Goal: Task Accomplishment & Management: Use online tool/utility

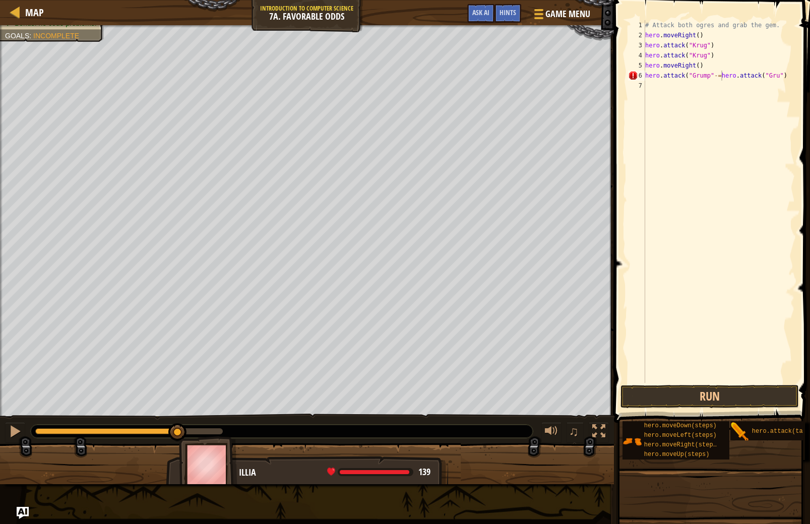
scroll to position [5, 0]
click at [660, 392] on button "Run" at bounding box center [710, 396] width 179 height 23
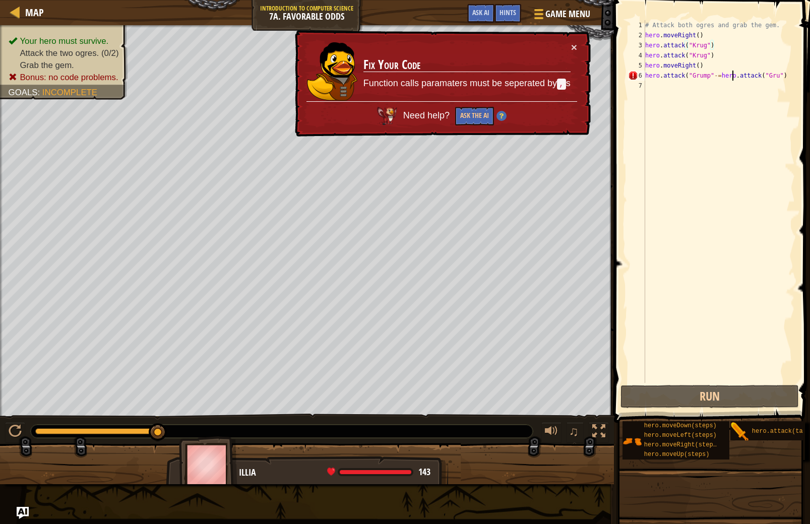
click at [734, 71] on div "# Attack both ogres and grab the gem. hero . moveRight ( ) hero . attack ( "Kru…" at bounding box center [719, 211] width 152 height 383
type textarea "hero.attack("Grump"-=hero.attack("Gru")"
drag, startPoint x: 728, startPoint y: 92, endPoint x: 723, endPoint y: 74, distance: 18.2
click at [726, 84] on div "# Attack both ogres and grab the gem. hero . moveRight ( ) hero . attack ( "Kru…" at bounding box center [719, 211] width 152 height 383
drag, startPoint x: 717, startPoint y: 39, endPoint x: 718, endPoint y: 46, distance: 7.6
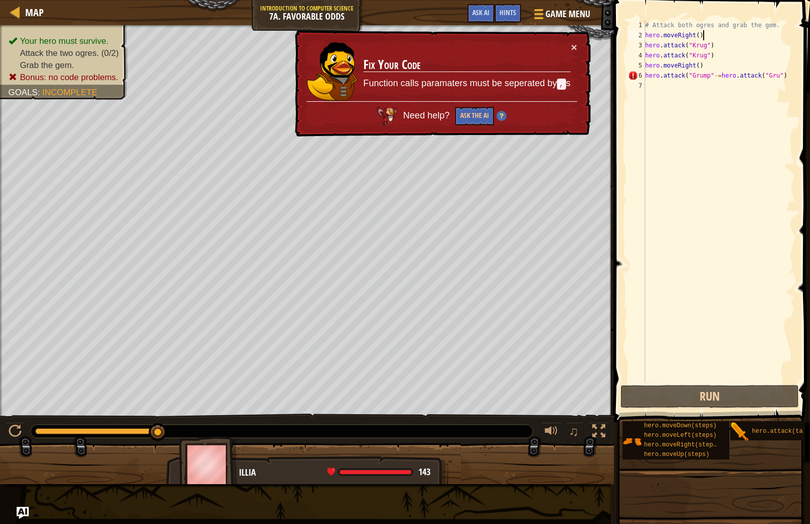
click at [718, 46] on div "# Attack both ogres and grab the gem. hero . moveRight ( ) hero . attack ( "Kru…" at bounding box center [719, 211] width 152 height 383
click at [578, 36] on div "× Fix Your Code Function calls paramaters must be seperated by , s Need help? A…" at bounding box center [442, 83] width 298 height 107
click at [584, 33] on div "× Fix Your Code Function calls paramaters must be seperated by , s Need help? A…" at bounding box center [442, 83] width 298 height 107
click at [789, 79] on div "# Attack both ogres and grab the gem. hero . moveRight ( ) hero . attack ( "Kru…" at bounding box center [719, 211] width 152 height 383
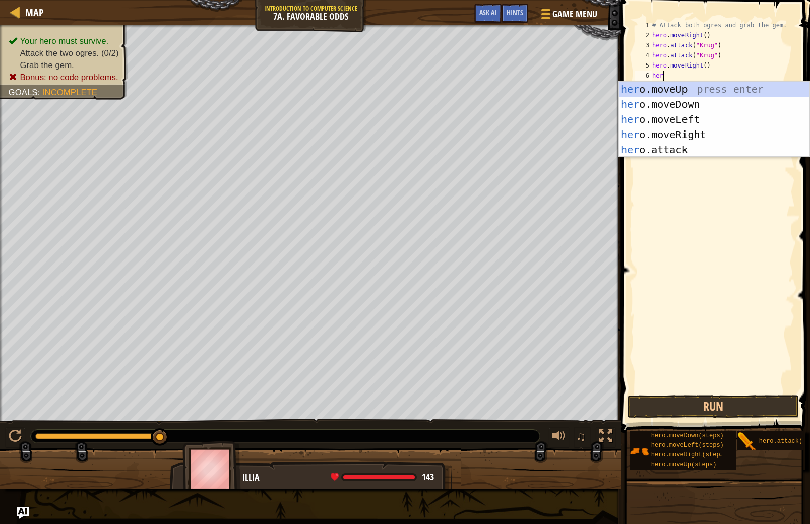
scroll to position [5, 1]
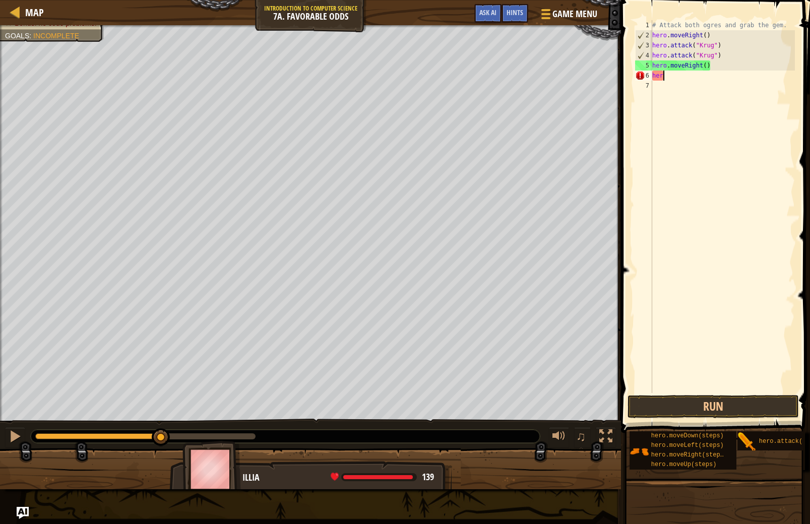
type textarea "hero"
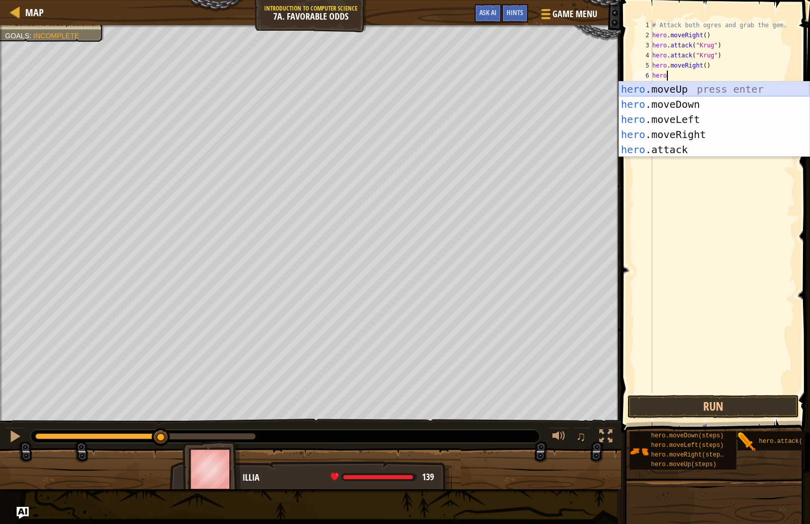
click at [676, 86] on div "hero .moveUp press enter hero .moveDown press enter hero .moveLeft press enter …" at bounding box center [714, 135] width 191 height 106
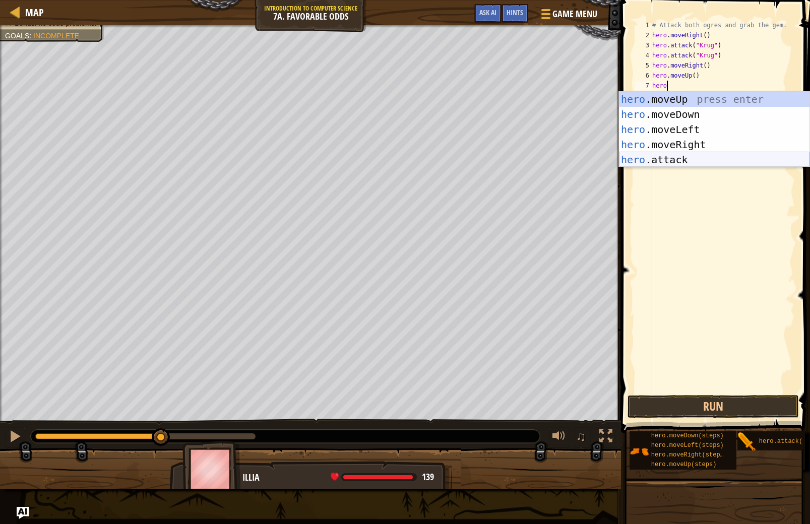
click at [633, 160] on div "hero .moveUp press enter hero .moveDown press enter hero .moveLeft press enter …" at bounding box center [714, 145] width 191 height 106
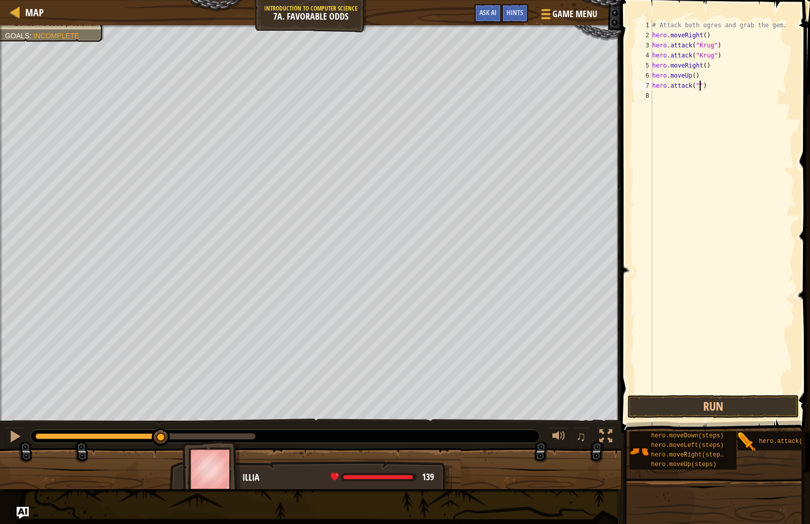
scroll to position [5, 4]
type textarea "hero.attack("Grump")"
click at [660, 101] on div "# Attack both ogres and grab the gem. hero . moveRight ( ) hero . attack ( "Kru…" at bounding box center [722, 216] width 145 height 393
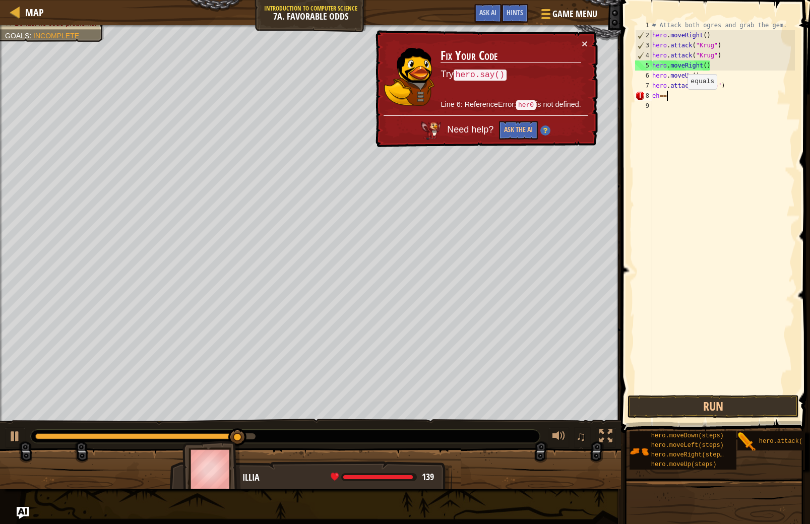
click at [680, 99] on div "# Attack both ogres and grab the gem. hero . moveRight ( ) hero . attack ( "Kru…" at bounding box center [722, 216] width 145 height 393
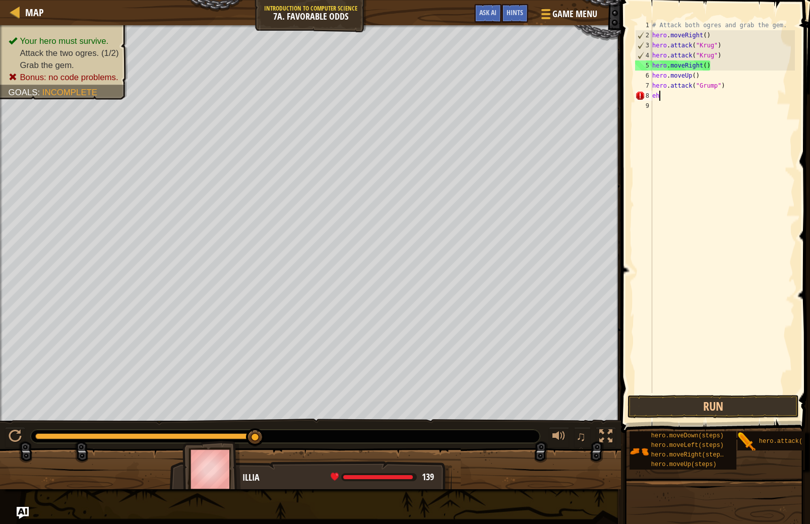
scroll to position [5, 0]
type textarea "e"
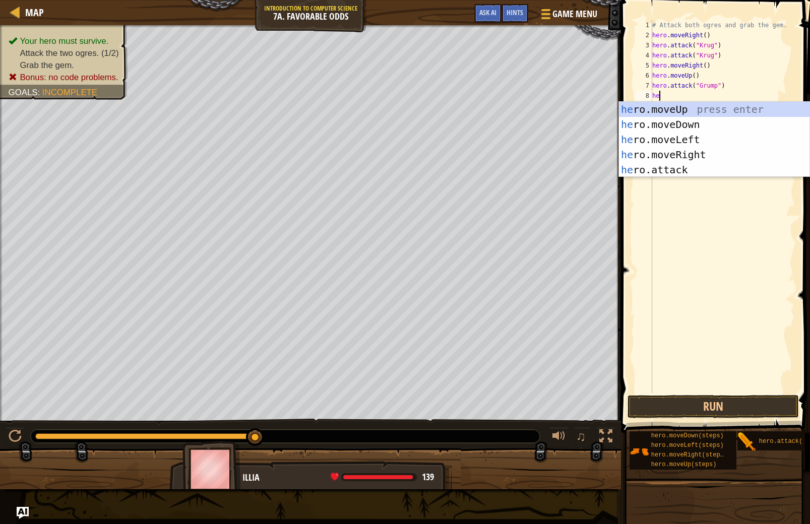
scroll to position [5, 1]
click at [688, 169] on div "hero .moveUp press enter hero .moveDown press enter hero .moveLeft press enter …" at bounding box center [714, 155] width 191 height 106
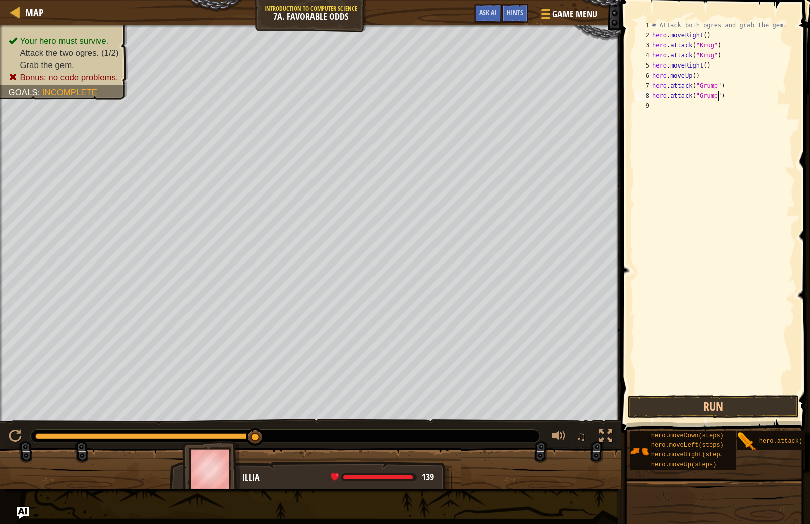
scroll to position [5, 5]
type textarea "hero.attack("Grump")"
drag, startPoint x: 669, startPoint y: 398, endPoint x: 671, endPoint y: 390, distance: 8.3
click at [671, 397] on button "Run" at bounding box center [713, 406] width 171 height 23
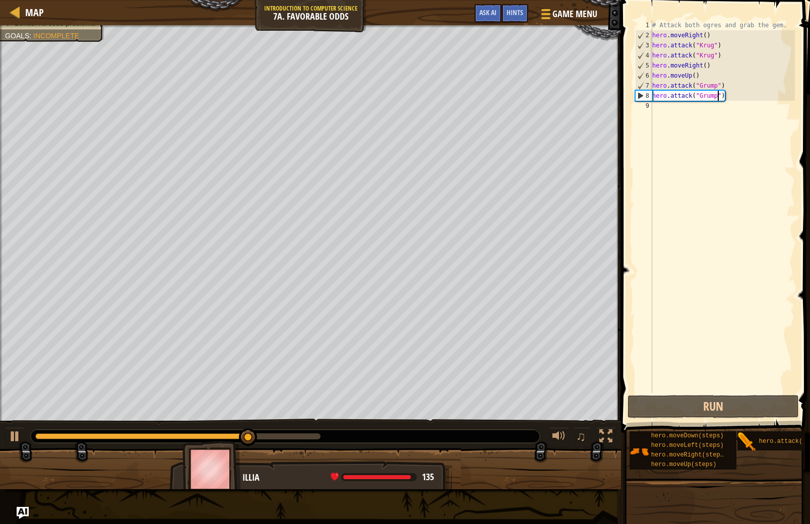
click at [661, 112] on div "# Attack both ogres and grab the gem. hero . moveRight ( ) hero . attack ( "Kru…" at bounding box center [722, 216] width 145 height 393
type textarea "m"
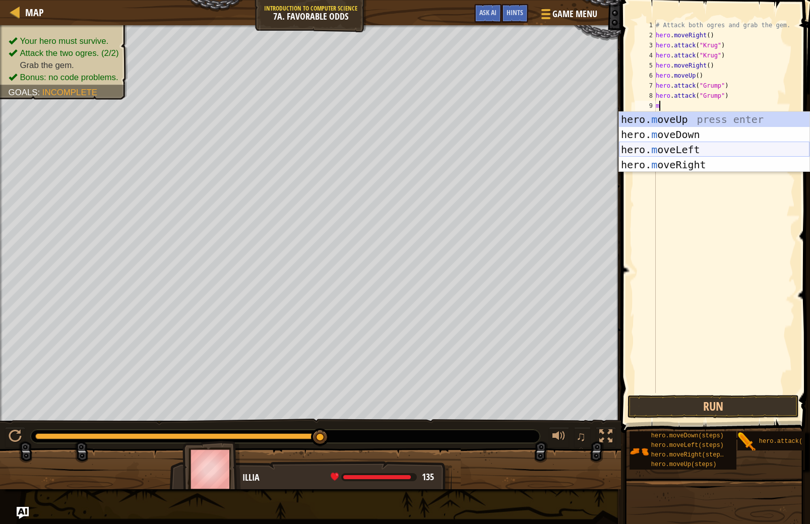
click at [677, 154] on div "hero. m oveUp press enter hero. m oveDown press enter hero. m oveLeft press ent…" at bounding box center [714, 157] width 191 height 91
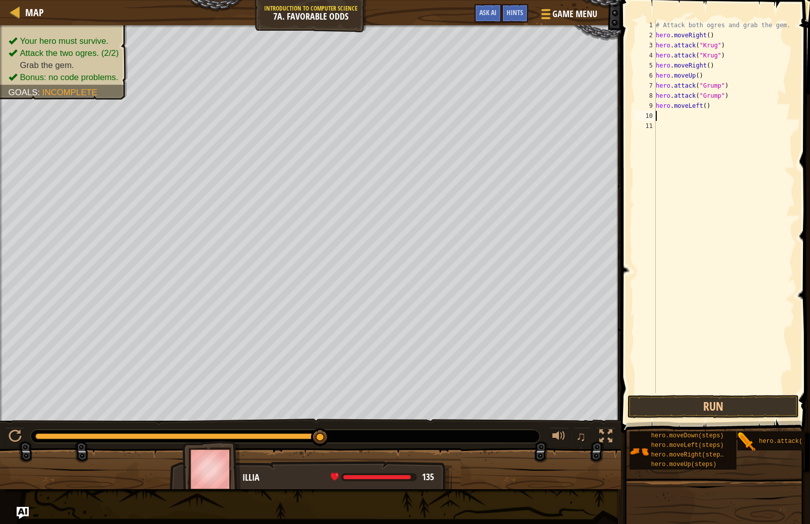
click at [707, 107] on div "# Attack both ogres and grab the gem. hero . moveRight ( ) hero . attack ( "Kru…" at bounding box center [725, 216] width 142 height 393
type textarea "hero.moveLeft(2)"
click at [697, 408] on button "Run" at bounding box center [713, 406] width 171 height 23
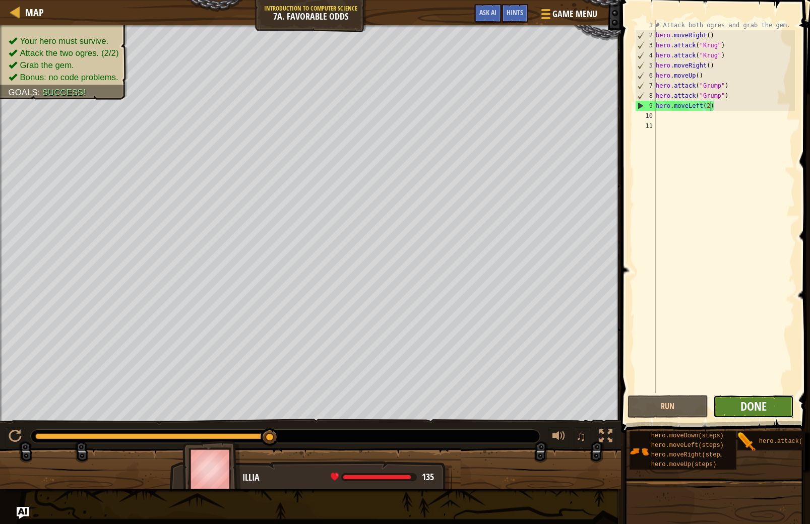
click at [742, 402] on span "Done" at bounding box center [754, 406] width 26 height 16
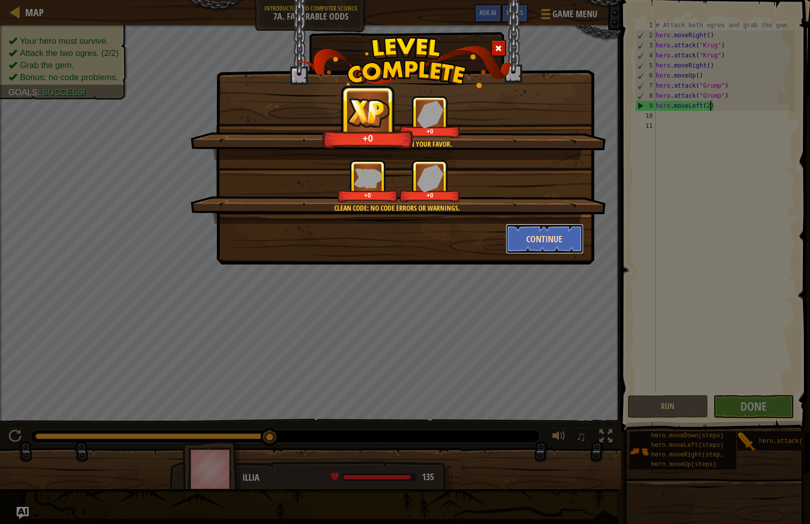
click at [532, 243] on button "Continue" at bounding box center [545, 239] width 78 height 30
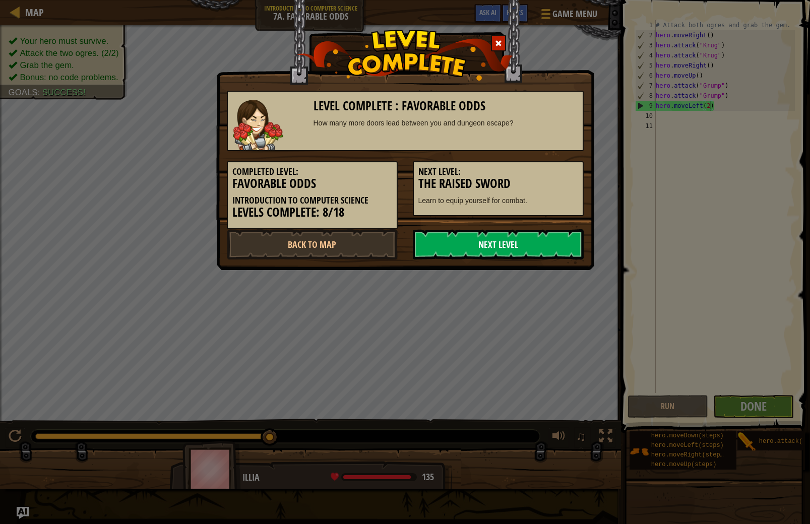
click at [533, 241] on link "Next Level" at bounding box center [498, 244] width 171 height 30
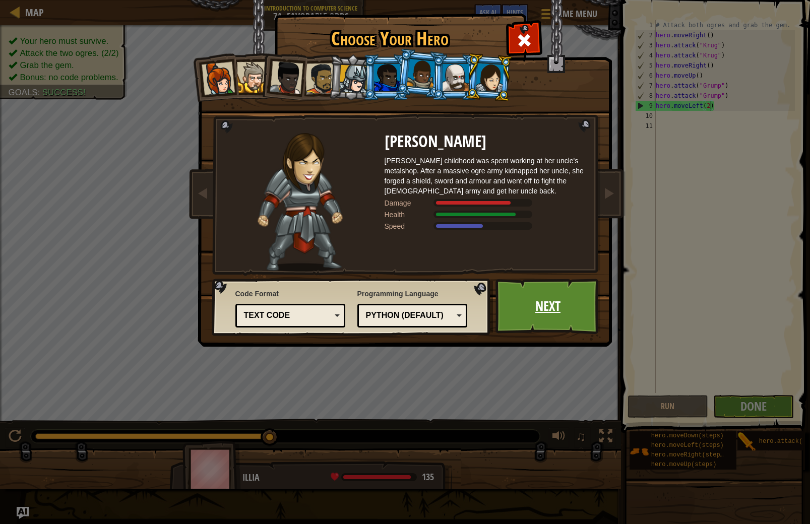
click at [552, 314] on link "Next" at bounding box center [548, 306] width 105 height 55
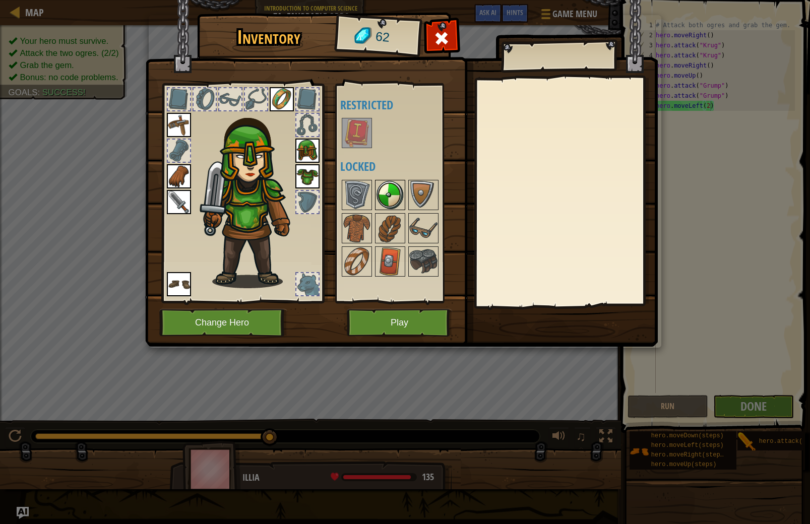
click at [376, 202] on img at bounding box center [390, 195] width 28 height 28
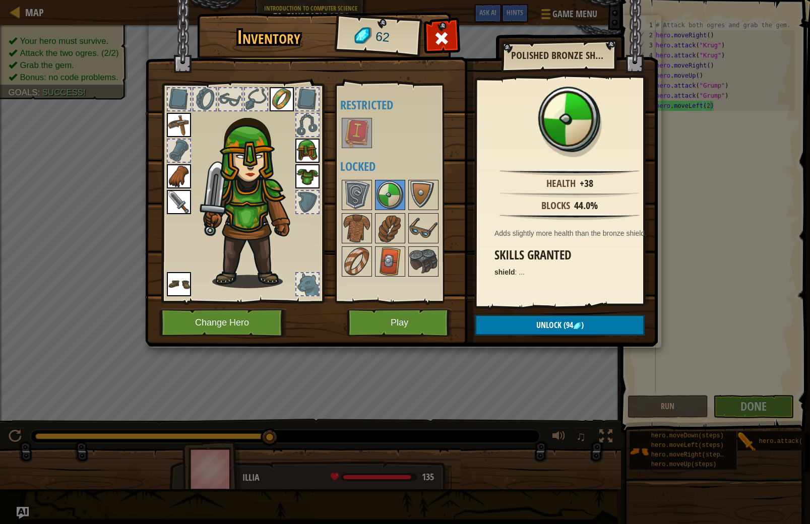
click at [338, 179] on div "Inventory 62 Available Equip Equip Equip Equip Equip Equip Equip (double-click …" at bounding box center [405, 181] width 513 height 333
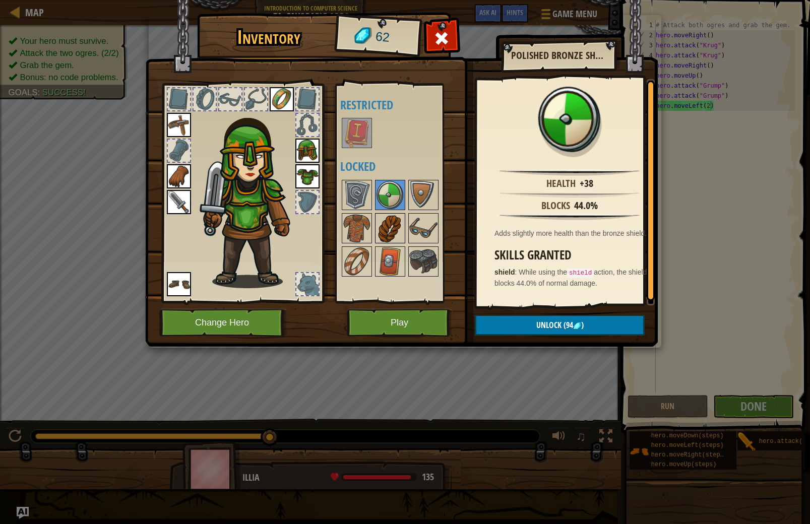
click at [383, 225] on img at bounding box center [390, 228] width 28 height 28
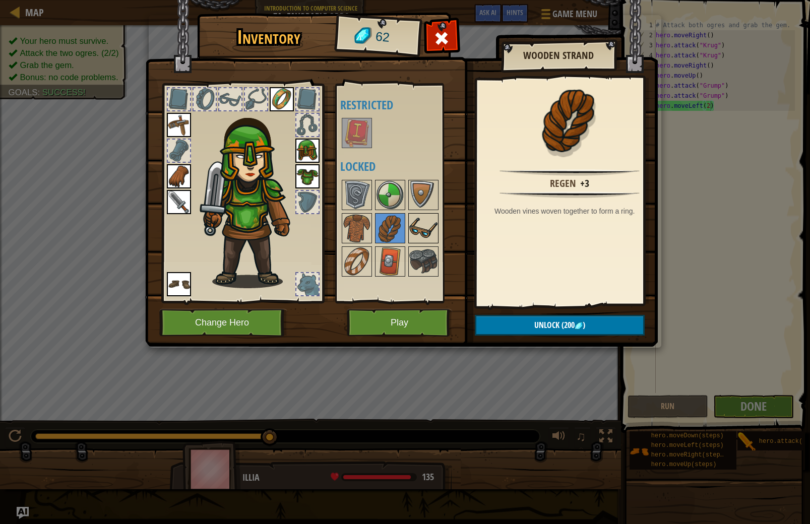
click at [420, 231] on img at bounding box center [423, 228] width 28 height 28
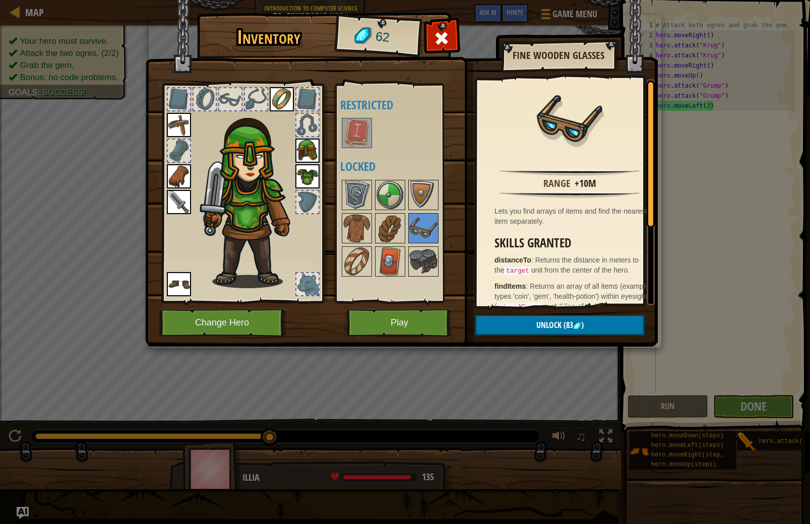
click at [440, 190] on div at bounding box center [403, 229] width 127 height 100
click at [385, 216] on img at bounding box center [390, 228] width 28 height 28
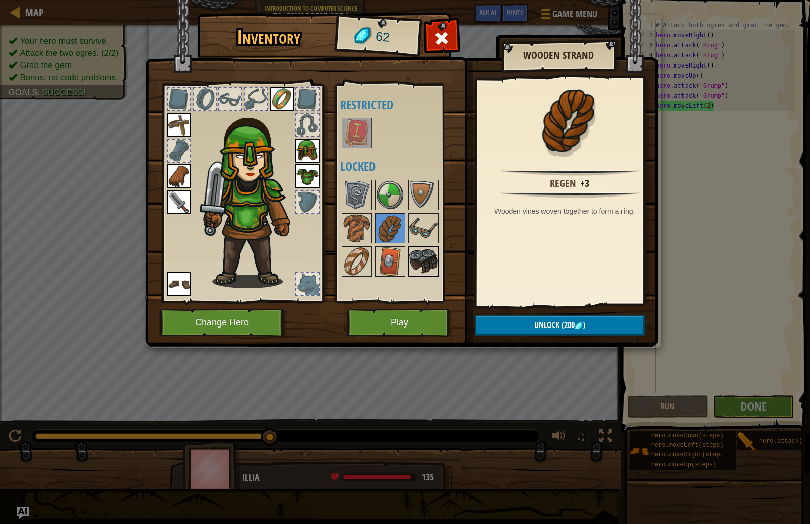
drag, startPoint x: 424, startPoint y: 261, endPoint x: 429, endPoint y: 260, distance: 5.6
click at [427, 261] on img at bounding box center [423, 262] width 28 height 28
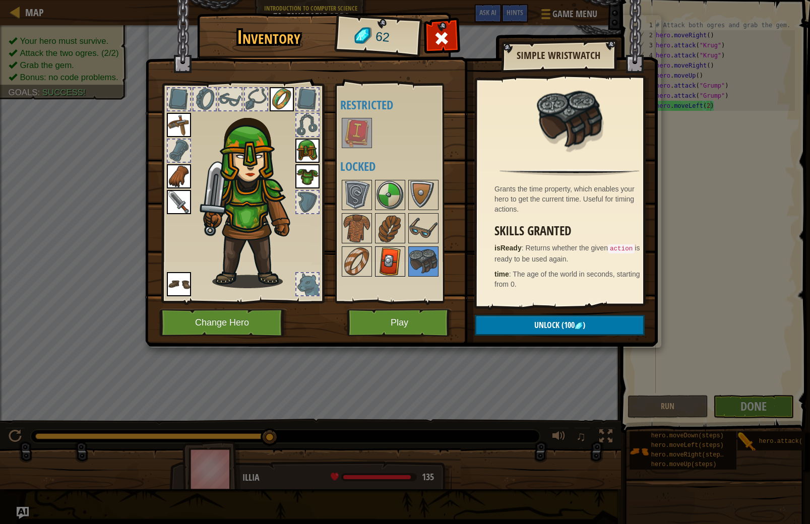
click at [398, 258] on img at bounding box center [390, 262] width 28 height 28
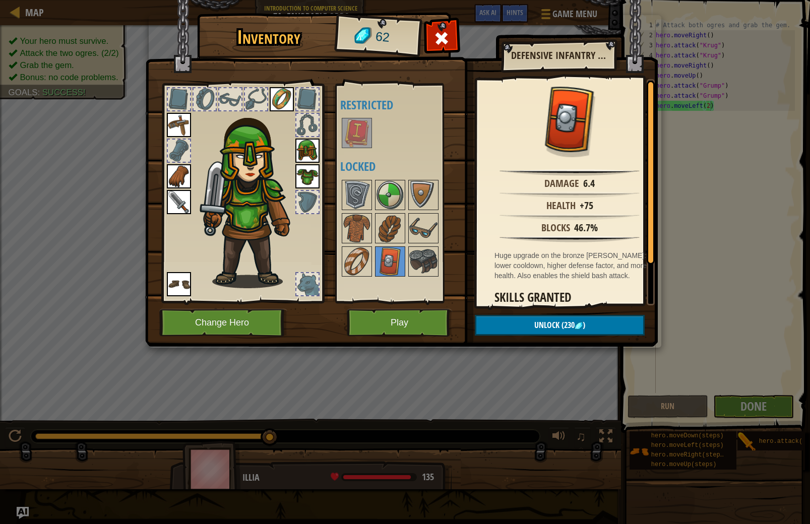
click at [375, 255] on div "Available Equip Equip Equip Equip Equip Equip Equip (double-click to equip) Res…" at bounding box center [403, 193] width 127 height 210
click at [361, 254] on img at bounding box center [357, 262] width 28 height 28
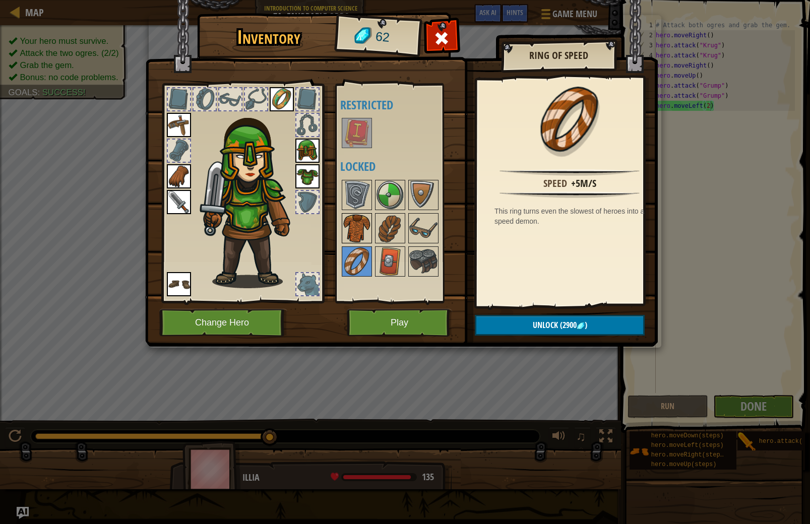
click at [365, 239] on img at bounding box center [357, 228] width 28 height 28
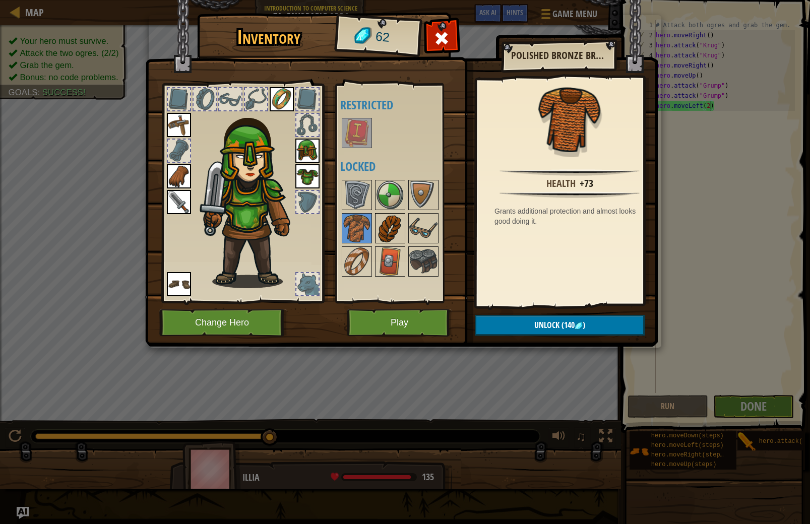
drag, startPoint x: 397, startPoint y: 225, endPoint x: 390, endPoint y: 234, distance: 10.8
click at [390, 234] on img at bounding box center [390, 228] width 28 height 28
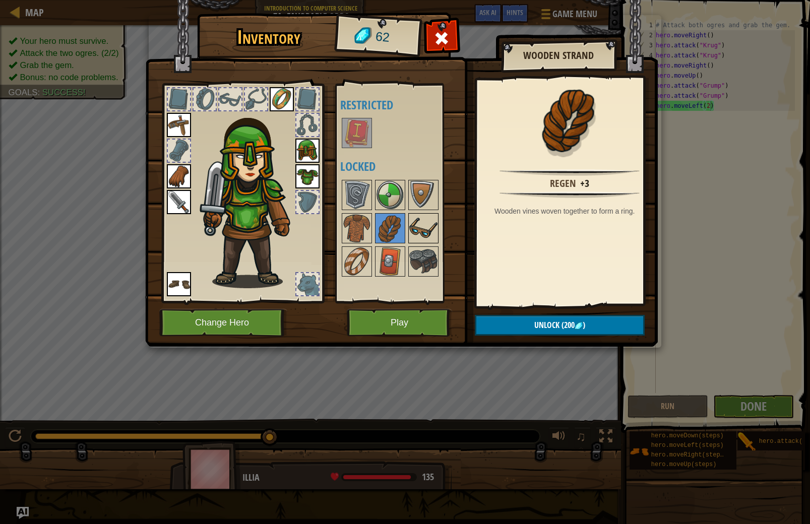
click at [411, 234] on img at bounding box center [423, 228] width 28 height 28
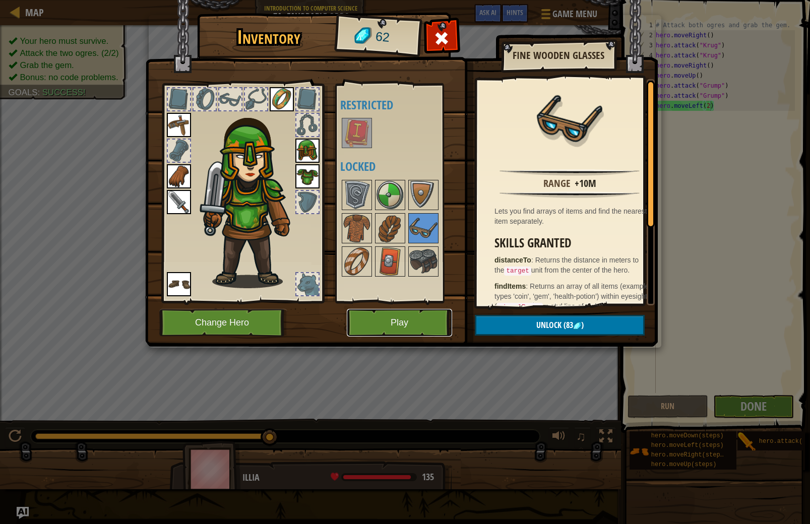
click at [419, 321] on button "Play" at bounding box center [399, 323] width 105 height 28
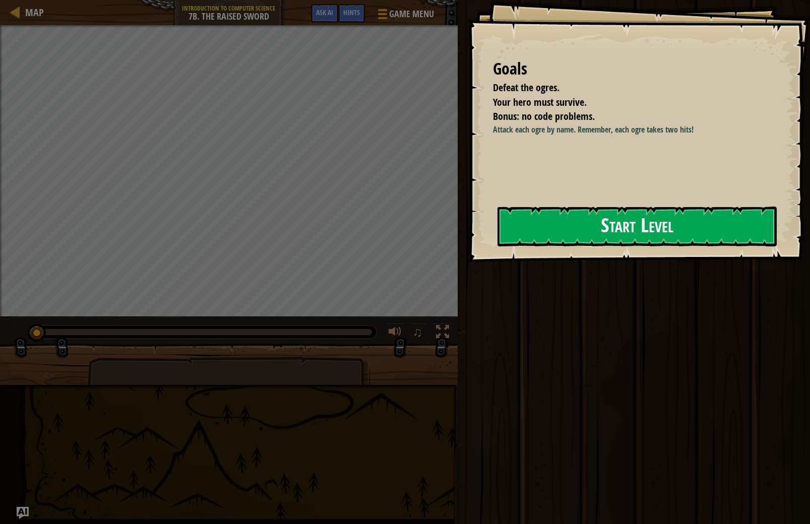
click at [689, 232] on button "Start Level" at bounding box center [637, 227] width 279 height 40
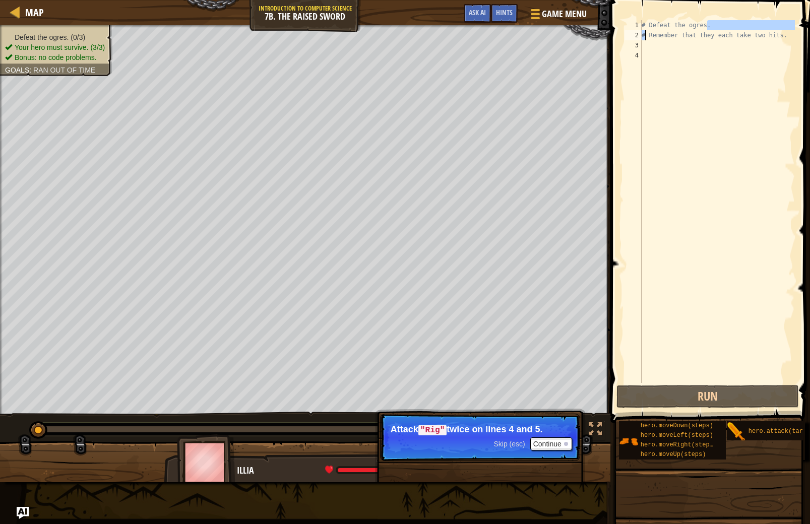
drag, startPoint x: 705, startPoint y: 24, endPoint x: 632, endPoint y: 33, distance: 73.7
click at [632, 33] on div "1 2 3 4 # Defeat the ogres. # Remember that they each take two hits. הההההההההה…" at bounding box center [709, 201] width 172 height 363
type textarea "# Defeat the ogres."
drag, startPoint x: 722, startPoint y: 26, endPoint x: 707, endPoint y: 25, distance: 15.2
click at [707, 25] on div "# Defeat the ogres. # Remember that they each take two hits." at bounding box center [717, 211] width 155 height 383
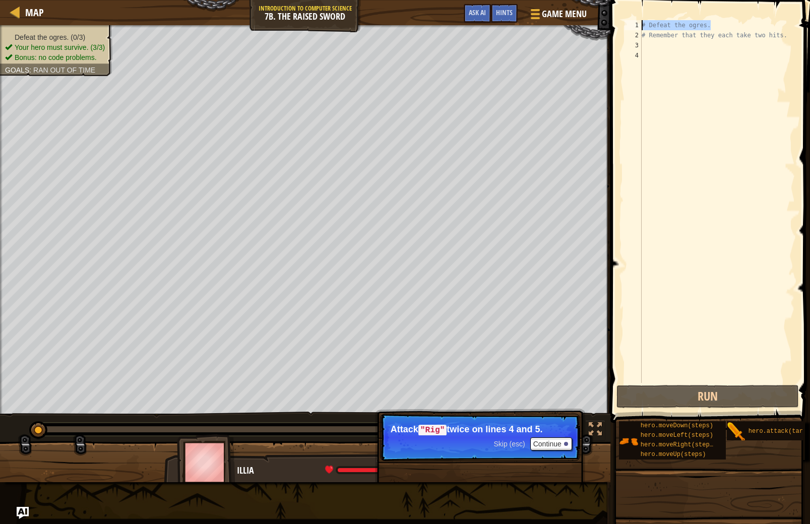
drag, startPoint x: 714, startPoint y: 26, endPoint x: 642, endPoint y: 28, distance: 71.6
click at [642, 28] on div "# Defeat the ogres. # Remember that they each take two hits." at bounding box center [717, 211] width 155 height 383
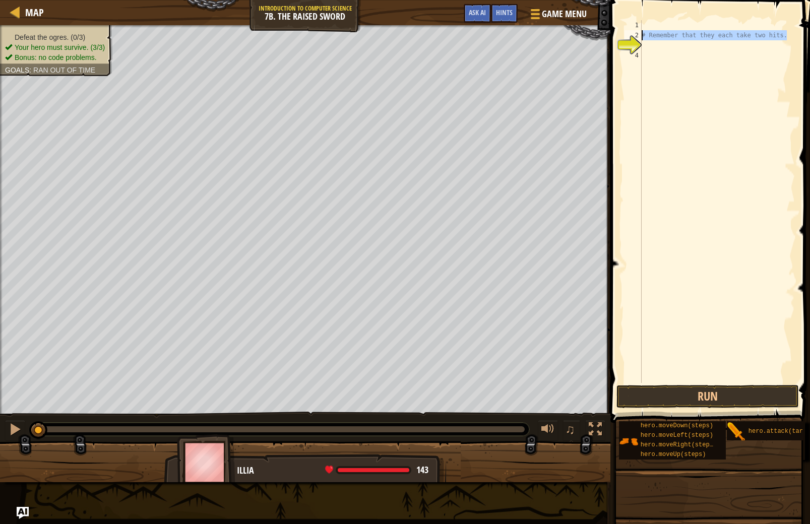
drag, startPoint x: 788, startPoint y: 36, endPoint x: 640, endPoint y: 33, distance: 147.8
click at [640, 33] on div "1 2 3 4 # Remember that they each take two hits. הההההההההההההההההההההההההההההה…" at bounding box center [709, 201] width 172 height 363
type textarea "# Remember that they each take two hits."
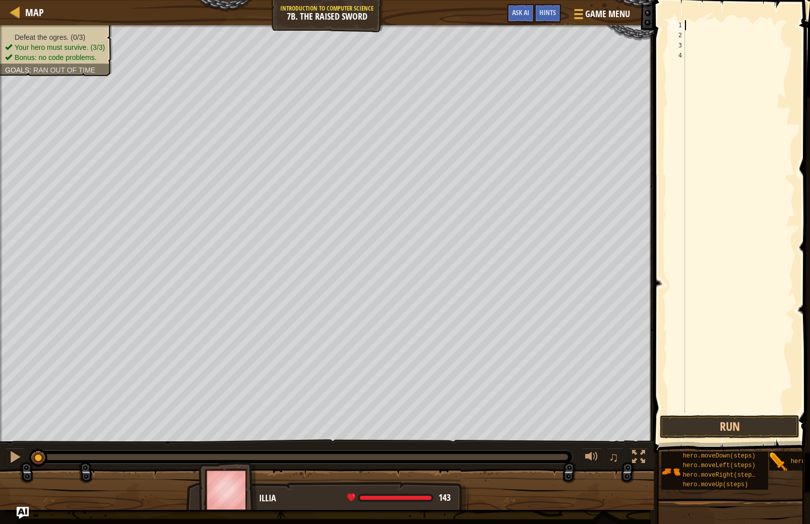
click at [688, 23] on div at bounding box center [739, 226] width 112 height 413
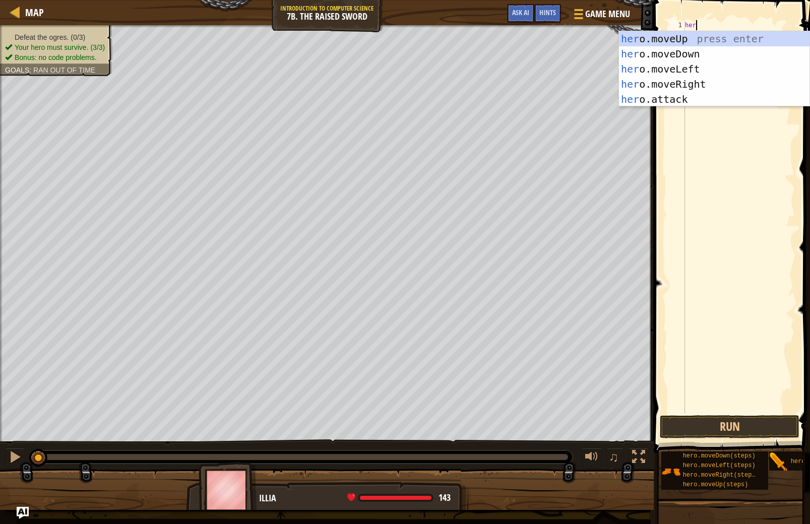
scroll to position [5, 1]
click at [645, 100] on div "her o.moveUp press enter her o.moveDown press enter her o.moveLeft press enter …" at bounding box center [714, 84] width 191 height 106
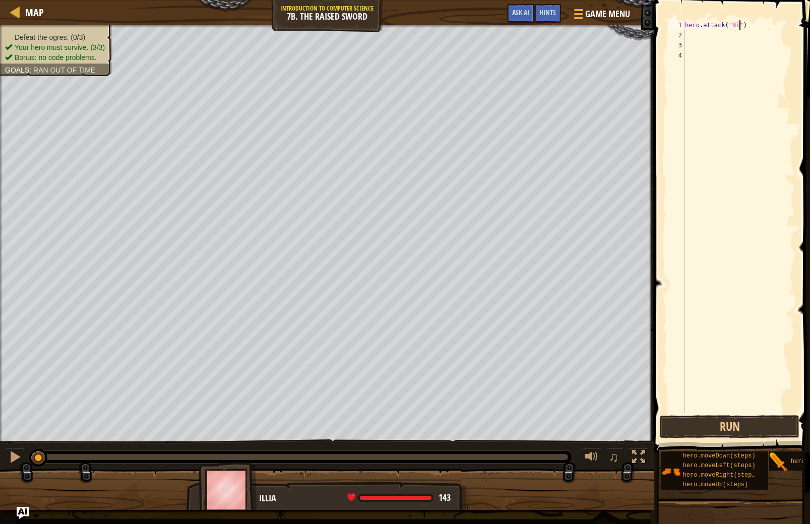
scroll to position [5, 5]
type textarea "hero.attack("Rig")"
drag, startPoint x: 750, startPoint y: 26, endPoint x: 682, endPoint y: 22, distance: 68.2
click at [682, 22] on div "hero.attack("Rig") 1 2 3 4 hero . attack ( "Rig" ) הההההההההההההההההההההההההההה…" at bounding box center [730, 216] width 129 height 393
click at [690, 34] on div "hero . attack ( "Rig" )" at bounding box center [739, 226] width 112 height 413
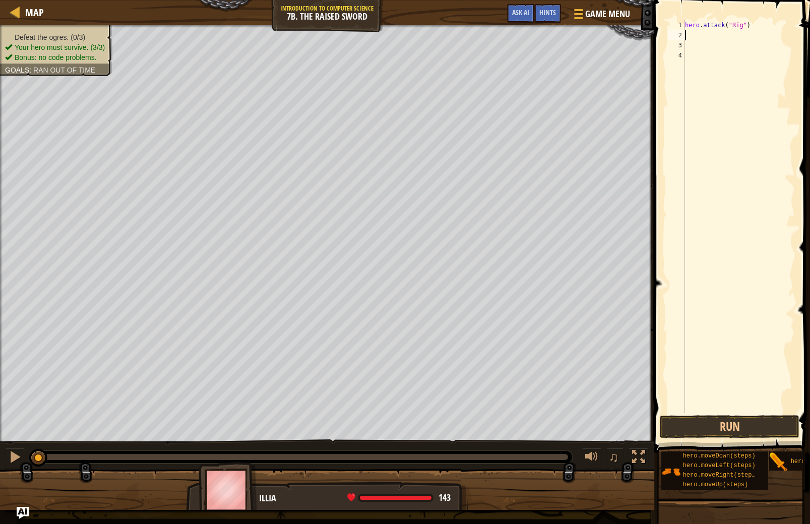
scroll to position [5, 0]
paste textarea "hero.attack("Rig")"
type textarea "hero.attack("Rig")"
click at [720, 47] on div "hero . attack ( "Rig" ) hero . attack ( "Rig" )" at bounding box center [739, 226] width 112 height 413
paste textarea "hero.attack("Rig")"
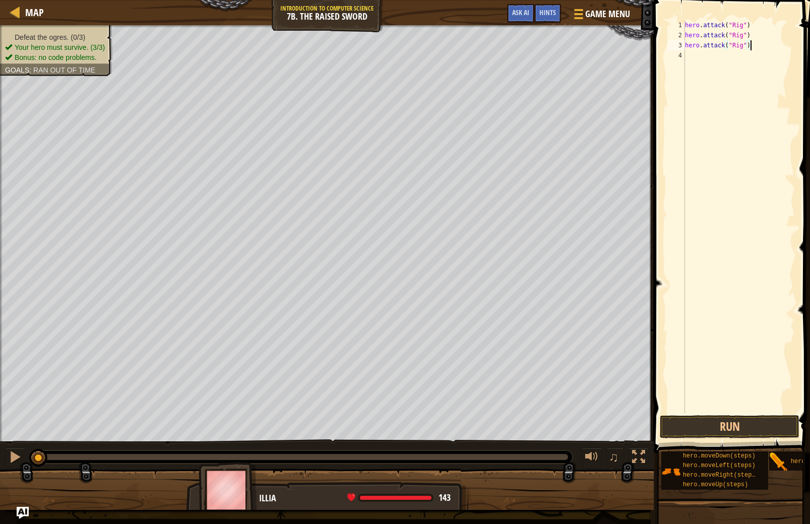
click at [744, 47] on div "hero . attack ( "Rig" ) hero . attack ( "Rig" ) hero . attack ( "Rig" )" at bounding box center [739, 226] width 112 height 413
type textarea "hero.attack("Gurt")"
drag, startPoint x: 753, startPoint y: 45, endPoint x: 687, endPoint y: 47, distance: 66.6
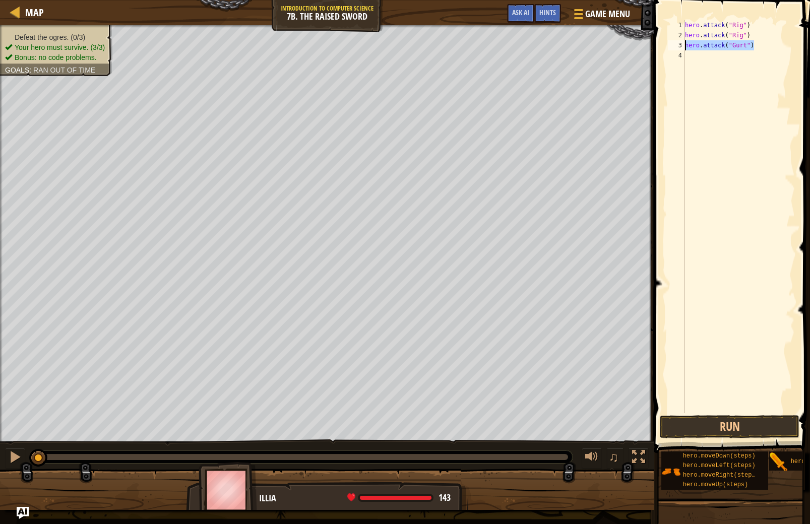
click at [687, 47] on div "hero . attack ( "Rig" ) hero . attack ( "Rig" ) hero . attack ( "Gurt" )" at bounding box center [739, 226] width 112 height 413
click at [696, 61] on div "hero . attack ( "Rig" ) hero . attack ( "Rig" ) hero . attack ( "Gurt" )" at bounding box center [739, 226] width 112 height 413
paste textarea "hero.attack("Gurt")"
type textarea "hero.attack("Gurt")"
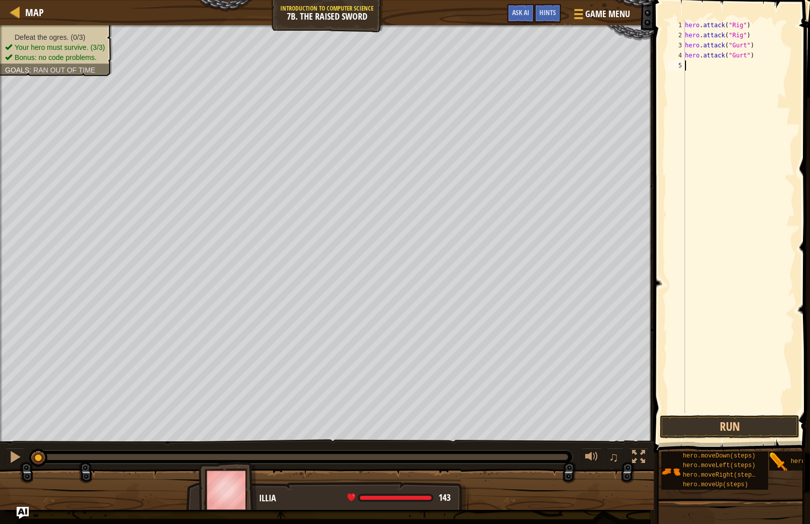
click at [699, 141] on div "hero . attack ( "Rig" ) hero . attack ( "Rig" ) hero . attack ( "Gurt" ) hero .…" at bounding box center [739, 226] width 112 height 413
paste textarea "hero.attack("Gurt")"
type textarea "hero.attack("Gurt")"
click at [711, 168] on div "hero . attack ( "Rig" ) hero . attack ( "Rig" ) hero . attack ( "Gurt" ) hero .…" at bounding box center [739, 226] width 112 height 413
paste textarea "hero.attack("Gurt")"
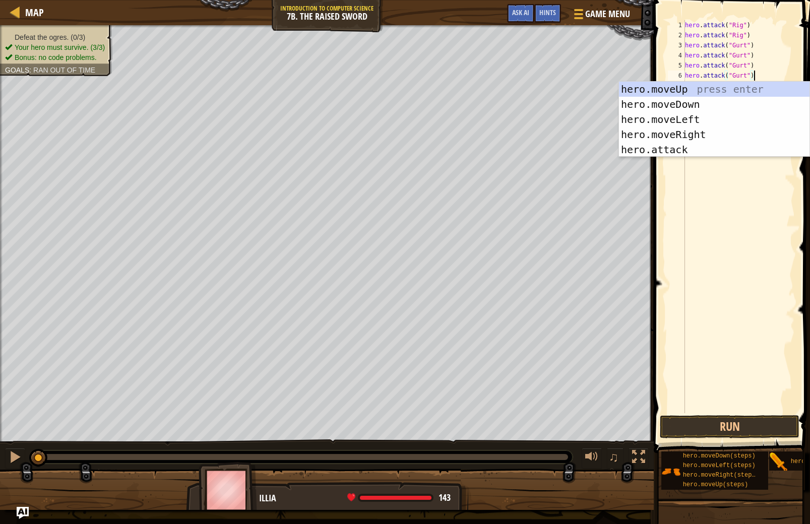
click at [747, 76] on div "hero . attack ( "Rig" ) hero . attack ( "Rig" ) hero . attack ( "Gurt" ) hero .…" at bounding box center [739, 226] width 112 height 413
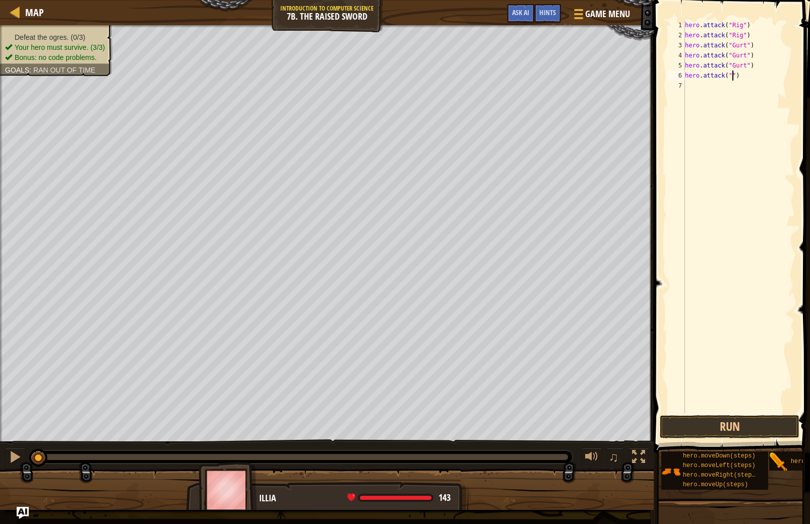
scroll to position [5, 4]
type textarea "hero.attack("Ack")"
drag, startPoint x: 750, startPoint y: 75, endPoint x: 678, endPoint y: 76, distance: 72.6
click at [678, 76] on div "hero.attack("Ack") 1 2 3 4 5 6 7 hero . attack ( "Rig" ) hero . attack ( "Rig" …" at bounding box center [730, 216] width 129 height 393
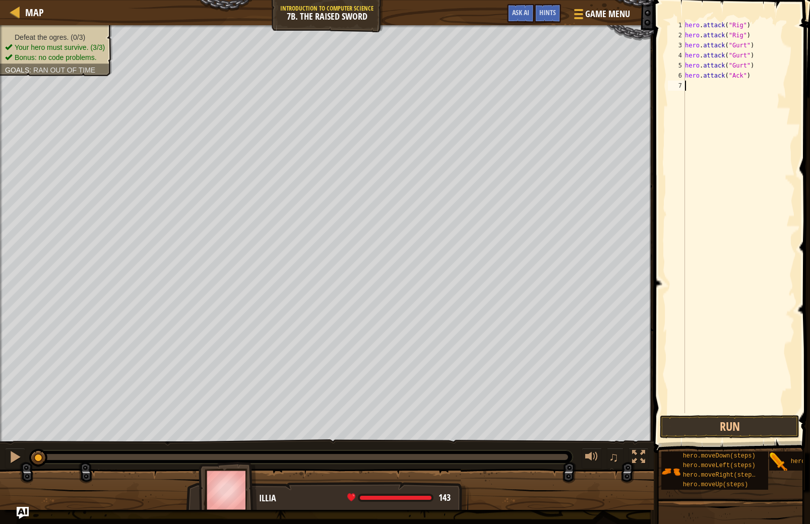
click at [707, 95] on div "hero . attack ( "Rig" ) hero . attack ( "Rig" ) hero . attack ( "Gurt" ) hero .…" at bounding box center [739, 226] width 112 height 413
click at [686, 90] on div "hero . attack ( "Rig" ) hero . attack ( "Rig" ) hero . attack ( "Gurt" ) hero .…" at bounding box center [739, 226] width 112 height 413
click at [686, 89] on div "hero . attack ( "Rig" ) hero . attack ( "Rig" ) hero . attack ( "Gurt" ) hero .…" at bounding box center [739, 226] width 112 height 413
click at [687, 86] on div "hero . attack ( "Rig" ) hero . attack ( "Rig" ) hero . attack ( "Gurt" ) hero .…" at bounding box center [739, 226] width 112 height 413
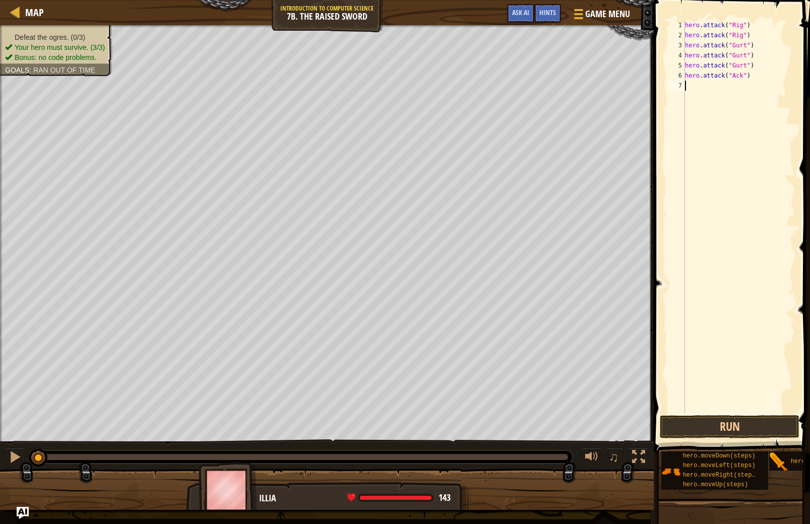
click at [686, 85] on div "hero . attack ( "Rig" ) hero . attack ( "Rig" ) hero . attack ( "Gurt" ) hero .…" at bounding box center [739, 226] width 112 height 413
paste textarea "hero.attack("Ack")"
type textarea "hero.attack("Ack")"
drag, startPoint x: 687, startPoint y: 193, endPoint x: 690, endPoint y: 167, distance: 25.4
click at [687, 187] on div "hero . attack ( "Rig" ) hero . attack ( "Rig" ) hero . attack ( "Gurt" ) hero .…" at bounding box center [739, 226] width 112 height 413
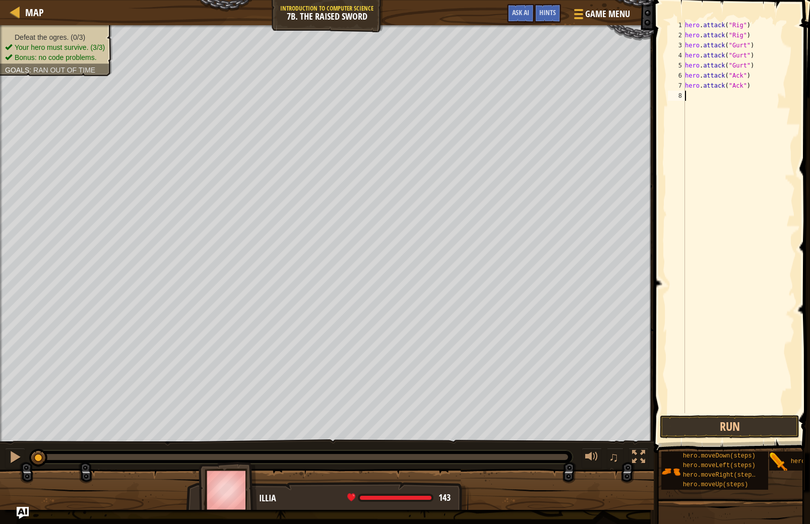
paste textarea "hero.attack("Ack")"
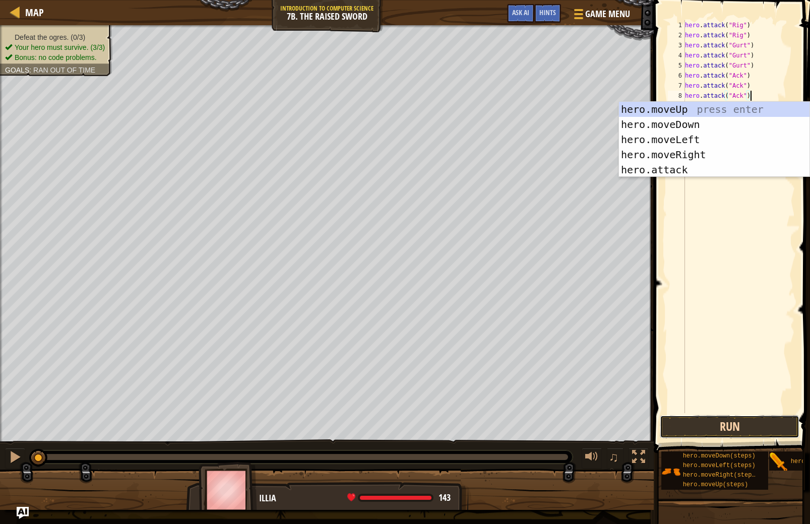
click at [740, 432] on button "Run" at bounding box center [730, 426] width 140 height 23
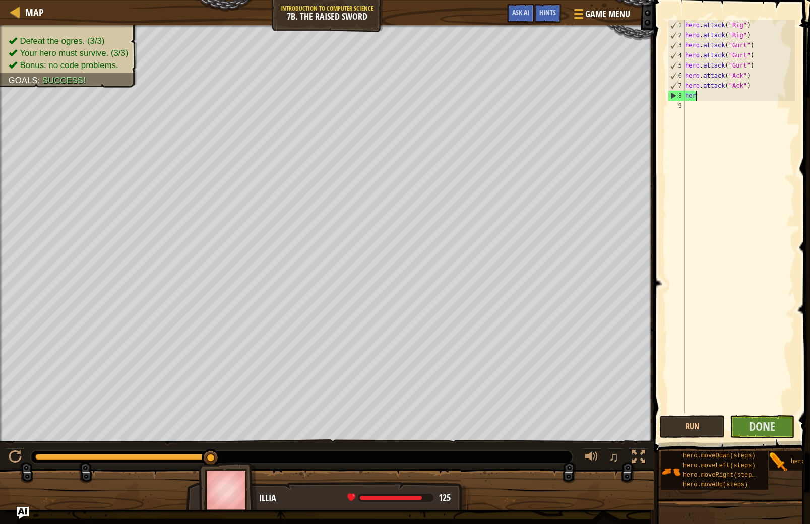
type textarea "h"
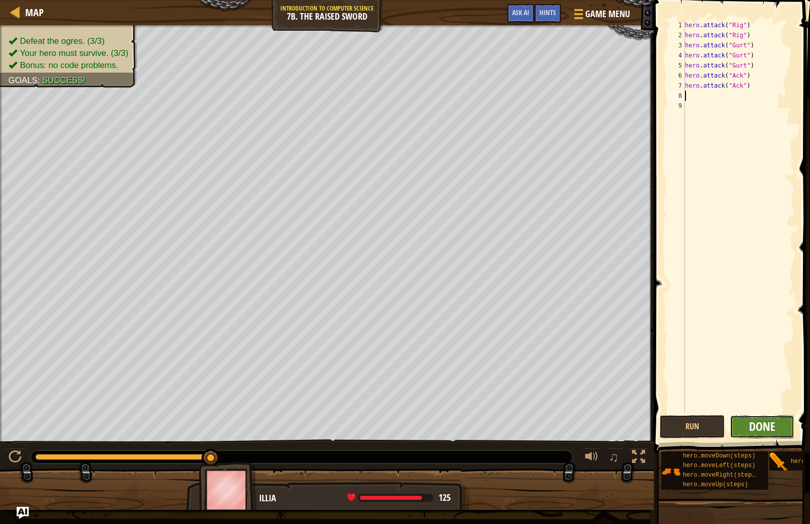
click at [769, 429] on span "Done" at bounding box center [762, 427] width 26 height 16
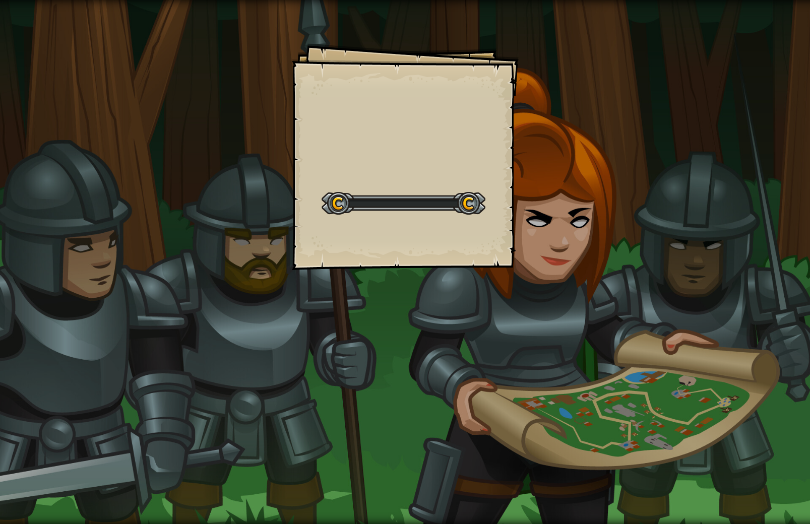
click at [534, 236] on div "Goals Start Level Error loading from server. Try refreshing the page. You'll ne…" at bounding box center [405, 262] width 810 height 524
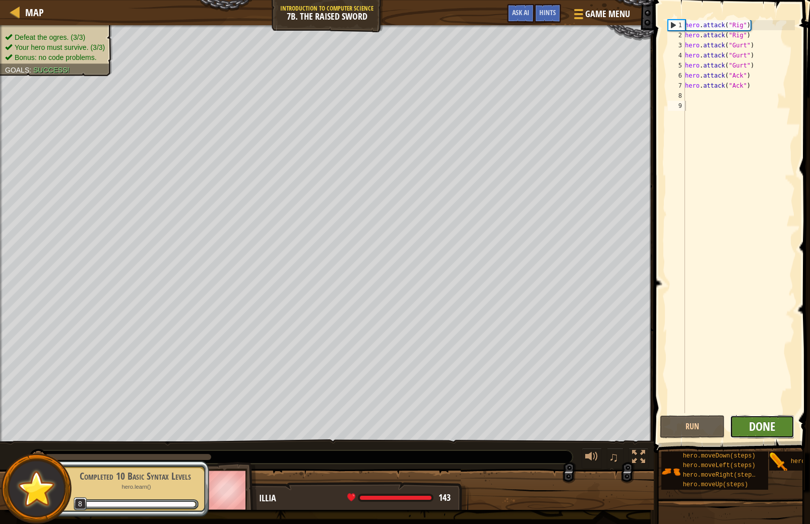
click at [749, 427] on button "Done" at bounding box center [762, 426] width 65 height 23
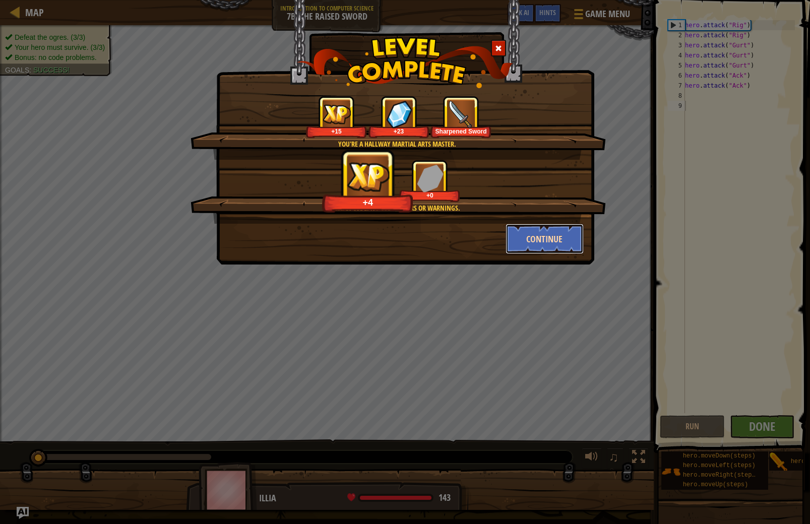
click at [526, 237] on button "Continue" at bounding box center [545, 239] width 78 height 30
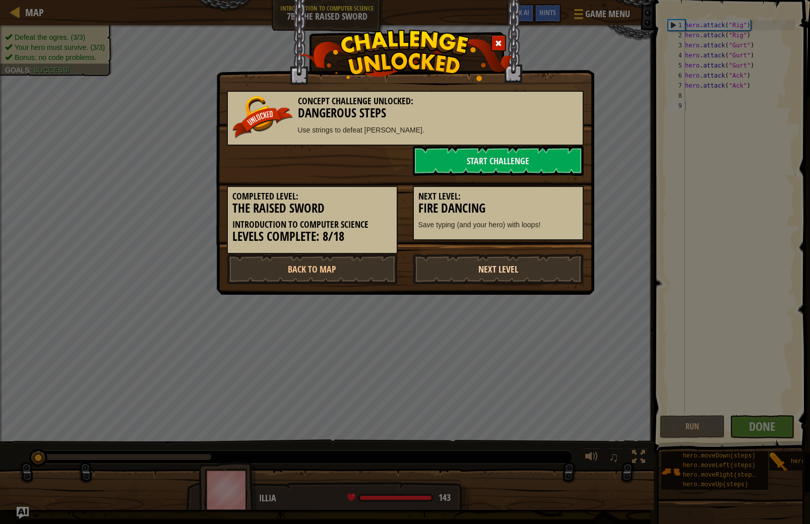
click at [557, 261] on link "Next Level" at bounding box center [498, 269] width 171 height 30
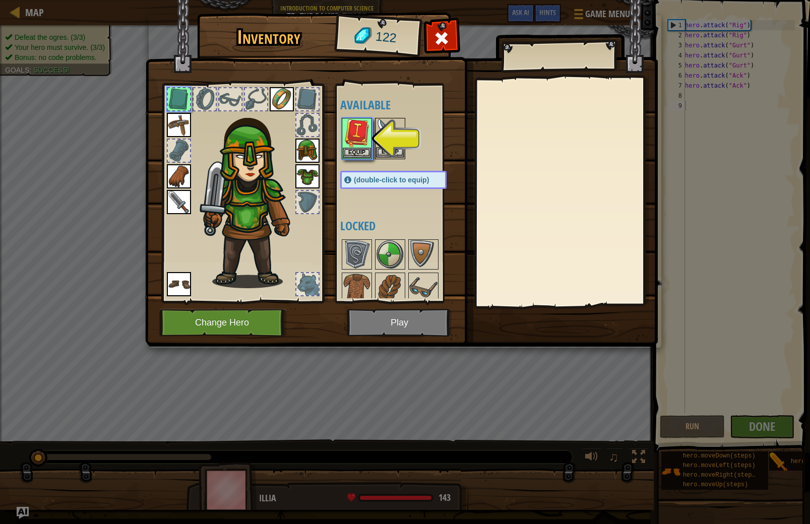
click at [388, 137] on img at bounding box center [390, 133] width 28 height 28
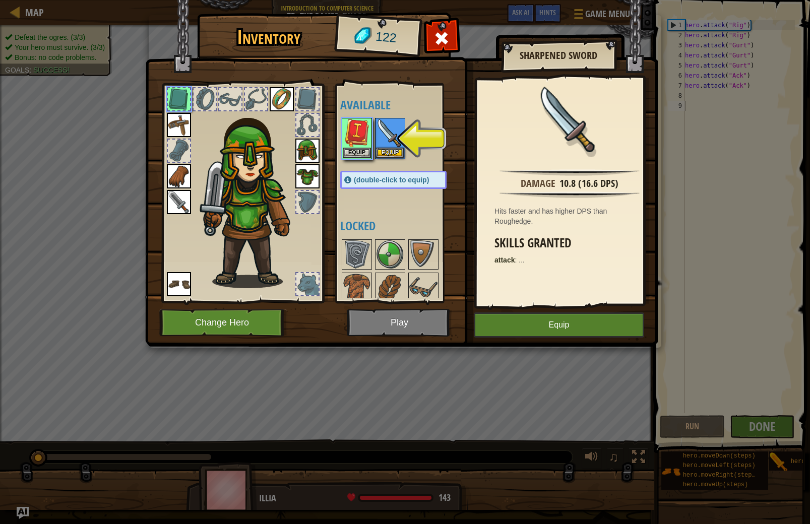
drag, startPoint x: 388, startPoint y: 137, endPoint x: 392, endPoint y: 141, distance: 5.7
click at [389, 139] on img at bounding box center [390, 133] width 28 height 28
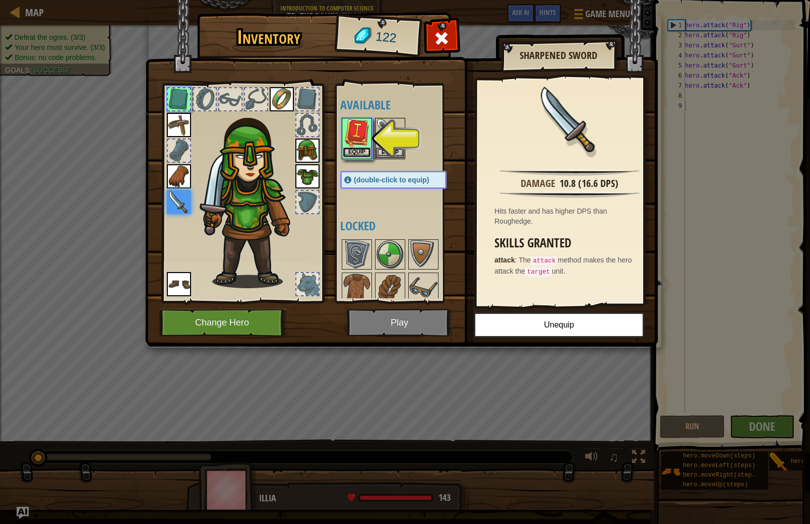
click at [354, 150] on button "Equip" at bounding box center [357, 152] width 28 height 11
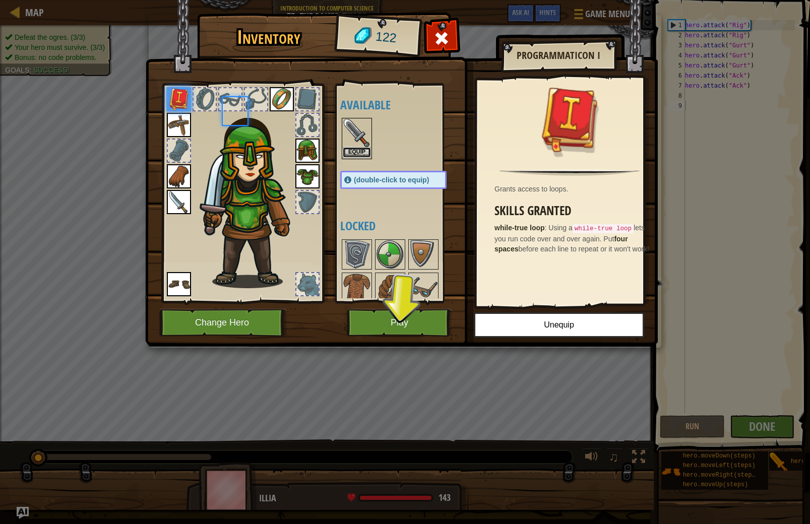
click at [354, 151] on button "Equip" at bounding box center [357, 152] width 28 height 11
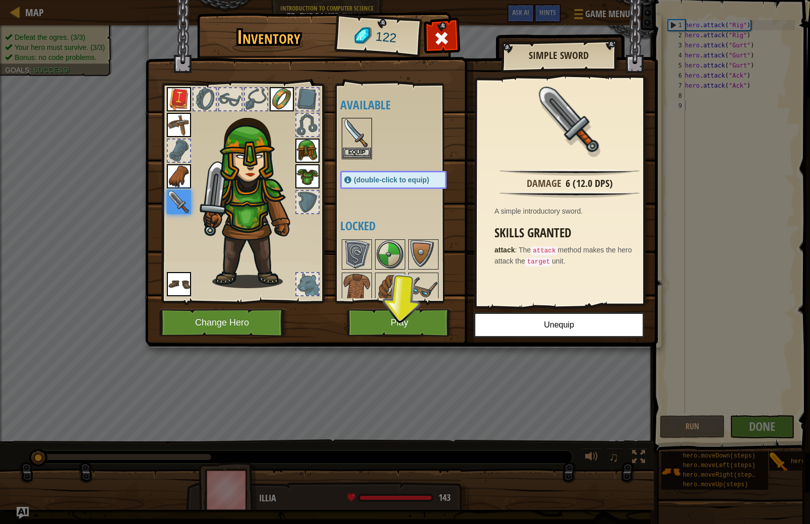
click at [337, 130] on div "Available Equip Equip Equip Equip Equip Equip Equip Equip Equip (double-click t…" at bounding box center [398, 193] width 124 height 219
drag, startPoint x: 337, startPoint y: 130, endPoint x: 340, endPoint y: 134, distance: 5.5
click at [338, 134] on div "Available Equip Equip Equip Equip Equip Equip Equip Equip Equip (double-click t…" at bounding box center [398, 193] width 124 height 219
click at [353, 140] on img at bounding box center [357, 133] width 28 height 28
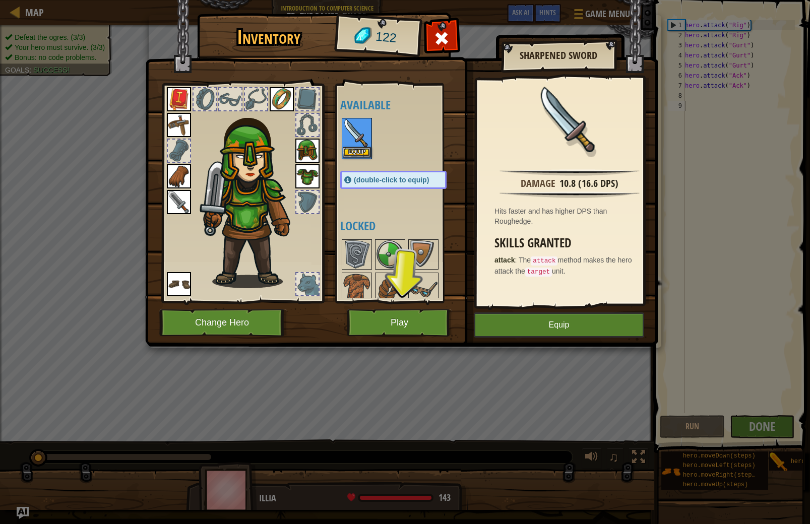
click at [352, 139] on img at bounding box center [357, 133] width 28 height 28
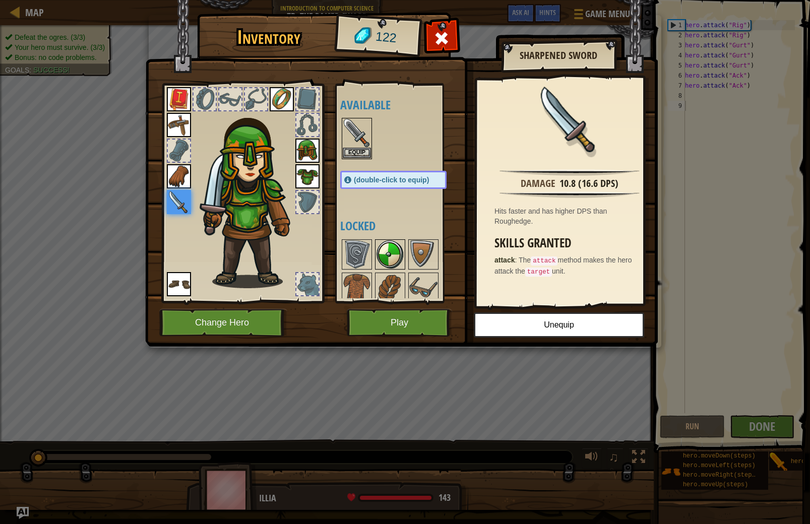
click at [396, 255] on img at bounding box center [390, 255] width 28 height 28
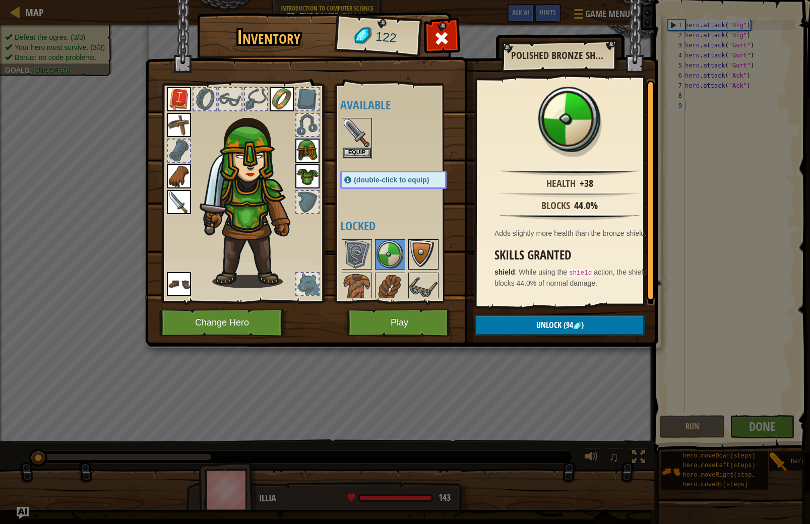
click at [417, 251] on img at bounding box center [423, 255] width 28 height 28
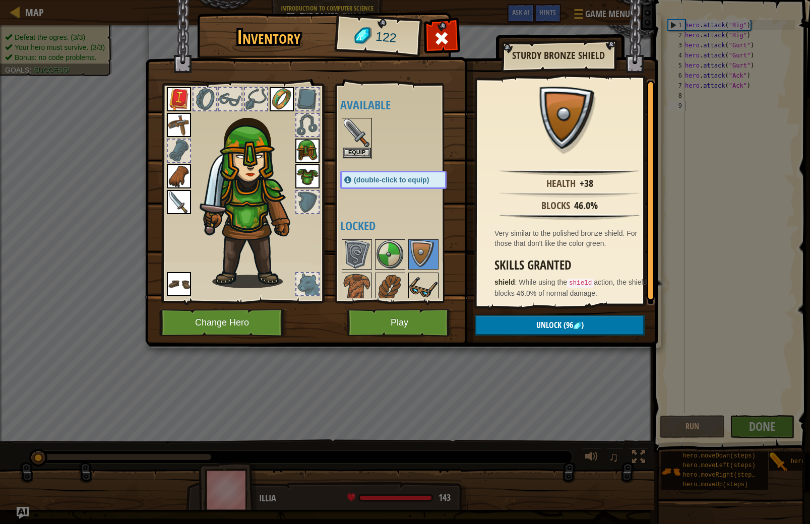
drag, startPoint x: 415, startPoint y: 278, endPoint x: 410, endPoint y: 272, distance: 7.5
click at [415, 278] on img at bounding box center [423, 288] width 28 height 28
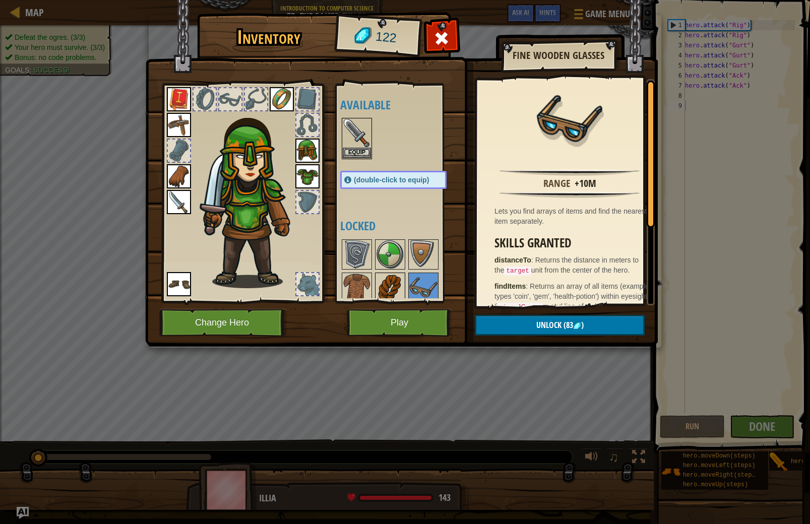
click at [388, 273] on div at bounding box center [390, 288] width 30 height 30
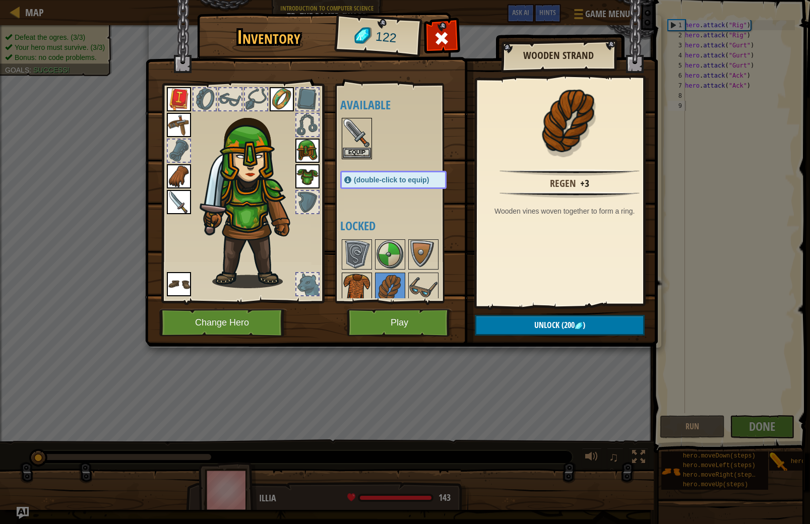
click at [368, 275] on img at bounding box center [357, 288] width 28 height 28
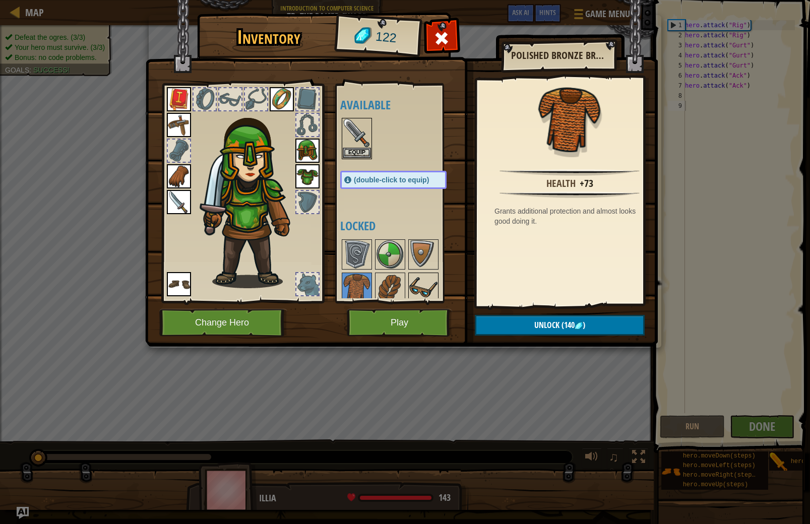
drag, startPoint x: 407, startPoint y: 281, endPoint x: 420, endPoint y: 281, distance: 12.1
click at [408, 281] on div at bounding box center [403, 321] width 127 height 166
click at [428, 281] on img at bounding box center [423, 288] width 28 height 28
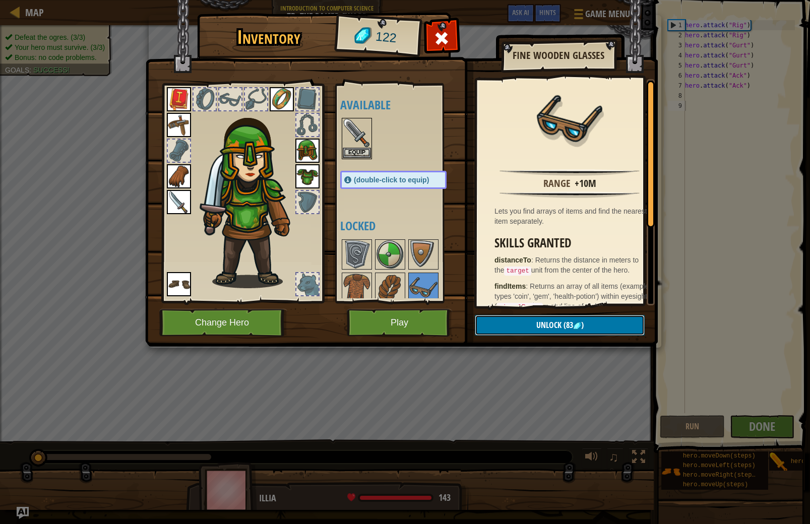
click at [576, 327] on img at bounding box center [577, 326] width 8 height 8
click at [575, 324] on button "Confirm" at bounding box center [560, 325] width 170 height 21
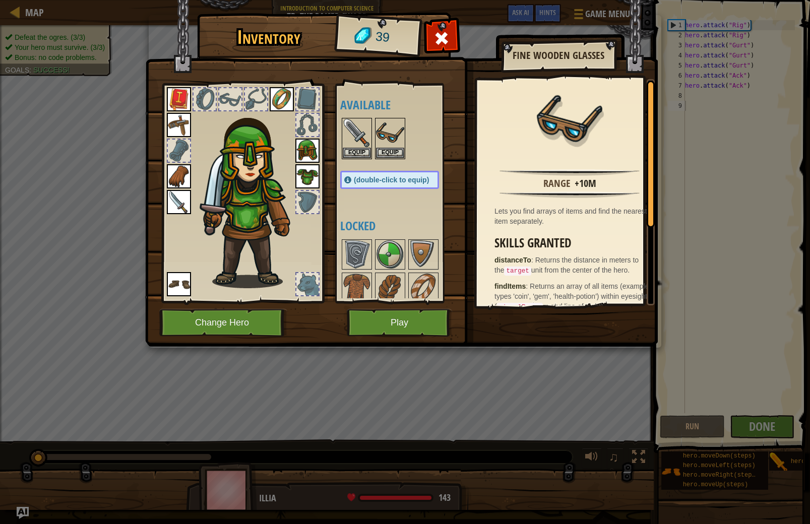
click at [397, 311] on div "Inventory 39 Available Equip Equip Equip Equip Equip Equip Equip Equip Equip Eq…" at bounding box center [405, 181] width 513 height 333
click at [399, 313] on button "Play" at bounding box center [399, 323] width 105 height 28
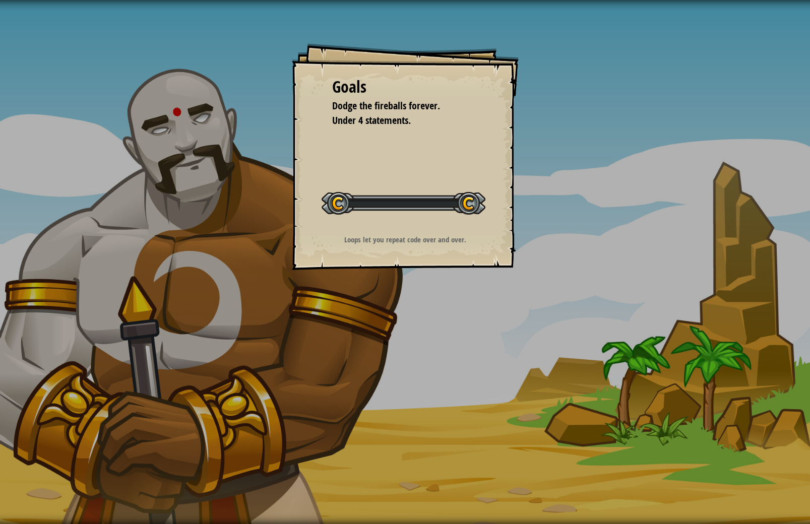
click at [400, 310] on div "Goals Dodge the fireballs forever. Under 4 statements. Start Level Error loadin…" at bounding box center [405, 262] width 810 height 524
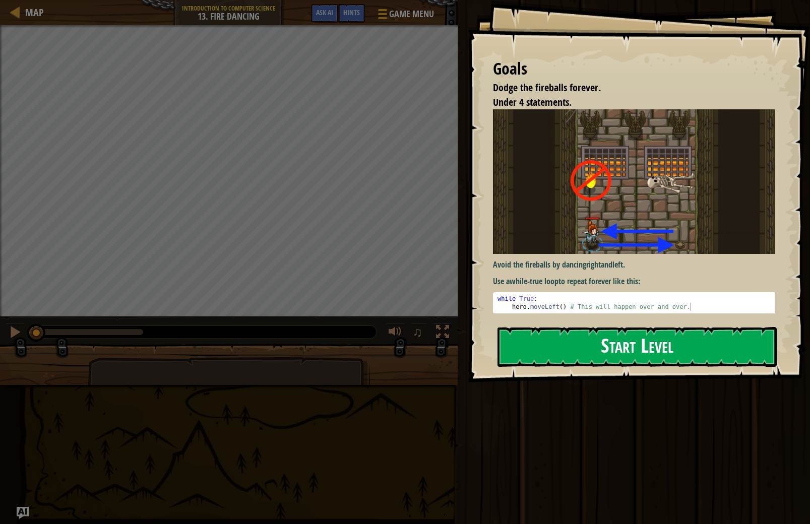
click at [545, 327] on button "Start Level" at bounding box center [637, 347] width 279 height 40
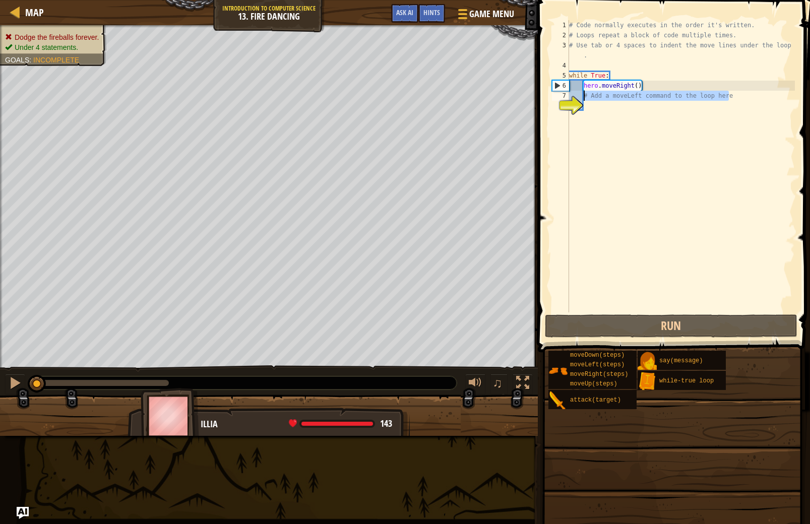
drag, startPoint x: 730, startPoint y: 96, endPoint x: 584, endPoint y: 97, distance: 145.7
click at [584, 97] on div "# Code normally executes in the order it's written. # Loops repeat a block of c…" at bounding box center [681, 176] width 228 height 313
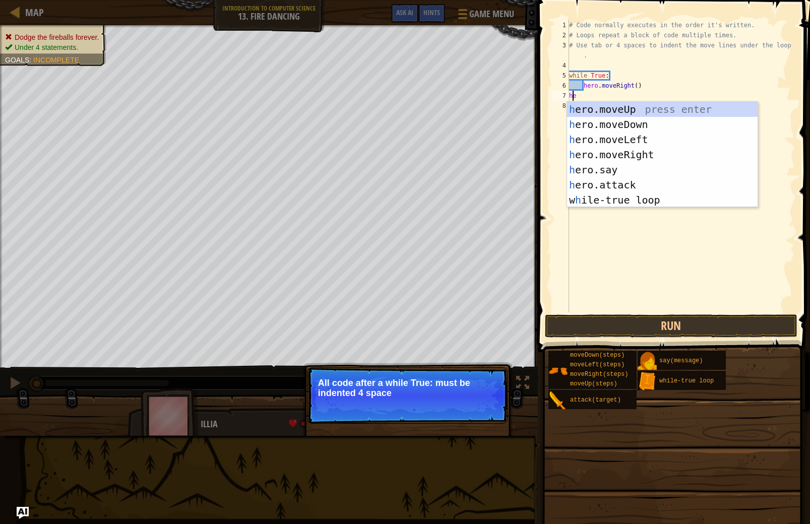
scroll to position [5, 0]
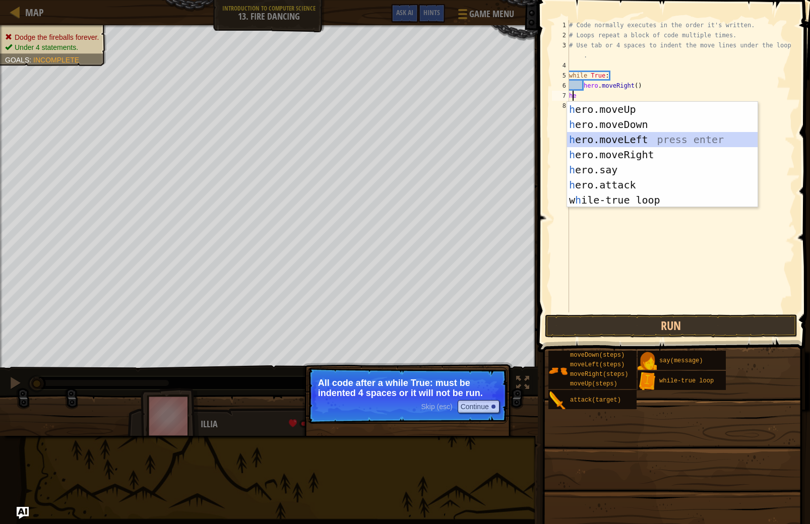
click at [616, 139] on div "h ero.moveUp press enter h ero.moveDown press enter h ero.moveLeft press enter …" at bounding box center [662, 170] width 191 height 136
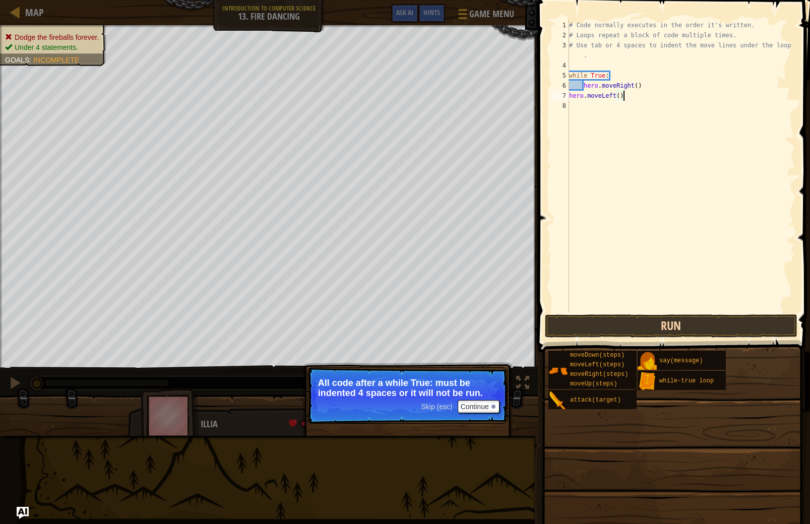
type textarea "hero.moveLeft()"
click at [631, 326] on button "Run" at bounding box center [671, 326] width 253 height 23
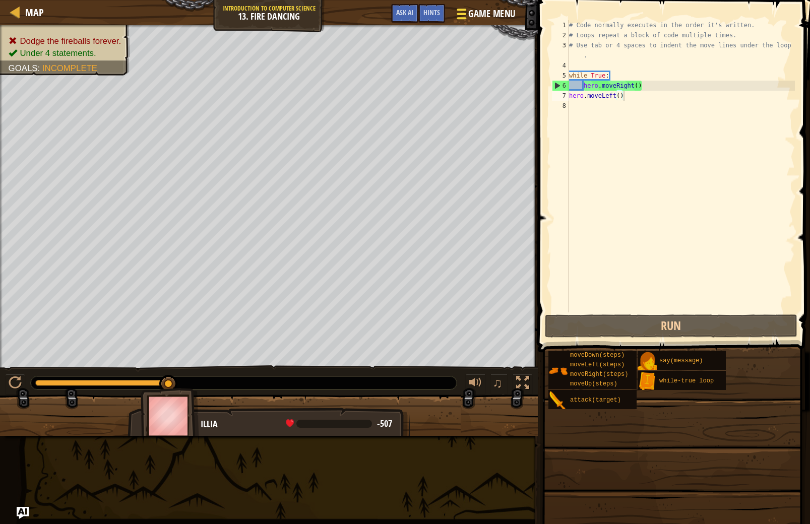
click at [486, 15] on span "Game Menu" at bounding box center [491, 14] width 47 height 14
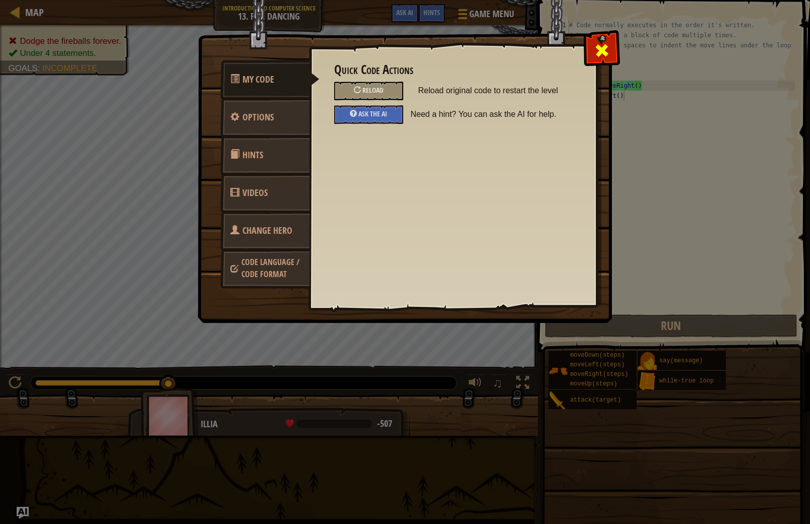
click at [607, 53] on span at bounding box center [602, 50] width 16 height 16
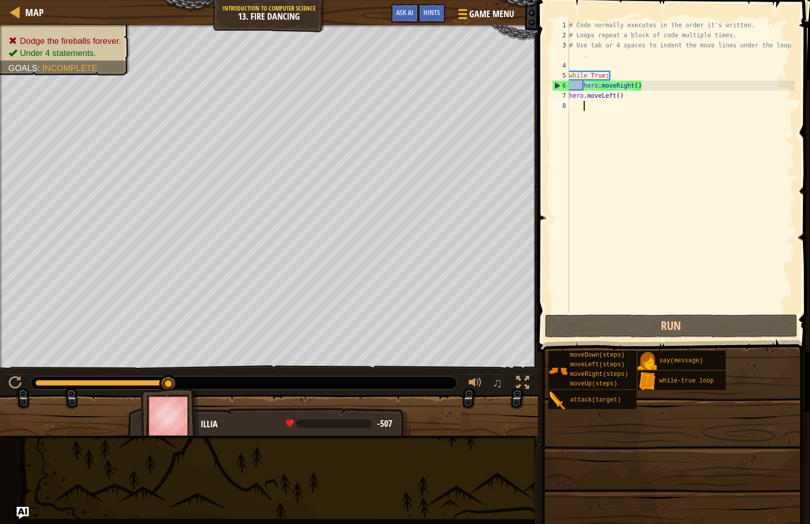
click at [591, 108] on div "# Code normally executes in the order it's written. # Loops repeat a block of c…" at bounding box center [681, 176] width 228 height 313
click at [579, 87] on div "# Code normally executes in the order it's written. # Loops repeat a block of c…" at bounding box center [681, 176] width 228 height 313
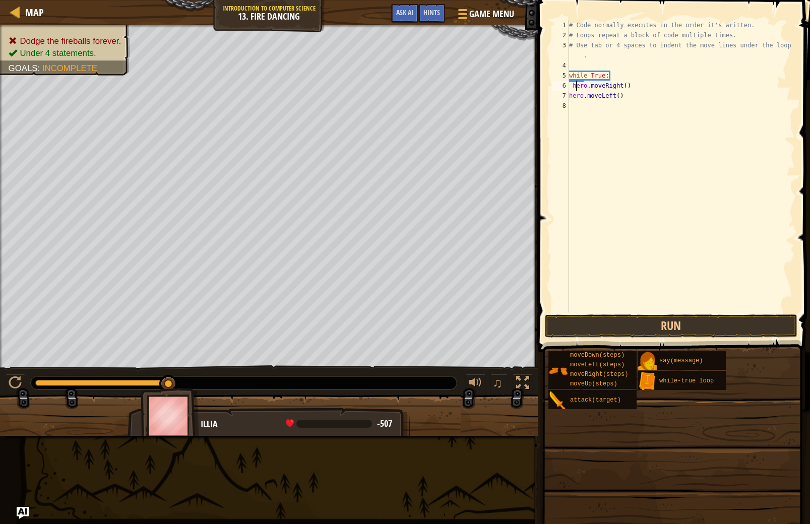
click at [575, 88] on div "# Code normally executes in the order it's written. # Loops repeat a block of c…" at bounding box center [681, 176] width 228 height 313
click at [571, 85] on div "# Code normally executes in the order it's written. # Loops repeat a block of c…" at bounding box center [681, 176] width 228 height 313
drag, startPoint x: 661, startPoint y: 323, endPoint x: 663, endPoint y: 311, distance: 12.7
click at [661, 318] on button "Run" at bounding box center [671, 326] width 253 height 23
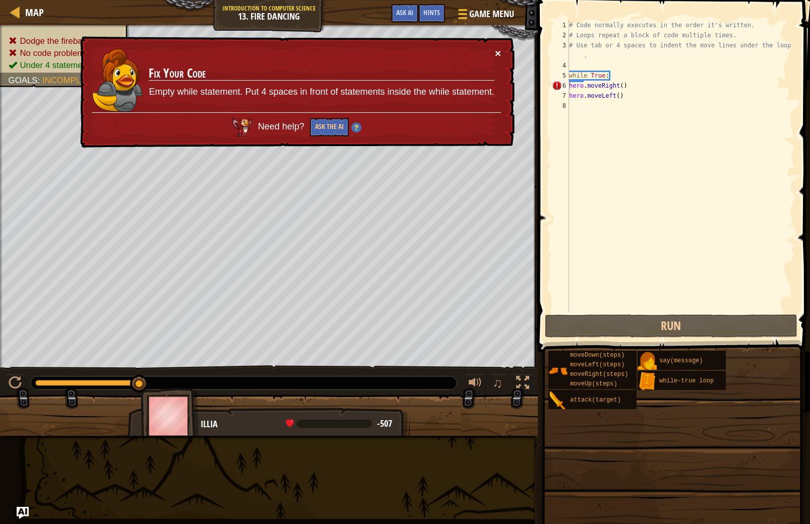
click at [499, 53] on button "×" at bounding box center [498, 53] width 6 height 11
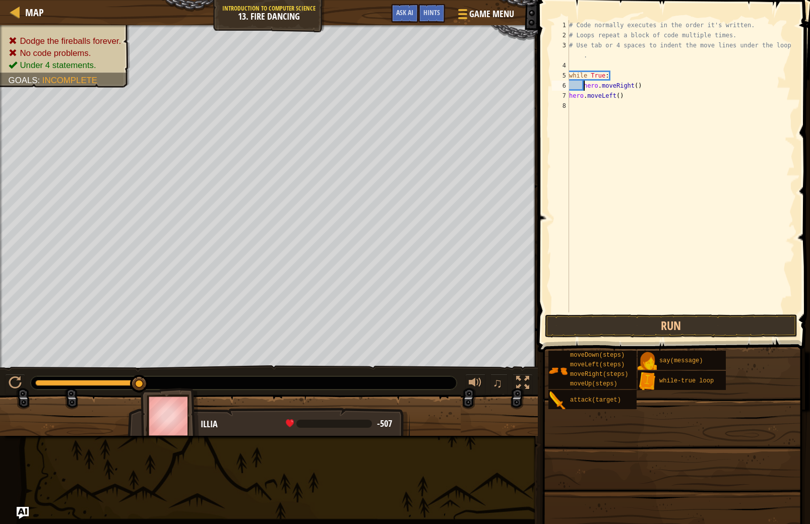
click at [568, 94] on div "7" at bounding box center [560, 96] width 17 height 10
type textarea "hero.moveLeft()"
click at [625, 104] on div "# Code normally executes in the order it's written. # Loops repeat a block of c…" at bounding box center [681, 176] width 228 height 313
click at [583, 94] on div "# Code normally executes in the order it's written. # Loops repeat a block of c…" at bounding box center [681, 176] width 228 height 313
type textarea "hero.moveLeft()"
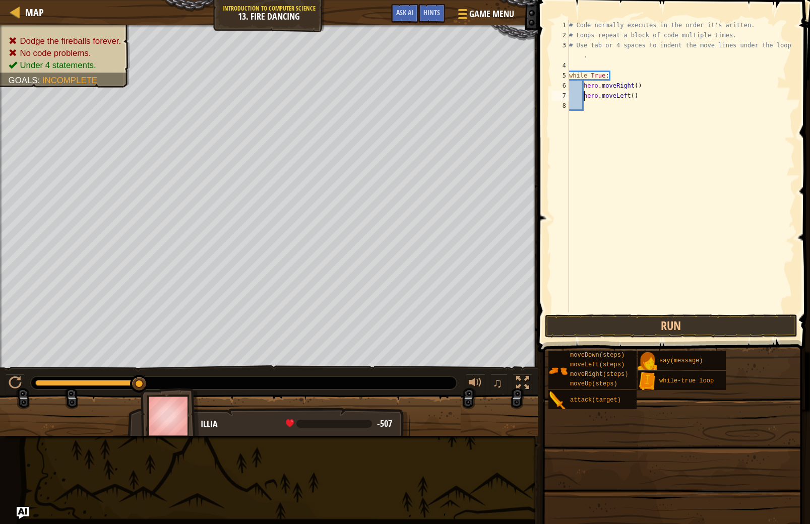
click at [578, 107] on div "# Code normally executes in the order it's written. # Loops repeat a block of c…" at bounding box center [681, 176] width 228 height 313
click at [585, 104] on div "# Code normally executes in the order it's written. # Loops repeat a block of c…" at bounding box center [681, 176] width 228 height 313
type textarea "\"
click at [671, 330] on button "Run" at bounding box center [671, 326] width 253 height 23
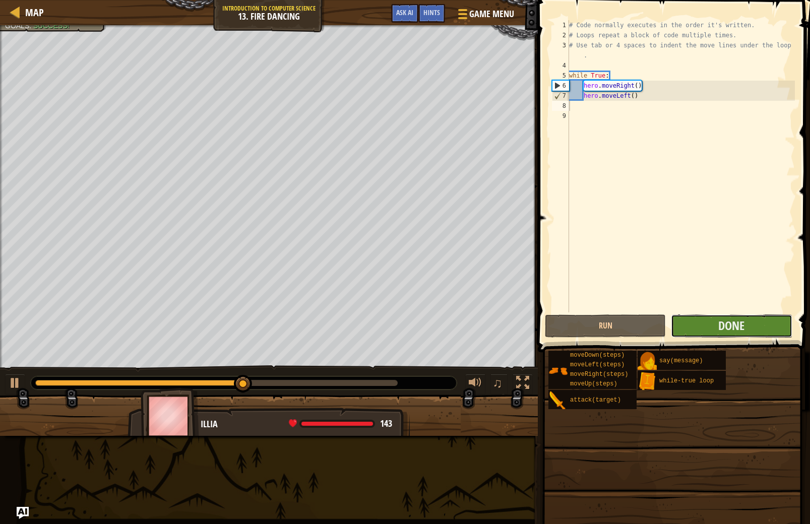
click at [680, 325] on button "Done" at bounding box center [731, 326] width 121 height 23
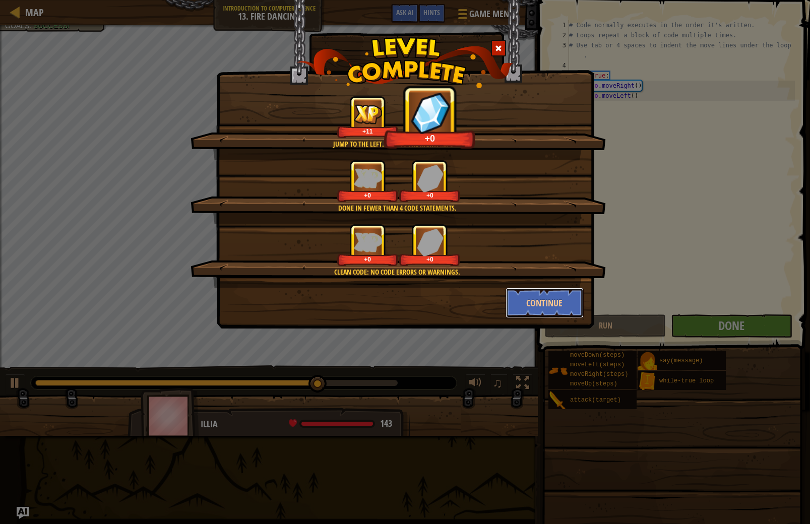
drag, startPoint x: 540, startPoint y: 308, endPoint x: 529, endPoint y: 305, distance: 11.2
click at [540, 308] on button "Continue" at bounding box center [545, 303] width 78 height 30
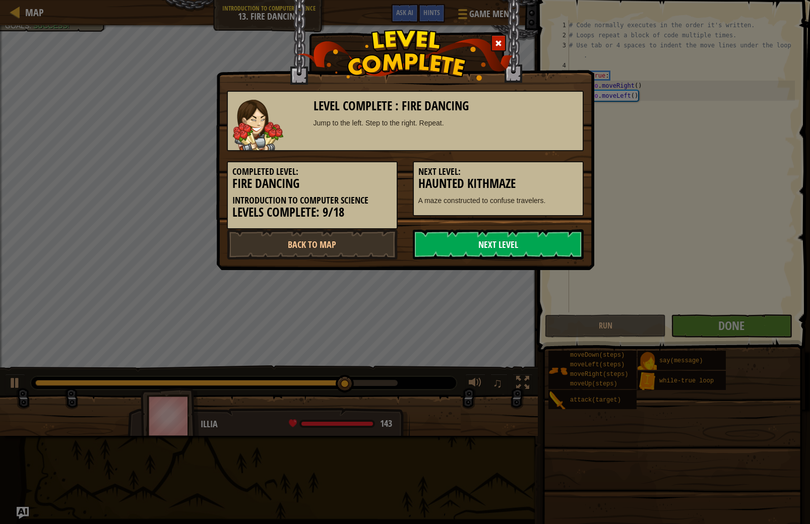
click at [529, 239] on link "Next Level" at bounding box center [498, 244] width 171 height 30
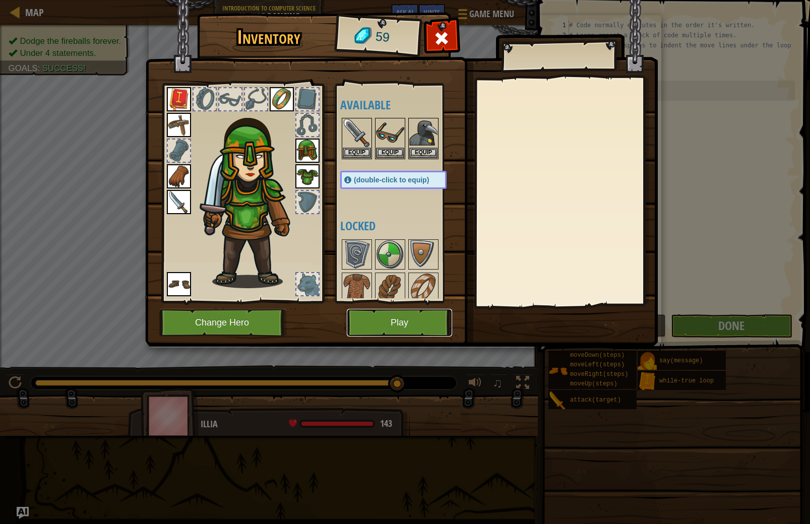
click at [406, 332] on button "Play" at bounding box center [399, 323] width 105 height 28
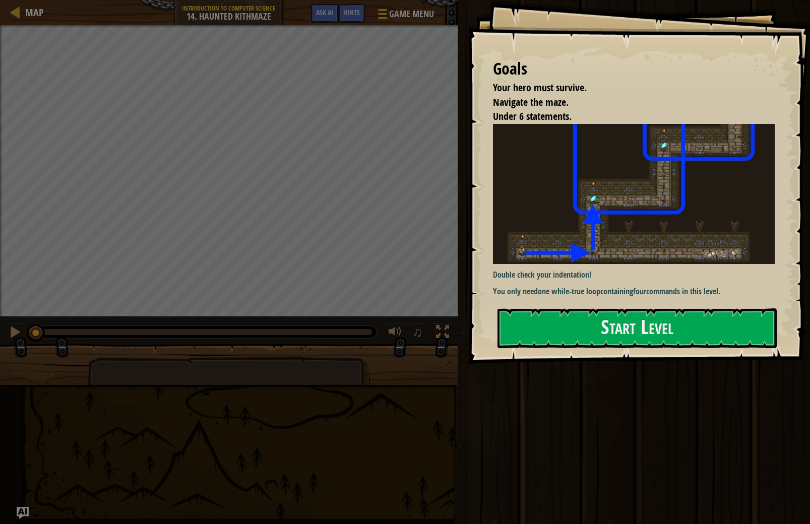
click at [559, 247] on div "Goals Your hero must survive. Navigate the maze. Under 6 statements. Double che…" at bounding box center [639, 182] width 342 height 364
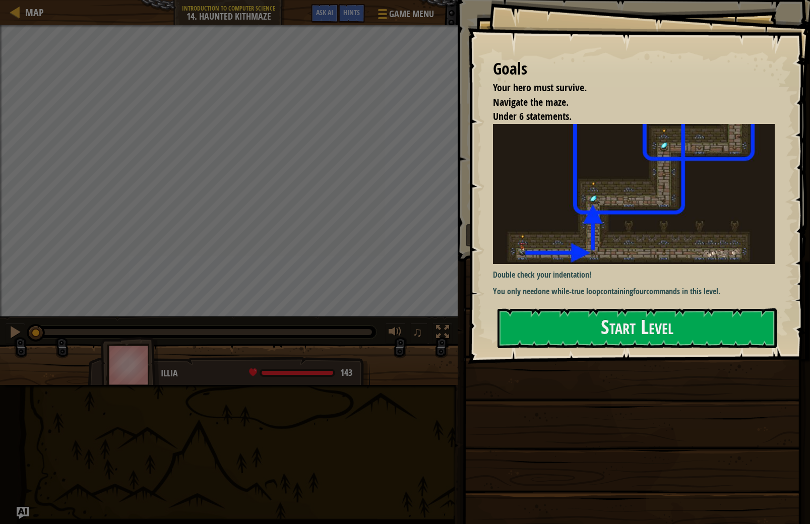
click at [555, 286] on strong "while-true loop" at bounding box center [576, 291] width 49 height 11
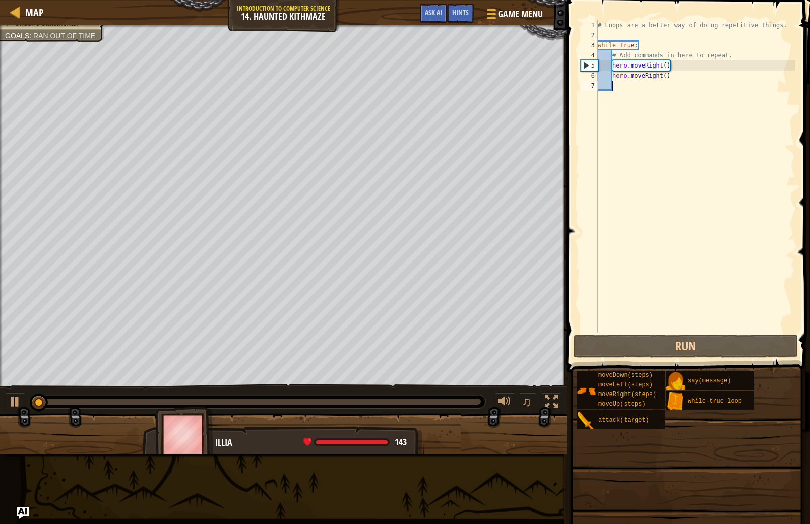
click at [647, 331] on div "# Loops are a better way of doing repetitive things. while True : # Add command…" at bounding box center [695, 186] width 199 height 333
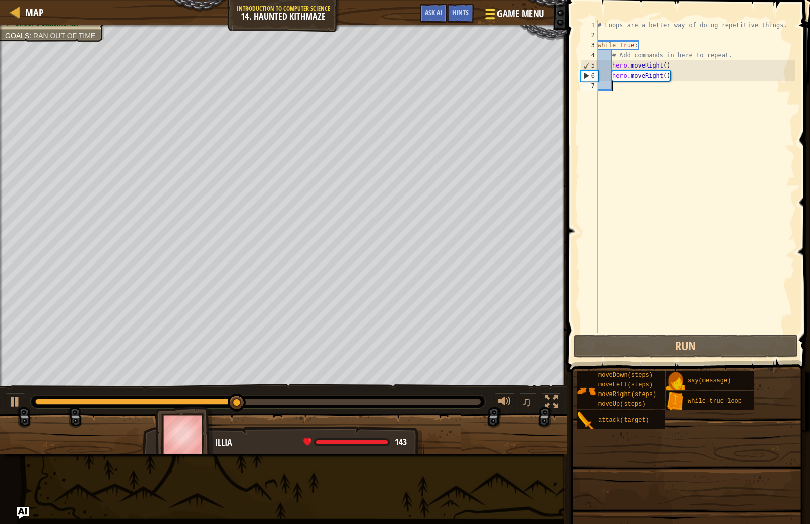
click at [502, 18] on span "Game Menu" at bounding box center [521, 14] width 47 height 14
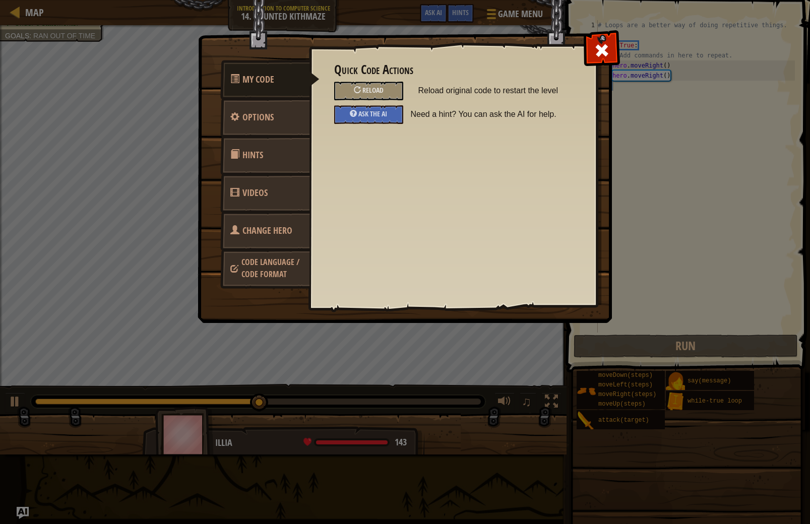
click at [369, 102] on div "Quick Code Actions Reload Reload original code to restart the level Ask the AI …" at bounding box center [452, 93] width 237 height 61
click at [380, 97] on div "Reload" at bounding box center [368, 91] width 69 height 19
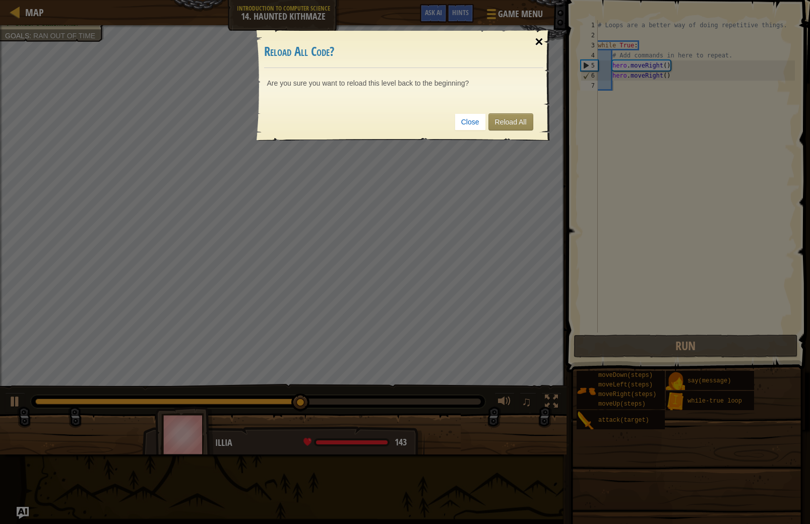
click at [534, 38] on div "×" at bounding box center [538, 41] width 23 height 29
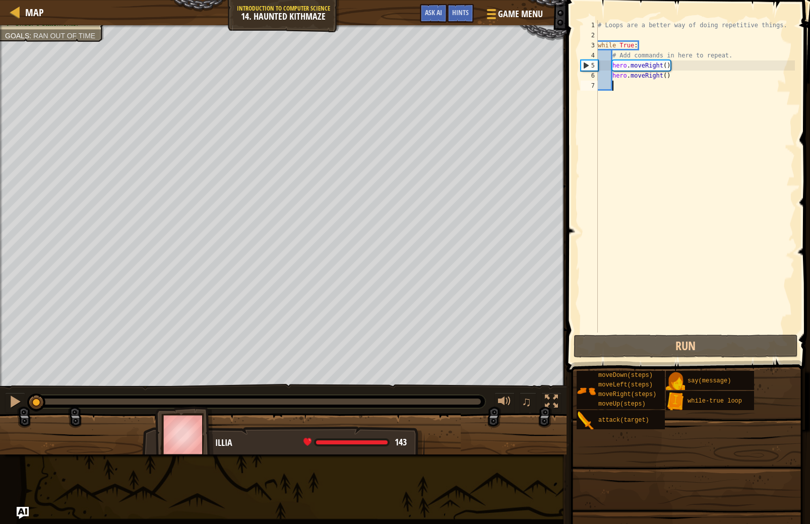
drag, startPoint x: 343, startPoint y: 399, endPoint x: -11, endPoint y: 318, distance: 363.8
click at [0, 0] on html "Map Introduction to Computer Science 14. Haunted Kithmaze Game Menu Done Hints …" at bounding box center [405, 0] width 810 height 0
click at [22, 404] on button at bounding box center [15, 403] width 20 height 21
drag, startPoint x: 41, startPoint y: 405, endPoint x: 28, endPoint y: 407, distance: 13.3
click at [28, 407] on div "♫" at bounding box center [283, 399] width 567 height 30
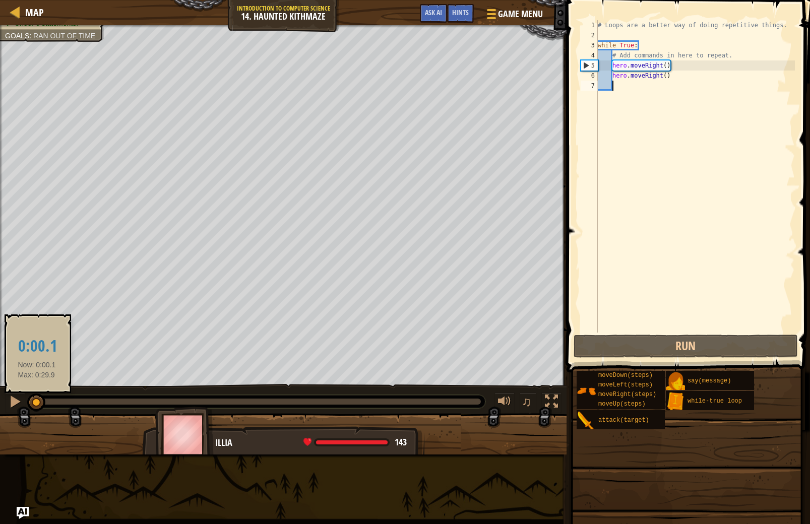
drag, startPoint x: 54, startPoint y: 404, endPoint x: 36, endPoint y: 406, distance: 18.3
click at [36, 406] on div at bounding box center [36, 403] width 18 height 18
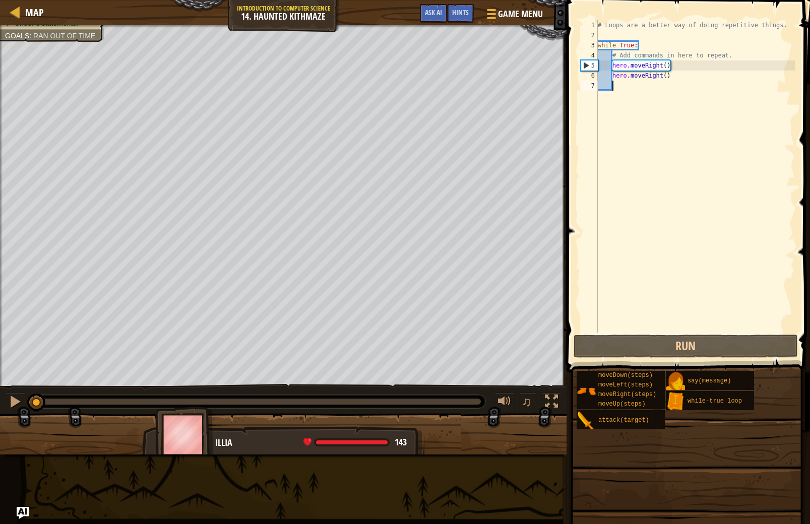
click at [670, 75] on div "# Loops are a better way of doing repetitive things. while True : # Add command…" at bounding box center [695, 186] width 199 height 333
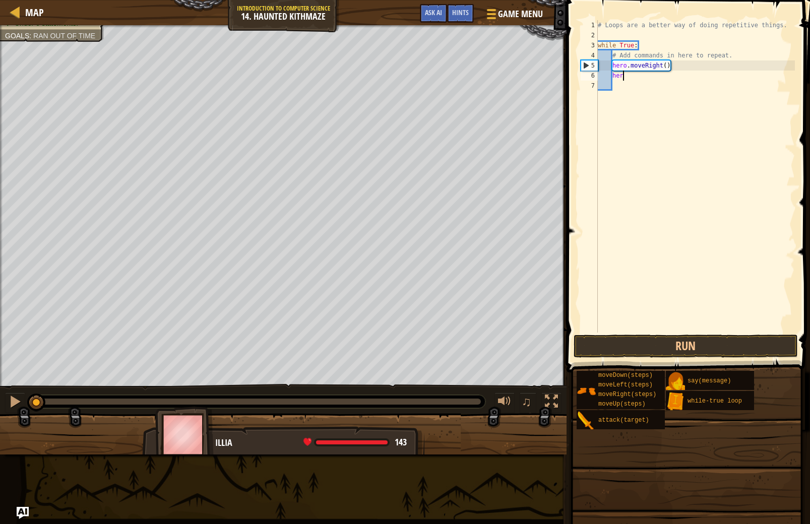
type textarea "h"
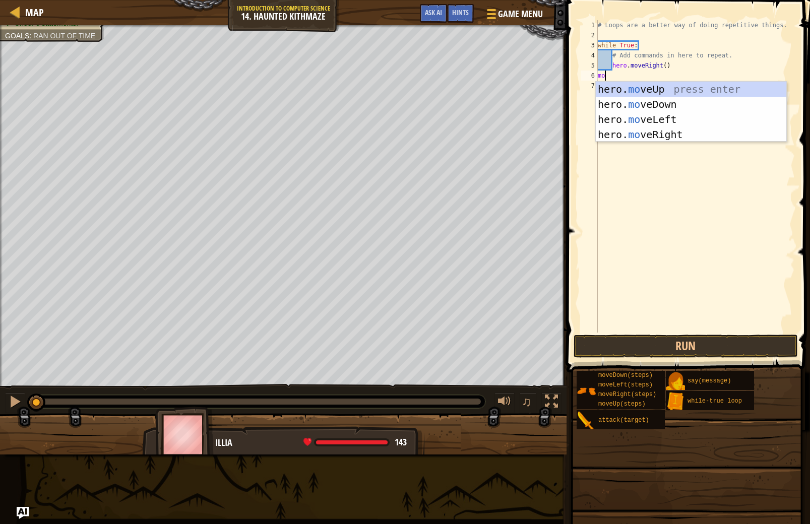
type textarea "mov"
click at [674, 88] on div "hero. mov eUp press enter hero. mov eDown press enter hero. mov eLeft press ent…" at bounding box center [691, 127] width 191 height 91
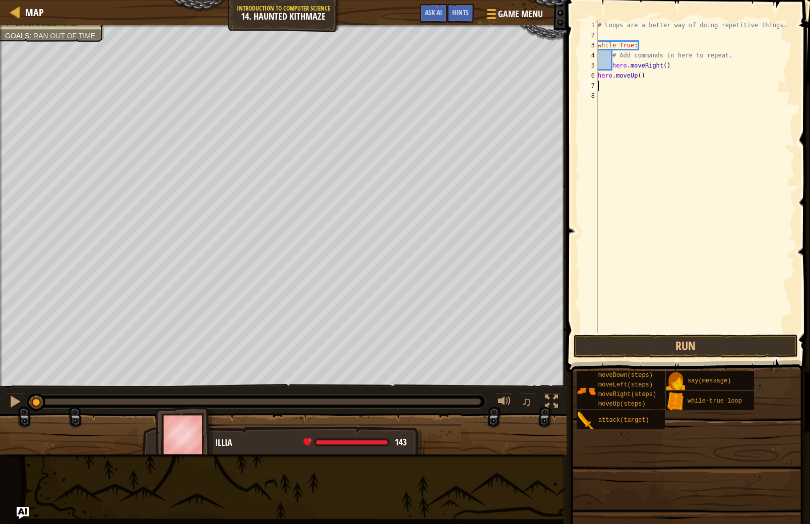
click at [665, 65] on div "# Loops are a better way of doing repetitive things. while True : # Add command…" at bounding box center [695, 186] width 199 height 333
click at [669, 66] on div "# Loops are a better way of doing repetitive things. while True : # Add command…" at bounding box center [695, 186] width 199 height 333
click at [643, 78] on div "# Loops are a better way of doing repetitive things. while True : # Add command…" at bounding box center [695, 186] width 199 height 333
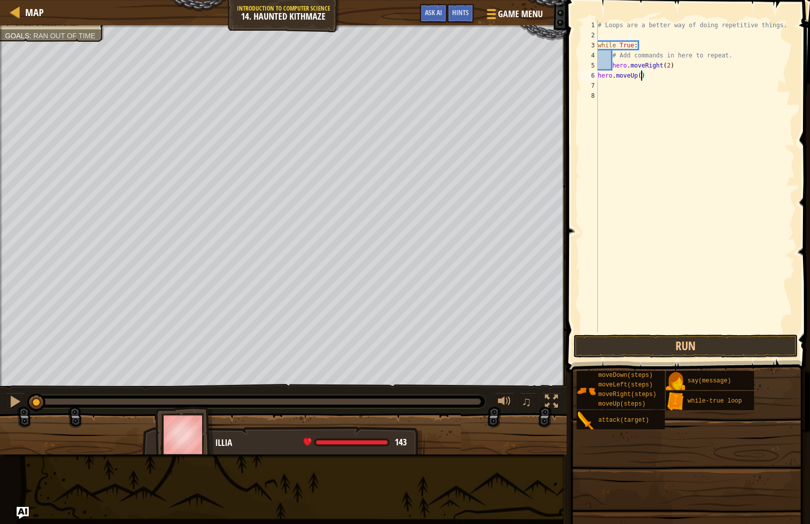
type textarea "hero.moveUp(2)"
click at [606, 86] on div "# Loops are a better way of doing repetitive things. while True : # Add command…" at bounding box center [695, 186] width 199 height 333
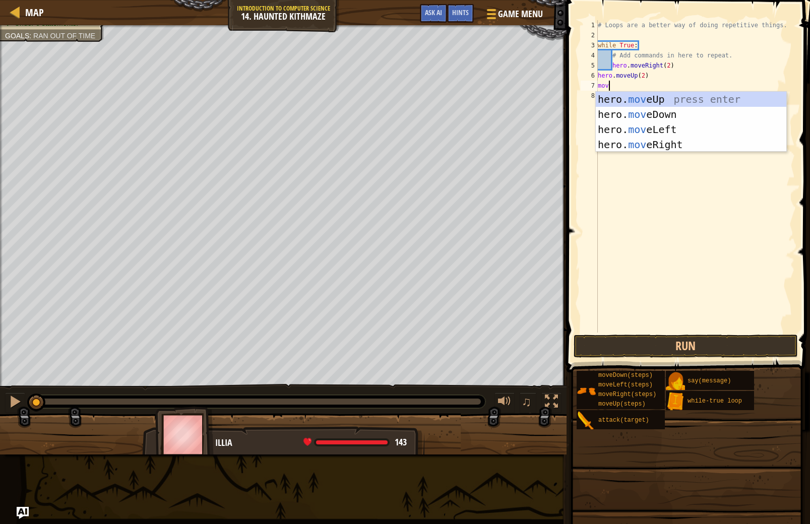
scroll to position [5, 1]
type textarea "move"
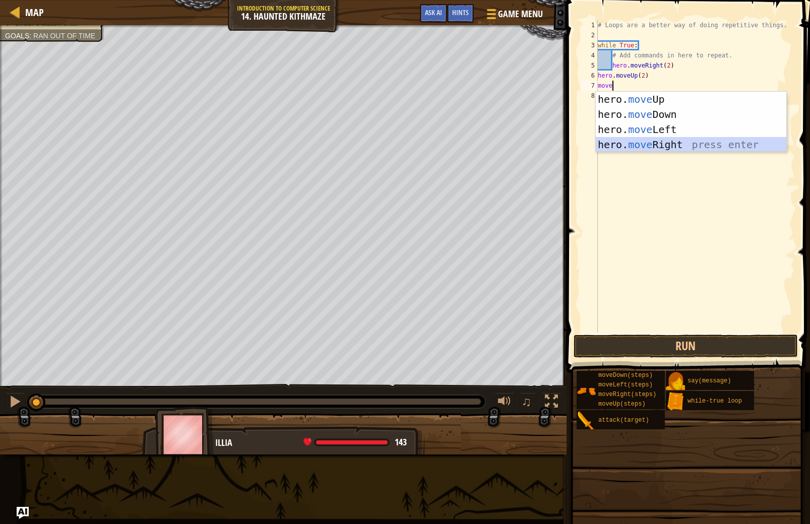
click at [658, 147] on div "hero. move Up press enter hero. move Down press enter hero. move Left press ent…" at bounding box center [691, 137] width 191 height 91
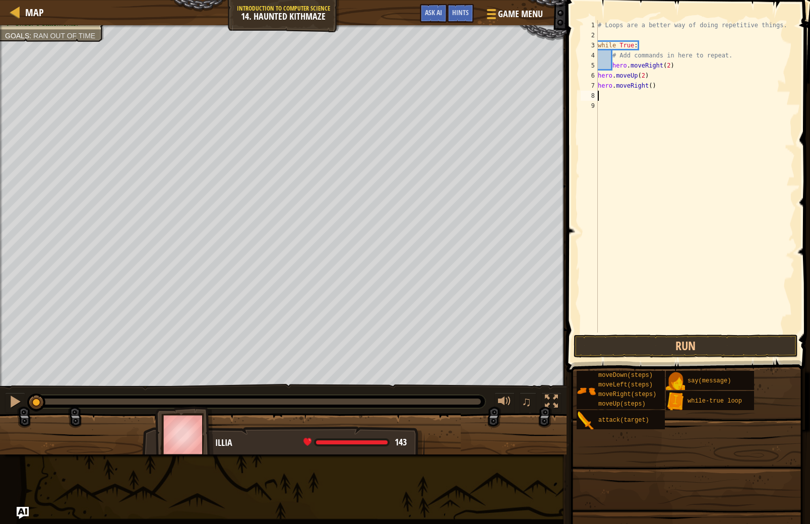
click at [654, 88] on div "# Loops are a better way of doing repetitive things. while True : # Add command…" at bounding box center [695, 186] width 199 height 333
type textarea "hero.moveRight(3)"
click at [617, 106] on div "# Loops are a better way of doing repetitive things. while True : # Add command…" at bounding box center [695, 186] width 199 height 333
click at [616, 98] on div "# Loops are a better way of doing repetitive things. while True : # Add command…" at bounding box center [695, 186] width 199 height 333
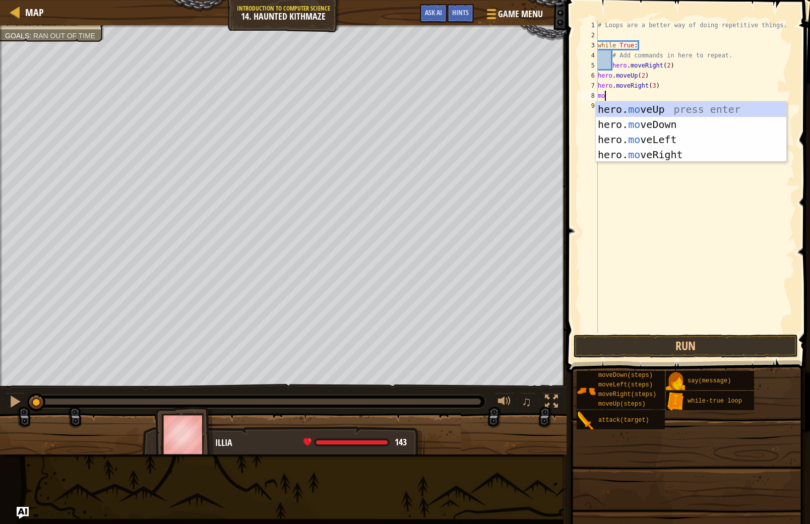
scroll to position [5, 0]
type textarea "move"
click at [655, 113] on div "hero. move Up press enter hero. move Down press enter hero. move Left press ent…" at bounding box center [691, 147] width 191 height 91
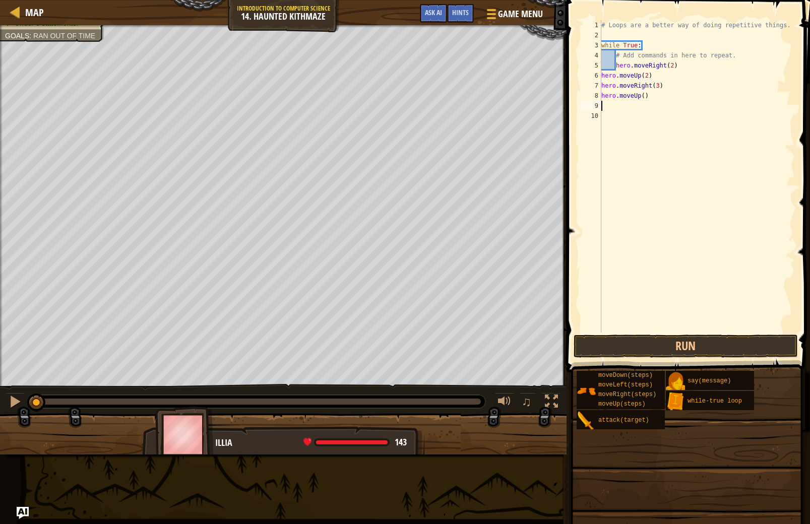
scroll to position [5, 0]
click at [644, 96] on div "# Loops are a better way of doing repetitive things. while True : # Add command…" at bounding box center [698, 186] width 196 height 333
click at [751, 336] on button "Run" at bounding box center [686, 346] width 224 height 23
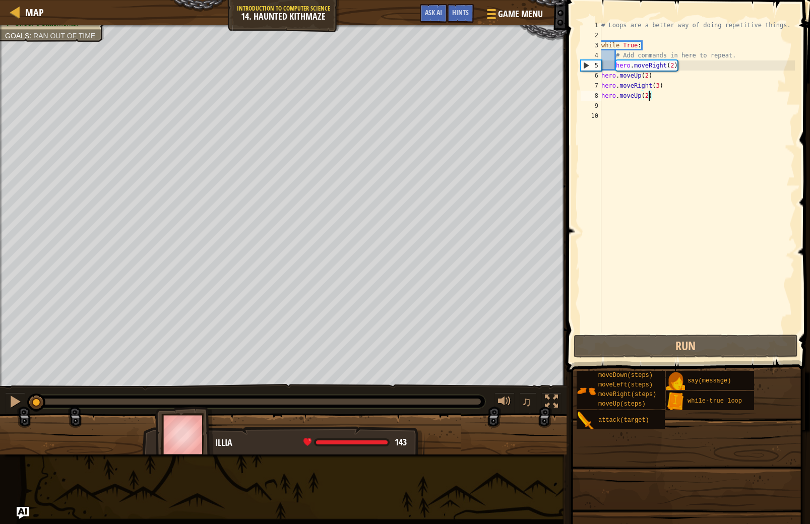
drag, startPoint x: 148, startPoint y: 403, endPoint x: -11, endPoint y: 398, distance: 159.4
click at [0, 0] on html "Map Introduction to Computer Science 14. Haunted Kithmaze Game Menu Done Hints …" at bounding box center [405, 0] width 810 height 0
click at [7, 395] on button at bounding box center [15, 403] width 20 height 21
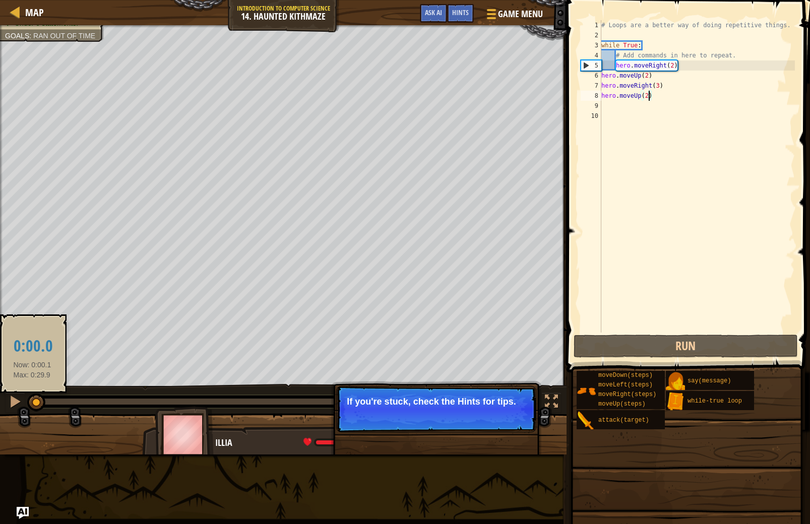
drag, startPoint x: 67, startPoint y: 399, endPoint x: 32, endPoint y: 402, distance: 34.9
click at [32, 402] on div at bounding box center [36, 403] width 18 height 18
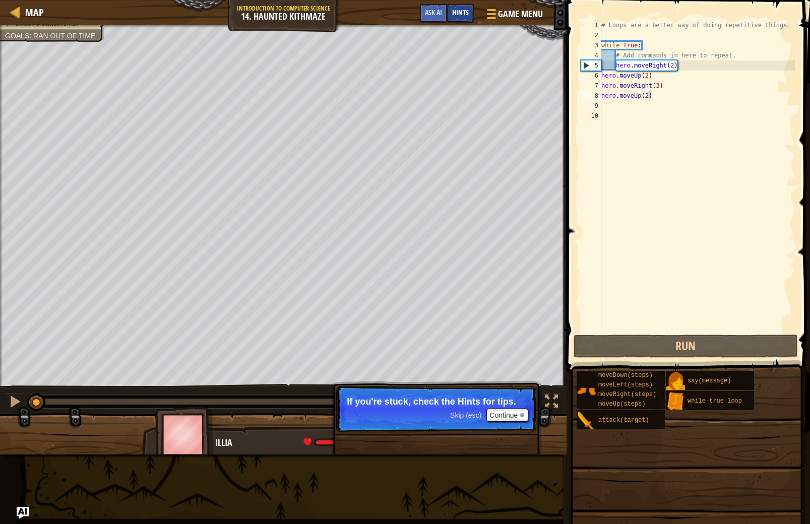
click at [472, 13] on div "Hints" at bounding box center [460, 13] width 27 height 19
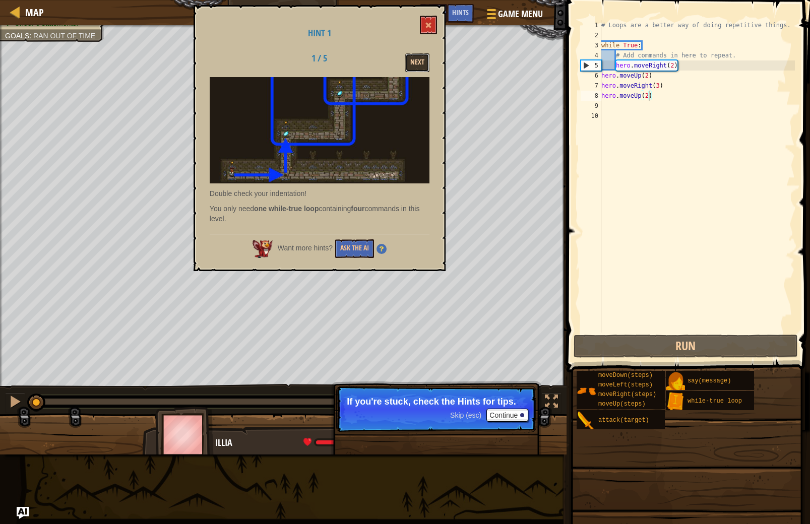
click at [416, 58] on button "Next" at bounding box center [417, 62] width 24 height 19
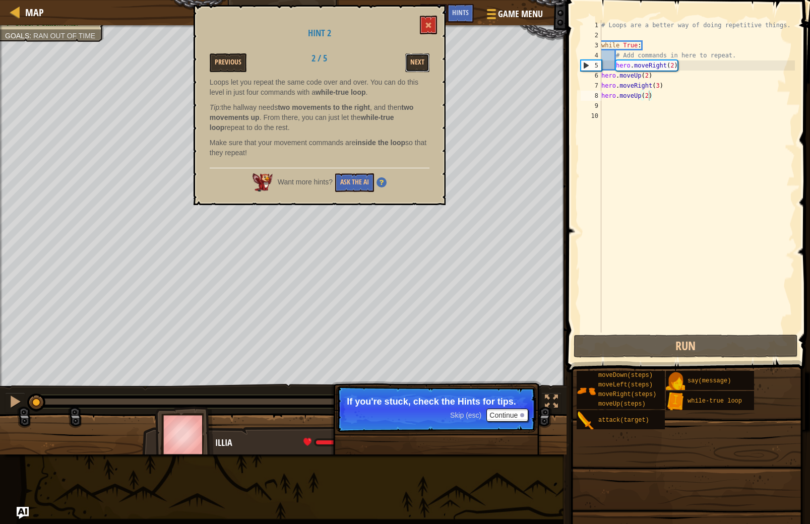
click at [416, 58] on button "Next" at bounding box center [417, 62] width 24 height 19
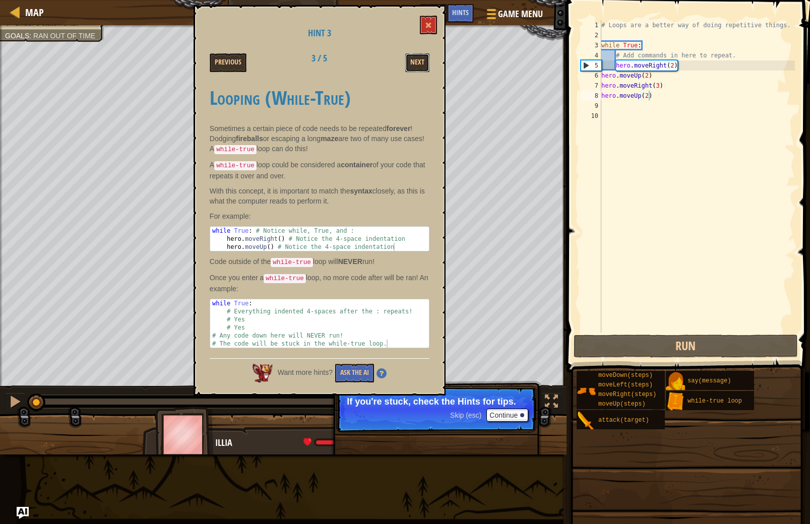
click at [416, 58] on button "Next" at bounding box center [417, 62] width 24 height 19
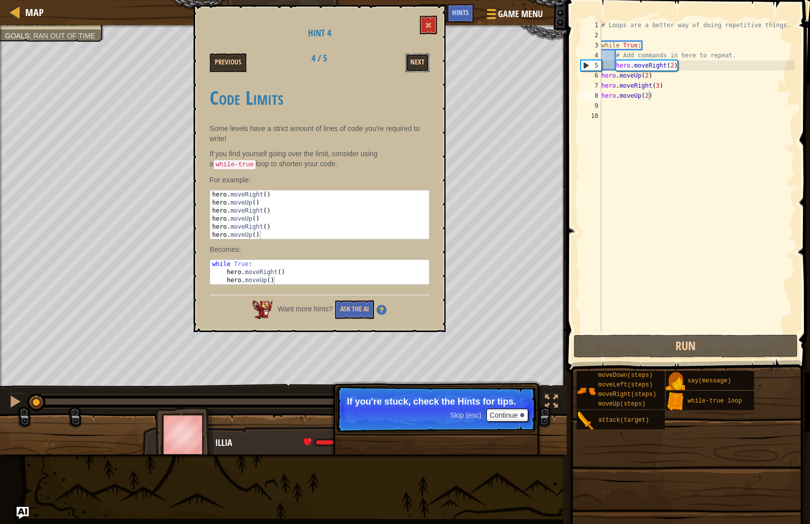
click at [413, 58] on button "Next" at bounding box center [417, 62] width 24 height 19
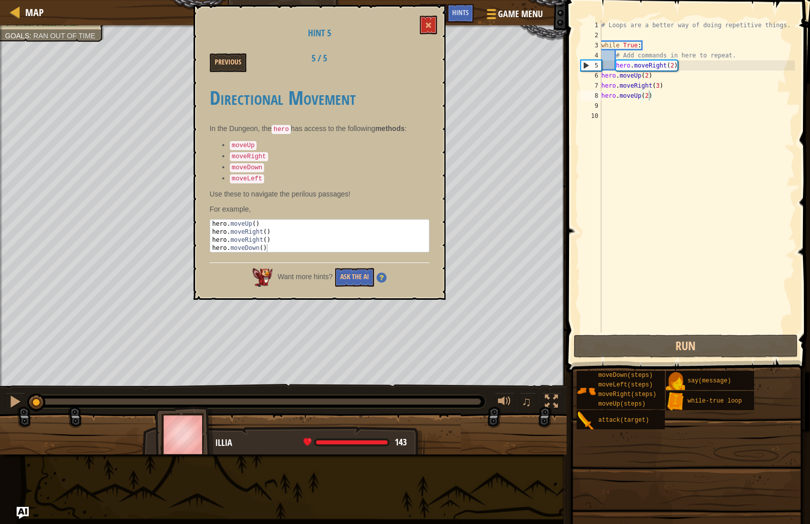
click at [413, 58] on div "Previous 5 / 5" at bounding box center [319, 62] width 235 height 19
drag, startPoint x: 433, startPoint y: 7, endPoint x: 434, endPoint y: 15, distance: 8.1
click at [434, 12] on div "Hint 5 Previous 5 / 5 Directional Movement In the Dungeon, the hero has access …" at bounding box center [320, 152] width 252 height 295
drag, startPoint x: 433, startPoint y: 17, endPoint x: 473, endPoint y: 21, distance: 40.5
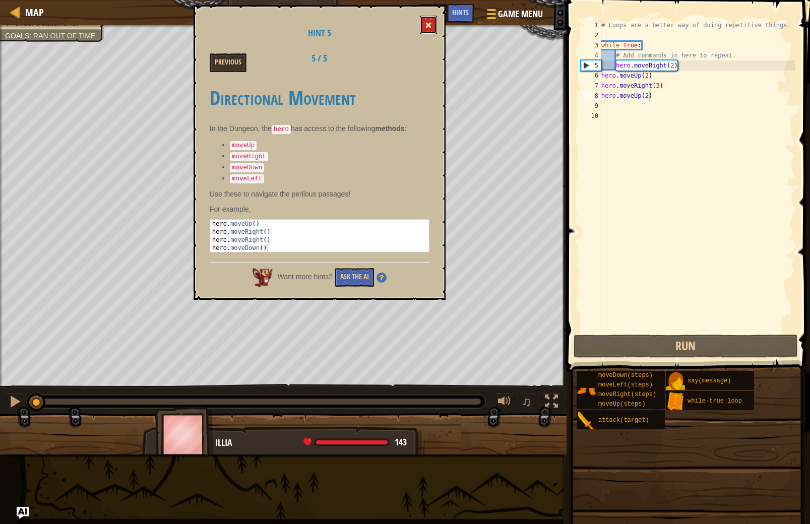
click at [433, 18] on button at bounding box center [428, 25] width 17 height 19
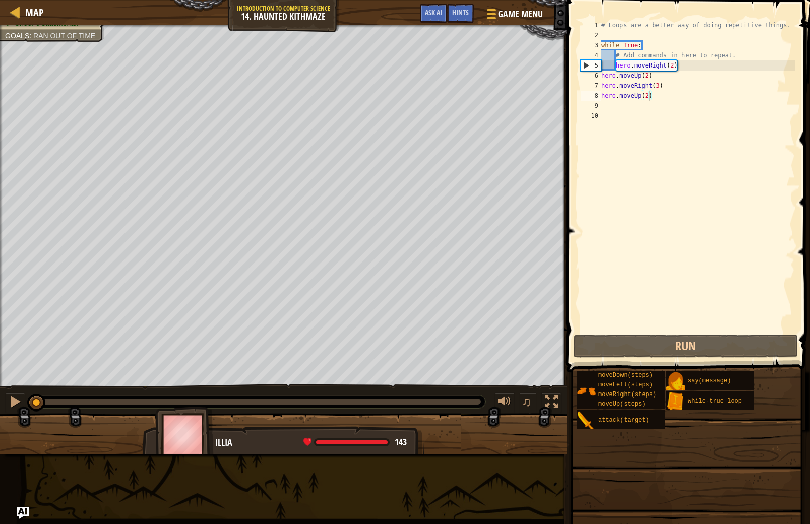
click at [617, 68] on div "# Loops are a better way of doing repetitive things. while True : # Add command…" at bounding box center [698, 186] width 196 height 333
drag, startPoint x: 616, startPoint y: 68, endPoint x: 601, endPoint y: 54, distance: 20.4
click at [601, 54] on div "hero.moveRight(2) 1 2 3 4 5 6 7 8 9 10 # Loops are a better way of doing repeti…" at bounding box center [687, 176] width 216 height 313
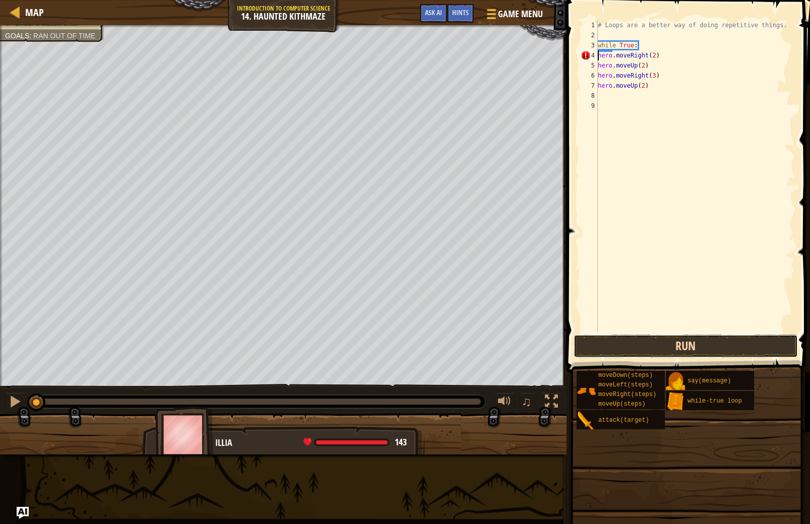
click at [664, 354] on button "Run" at bounding box center [686, 346] width 224 height 23
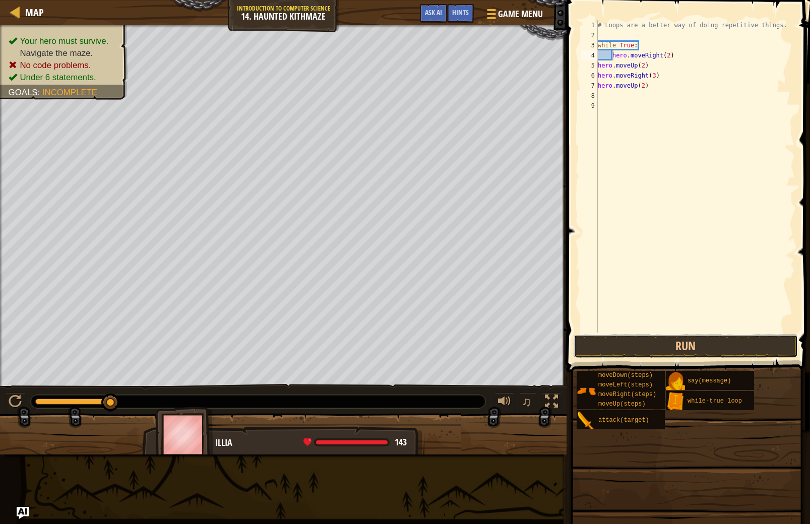
drag, startPoint x: 727, startPoint y: 343, endPoint x: 715, endPoint y: 333, distance: 15.8
click at [725, 341] on button "Run" at bounding box center [686, 346] width 224 height 23
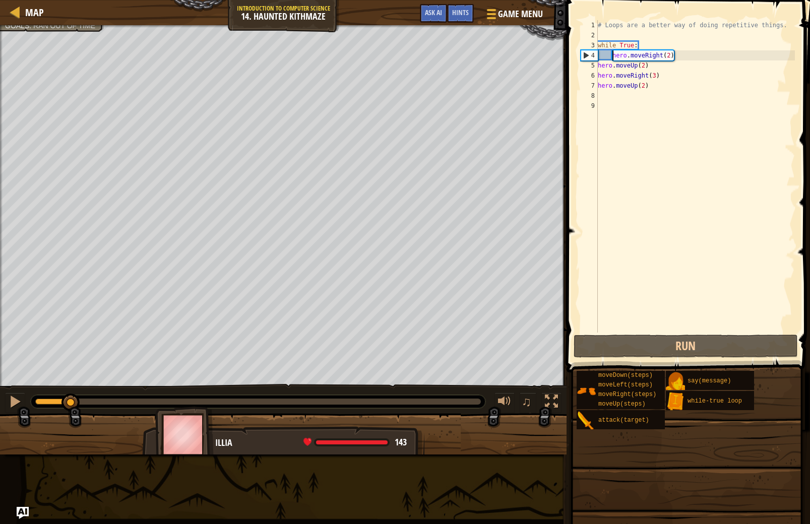
drag, startPoint x: 104, startPoint y: 402, endPoint x: 71, endPoint y: 414, distance: 35.9
click at [71, 414] on div "Your hero must survive. Navigate the maze. Under 6 statements. Goals : Ran out …" at bounding box center [405, 240] width 810 height 430
drag, startPoint x: 71, startPoint y: 414, endPoint x: 60, endPoint y: 413, distance: 11.1
click at [60, 413] on div at bounding box center [283, 438] width 567 height 50
click at [21, 403] on div at bounding box center [15, 401] width 13 height 13
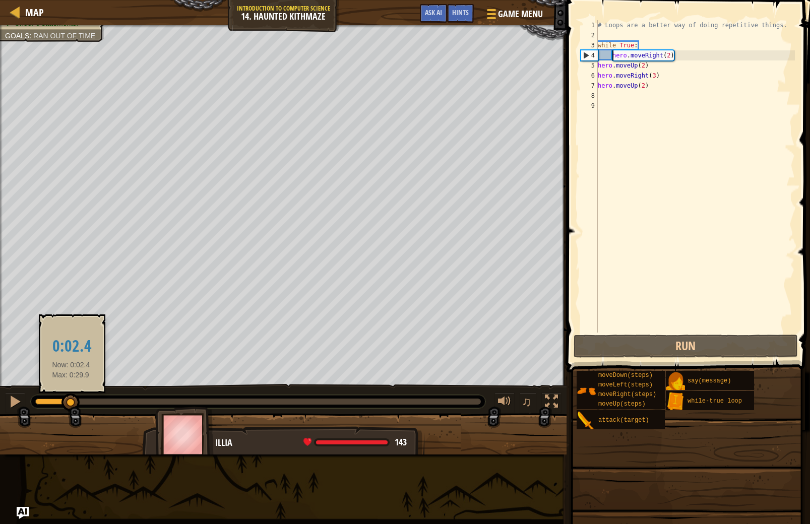
drag, startPoint x: 103, startPoint y: 399, endPoint x: 71, endPoint y: 404, distance: 32.2
click at [71, 404] on div at bounding box center [71, 403] width 18 height 18
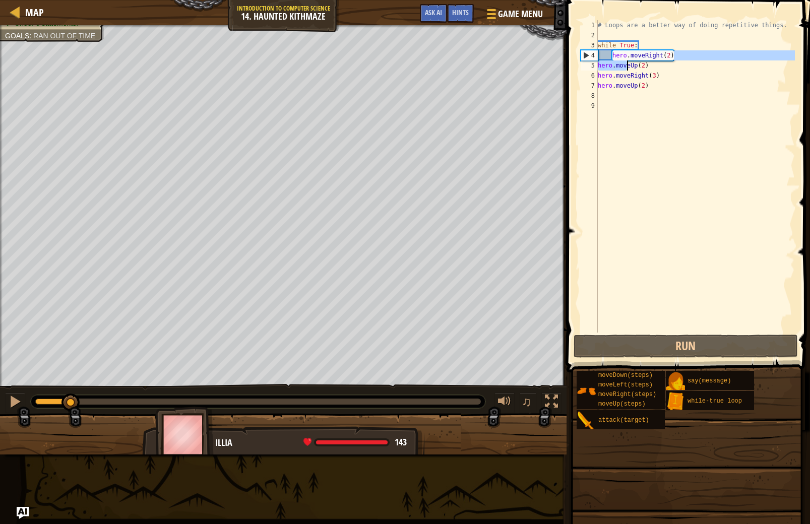
drag, startPoint x: 674, startPoint y: 58, endPoint x: 628, endPoint y: 68, distance: 47.4
click at [627, 67] on div "# Loops are a better way of doing repetitive things. while True : hero . moveRi…" at bounding box center [696, 186] width 200 height 333
type textarea "hero.moveRight(2) hero.moveUp(2)"
click at [688, 144] on div "# Loops are a better way of doing repetitive things. while True : hero . moveRi…" at bounding box center [696, 186] width 200 height 333
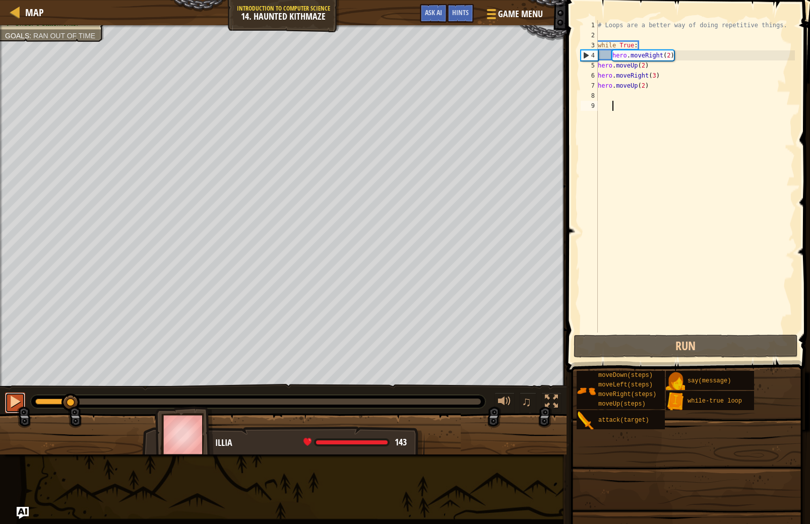
drag, startPoint x: 7, startPoint y: 399, endPoint x: 15, endPoint y: 401, distance: 8.2
click at [11, 400] on button at bounding box center [15, 403] width 20 height 21
click at [599, 64] on div "# Loops are a better way of doing repetitive things. while True : hero . moveRi…" at bounding box center [696, 186] width 200 height 333
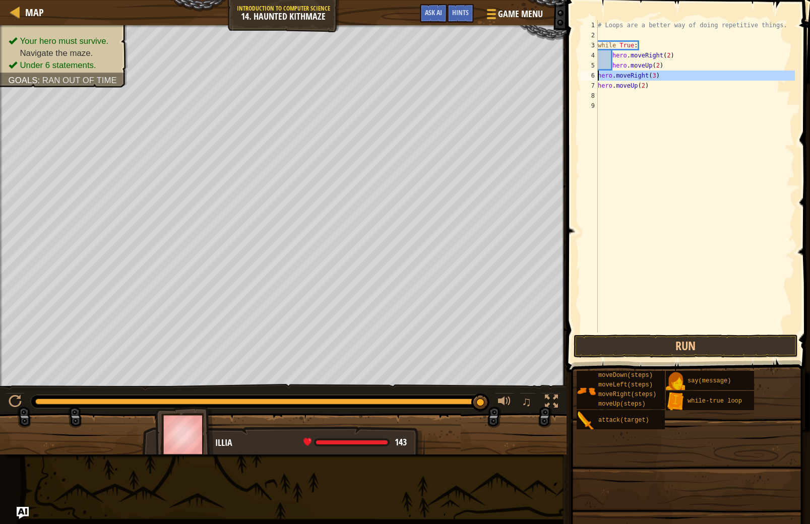
click at [597, 75] on div "6" at bounding box center [589, 76] width 17 height 10
click at [601, 90] on div "# Loops are a better way of doing repetitive things. while True : hero . moveRi…" at bounding box center [696, 186] width 200 height 333
click at [598, 87] on div "# Loops are a better way of doing repetitive things. while True : hero . moveRi…" at bounding box center [696, 186] width 200 height 333
type textarea "hero.moveUp(2)"
click at [626, 103] on div "# Loops are a better way of doing repetitive things. while True : hero . moveRi…" at bounding box center [696, 186] width 200 height 333
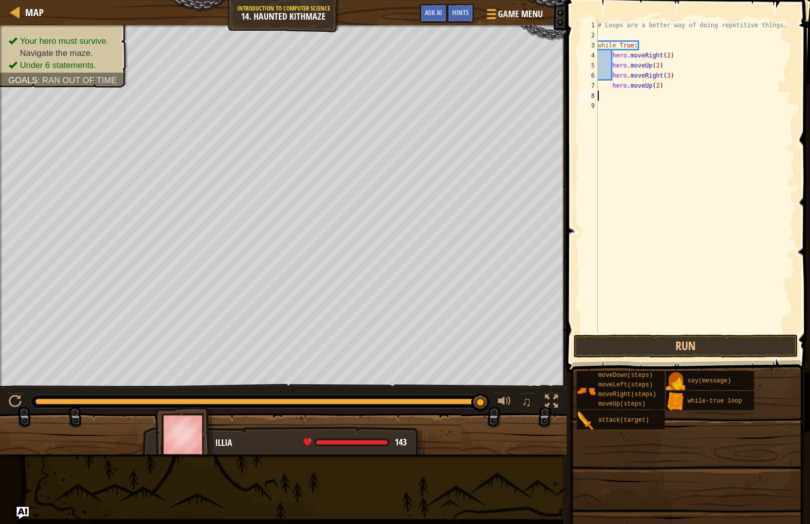
click at [611, 95] on div "# Loops are a better way of doing repetitive things. while True : hero . moveRi…" at bounding box center [696, 186] width 200 height 333
click at [613, 88] on div "# Loops are a better way of doing repetitive things. while True : hero . moveRi…" at bounding box center [696, 186] width 200 height 333
click at [609, 86] on div "# Loops are a better way of doing repetitive things. while True : hero . moveRi…" at bounding box center [696, 186] width 200 height 333
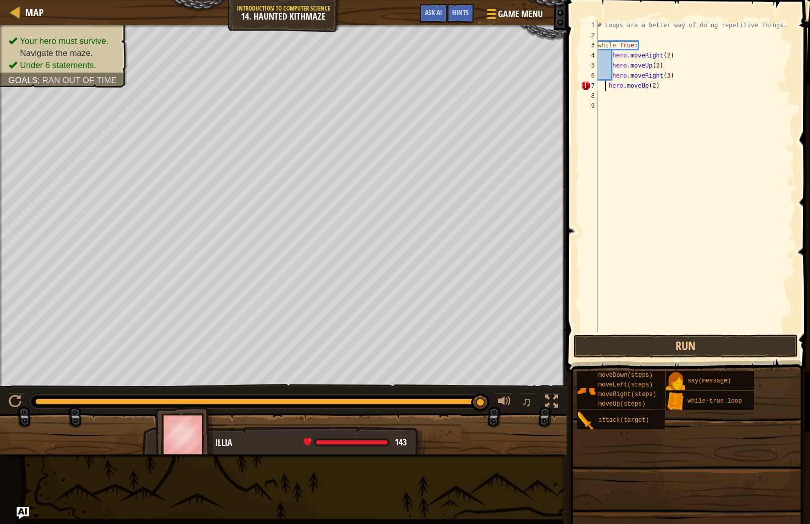
type textarea "hero.moveUp(2)"
click at [618, 100] on div "# Loops are a better way of doing repetitive things. while True : hero . moveRi…" at bounding box center [696, 186] width 200 height 333
click at [613, 100] on div "# Loops are a better way of doing repetitive things. while True : hero . moveRi…" at bounding box center [696, 186] width 200 height 333
click at [654, 96] on div "# Loops are a better way of doing repetitive things. while True : hero . moveRi…" at bounding box center [696, 186] width 200 height 333
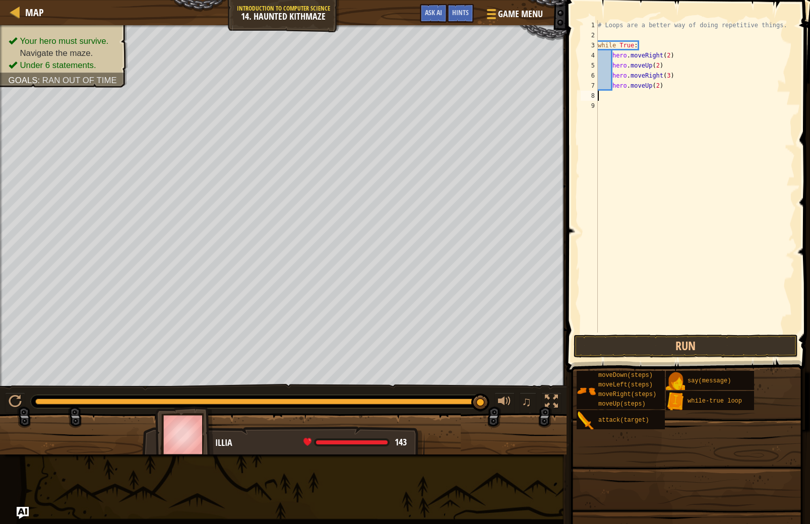
type textarea "m"
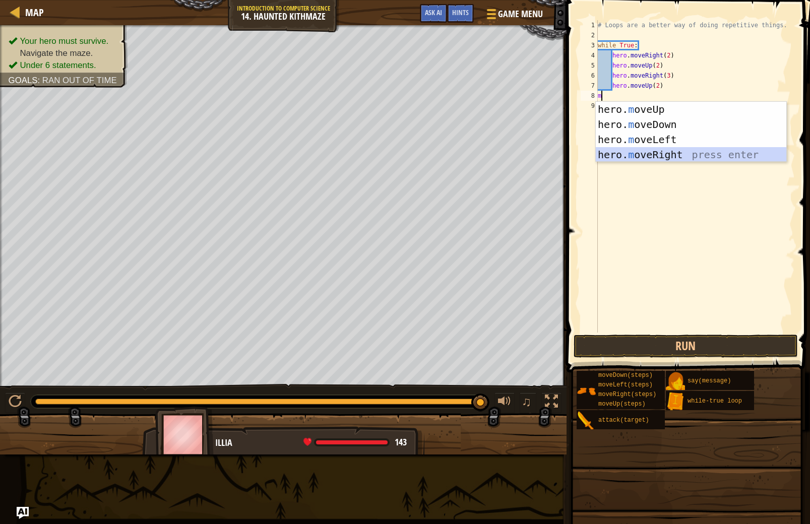
click at [663, 157] on div "hero. m oveUp press enter hero. m oveDown press enter hero. m oveLeft press ent…" at bounding box center [691, 147] width 191 height 91
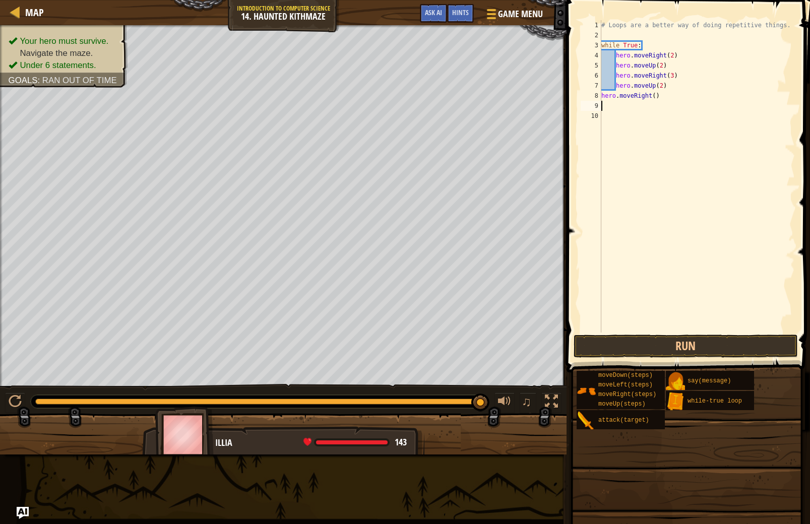
click at [656, 97] on div "# Loops are a better way of doing repetitive things. while True : hero . moveRi…" at bounding box center [698, 186] width 196 height 333
click at [603, 98] on div "# Loops are a better way of doing repetitive things. while True : hero . moveRi…" at bounding box center [698, 186] width 196 height 333
type textarea "hero.moveRight(3)"
click at [615, 109] on div "# Loops are a better way of doing repetitive things. while True : hero . moveRi…" at bounding box center [698, 186] width 196 height 333
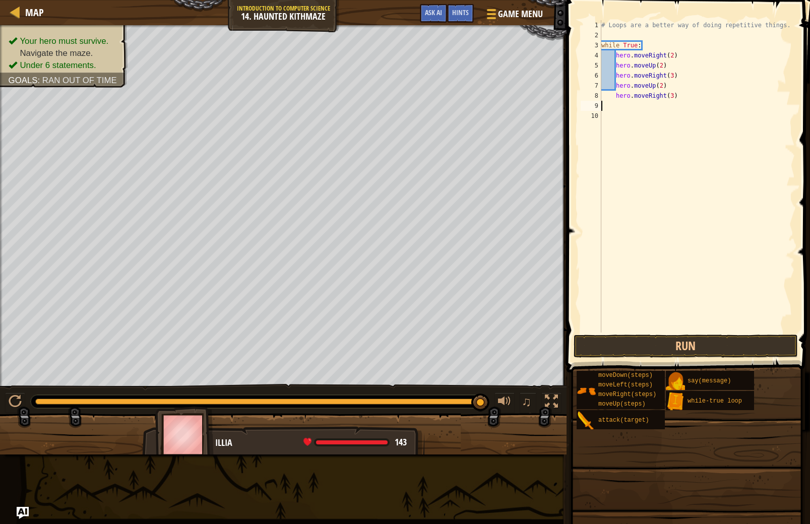
scroll to position [5, 0]
type textarea "m"
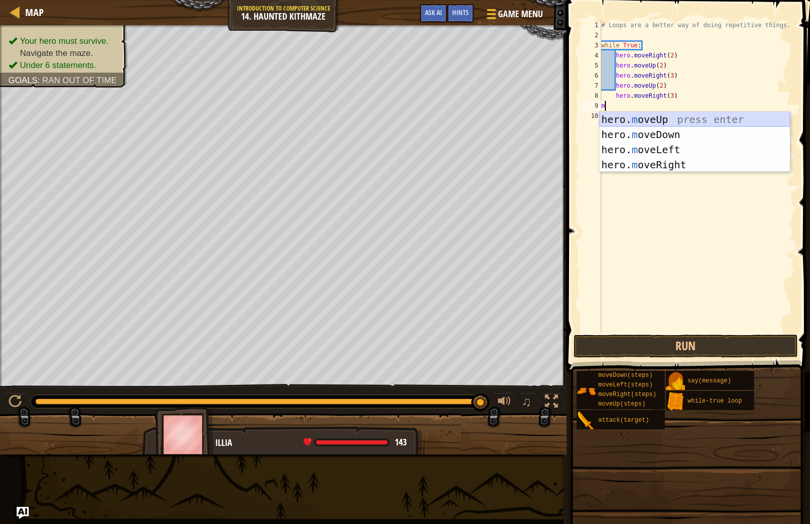
click at [628, 113] on div "hero. m oveUp press enter hero. m oveDown press enter hero. m oveLeft press ent…" at bounding box center [695, 157] width 191 height 91
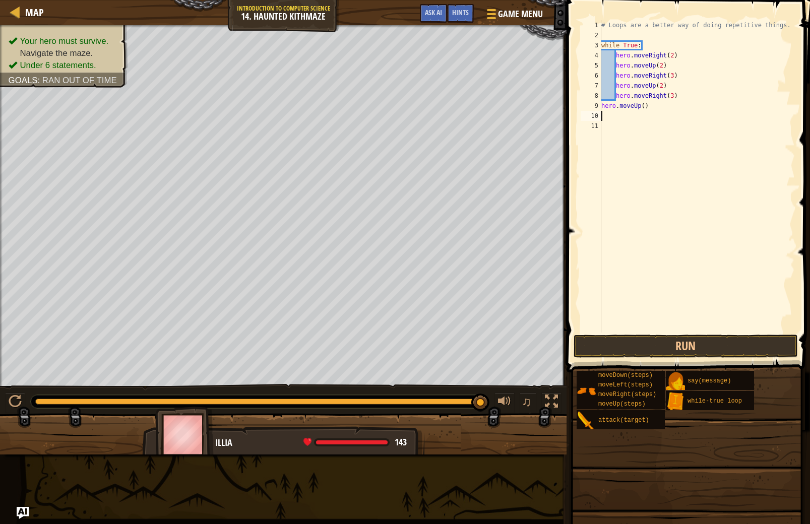
click at [644, 109] on div "# Loops are a better way of doing repetitive things. while True : hero . moveRi…" at bounding box center [698, 186] width 196 height 333
click at [602, 105] on div "9" at bounding box center [591, 106] width 21 height 10
click at [16, 395] on div at bounding box center [15, 401] width 13 height 13
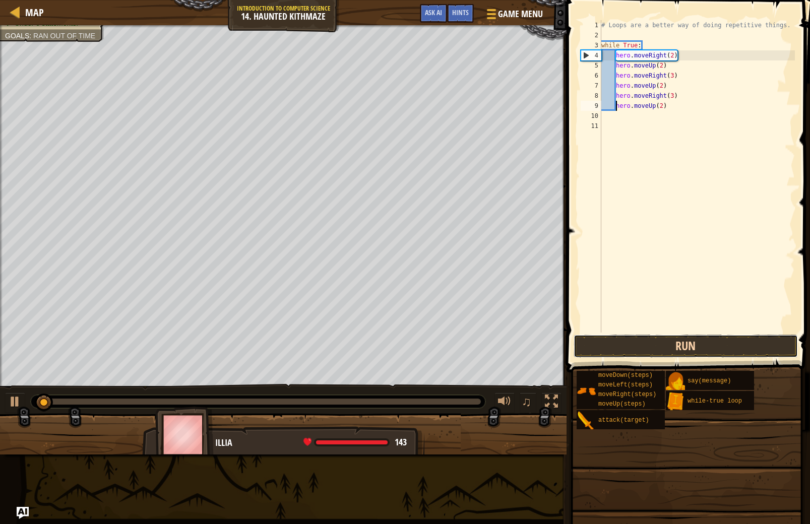
click at [602, 349] on button "Run" at bounding box center [686, 346] width 224 height 23
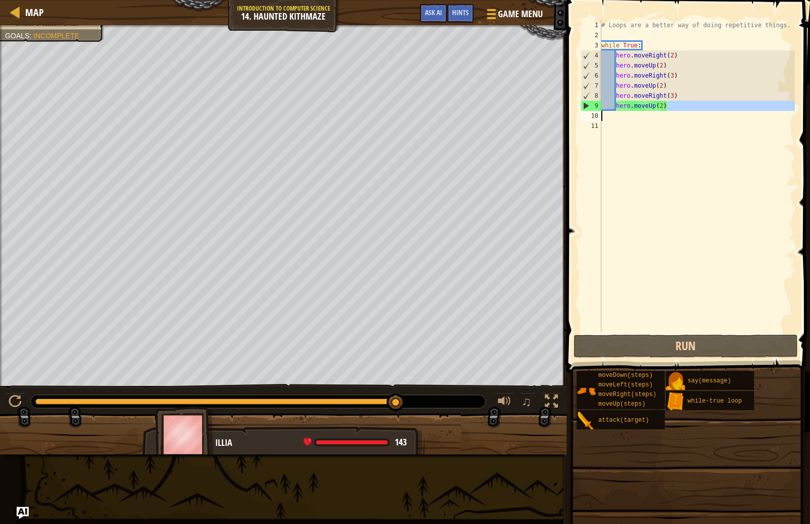
drag, startPoint x: 665, startPoint y: 106, endPoint x: 632, endPoint y: 118, distance: 35.2
click at [632, 118] on div "# Loops are a better way of doing repetitive things. while True : hero . moveRi…" at bounding box center [698, 186] width 196 height 333
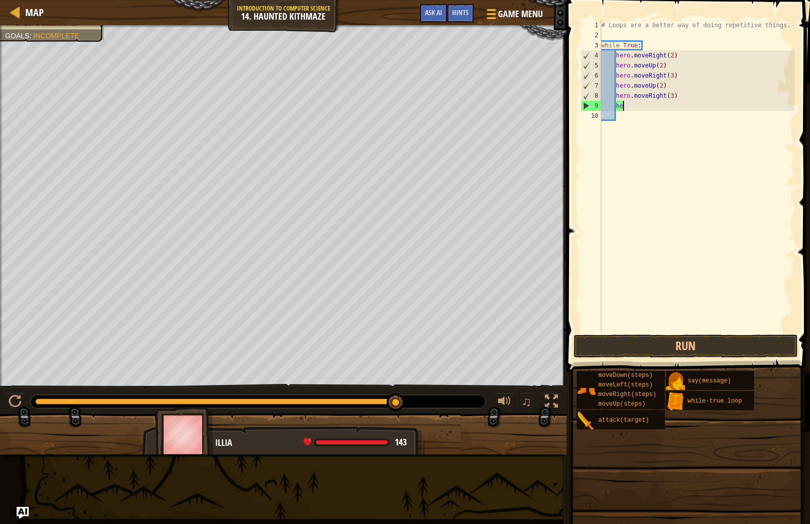
type textarea "h"
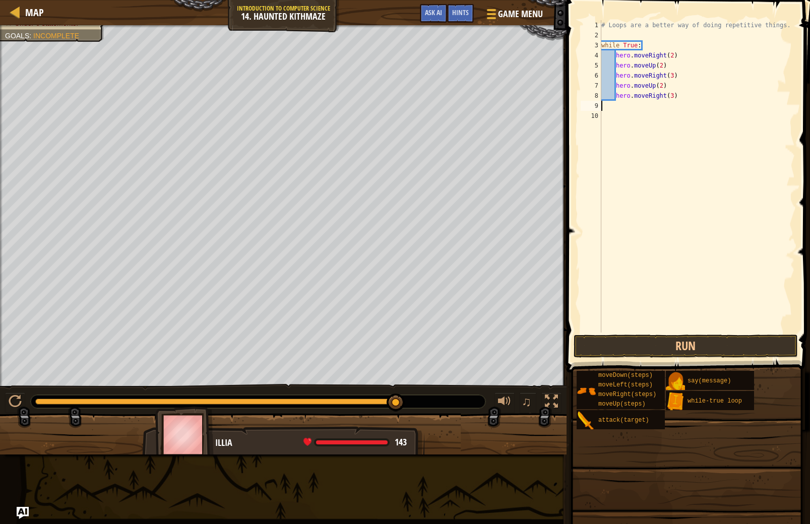
scroll to position [5, 0]
type textarea "h"
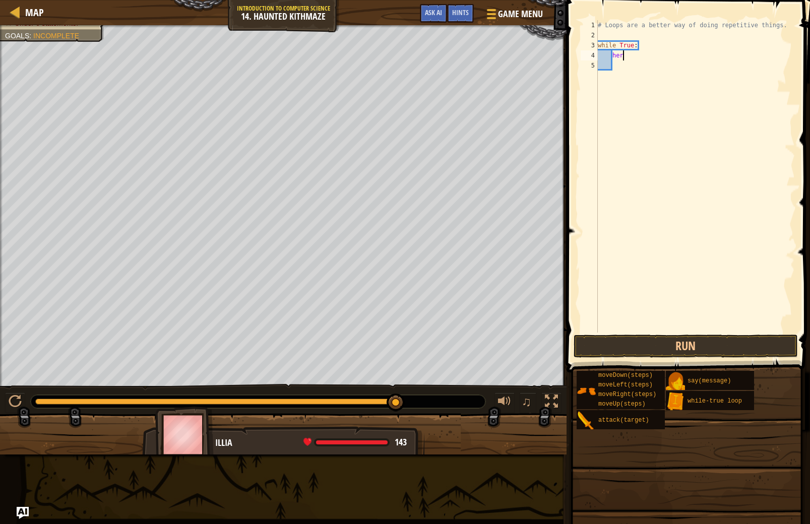
type textarea "h"
type textarea "w"
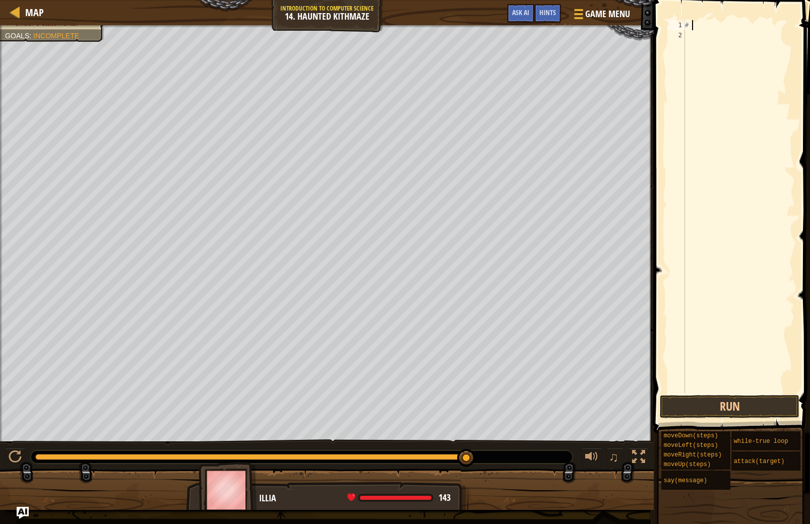
type textarea "#"
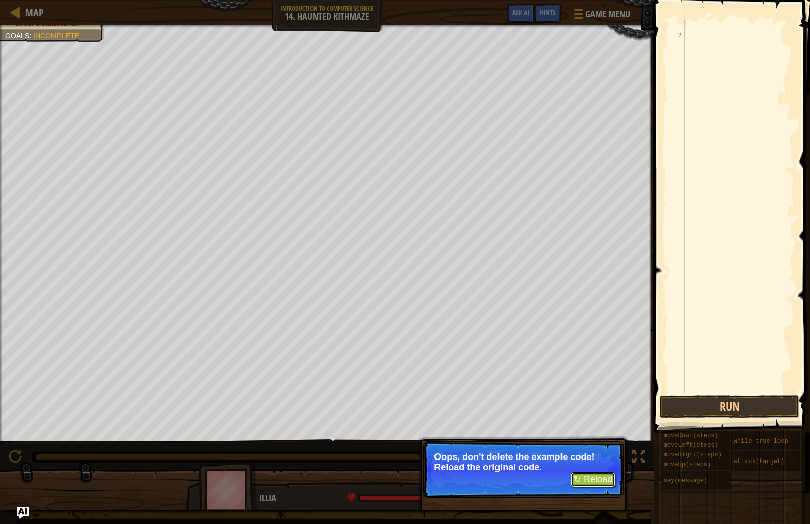
click at [591, 477] on button "↻ Reload" at bounding box center [593, 479] width 45 height 15
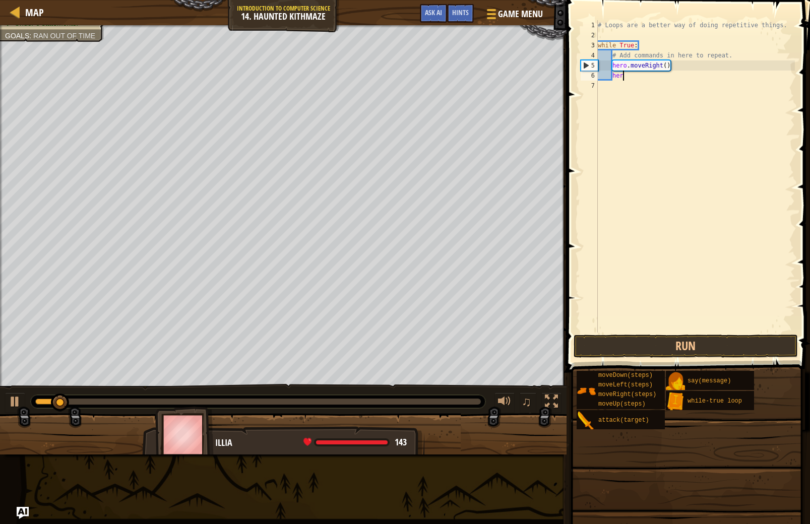
type textarea "h"
type textarea "#"
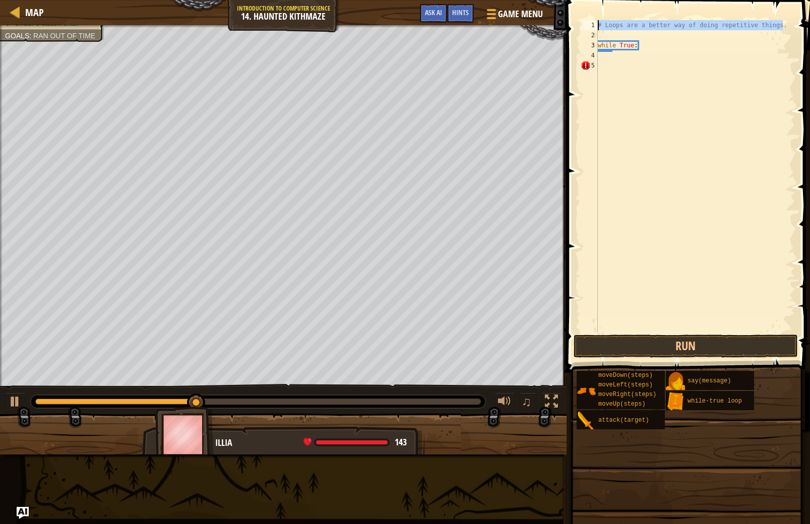
drag, startPoint x: 783, startPoint y: 27, endPoint x: 592, endPoint y: 22, distance: 190.7
click at [592, 22] on div "1 2 3 4 5 # Loops are a better way of doing repetitive things. while True : ההה…" at bounding box center [687, 176] width 216 height 313
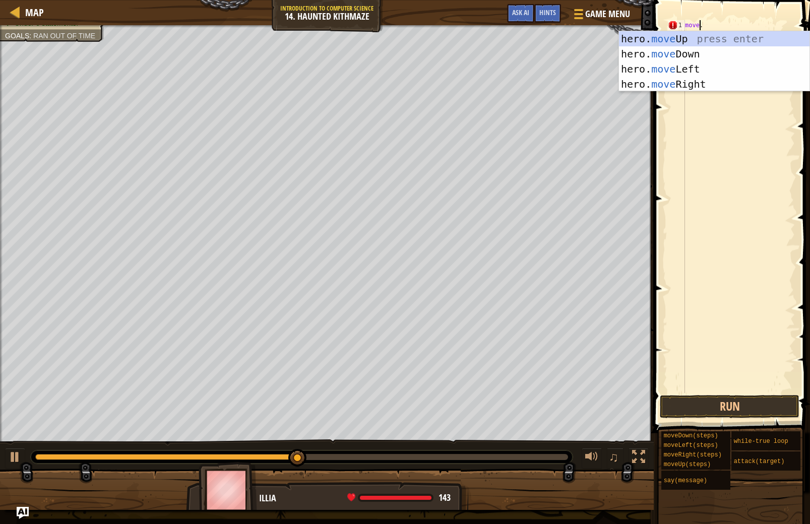
scroll to position [5, 1]
click at [680, 86] on div "hero. move Up press enter hero. move Down press enter hero. move Left press ent…" at bounding box center [714, 76] width 191 height 91
type textarea "hero.moveRight()."
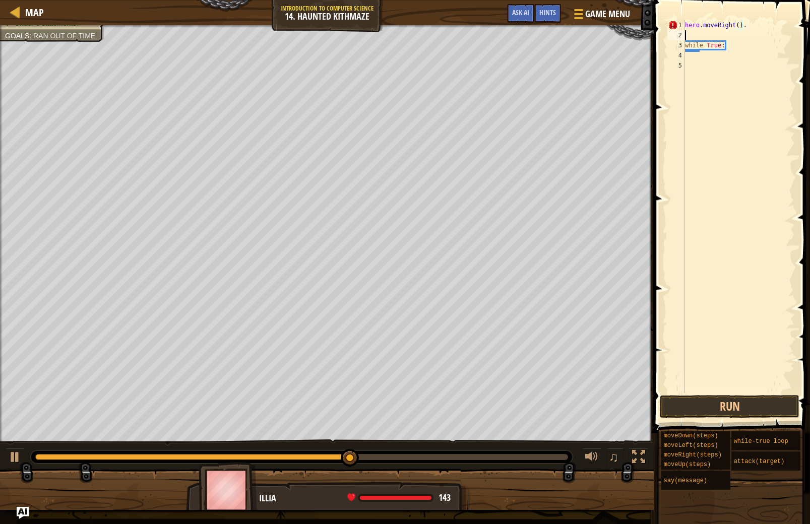
click at [740, 30] on div "hero . moveRight ( ) . while True :" at bounding box center [739, 216] width 112 height 393
click at [740, 29] on div "hero . moveRight ( ) . while True :" at bounding box center [739, 216] width 112 height 393
drag, startPoint x: 394, startPoint y: 456, endPoint x: -11, endPoint y: 358, distance: 416.7
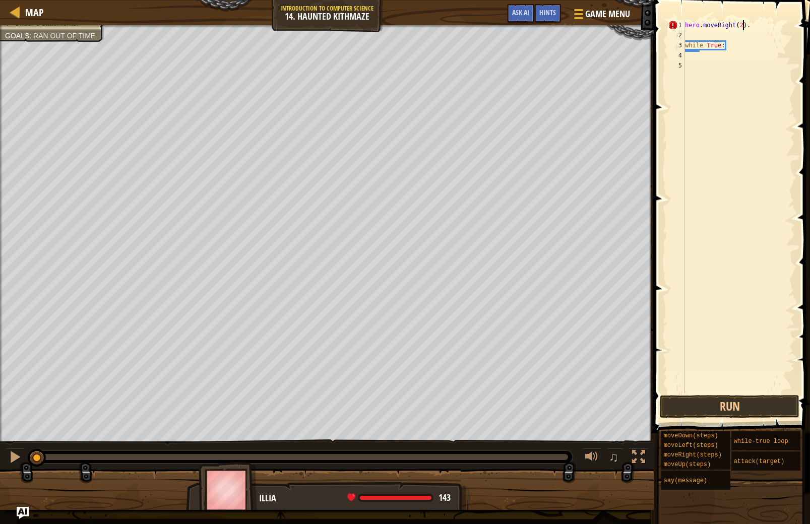
click at [0, 0] on html "Map Introduction to Computer Science 14. Haunted Kithmaze Game Menu Done Hints …" at bounding box center [405, 0] width 810 height 0
click at [16, 451] on div at bounding box center [15, 457] width 13 height 13
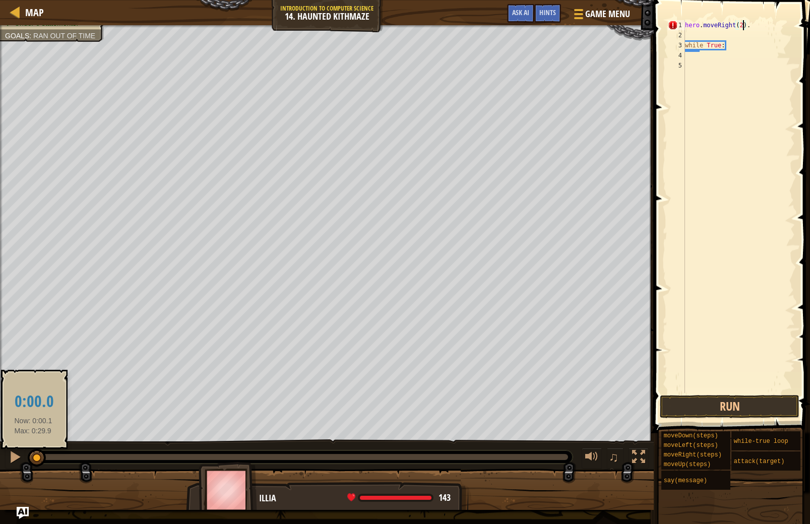
drag, startPoint x: 52, startPoint y: 462, endPoint x: 33, endPoint y: 461, distance: 18.7
click at [33, 461] on div at bounding box center [37, 458] width 18 height 18
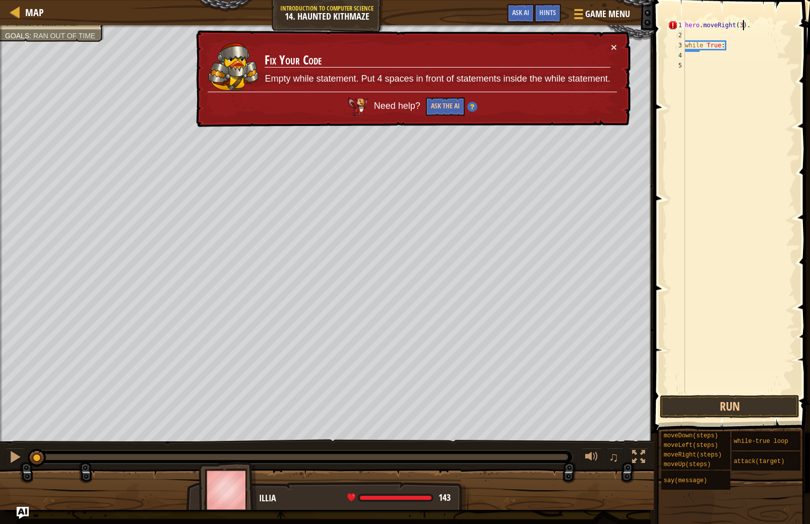
click at [683, 32] on div "2" at bounding box center [676, 35] width 17 height 10
type textarea "while True:"
click at [683, 25] on div "1" at bounding box center [676, 25] width 17 height 10
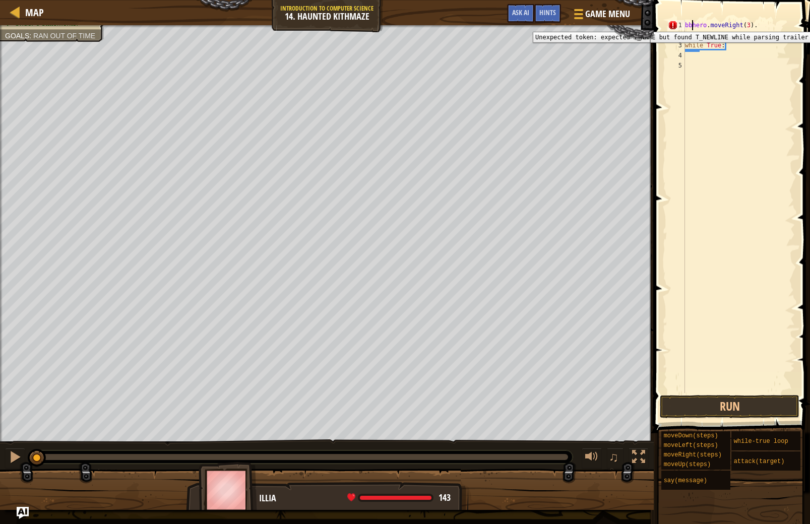
scroll to position [5, 1]
type textarea "hero.moveRight(3)."
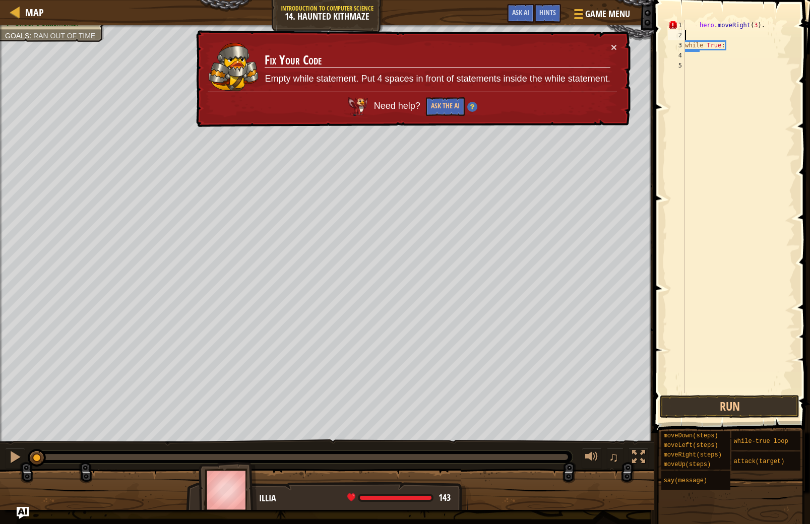
click at [686, 35] on div "hero . moveRight ( 3 ) . while True :" at bounding box center [739, 216] width 112 height 393
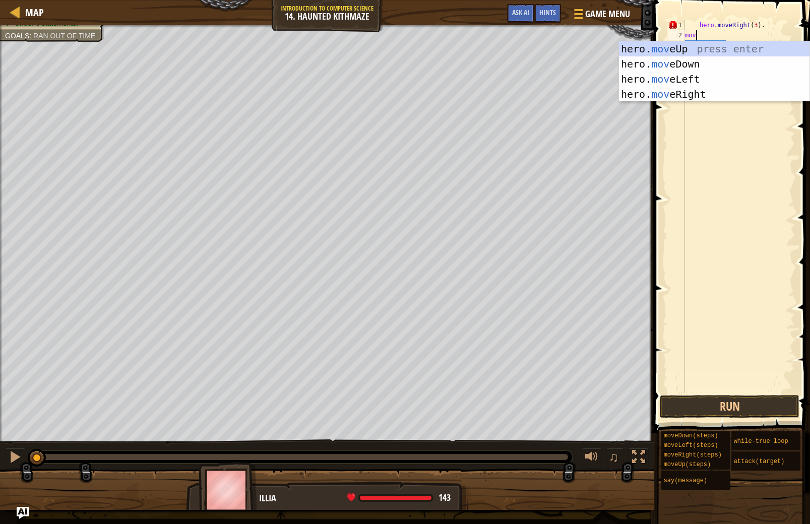
type textarea "move"
click at [745, 53] on div "hero. move Up press enter hero. move Down press enter hero. move Left press ent…" at bounding box center [714, 86] width 191 height 91
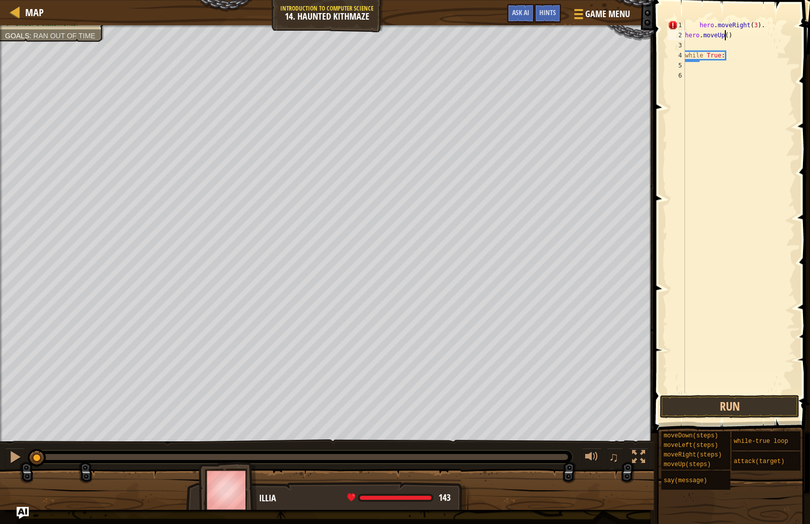
click at [727, 35] on div "hero . moveRight ( 3 ) . hero . moveUp ( ) while True :" at bounding box center [739, 216] width 112 height 393
click at [729, 38] on div "hero . moveRight ( 3 ) . hero . moveUp ( ) while True :" at bounding box center [739, 216] width 112 height 393
type textarea "hero.moveUp(2)"
click at [713, 43] on div "hero . moveRight ( 3 ) . hero . moveUp ( 2 ) while True :" at bounding box center [739, 216] width 112 height 393
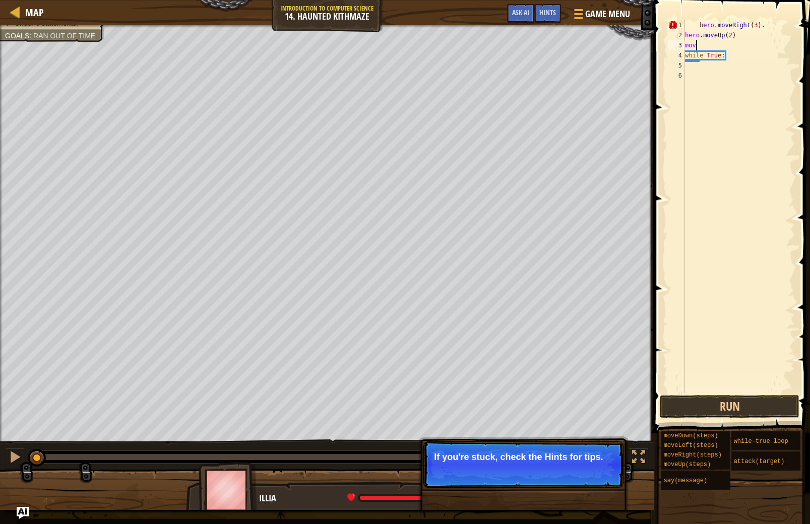
scroll to position [5, 0]
type textarea "m"
type textarea "g"
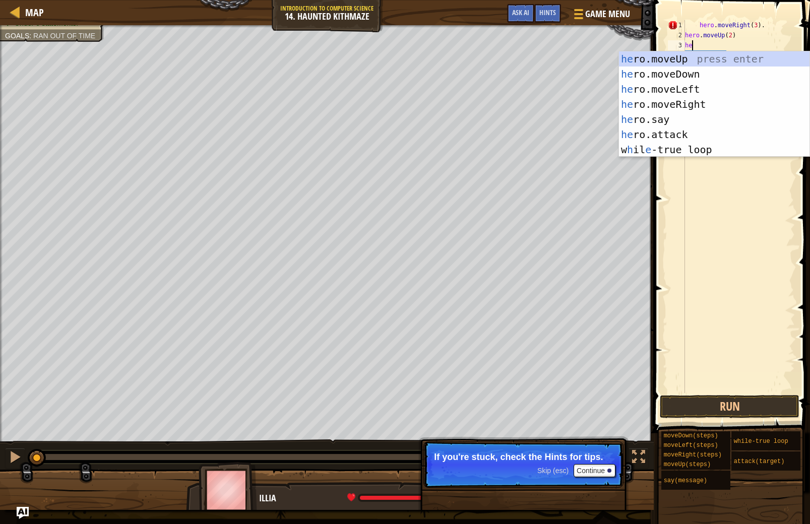
type textarea "hero"
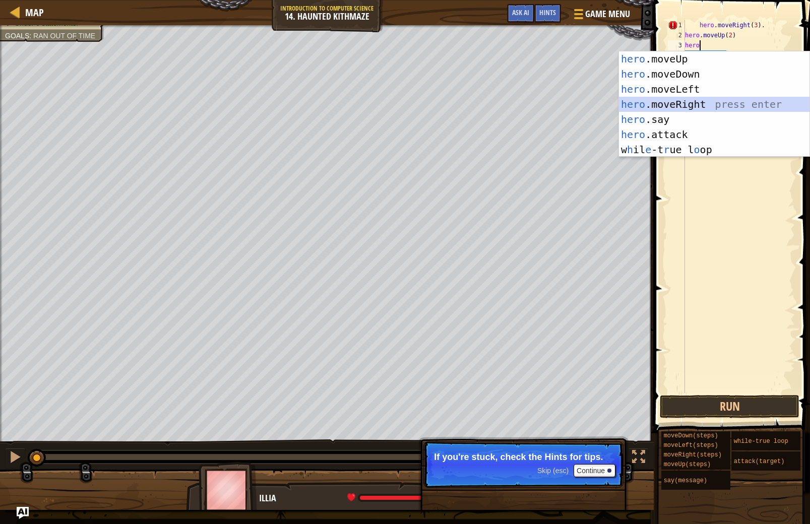
click at [715, 106] on div "hero .moveUp press enter hero .moveDown press enter hero .moveLeft press enter …" at bounding box center [714, 119] width 191 height 136
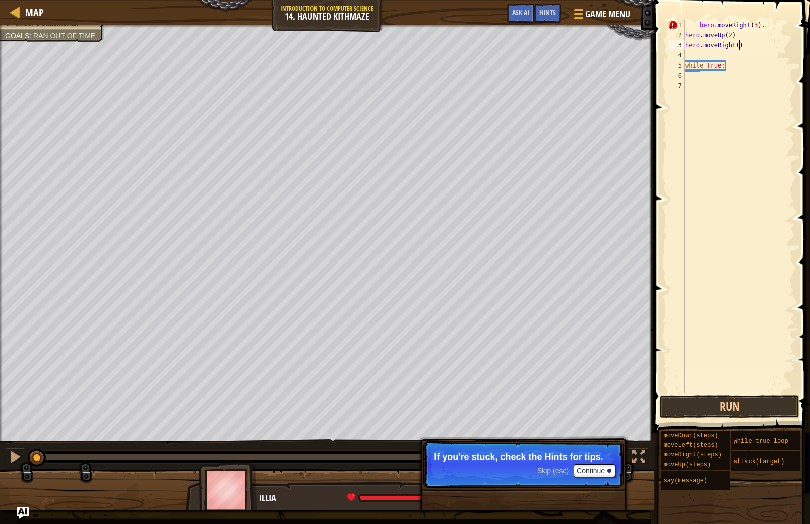
click at [739, 45] on div "hero . moveRight ( 3 ) . hero . moveUp ( 2 ) hero . moveRight ( ) while True :" at bounding box center [739, 216] width 112 height 393
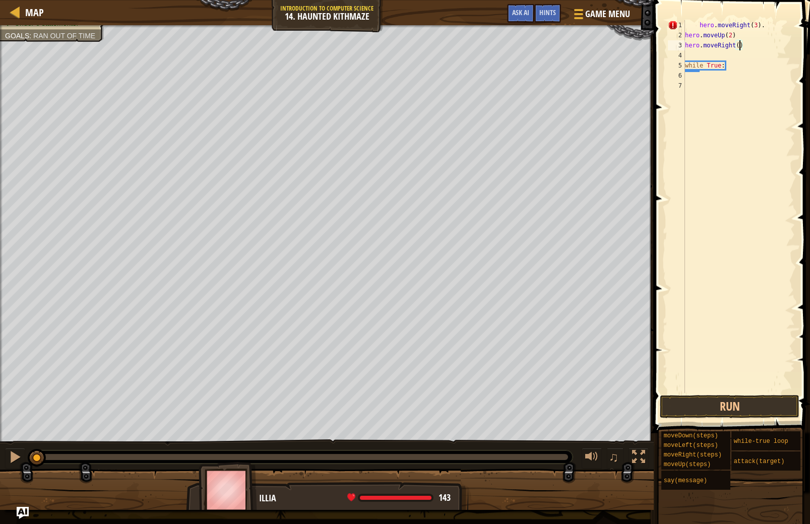
click at [758, 26] on div "hero . moveRight ( 3 ) . hero . moveUp ( 2 ) hero . moveRight ( ) while True :" at bounding box center [739, 216] width 112 height 393
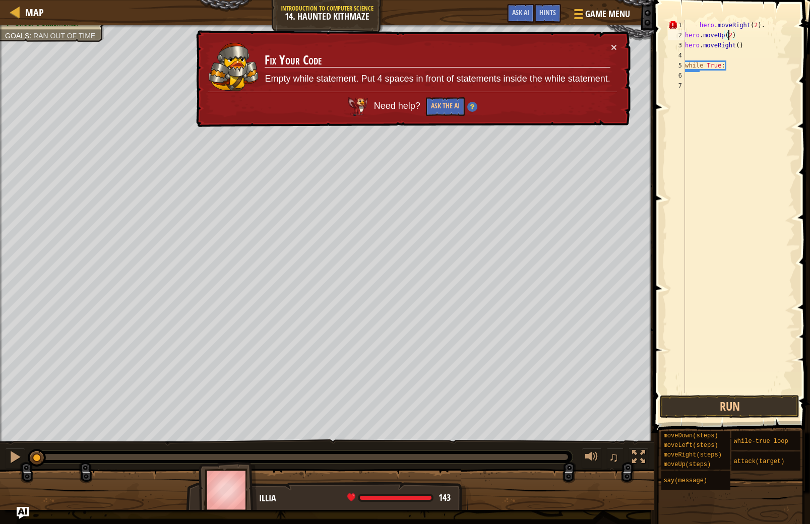
click at [731, 38] on div "hero . moveRight ( 2 ) . hero . moveUp ( 2 ) hero . moveRight ( ) while True :" at bounding box center [739, 216] width 112 height 393
click at [741, 36] on div "hero . moveRight ( 2 ) . hero . moveUp ( 2 ) hero . moveRight ( ) while True :" at bounding box center [739, 216] width 112 height 393
click at [733, 35] on div "hero . moveRight ( 2 ) . hero . moveUp ( 2 ) hero . moveRight ( ) while True :" at bounding box center [739, 216] width 112 height 393
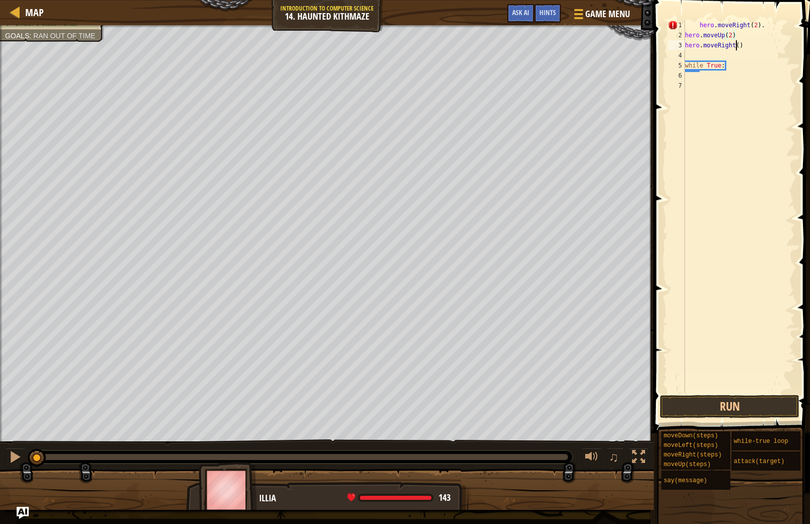
click at [737, 45] on div "hero . moveRight ( 2 ) . hero . moveUp ( 2 ) hero . moveRight ( ) while True :" at bounding box center [739, 216] width 112 height 393
click at [739, 45] on div "hero . moveRight ( 2 ) . hero . moveUp ( 2 ) hero . moveRight ( ) while True :" at bounding box center [739, 216] width 112 height 393
click at [699, 28] on div "hero . moveRight ( 2 ) . hero . moveUp ( 2 ) hero . moveRight ( 2 ) while True :" at bounding box center [739, 216] width 112 height 393
click at [685, 35] on div "hero . moveRight ( 2 ) . hero . moveUp ( 2 ) hero . moveRight ( 2 ) while True :" at bounding box center [739, 216] width 112 height 393
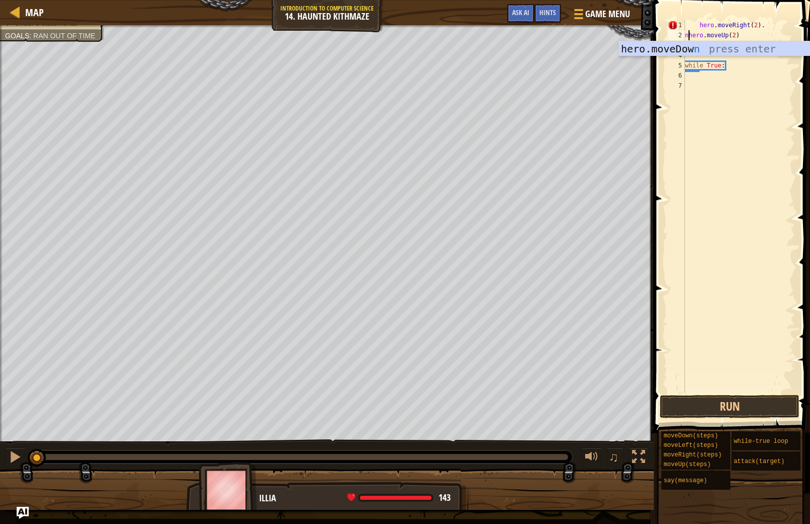
scroll to position [5, 1]
click at [685, 44] on div "3" at bounding box center [676, 45] width 17 height 10
type textarea "hero.moveRight(2)"
click at [685, 44] on div "1 2 3 4 5 6 7 hero . moveRight ( 2 ) . hero . moveUp ( 2 ) hero . moveRight ( 2…" at bounding box center [730, 206] width 129 height 373
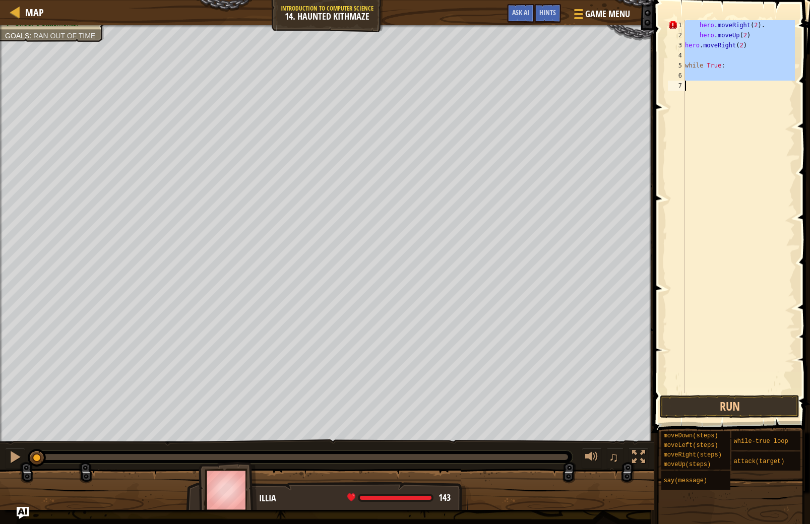
click at [685, 44] on div "hero . moveRight ( 2 ) . hero . moveUp ( 2 ) hero . moveRight ( 2 ) while True :" at bounding box center [739, 216] width 112 height 393
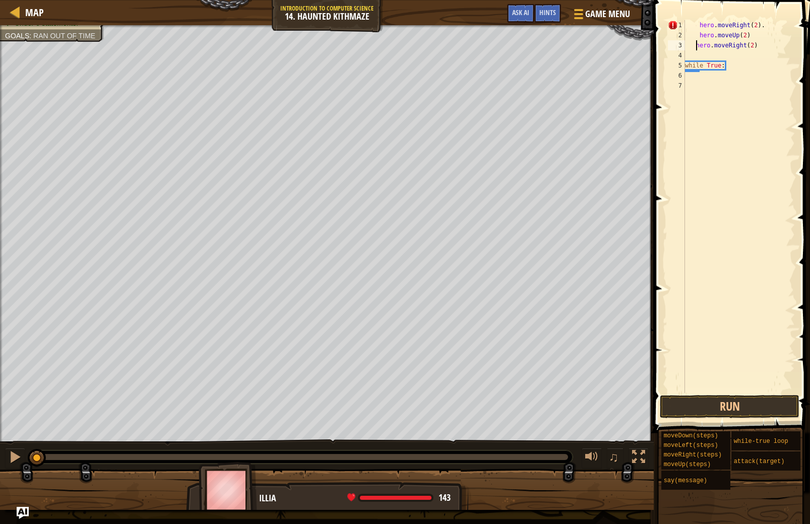
type textarea "hero.moveRight(2)"
click at [731, 163] on div "hero . moveRight ( 2 ) . hero . moveUp ( 2 ) hero . moveRight ( 2 ) while True :" at bounding box center [739, 216] width 112 height 393
click at [721, 60] on div "hero . moveRight ( 2 ) . hero . moveUp ( 2 ) hero . moveRight ( 2 ) while True :" at bounding box center [739, 216] width 112 height 393
drag, startPoint x: 690, startPoint y: 23, endPoint x: 699, endPoint y: 44, distance: 22.8
click at [699, 44] on div "hero . moveRight ( 2 ) . hero . moveUp ( 2 ) hero . moveRight ( 2 ) while True :" at bounding box center [739, 216] width 112 height 393
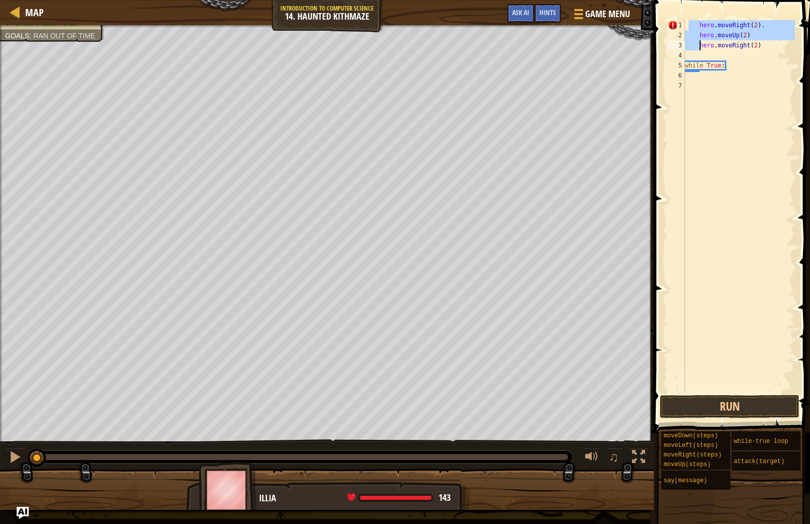
type textarea "hero.moveUp(2) hero.moveRight(2)"
click at [694, 72] on div "hero . moveRight ( 2 ) . hero . moveUp ( 2 ) hero . moveRight ( 2 ) while True :" at bounding box center [739, 216] width 112 height 393
type textarea "\"
drag, startPoint x: 759, startPoint y: 48, endPoint x: 665, endPoint y: 24, distance: 97.2
click at [665, 24] on div "while Tru 1 2 3 4 5 6 hero . moveRight ( 2 ) . hero . moveUp ( 2 ) hero . moveR…" at bounding box center [730, 236] width 159 height 463
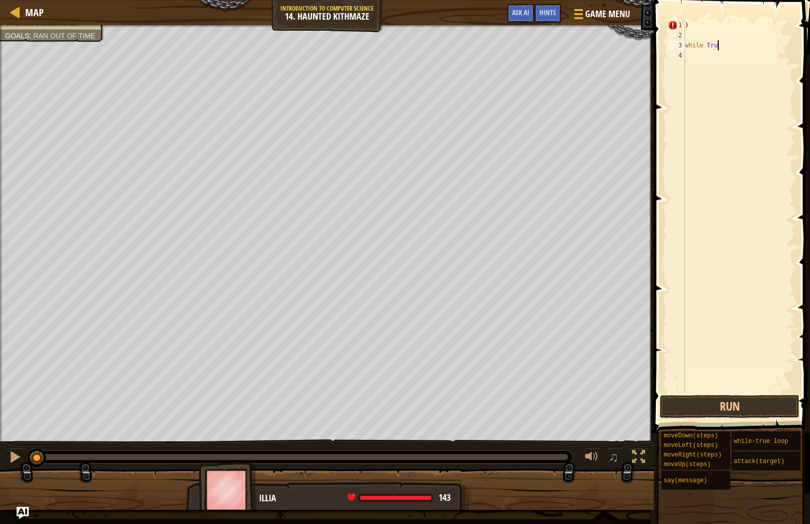
click at [723, 46] on div ") while Tru" at bounding box center [739, 216] width 112 height 393
type textarea "w"
click at [689, 28] on div ")" at bounding box center [739, 216] width 112 height 393
type textarea ")"
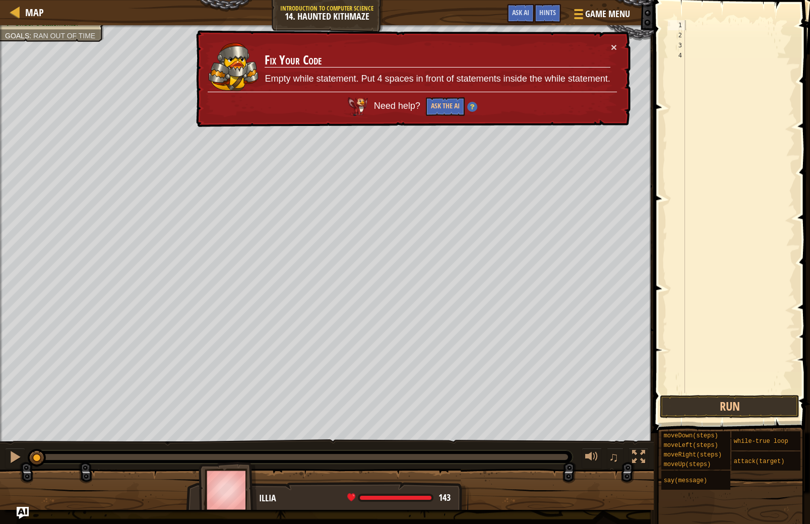
click at [617, 46] on div "× Fix Your Code Empty while statement. Put 4 spaces in front of statements insi…" at bounding box center [412, 78] width 437 height 97
click at [612, 46] on button "×" at bounding box center [614, 47] width 6 height 11
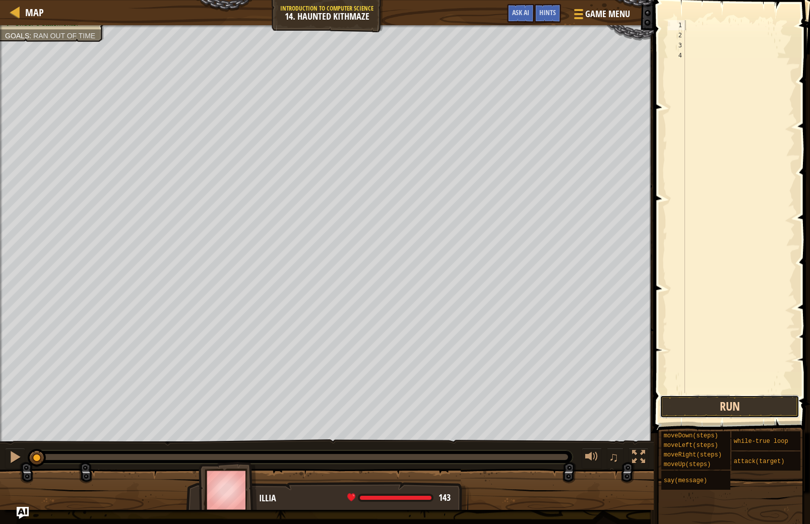
click at [703, 412] on button "Run" at bounding box center [730, 406] width 140 height 23
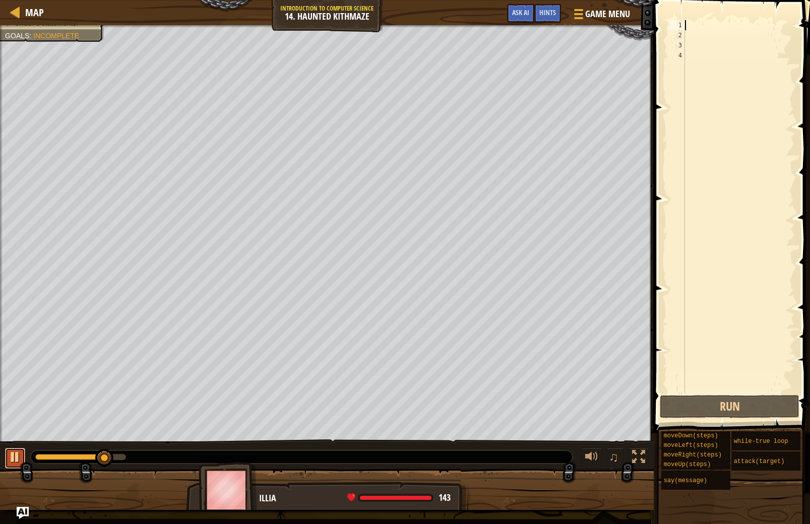
click at [15, 454] on div at bounding box center [15, 457] width 13 height 13
click at [611, 24] on button "Game Menu" at bounding box center [602, 16] width 74 height 25
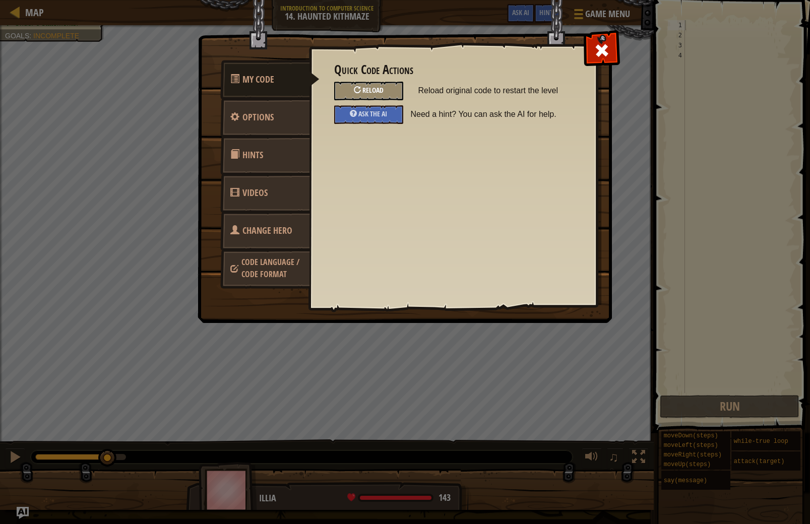
click at [383, 86] on span "Reload" at bounding box center [373, 90] width 21 height 10
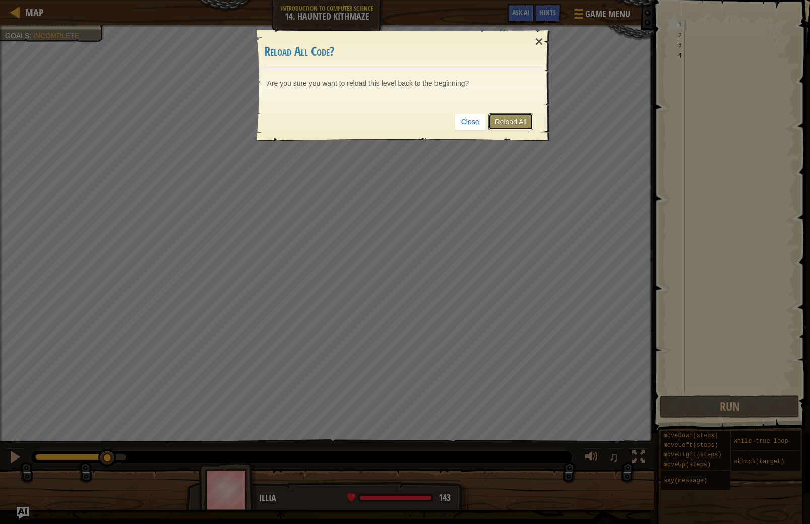
click at [511, 113] on link "Reload All" at bounding box center [511, 121] width 45 height 17
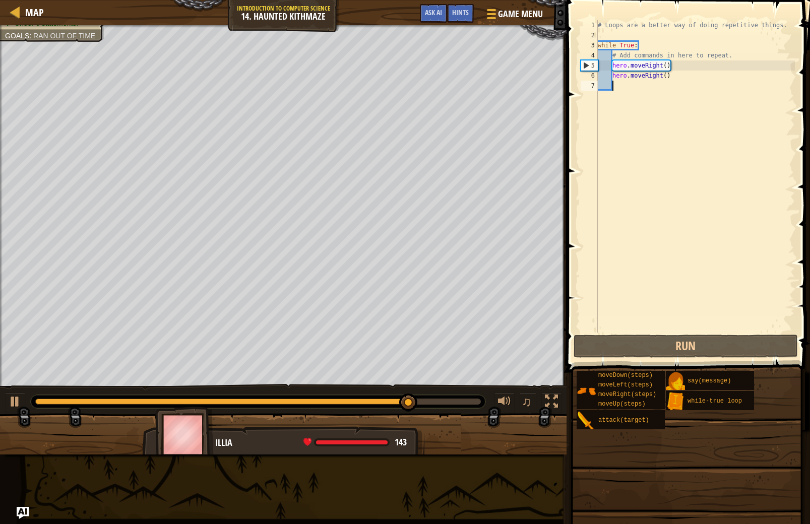
click at [583, 194] on div "Map Introduction to Computer Science 14. Haunted Kithmaze Game Menu Done Hints …" at bounding box center [405, 262] width 810 height 524
click at [104, 392] on div "Your hero must survive. Navigate the maze. Under 6 statements. Goals : Ran out …" at bounding box center [405, 240] width 810 height 430
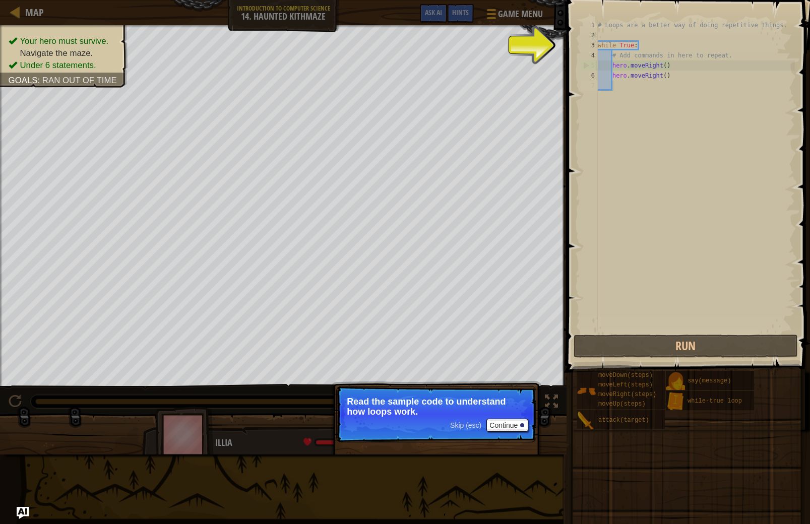
click at [508, 413] on p "Read the sample code to understand how loops work." at bounding box center [436, 407] width 179 height 20
click at [502, 430] on button "Continue" at bounding box center [508, 425] width 42 height 13
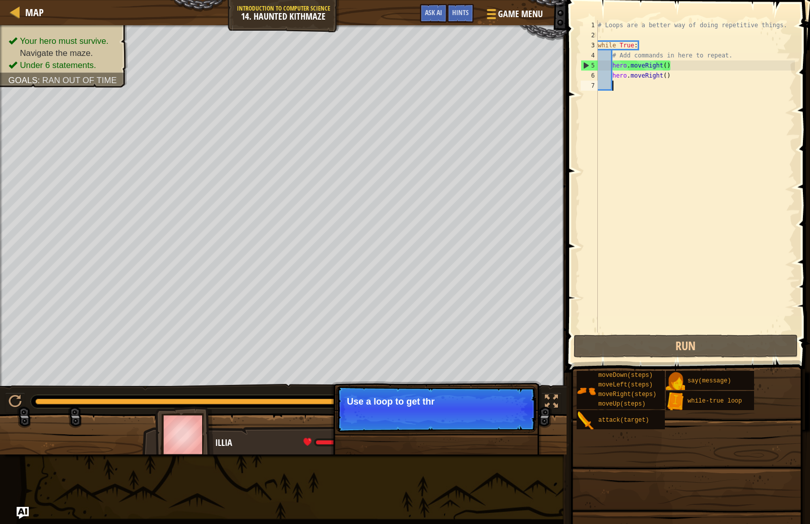
click at [420, 465] on div "Map Introduction to Computer Science 14. Haunted Kithmaze Game Menu Done Hints …" at bounding box center [405, 262] width 810 height 524
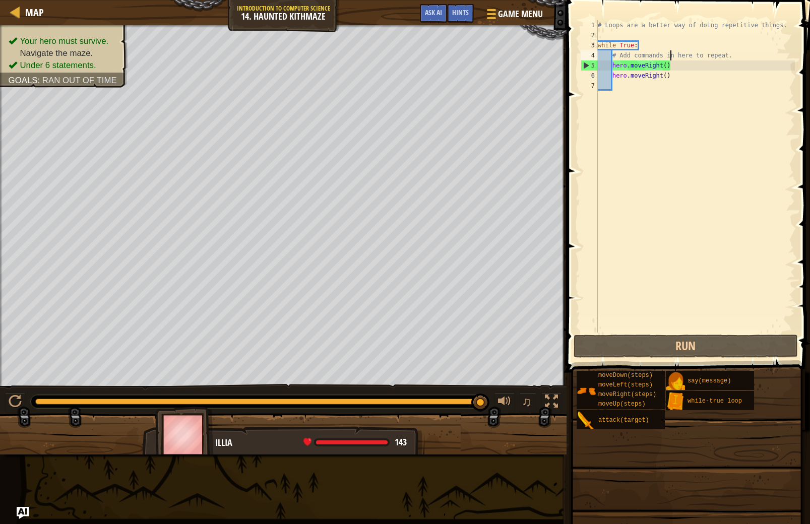
drag, startPoint x: 671, startPoint y: 51, endPoint x: 666, endPoint y: 59, distance: 9.4
click at [666, 58] on div "# Loops are a better way of doing repetitive things. while True : # Add command…" at bounding box center [695, 186] width 199 height 333
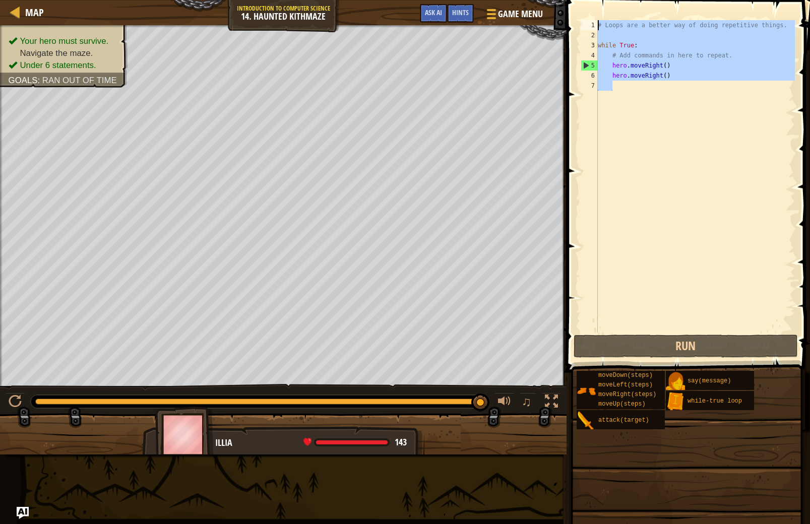
drag, startPoint x: 693, startPoint y: 87, endPoint x: 558, endPoint y: -19, distance: 171.4
click at [558, 0] on html "Map Introduction to Computer Science 14. Haunted Kithmaze Game Menu Done Hints …" at bounding box center [405, 0] width 810 height 0
type textarea "# Loops are a better way of doing repetitive things."
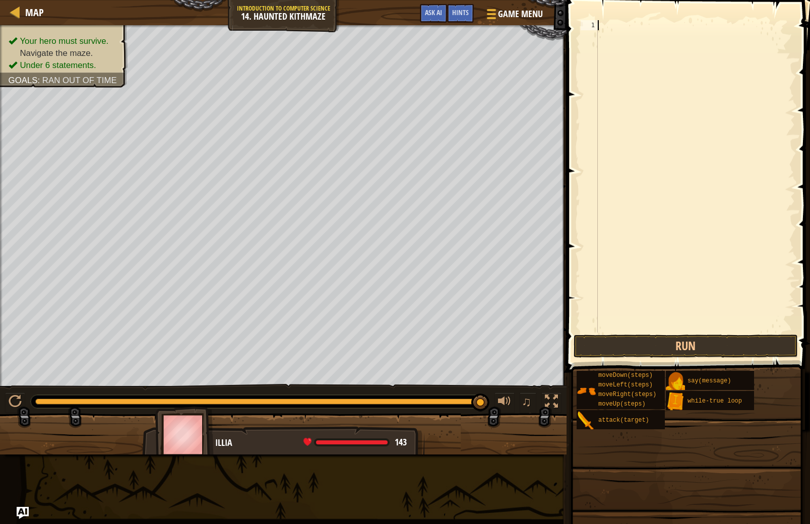
scroll to position [5, 0]
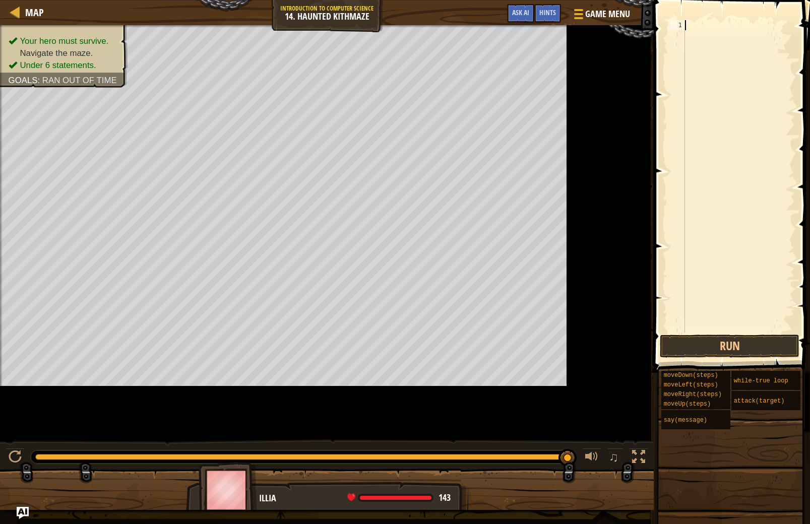
type textarea "w"
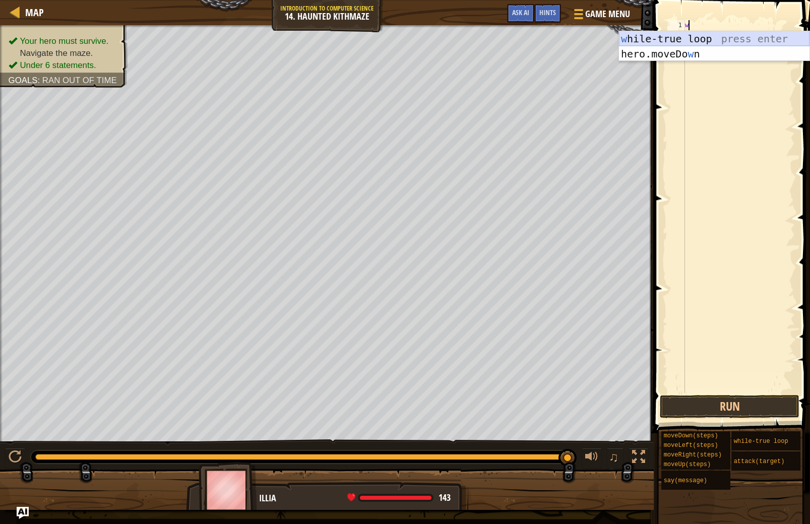
click at [686, 43] on div "w [PERSON_NAME]-true loop press enter hero.moveDo w n press enter" at bounding box center [714, 61] width 191 height 61
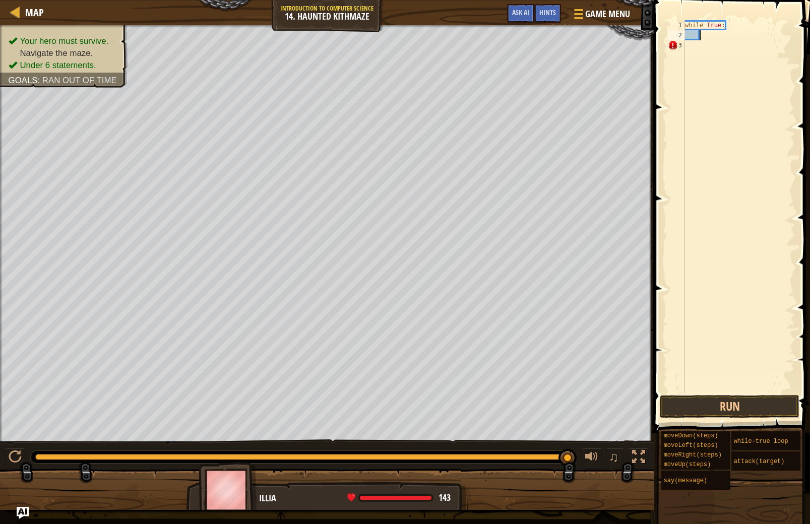
type textarea "r"
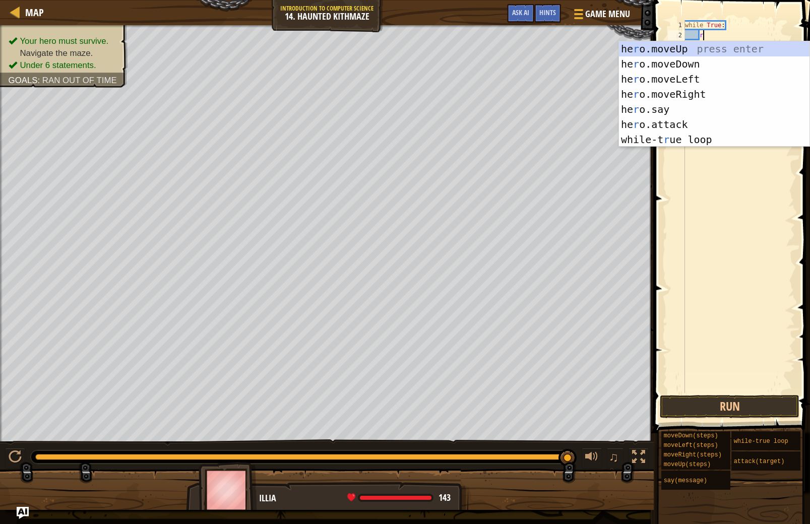
scroll to position [5, 1]
click at [706, 93] on div "he r o.moveUp press enter he r o.moveDown press enter he r o.moveLeft press ent…" at bounding box center [714, 109] width 191 height 136
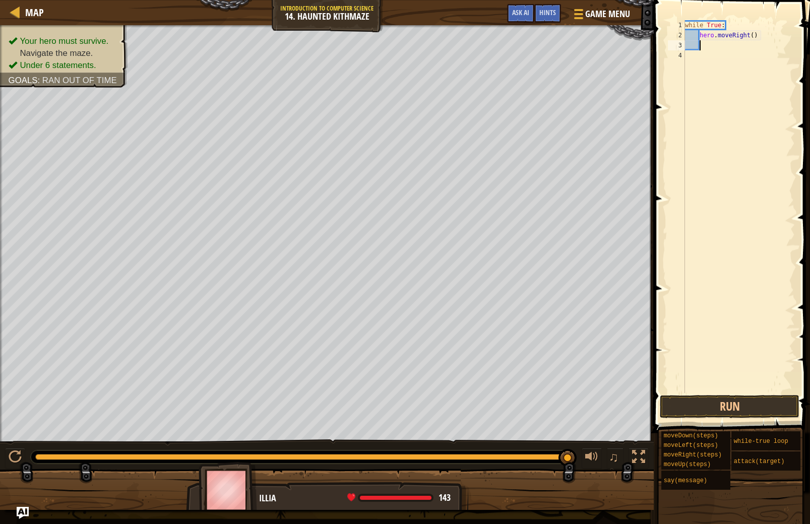
scroll to position [5, 1]
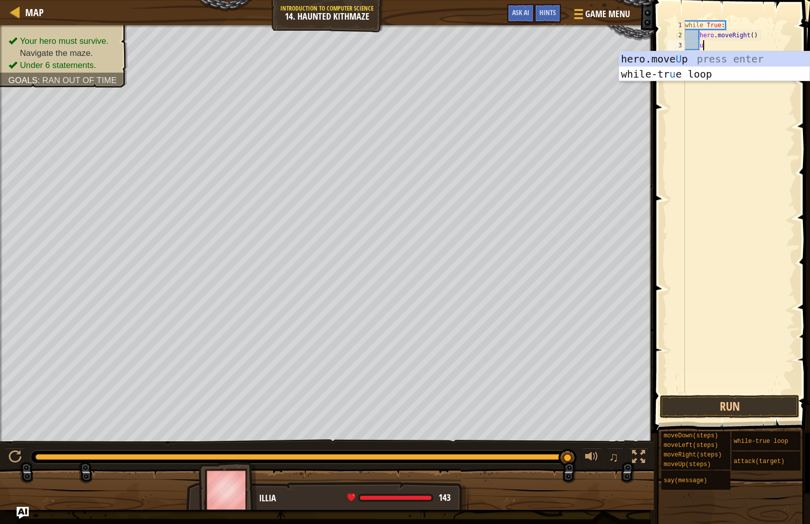
type textarea "up"
click at [731, 61] on div "hero.move Up press enter while-tr u e loo p press enter" at bounding box center [714, 81] width 191 height 61
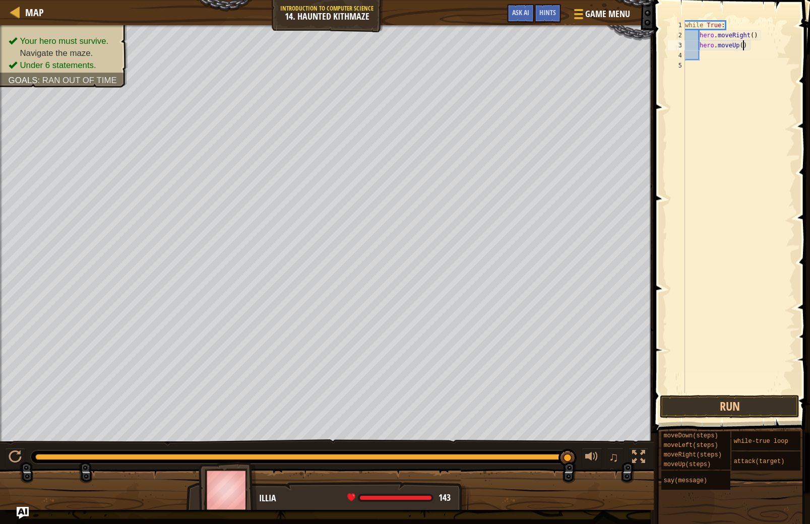
click at [743, 45] on div "while True : hero . moveRight ( ) hero . moveUp ( )" at bounding box center [739, 216] width 112 height 393
click at [752, 36] on div "while True : hero . moveRight ( ) hero . moveUp ( 2 )" at bounding box center [739, 216] width 112 height 393
click at [756, 38] on div "while True : hero . moveRight ( ) hero . moveUp ( 2 )" at bounding box center [739, 216] width 112 height 393
click at [753, 36] on div "while True : hero . moveRight ( ) hero . moveUp ( 2 )" at bounding box center [739, 216] width 112 height 393
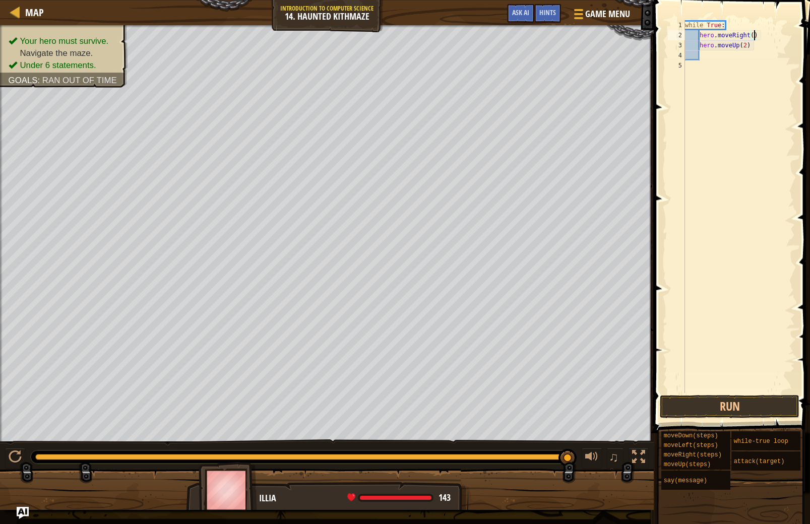
scroll to position [5, 6]
type textarea "hero.moveRight(2)"
click at [712, 412] on button "Run" at bounding box center [730, 406] width 140 height 23
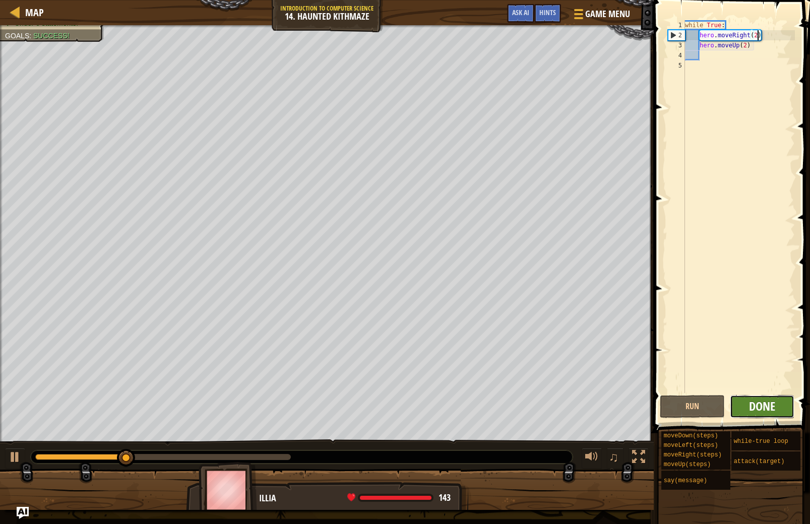
click at [752, 409] on span "Done" at bounding box center [762, 406] width 26 height 16
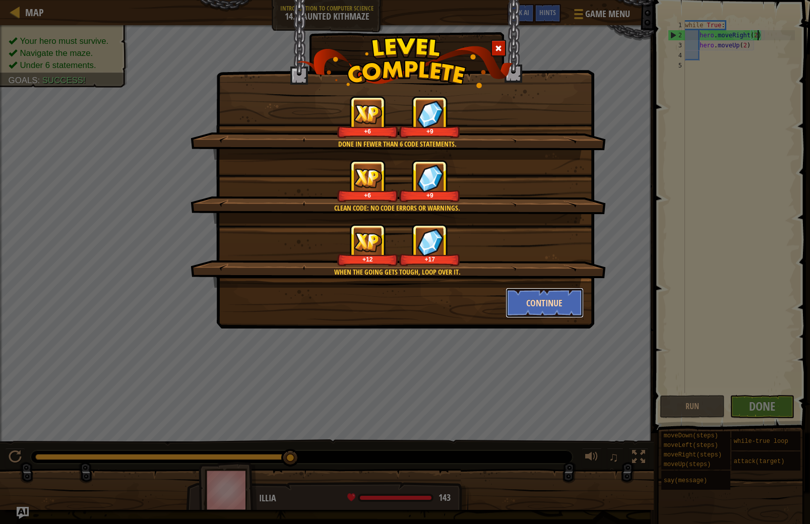
click at [567, 304] on button "Continue" at bounding box center [545, 303] width 78 height 30
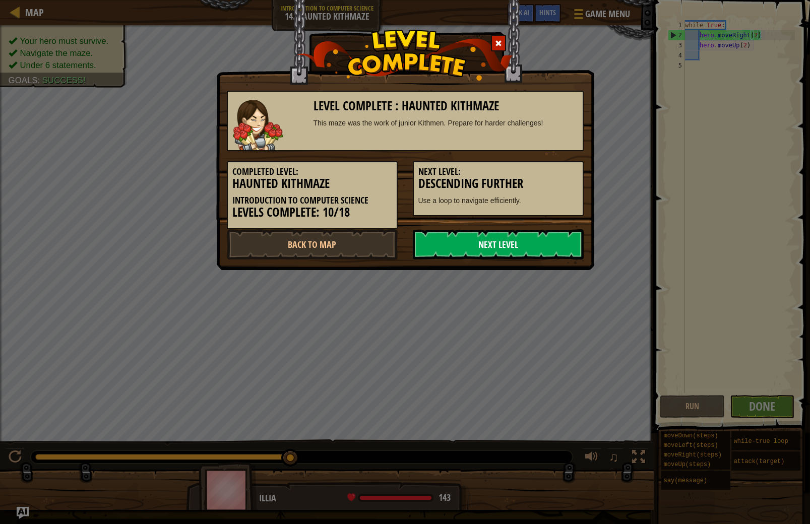
click at [469, 249] on link "Next Level" at bounding box center [498, 244] width 171 height 30
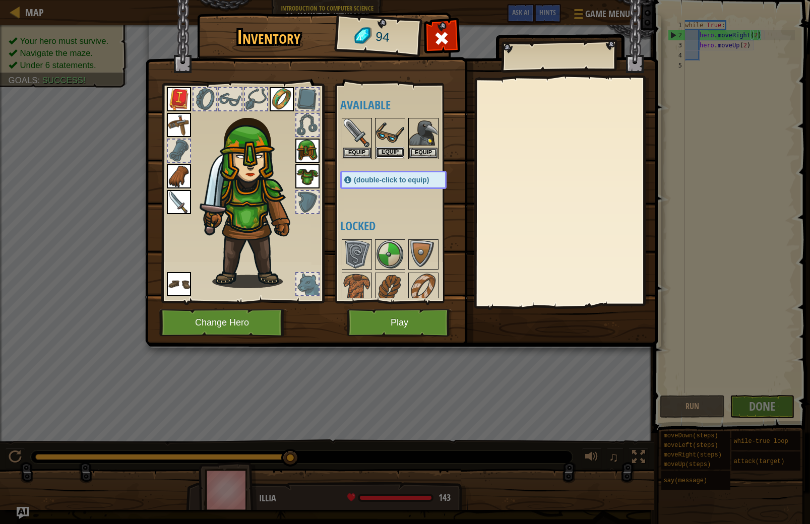
click at [380, 150] on button "Equip" at bounding box center [390, 152] width 28 height 11
click at [409, 150] on button "Equip" at bounding box center [423, 153] width 28 height 11
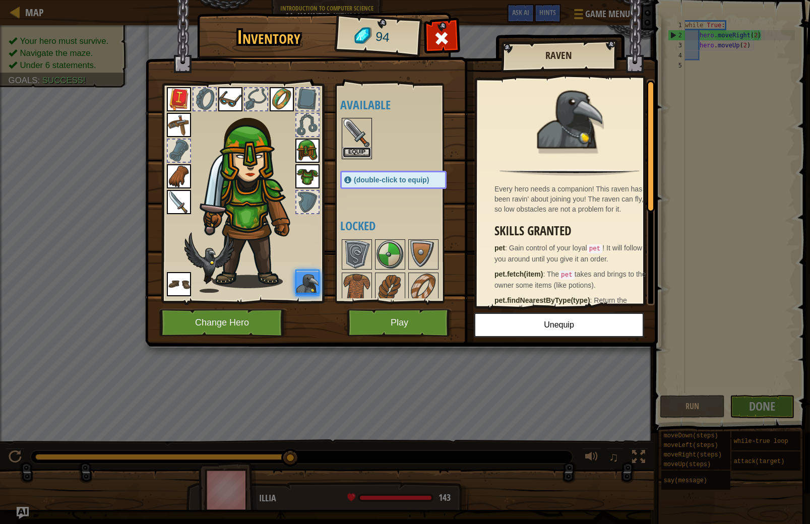
click at [363, 150] on button "Equip" at bounding box center [357, 152] width 28 height 11
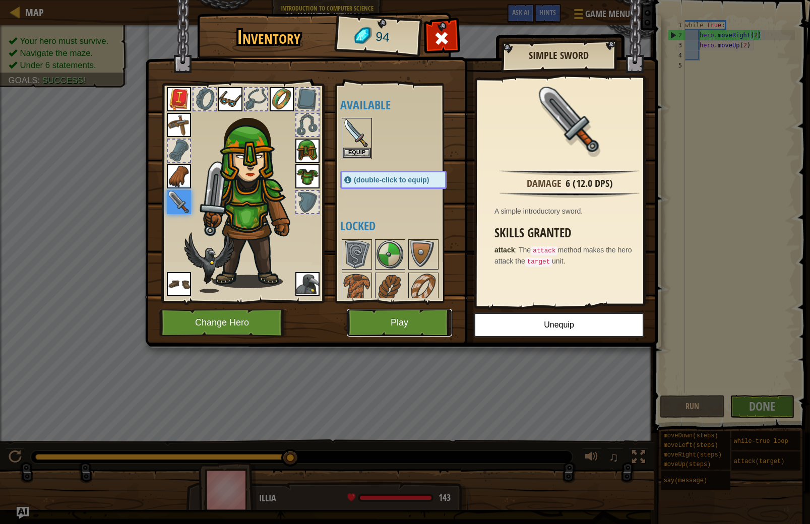
click at [403, 329] on button "Play" at bounding box center [399, 323] width 105 height 28
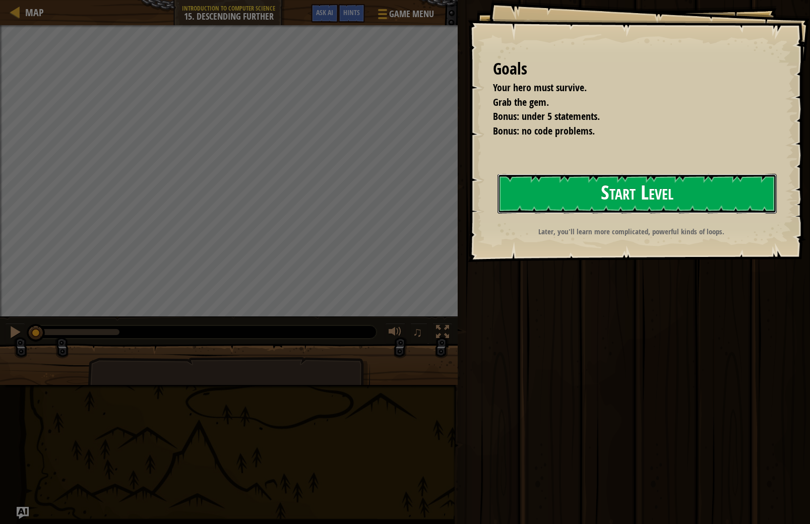
click at [707, 185] on button "Start Level" at bounding box center [637, 194] width 279 height 40
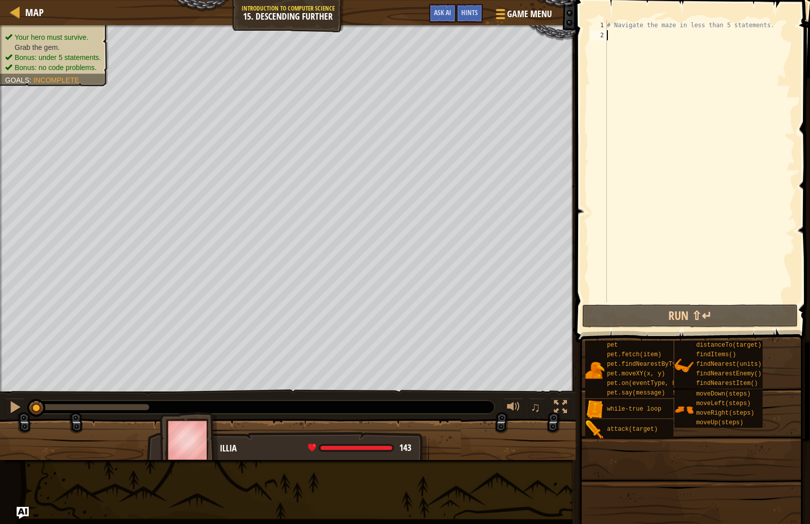
scroll to position [5, 0]
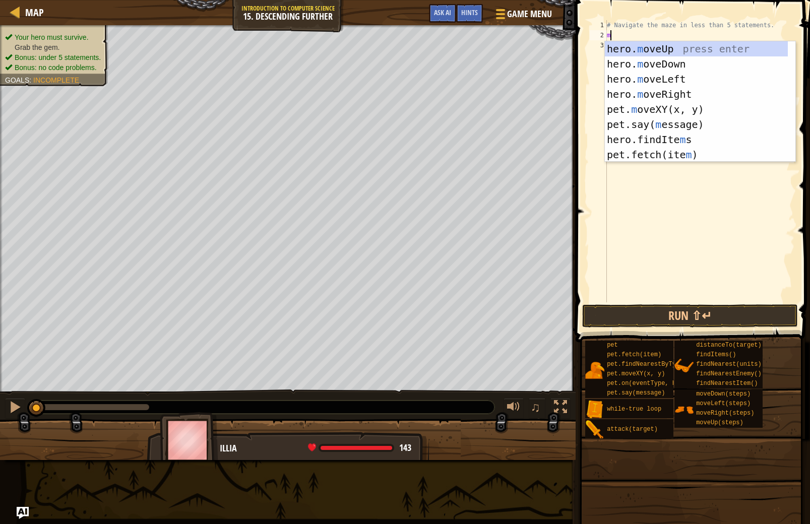
type textarea "mo"
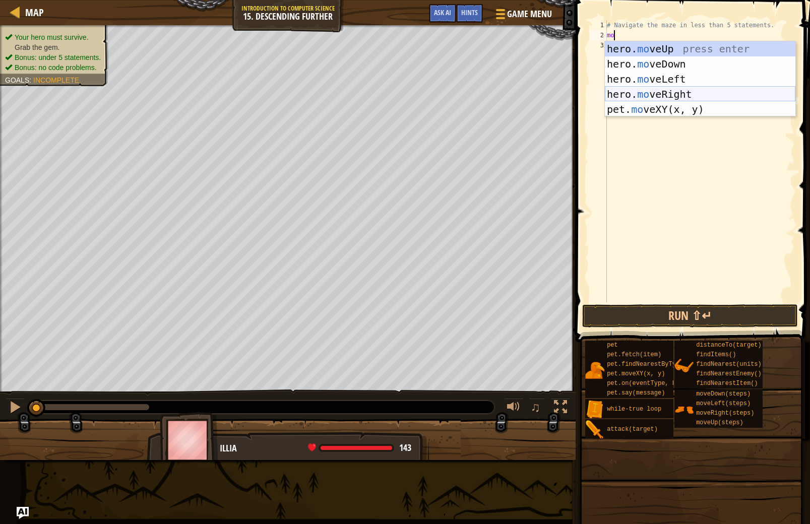
click at [635, 92] on div "hero. mo veUp press enter hero. mo veDown press enter hero. mo veLeft press ent…" at bounding box center [700, 94] width 191 height 106
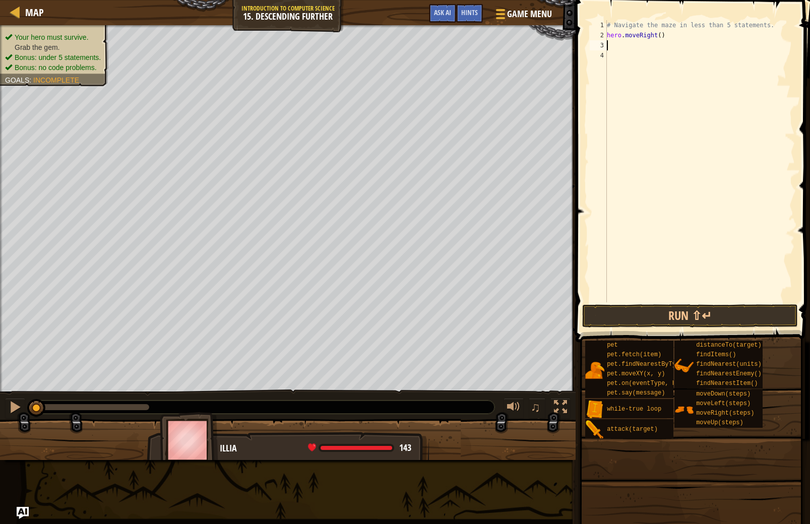
click at [664, 38] on div "# Navigate the maze in less than 5 statements. hero . moveRight ( )" at bounding box center [700, 171] width 190 height 303
click at [662, 36] on div "# Navigate the maze in less than 5 statements. hero . moveRight ( )" at bounding box center [700, 171] width 190 height 303
type textarea "hero.moveRight(2)"
click at [639, 41] on div "# Navigate the maze in less than 5 statements. hero . moveRight ( 2 )" at bounding box center [700, 171] width 190 height 303
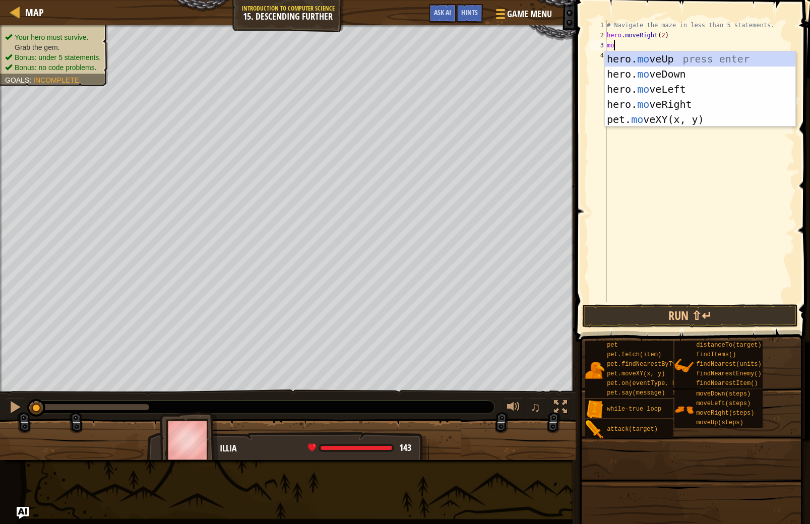
scroll to position [5, 0]
type textarea "move"
click at [617, 66] on div "hero. move Up press enter hero. move Down press enter hero. move Left press ent…" at bounding box center [700, 104] width 191 height 106
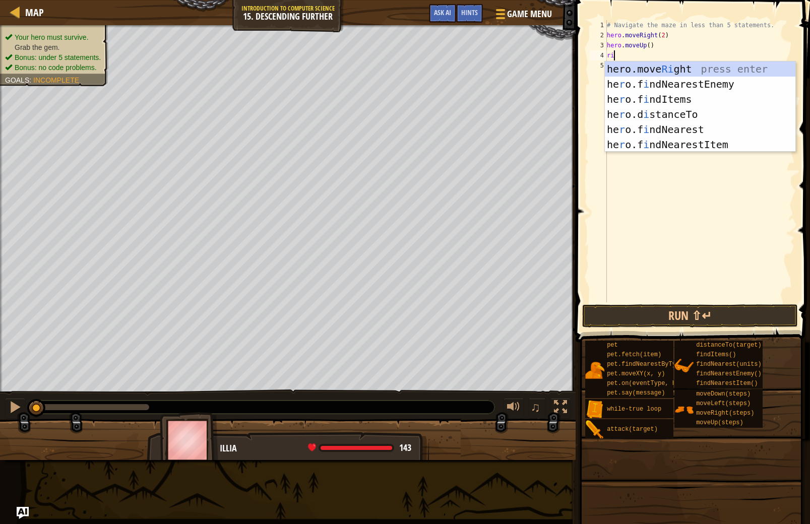
type textarea "righ"
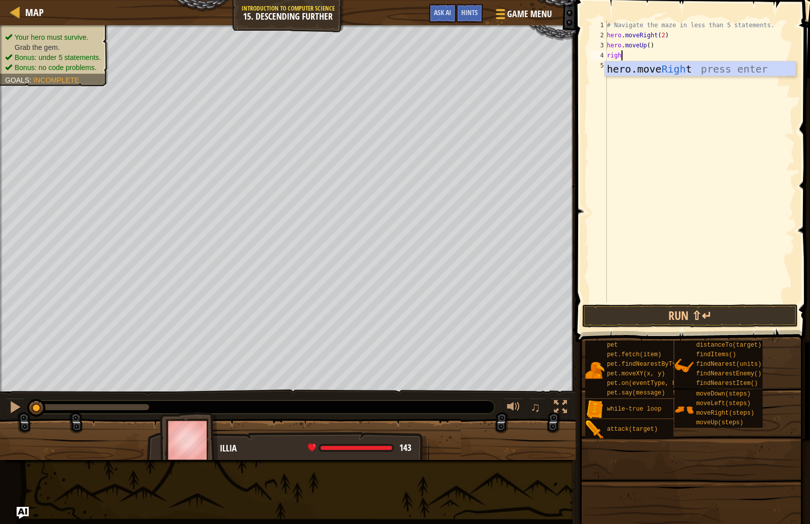
scroll to position [5, 1]
click at [640, 77] on div "# Navigate the maze in less than 5 statements. hero . moveRight ( 2 ) hero . mo…" at bounding box center [700, 171] width 190 height 303
click at [624, 60] on div "# Navigate the maze in less than 5 statements. hero . moveRight ( 2 ) hero . mo…" at bounding box center [700, 171] width 190 height 303
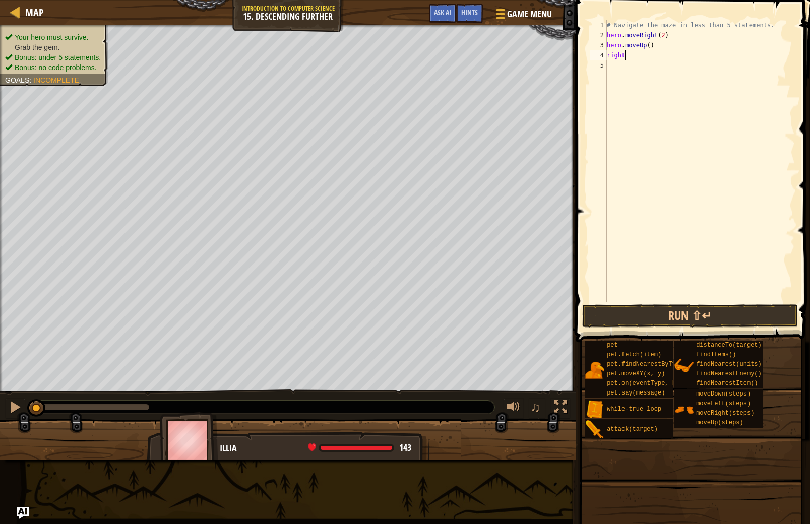
click at [649, 60] on div "# Navigate the maze in less than 5 statements. hero . moveRight ( 2 ) hero . mo…" at bounding box center [700, 171] width 190 height 303
click at [634, 57] on div "# Navigate the maze in less than 5 statements. hero . moveRight ( 2 ) hero . mo…" at bounding box center [700, 171] width 190 height 303
type textarea "right"
click at [681, 72] on div "hero.move Right press enter" at bounding box center [700, 84] width 191 height 45
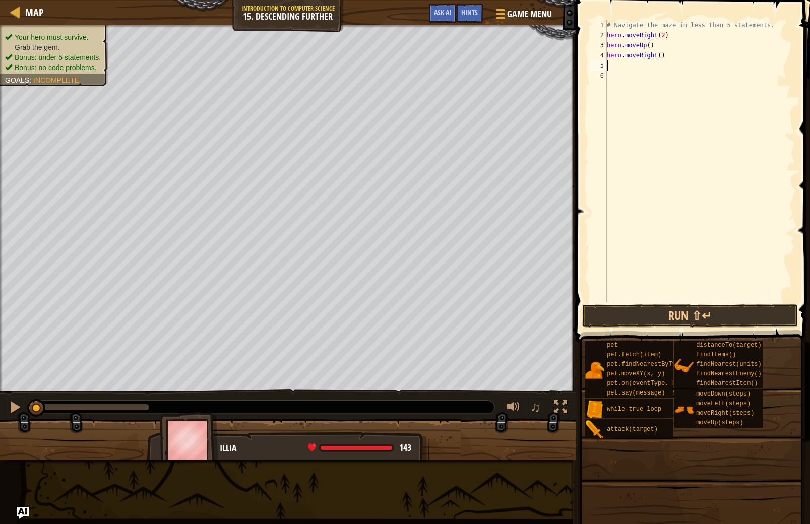
click at [658, 57] on div "# Navigate the maze in less than 5 statements. hero . moveRight ( 2 ) hero . mo…" at bounding box center [700, 171] width 190 height 303
click at [661, 57] on div "# Navigate the maze in less than 5 statements. hero . moveRight ( 2 ) hero . mo…" at bounding box center [700, 171] width 190 height 303
type textarea "hero.moveRight(2)"
click at [612, 67] on div "# Navigate the maze in less than 5 statements. hero . moveRight ( 2 ) hero . mo…" at bounding box center [700, 171] width 190 height 303
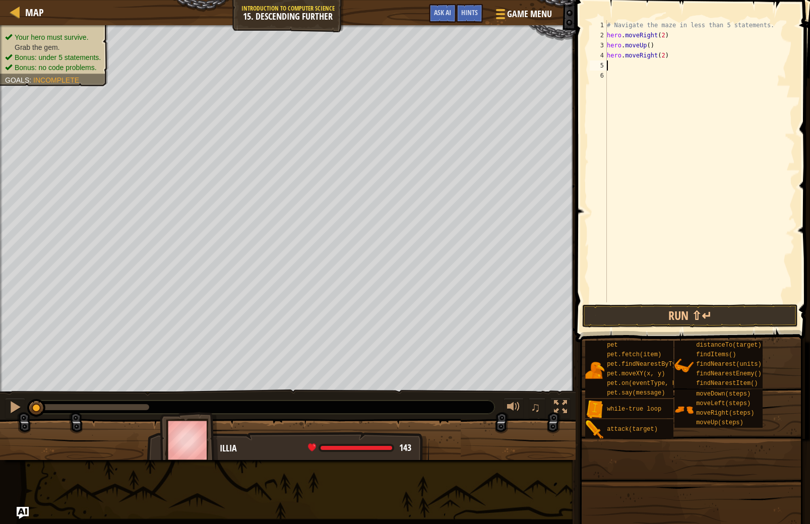
scroll to position [5, 0]
type textarea "m"
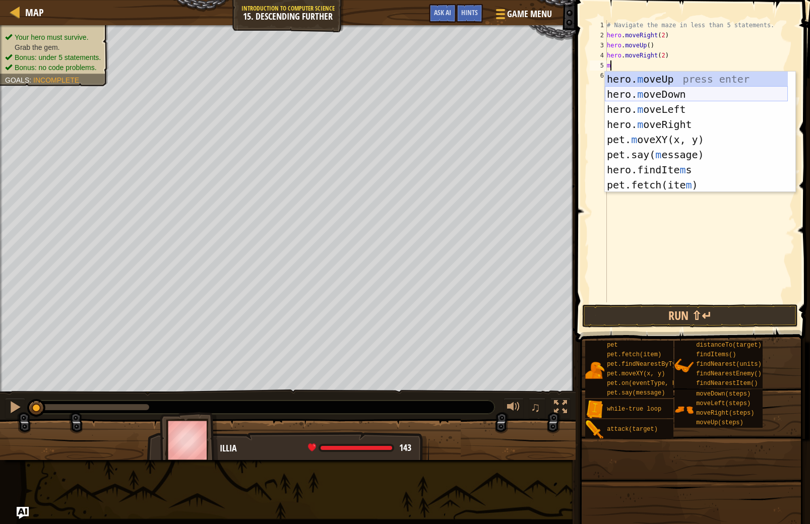
click at [677, 88] on div "hero. m oveUp press enter hero. m oveDown press enter hero. m oveLeft press ent…" at bounding box center [696, 147] width 183 height 151
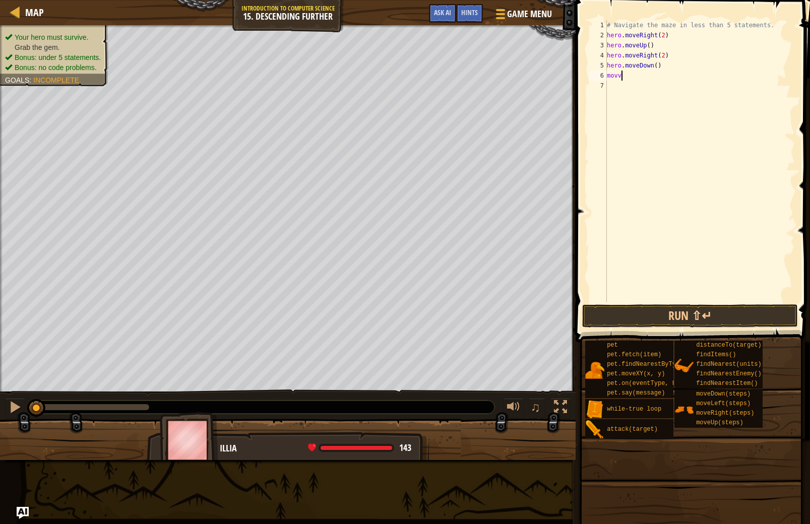
scroll to position [5, 1]
type textarea "move"
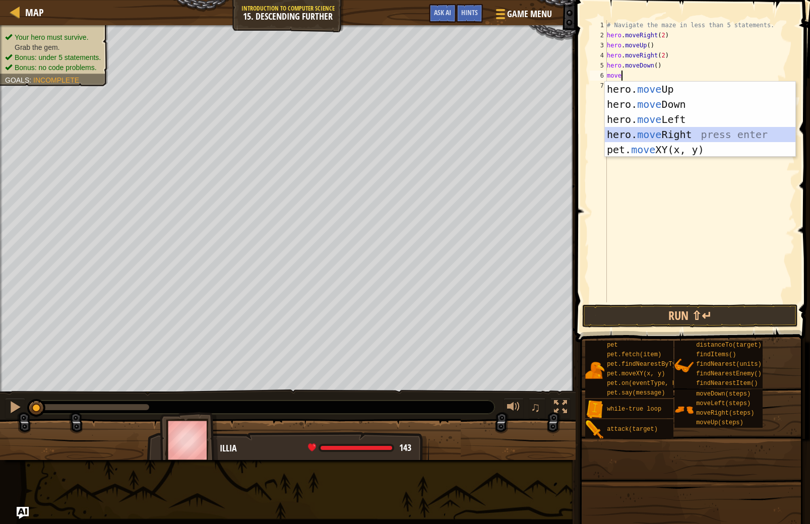
click at [695, 135] on div "hero. move Up press enter hero. move Down press enter hero. move Left press ent…" at bounding box center [700, 135] width 191 height 106
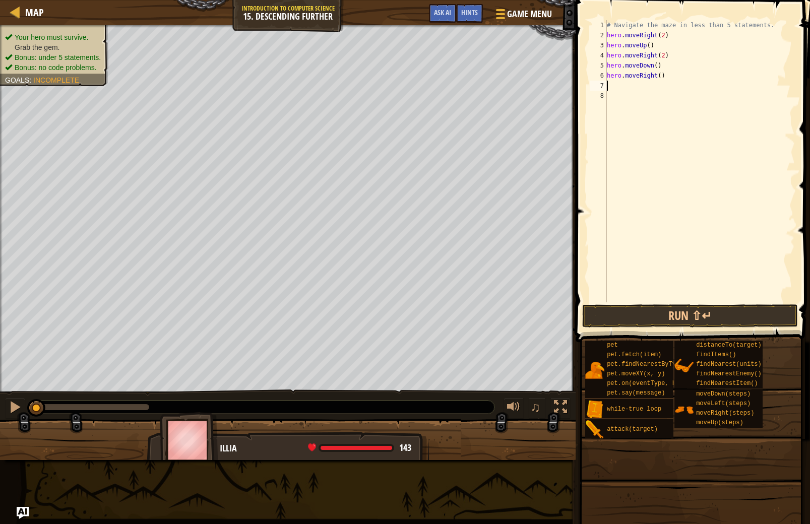
click at [663, 80] on div "# Navigate the maze in less than 5 statements. hero . moveRight ( 2 ) hero . mo…" at bounding box center [700, 171] width 190 height 303
click at [676, 303] on span at bounding box center [694, 157] width 243 height 372
click at [679, 311] on button "Run ⇧↵" at bounding box center [690, 316] width 216 height 23
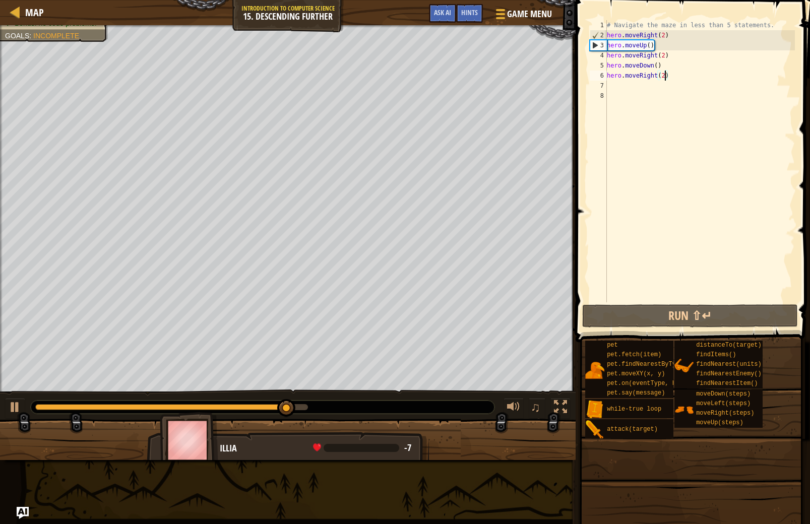
click at [651, 43] on div "# Navigate the maze in less than 5 statements. hero . moveRight ( 2 ) hero . mo…" at bounding box center [700, 171] width 190 height 303
click at [647, 50] on div "# Navigate the maze in less than 5 statements. hero . moveRight ( 2 ) hero . mo…" at bounding box center [700, 171] width 190 height 303
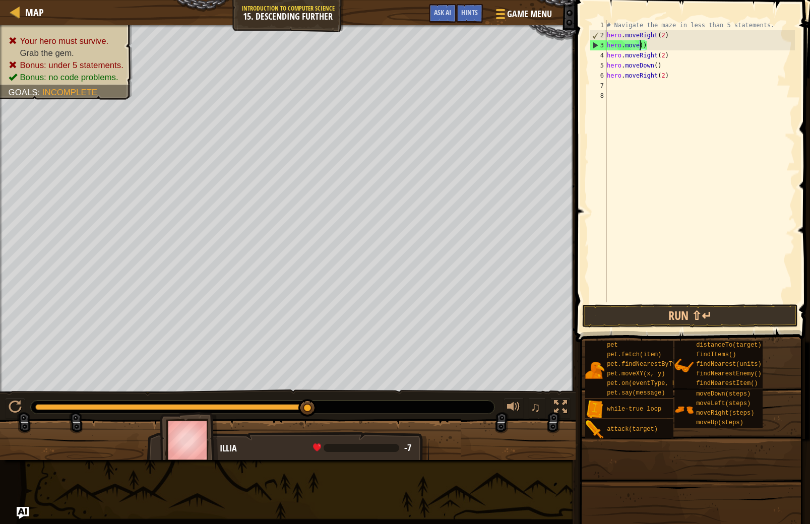
scroll to position [5, 3]
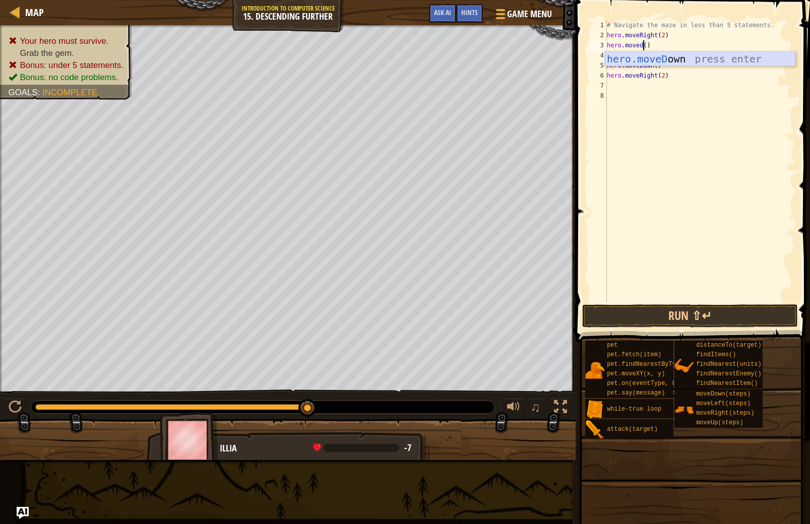
click at [675, 56] on div "hero.moveD own press enter" at bounding box center [700, 73] width 191 height 45
drag, startPoint x: 666, startPoint y: 77, endPoint x: 609, endPoint y: 54, distance: 61.5
click at [609, 54] on div "# Navigate the maze in less than 5 statements. hero . moveRight ( 2 ) hero . mo…" at bounding box center [700, 171] width 190 height 303
type textarea ")"
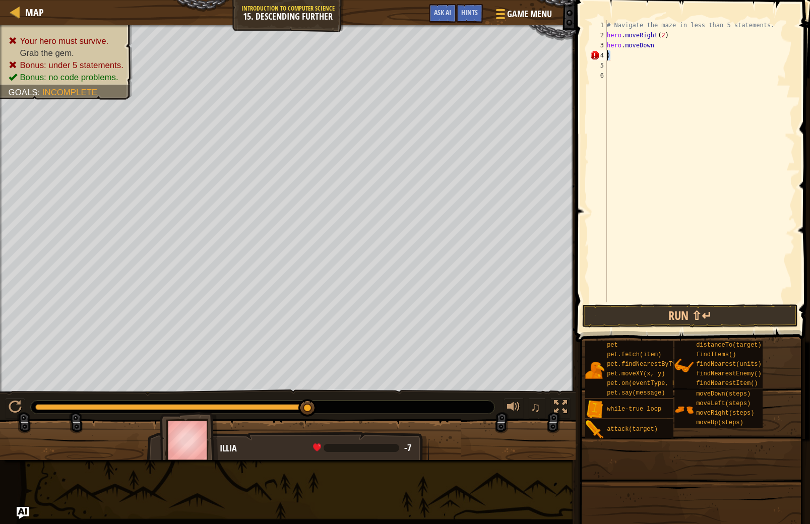
drag, startPoint x: 627, startPoint y: 54, endPoint x: 609, endPoint y: 61, distance: 19.9
click at [608, 53] on div "# Navigate the maze in less than 5 statements. hero . moveRight ( 2 ) hero . [G…" at bounding box center [700, 171] width 190 height 303
click at [770, 27] on div "# Navigate the maze in less than 5 statements. hero . moveRight ( 2 ) hero . [G…" at bounding box center [700, 171] width 190 height 303
type textarea "# Navigate the maze in less than 5 statements."
click at [771, 27] on div "# Navigate the maze in less than 5 statements. hero . moveRight ( 2 ) hero . [G…" at bounding box center [700, 171] width 190 height 303
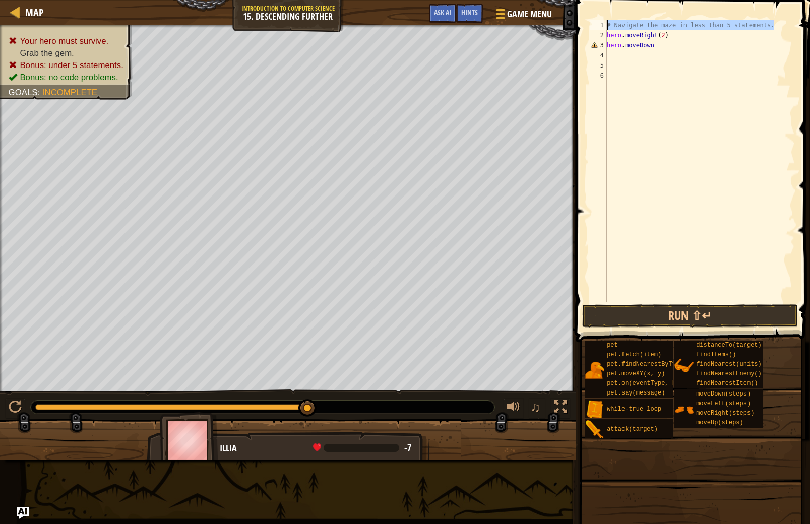
drag, startPoint x: 774, startPoint y: 27, endPoint x: 621, endPoint y: 8, distance: 153.5
click at [622, 8] on div "# Navigate the maze in less than 5 statements. 1 2 3 4 5 6 # Navigate the maze …" at bounding box center [691, 191] width 237 height 372
type textarea "w"
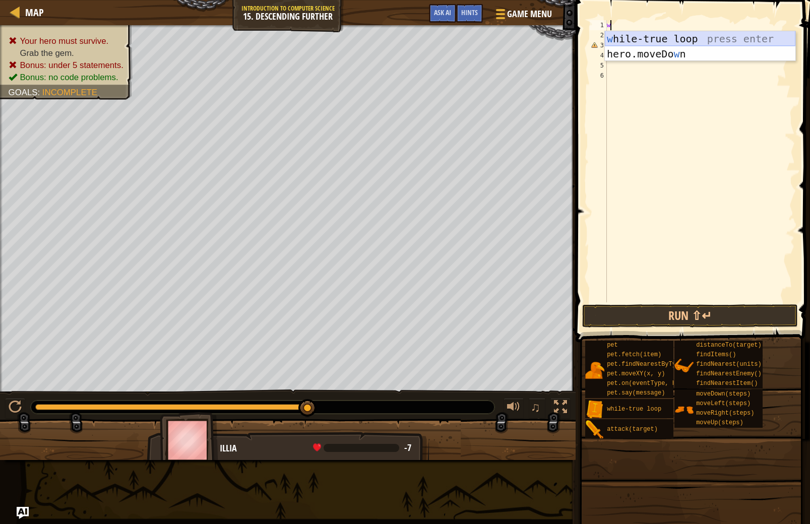
click at [642, 32] on div "w [PERSON_NAME]-true loop press enter hero.moveDo w n press enter" at bounding box center [700, 61] width 191 height 61
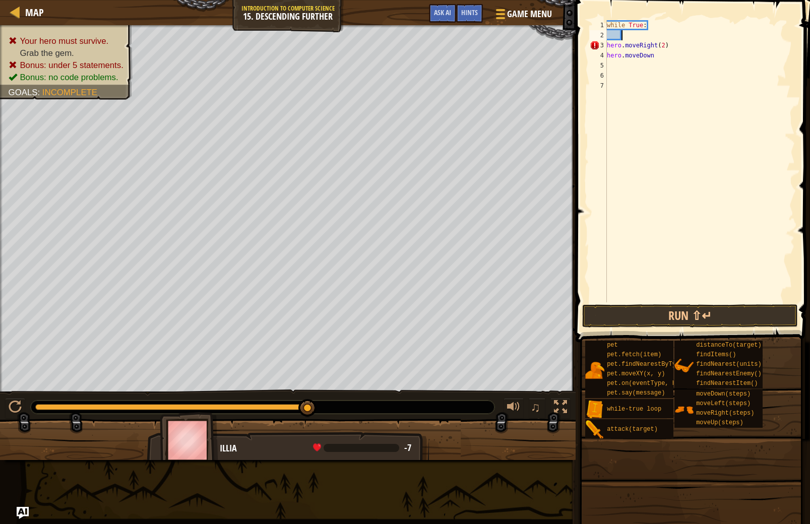
click at [609, 44] on div "while True : hero . moveRight ( 2 ) hero . [GEOGRAPHIC_DATA]" at bounding box center [700, 171] width 190 height 303
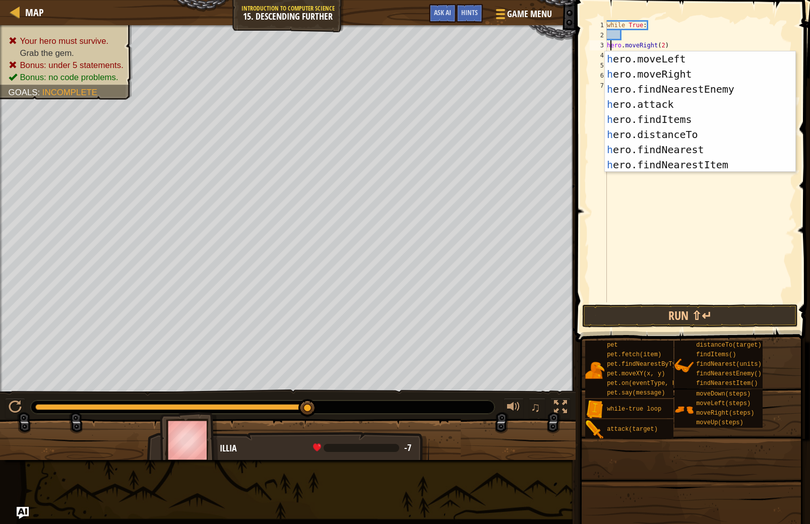
scroll to position [30, 0]
click at [609, 45] on div "while True : hero . moveRight ( 2 ) hero . [GEOGRAPHIC_DATA]" at bounding box center [700, 171] width 190 height 303
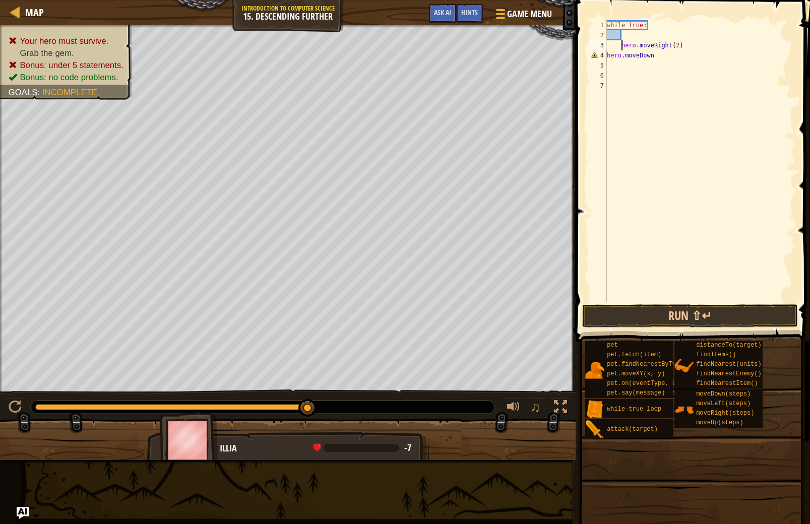
click at [607, 57] on div "while True : hero . moveRight ( 2 ) hero . [GEOGRAPHIC_DATA]" at bounding box center [700, 171] width 190 height 303
type textarea "hero.moveDown"
click at [670, 198] on div "while True : hero . moveRight ( 2 ) hero . [GEOGRAPHIC_DATA]" at bounding box center [700, 171] width 190 height 303
click at [616, 40] on div "while True : hero . moveRight ( 2 ) hero . [GEOGRAPHIC_DATA]" at bounding box center [700, 171] width 190 height 303
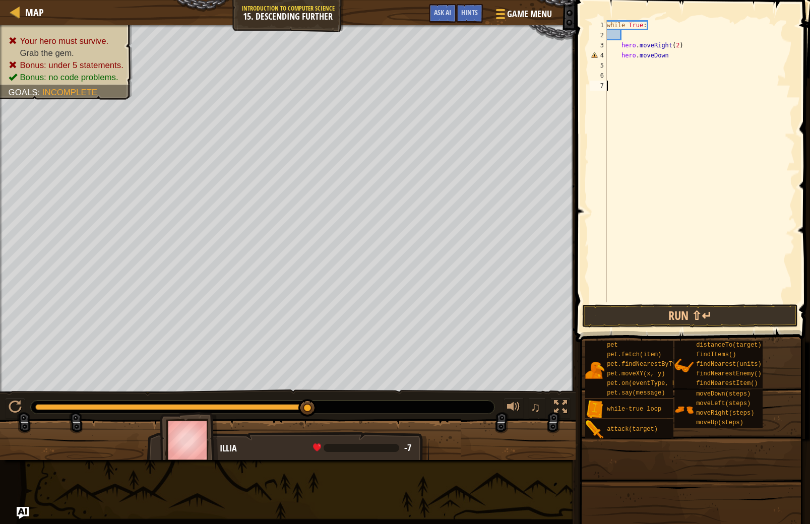
type textarea "hero.moveRight(2)"
click at [618, 39] on div "while True : hero . moveRight ( 2 ) hero . [GEOGRAPHIC_DATA]" at bounding box center [700, 171] width 190 height 303
click at [620, 38] on div "while True : hero . moveRight ( 2 ) hero . [GEOGRAPHIC_DATA]" at bounding box center [700, 171] width 190 height 303
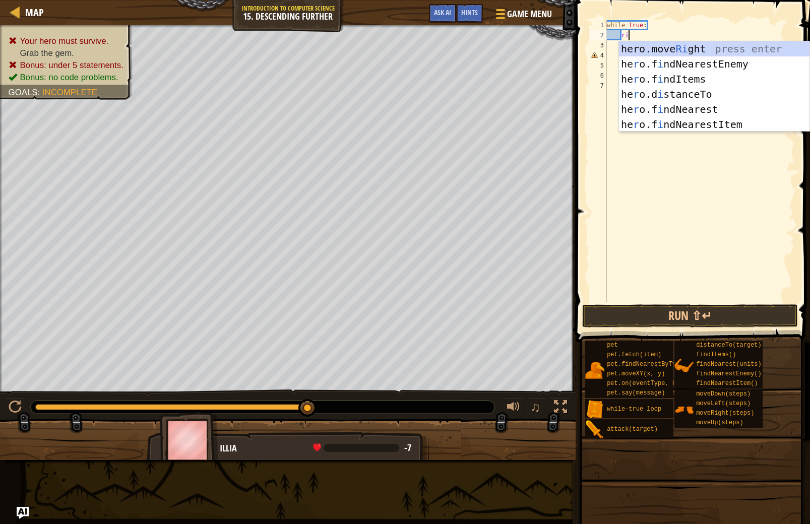
type textarea "righ"
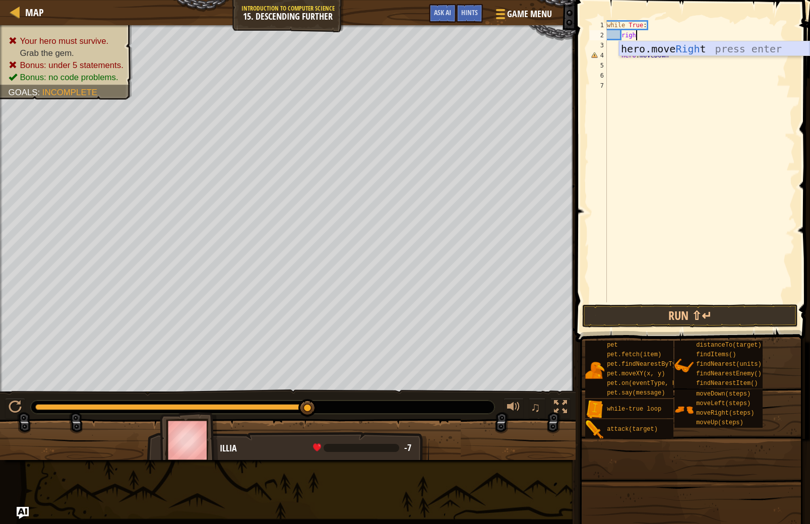
click at [698, 46] on div "hero.move Righ t press enter" at bounding box center [714, 63] width 191 height 45
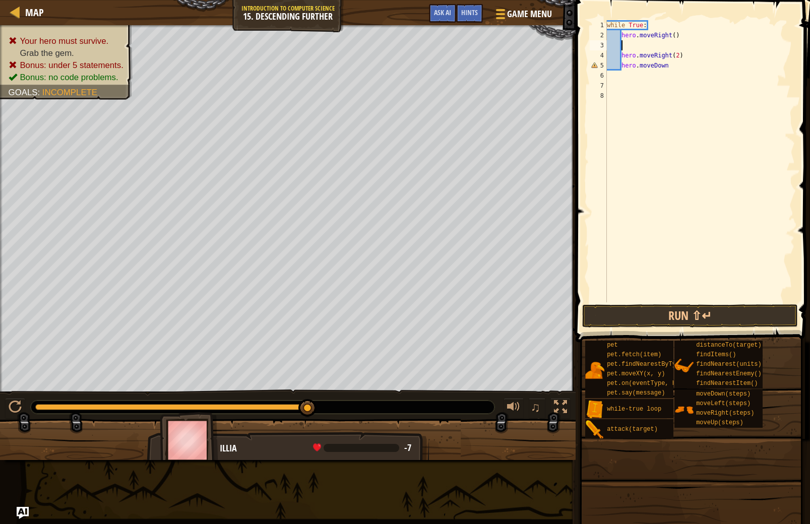
scroll to position [5, 1]
click at [675, 36] on div "while True : hero . moveRight ( ) hero . moveRight ( 2 ) hero . [GEOGRAPHIC_DAT…" at bounding box center [700, 171] width 190 height 303
click at [671, 52] on div "while True : hero . moveRight ( 2 ) hero . moveRight ( 2 ) hero . [GEOGRAPHIC_D…" at bounding box center [700, 171] width 190 height 303
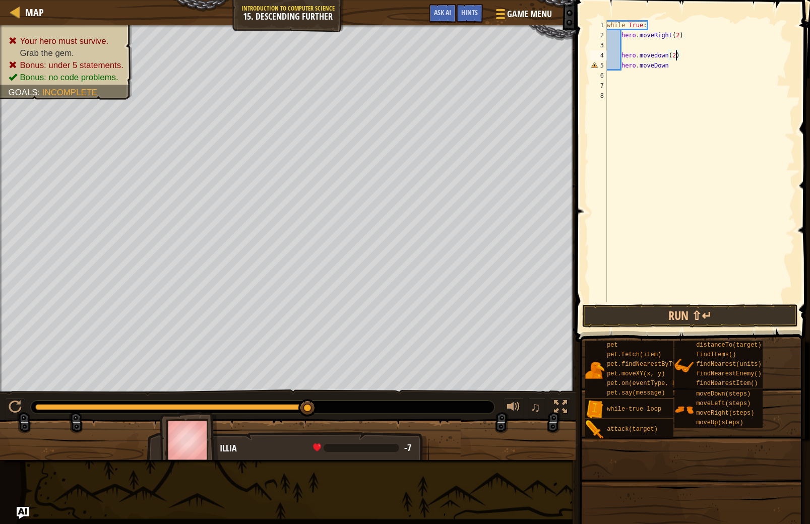
click at [675, 55] on div "while True : hero . moveRight ( 2 ) hero . movedown ( 2 ) hero . [GEOGRAPHIC_DA…" at bounding box center [700, 171] width 190 height 303
drag, startPoint x: 668, startPoint y: 66, endPoint x: 621, endPoint y: 66, distance: 46.9
click at [621, 66] on div "while True : hero . moveRight ( 2 ) hero . movedown ( ) hero . [GEOGRAPHIC_DATA]" at bounding box center [700, 171] width 190 height 303
type textarea "hero.moveDown"
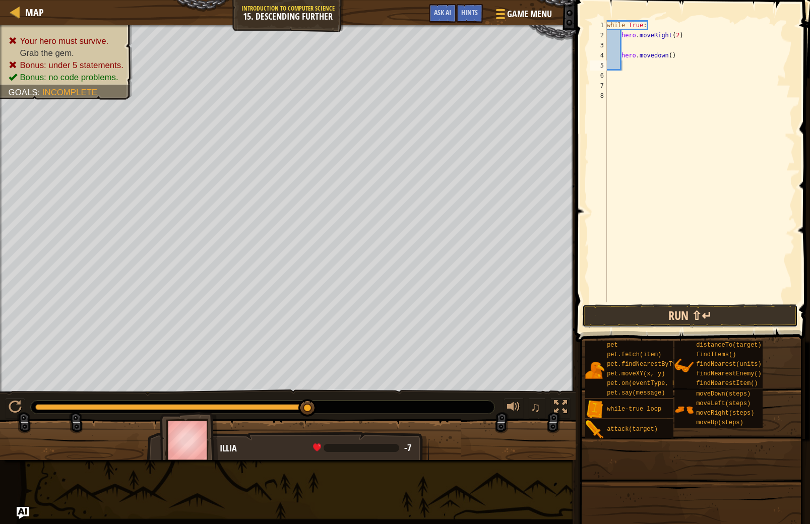
click at [734, 313] on button "Run ⇧↵" at bounding box center [690, 316] width 216 height 23
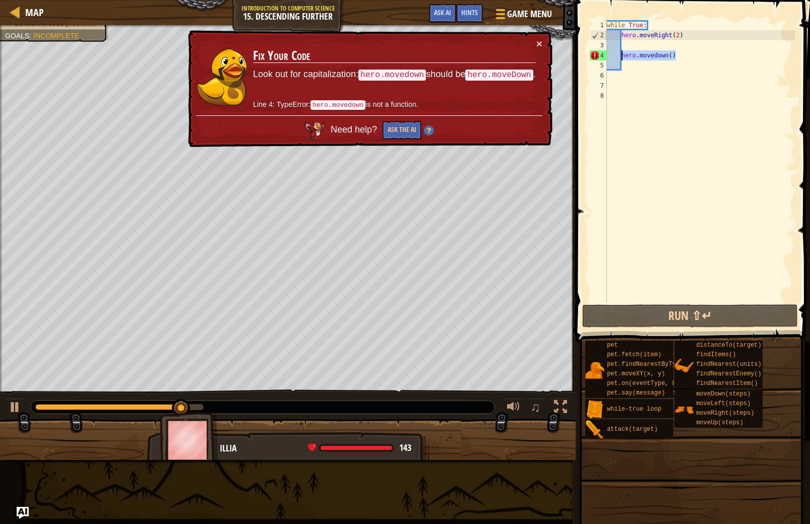
drag, startPoint x: 676, startPoint y: 56, endPoint x: 630, endPoint y: 55, distance: 45.9
click at [622, 53] on div "while True : hero . moveRight ( 2 ) hero . [GEOGRAPHIC_DATA] ( )" at bounding box center [700, 171] width 190 height 303
type textarea "hero.movedown()"
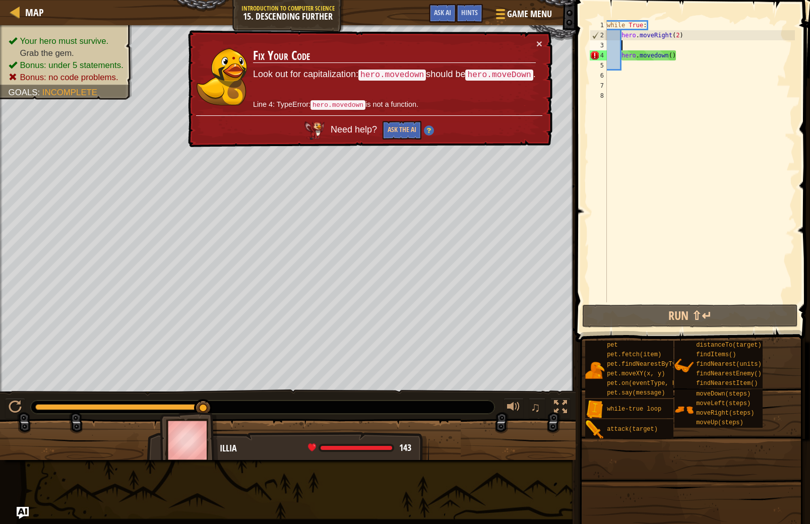
click at [635, 45] on div "while True : hero . moveRight ( 2 ) hero . [GEOGRAPHIC_DATA] ( )" at bounding box center [700, 171] width 190 height 303
click at [632, 45] on div "while True : hero . moveRight ( 2 ) hero . [GEOGRAPHIC_DATA] ( )" at bounding box center [700, 171] width 190 height 303
paste textarea "hero.movedown()"
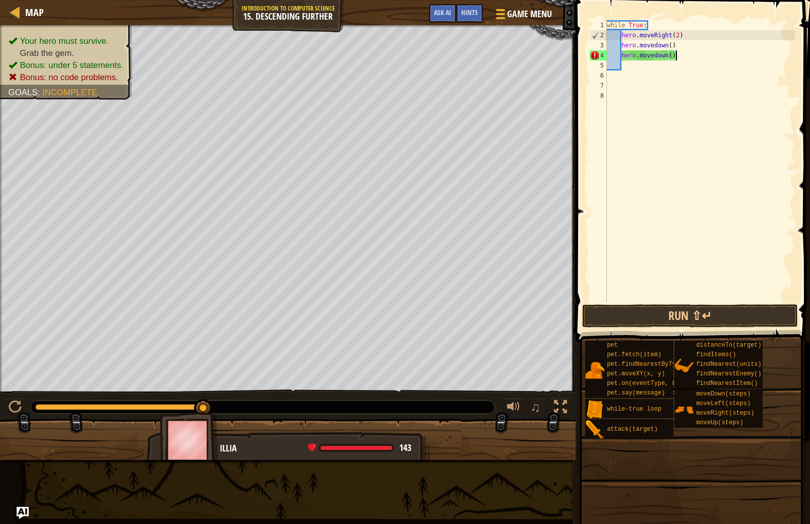
drag, startPoint x: 693, startPoint y: 53, endPoint x: 683, endPoint y: 55, distance: 10.4
click at [683, 55] on div "while True : hero . moveRight ( 2 ) hero . movedown ( ) hero . [GEOGRAPHIC_DATA…" at bounding box center [700, 171] width 190 height 303
drag, startPoint x: 683, startPoint y: 55, endPoint x: 670, endPoint y: 55, distance: 12.6
click at [670, 55] on div "while True : hero . moveRight ( 2 ) hero . movedown ( ) hero . [GEOGRAPHIC_DATA…" at bounding box center [700, 171] width 190 height 303
drag, startPoint x: 669, startPoint y: 55, endPoint x: 623, endPoint y: 60, distance: 46.1
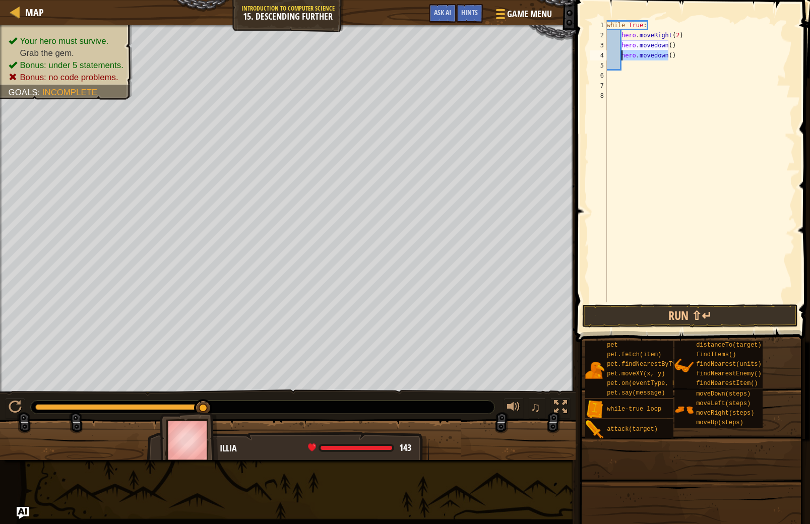
click at [623, 60] on div "while True : hero . moveRight ( 2 ) hero . movedown ( ) hero . [GEOGRAPHIC_DATA…" at bounding box center [700, 171] width 190 height 303
type textarea "()"
drag, startPoint x: 630, startPoint y: 60, endPoint x: 622, endPoint y: 59, distance: 7.6
click at [622, 59] on div "while True : hero . moveRight ( 2 ) hero . movedown ( ) ( )" at bounding box center [700, 171] width 190 height 303
drag, startPoint x: 640, startPoint y: 312, endPoint x: 645, endPoint y: 310, distance: 5.4
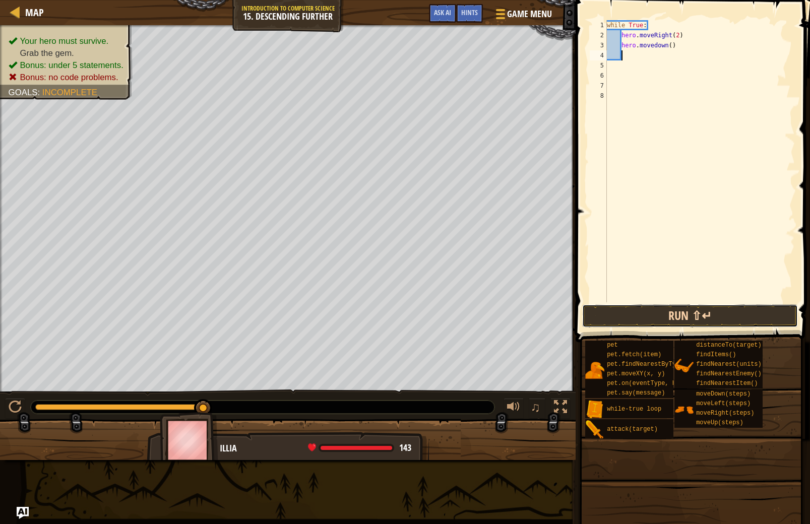
click at [645, 310] on button "Run ⇧↵" at bounding box center [690, 316] width 216 height 23
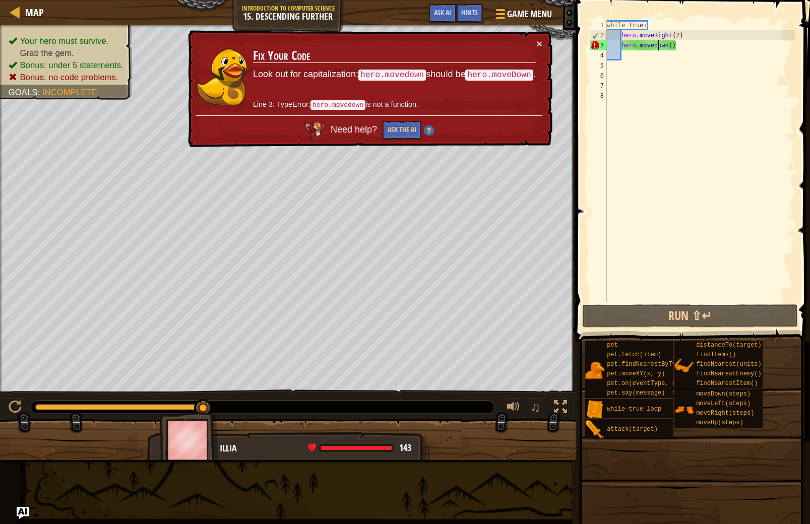
click at [659, 47] on div "while True : hero . moveRight ( 2 ) hero . [GEOGRAPHIC_DATA] ( )" at bounding box center [700, 171] width 190 height 303
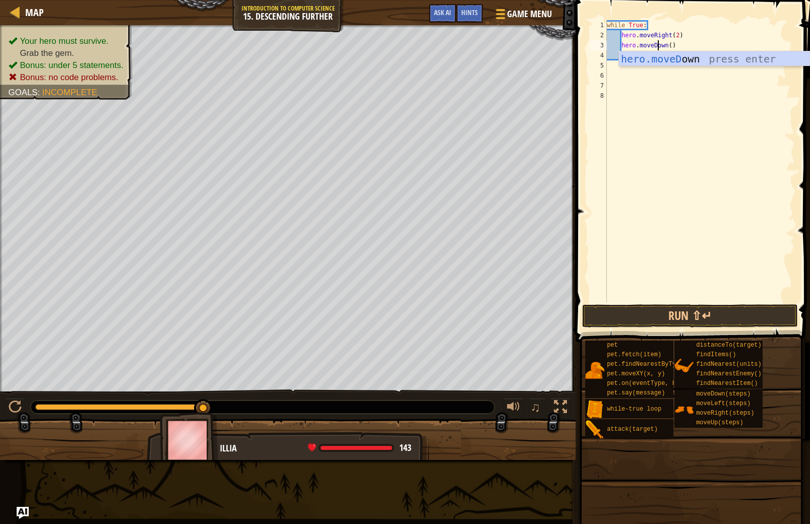
scroll to position [5, 4]
type textarea "hero.moveDown()"
click at [657, 318] on button "Run ⇧↵" at bounding box center [690, 316] width 216 height 23
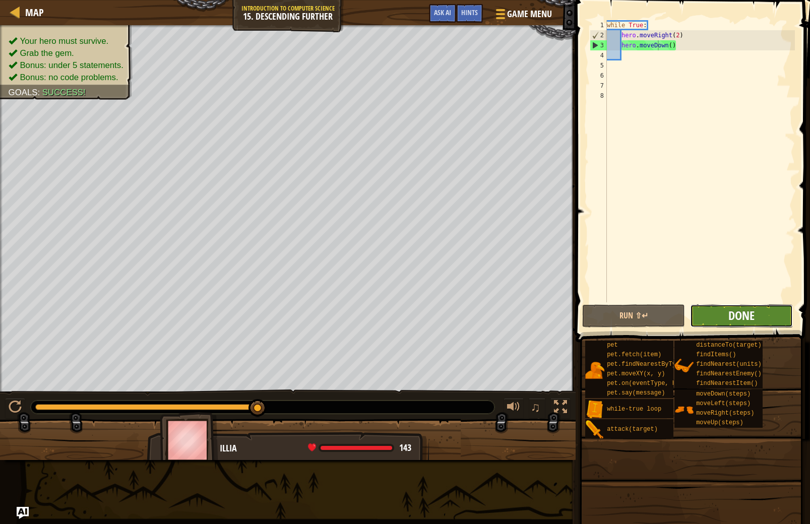
click at [733, 317] on span "Done" at bounding box center [742, 316] width 26 height 16
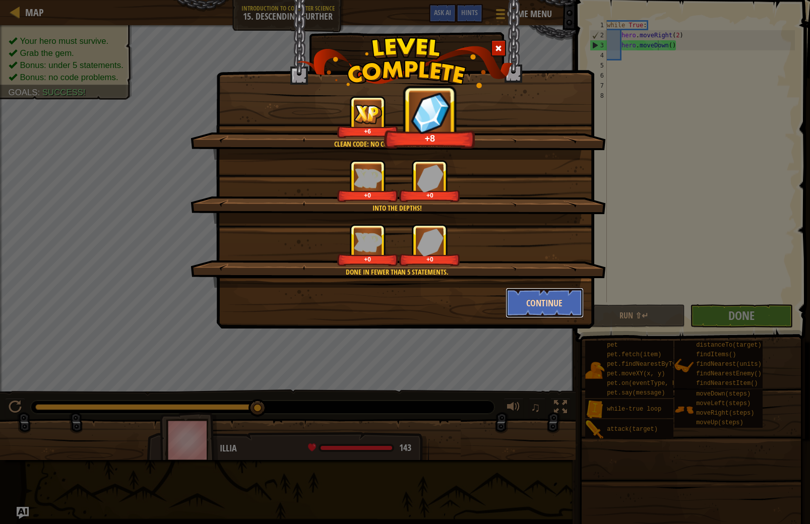
click at [556, 309] on button "Continue" at bounding box center [545, 303] width 78 height 30
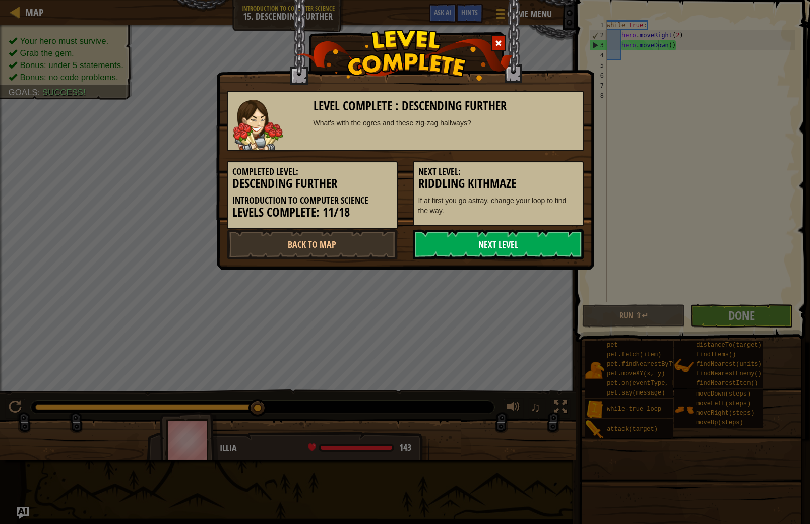
click at [565, 251] on link "Next Level" at bounding box center [498, 244] width 171 height 30
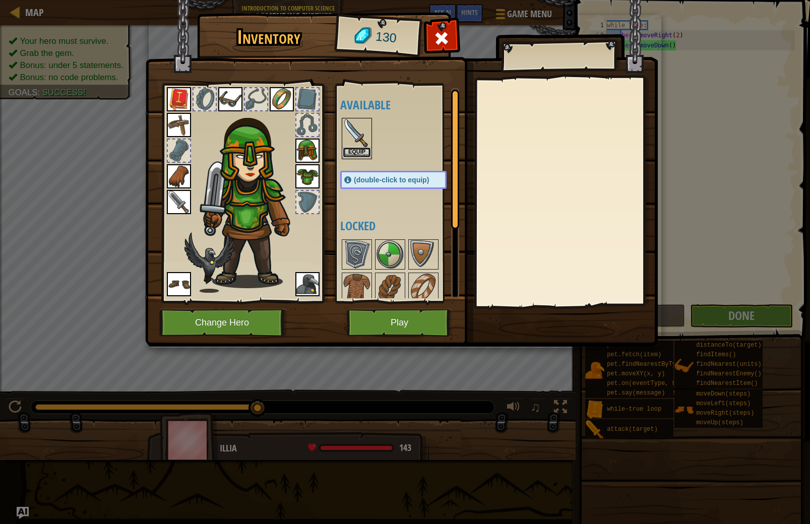
click at [360, 147] on button "Equip" at bounding box center [357, 152] width 28 height 11
click at [0, 0] on button "Equip" at bounding box center [0, 0] width 0 height 0
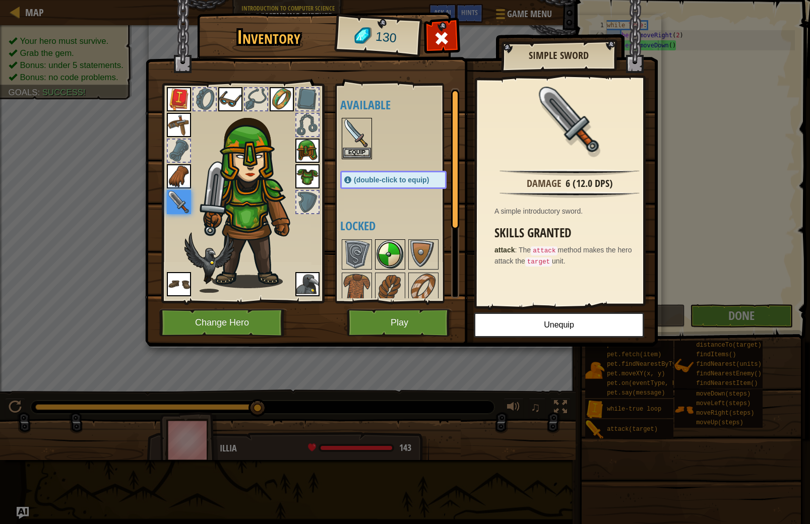
click at [400, 244] on img at bounding box center [390, 255] width 28 height 28
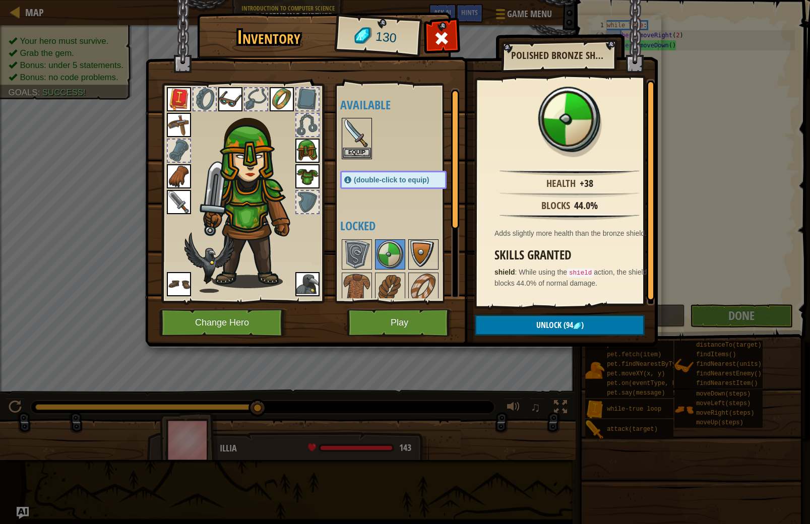
click at [426, 258] on img at bounding box center [423, 255] width 28 height 28
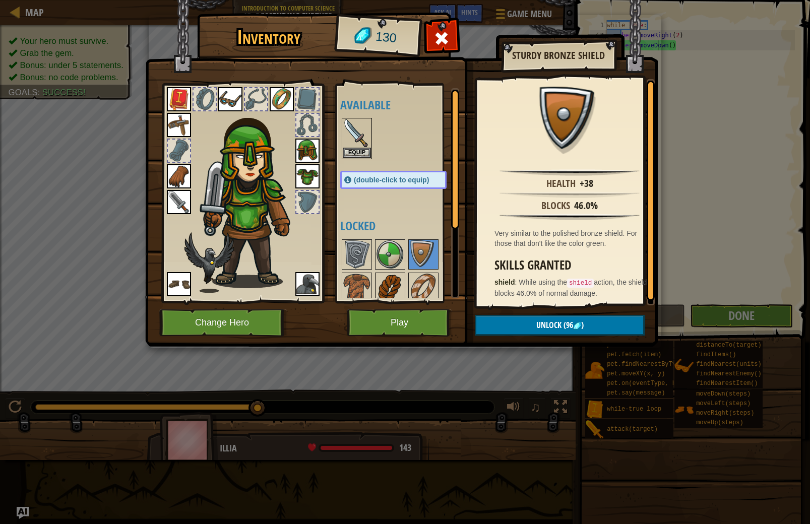
click at [376, 274] on div at bounding box center [390, 288] width 30 height 30
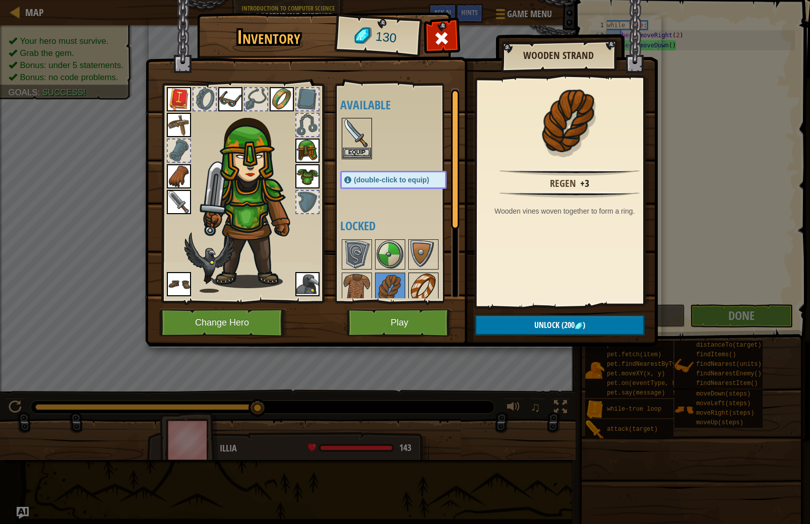
click at [419, 280] on img at bounding box center [423, 288] width 28 height 28
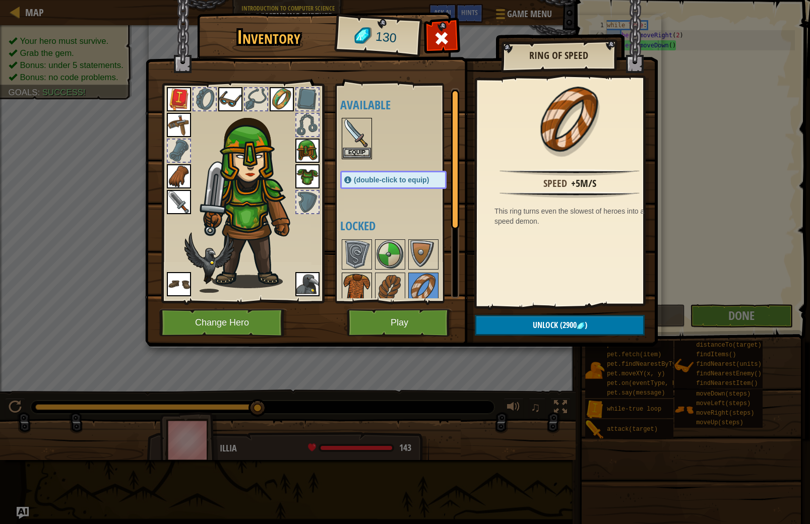
click at [356, 279] on img at bounding box center [357, 288] width 28 height 28
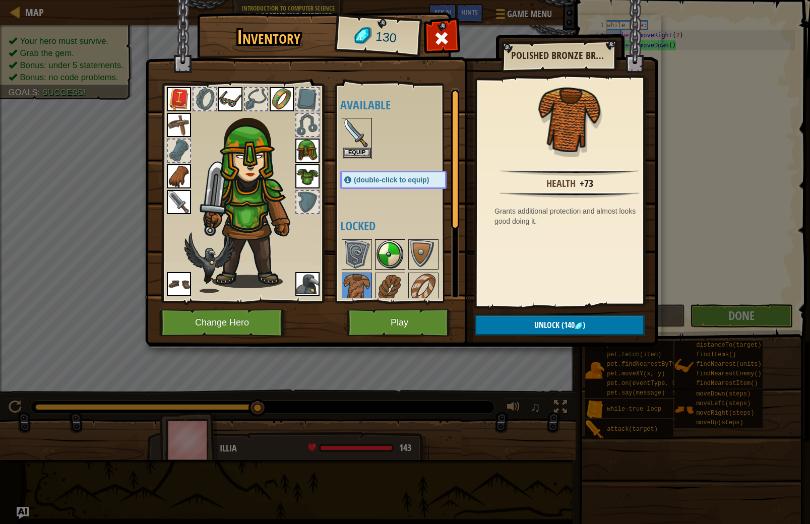
click at [378, 260] on img at bounding box center [390, 255] width 28 height 28
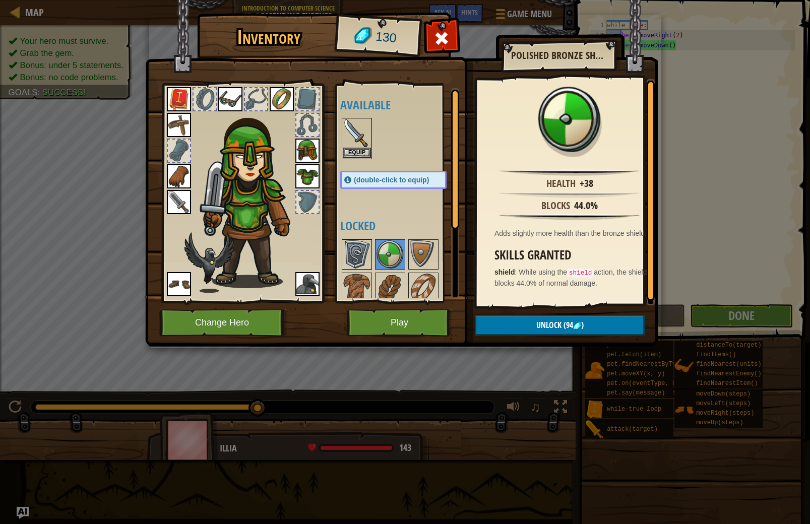
click at [348, 267] on img at bounding box center [357, 255] width 28 height 28
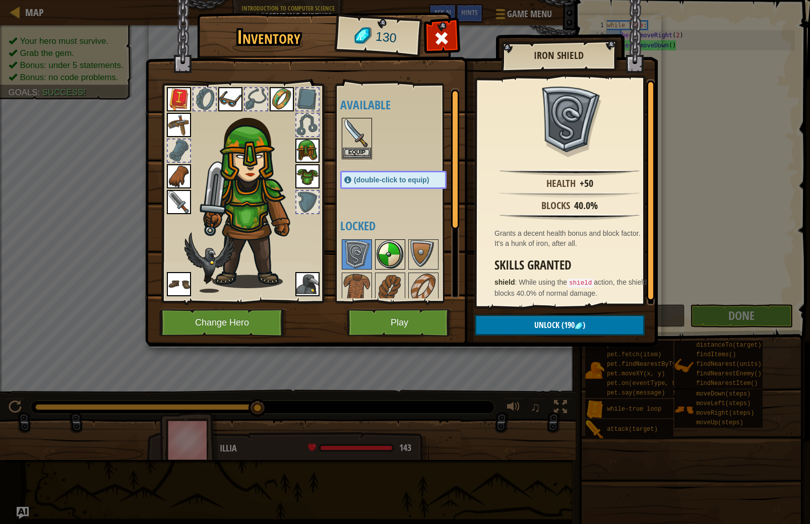
click at [377, 258] on img at bounding box center [390, 255] width 28 height 28
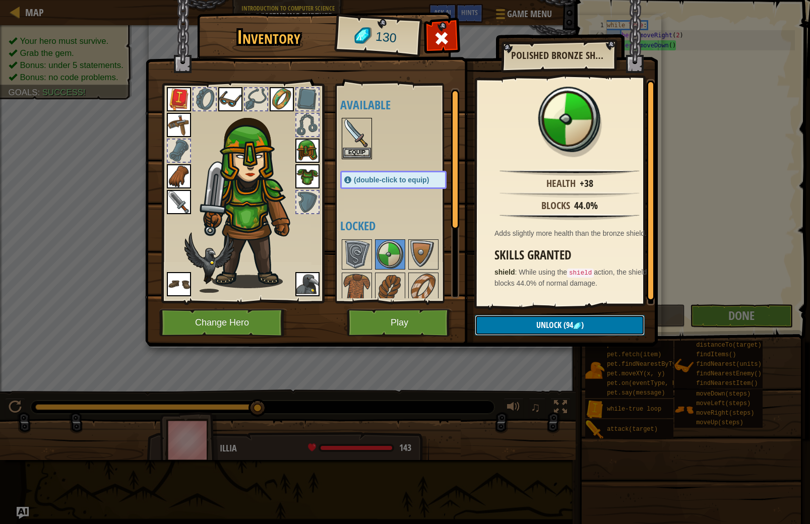
click at [568, 329] on span "(94" at bounding box center [568, 325] width 12 height 11
click at [430, 311] on button "Play" at bounding box center [399, 323] width 105 height 28
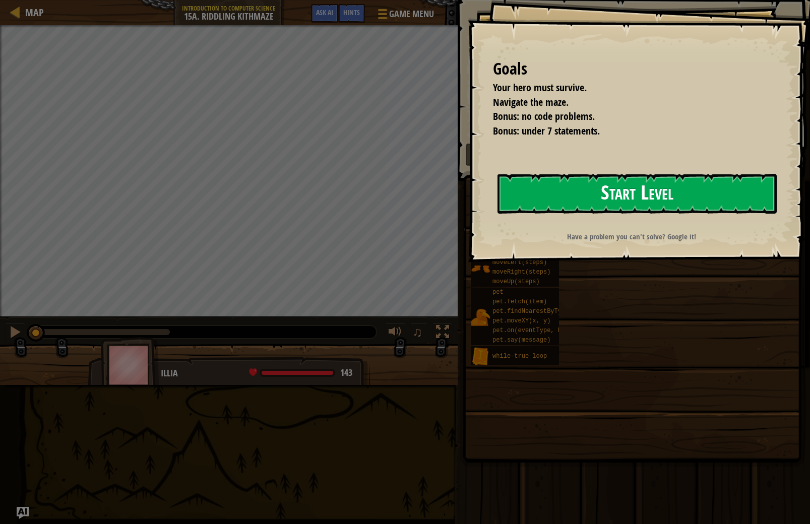
click at [599, 208] on button "Start Level" at bounding box center [637, 194] width 279 height 40
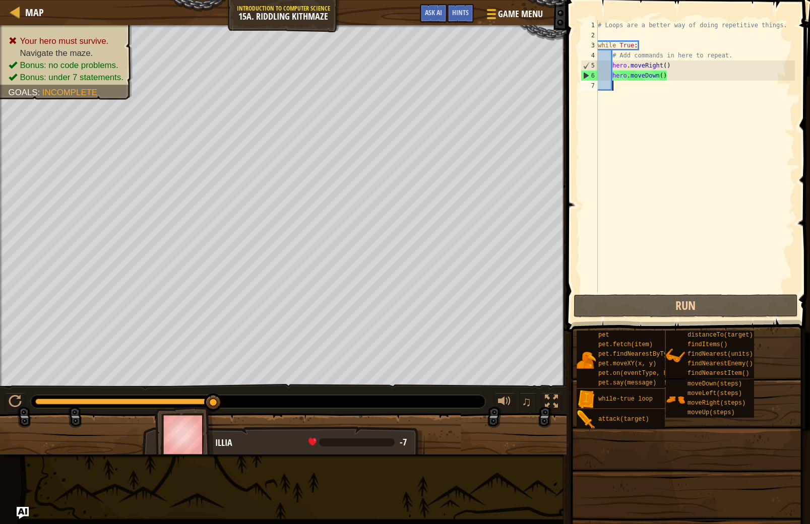
type textarea "M"
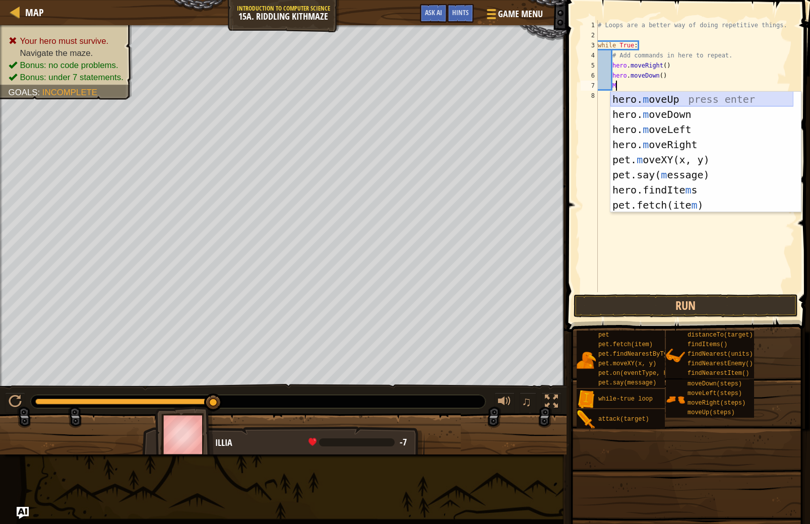
drag, startPoint x: 657, startPoint y: 93, endPoint x: 677, endPoint y: 104, distance: 22.8
click at [657, 93] on div "hero. m oveUp press enter hero. m oveDown press enter hero. m oveLeft press ent…" at bounding box center [702, 167] width 183 height 151
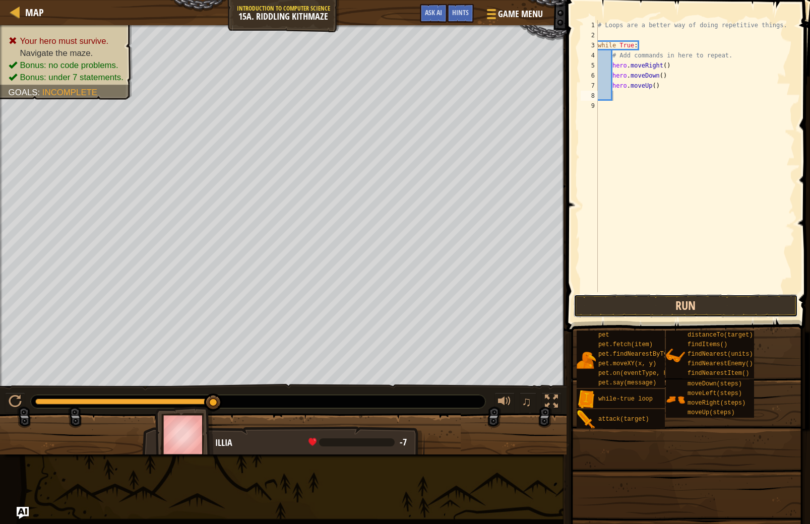
click at [711, 308] on button "Run" at bounding box center [686, 305] width 224 height 23
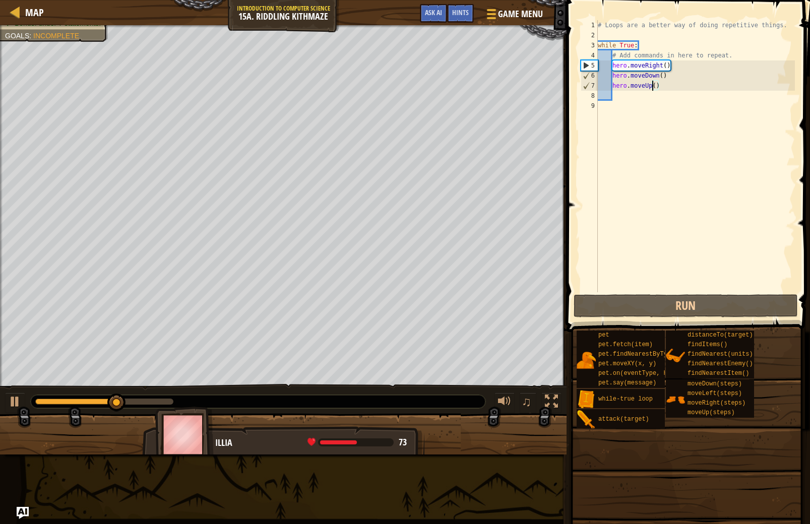
click at [654, 88] on div "# Loops are a better way of doing repetitive things. while True : # Add command…" at bounding box center [695, 166] width 199 height 292
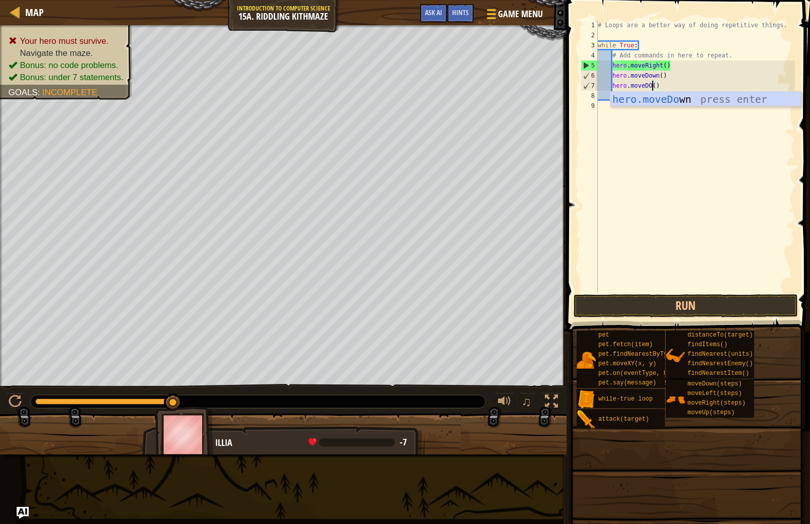
scroll to position [5, 5]
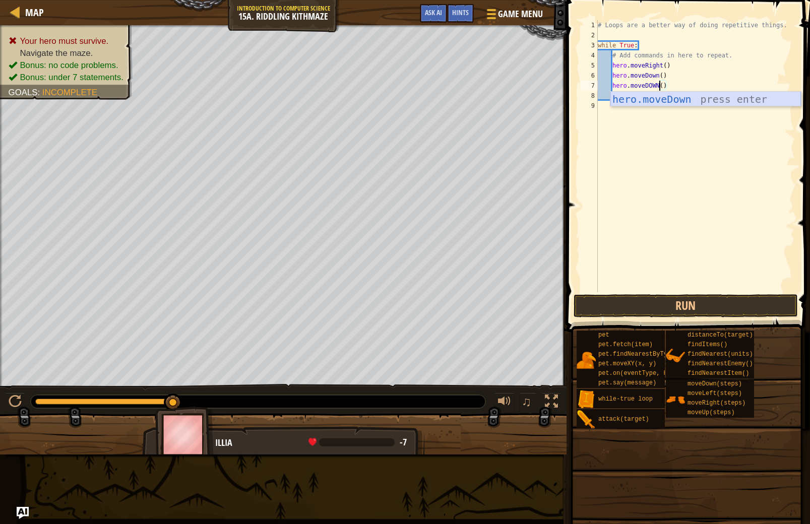
click at [651, 98] on div "hero.moveDown press enter" at bounding box center [706, 114] width 191 height 45
type textarea "hero.moveDown"
click at [638, 97] on div "# Loops are a better way of doing repetitive things. while True : # Add command…" at bounding box center [695, 166] width 199 height 292
type textarea "M"
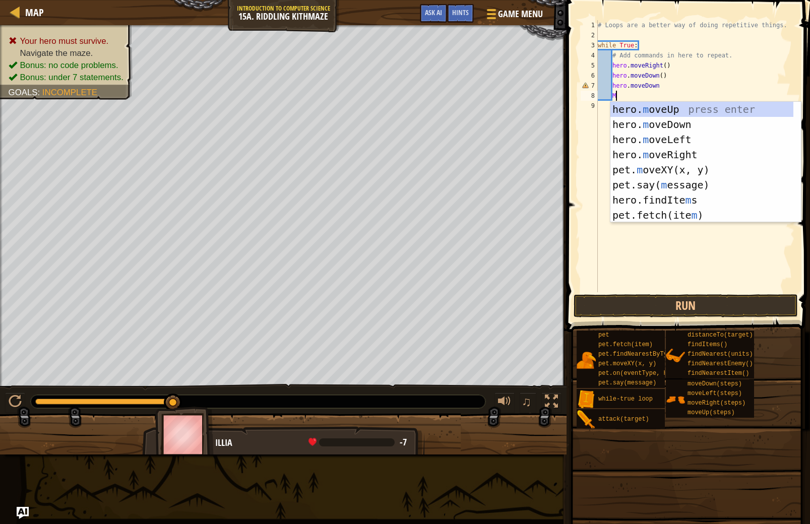
scroll to position [5, 1]
click at [661, 102] on div "hero. m oveUp press enter hero. m oveDown press enter hero. m oveLeft press ent…" at bounding box center [706, 177] width 191 height 151
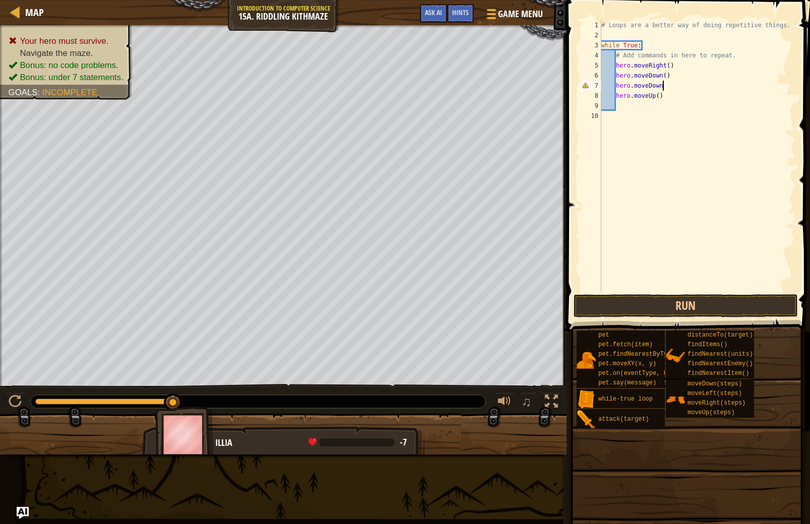
click at [667, 84] on div "# Loops are a better way of doing repetitive things. while True : # Add command…" at bounding box center [698, 166] width 196 height 292
click at [683, 313] on button "Run" at bounding box center [686, 305] width 224 height 23
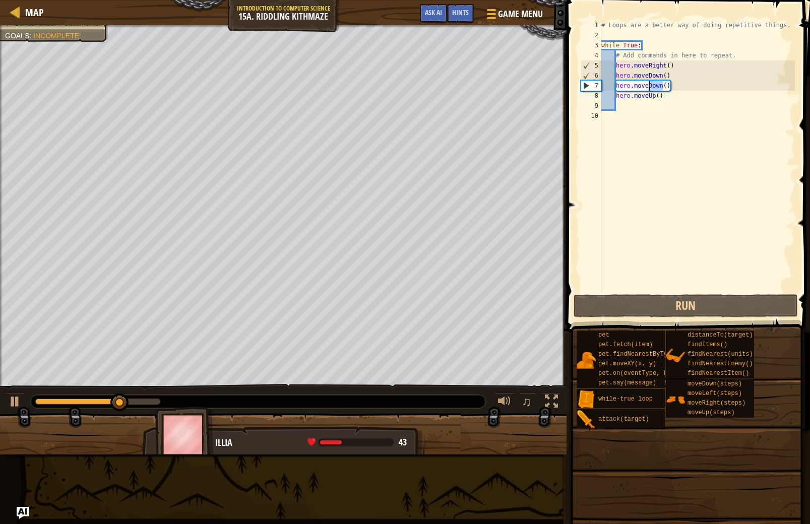
drag, startPoint x: 662, startPoint y: 87, endPoint x: 649, endPoint y: 88, distance: 13.1
click at [649, 88] on div "# Loops are a better way of doing repetitive things. while True : # Add command…" at bounding box center [698, 166] width 196 height 292
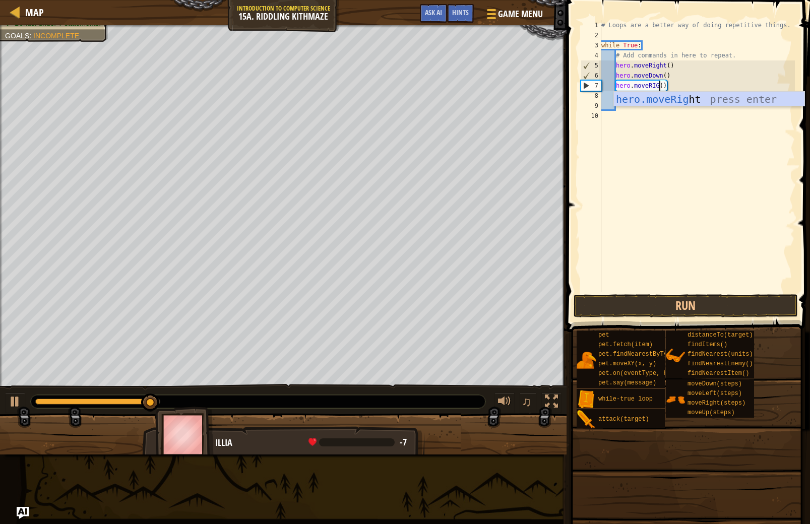
scroll to position [5, 5]
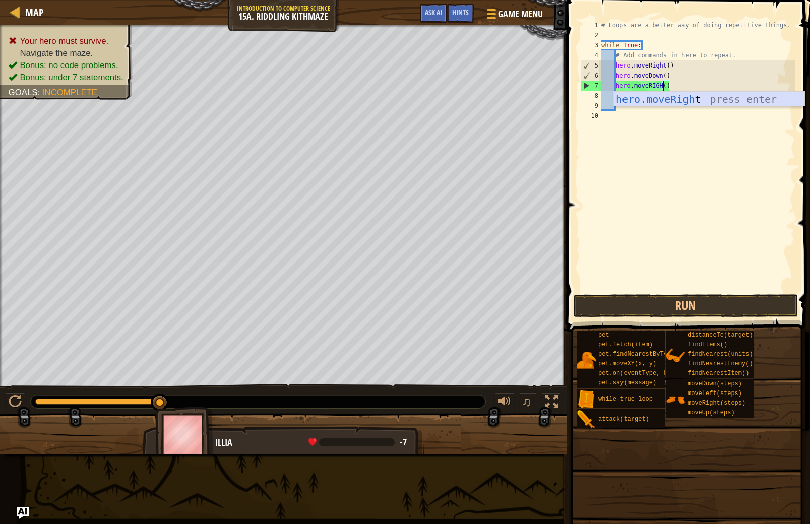
click at [684, 103] on div "hero.moveRigh t press enter" at bounding box center [709, 114] width 191 height 45
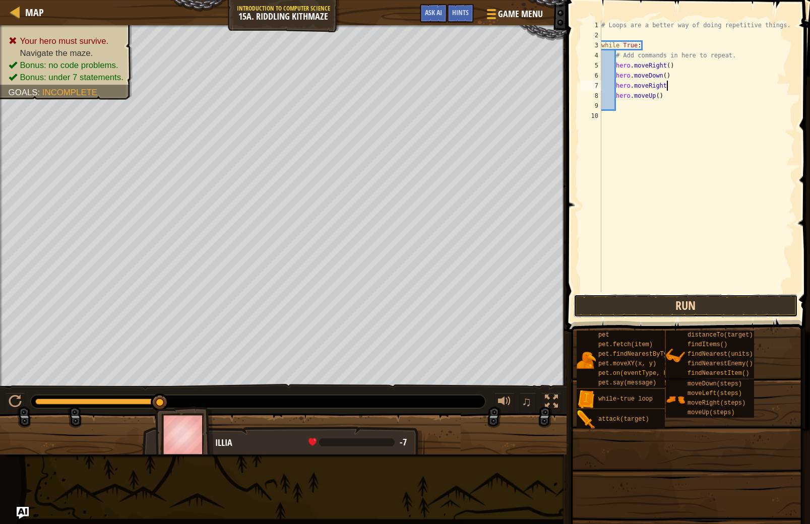
click at [677, 311] on button "Run" at bounding box center [686, 305] width 224 height 23
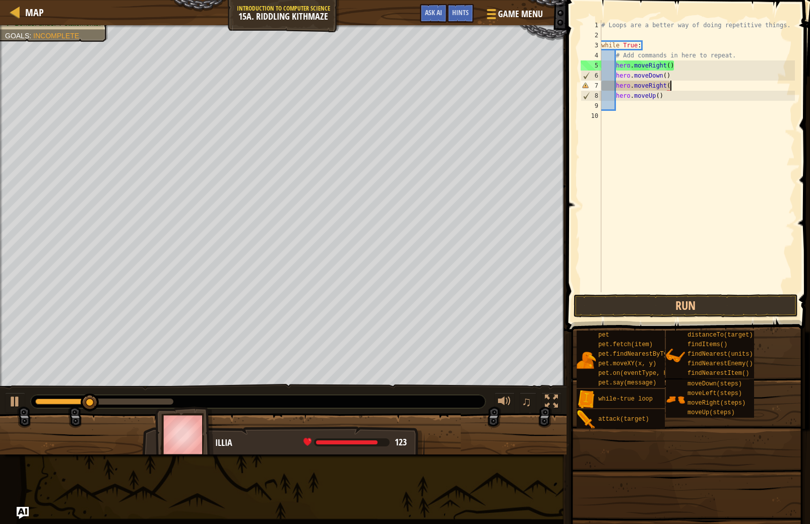
scroll to position [5, 6]
click at [737, 307] on button "Run" at bounding box center [686, 305] width 224 height 23
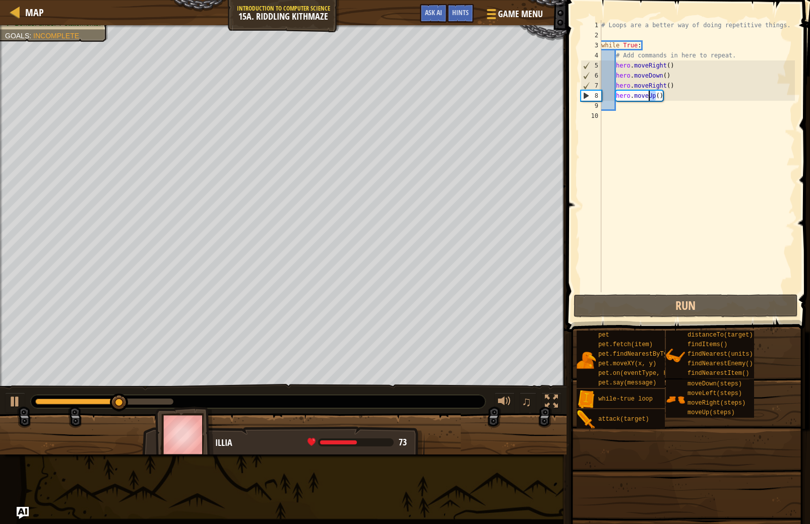
drag, startPoint x: 656, startPoint y: 98, endPoint x: 648, endPoint y: 98, distance: 7.6
click at [648, 98] on div "# Loops are a better way of doing repetitive things. while True : # Add command…" at bounding box center [698, 166] width 196 height 292
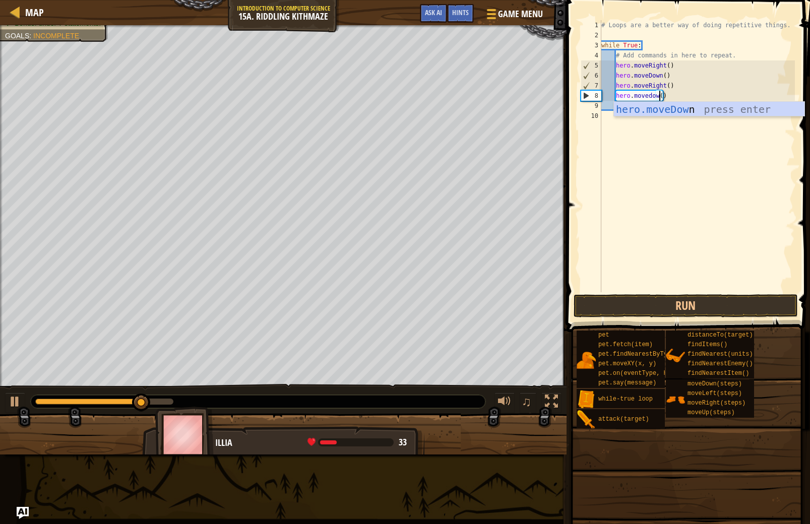
scroll to position [5, 5]
click at [656, 106] on div "hero.moveDown press enter" at bounding box center [709, 124] width 191 height 45
type textarea "hero.moveDown"
click at [624, 105] on div "# Loops are a better way of doing repetitive things. while True : # Add command…" at bounding box center [698, 166] width 196 height 292
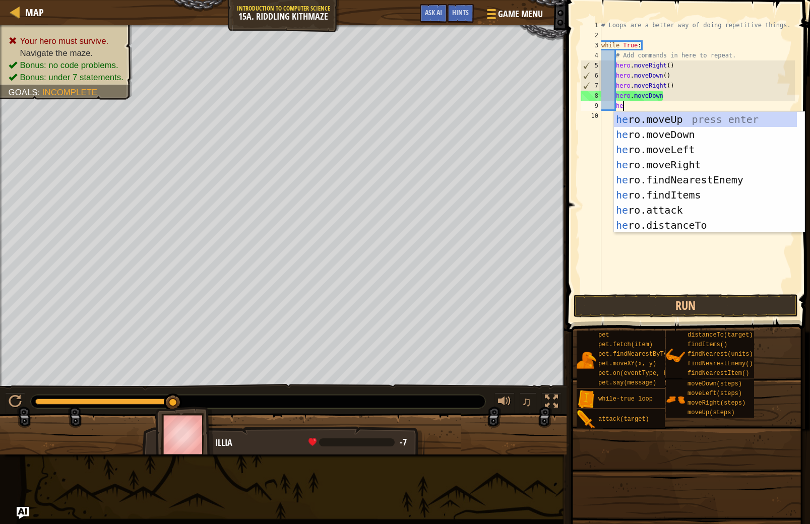
type textarea "hero"
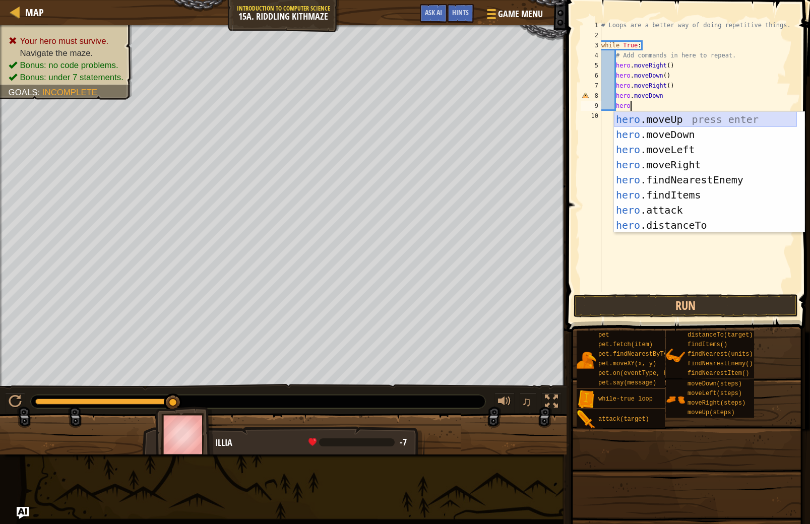
click at [695, 113] on div "hero .moveUp press enter hero .moveDown press enter hero .moveLeft press enter …" at bounding box center [705, 187] width 183 height 151
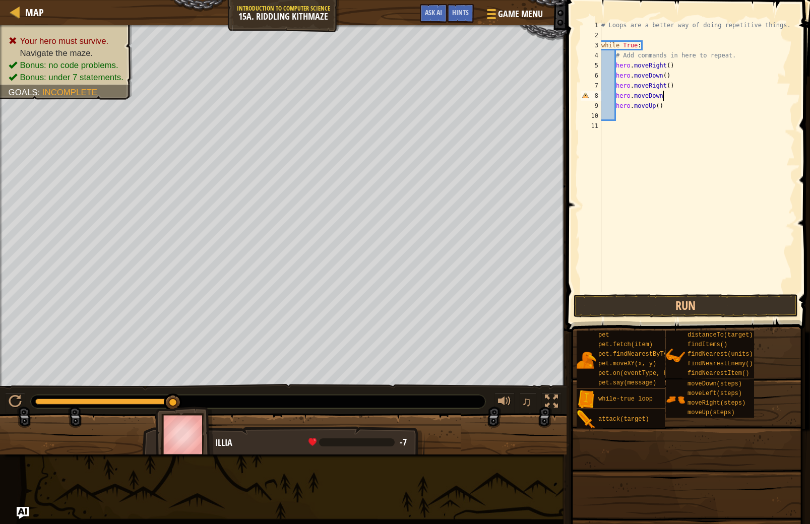
click at [667, 95] on div "# Loops are a better way of doing repetitive things. while True : # Add command…" at bounding box center [698, 166] width 196 height 292
click at [675, 306] on button "Run" at bounding box center [686, 305] width 224 height 23
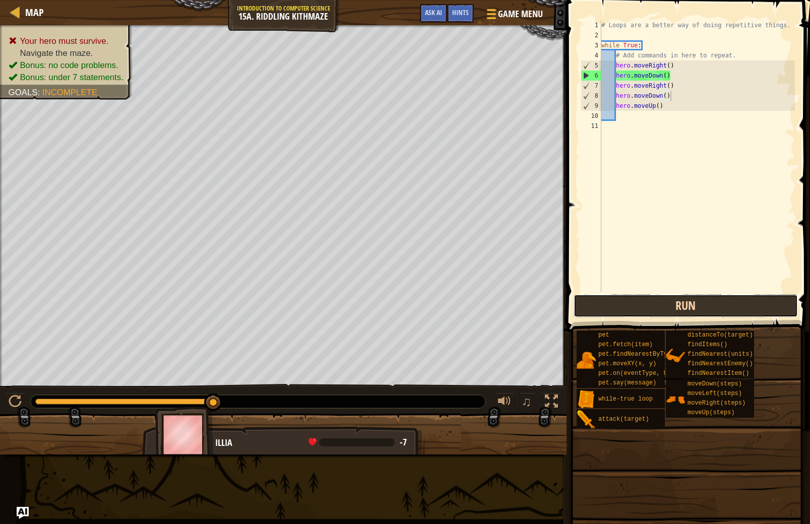
click at [721, 296] on button "Run" at bounding box center [686, 305] width 224 height 23
click at [728, 299] on button "Run" at bounding box center [686, 305] width 224 height 23
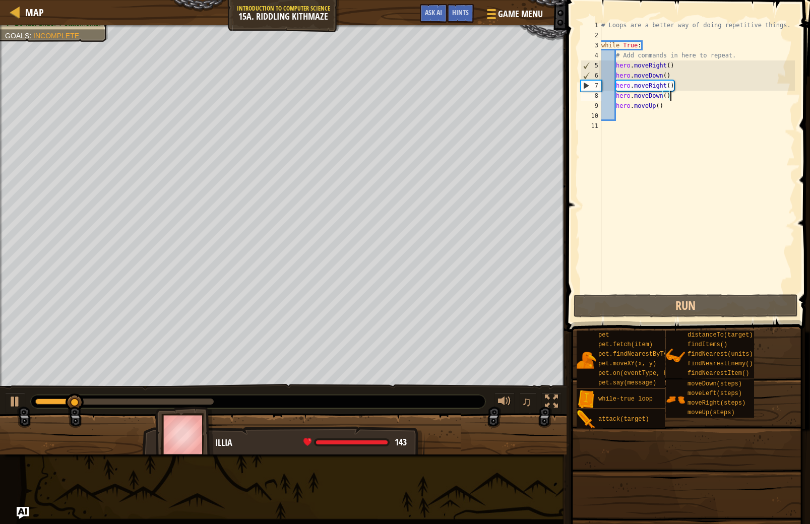
click at [663, 78] on div "# Loops are a better way of doing repetitive things. while True : # Add command…" at bounding box center [698, 166] width 196 height 292
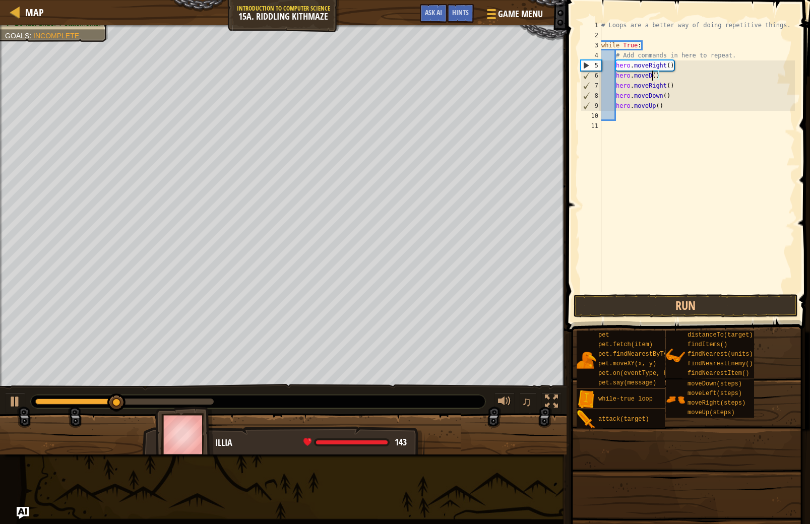
scroll to position [5, 4]
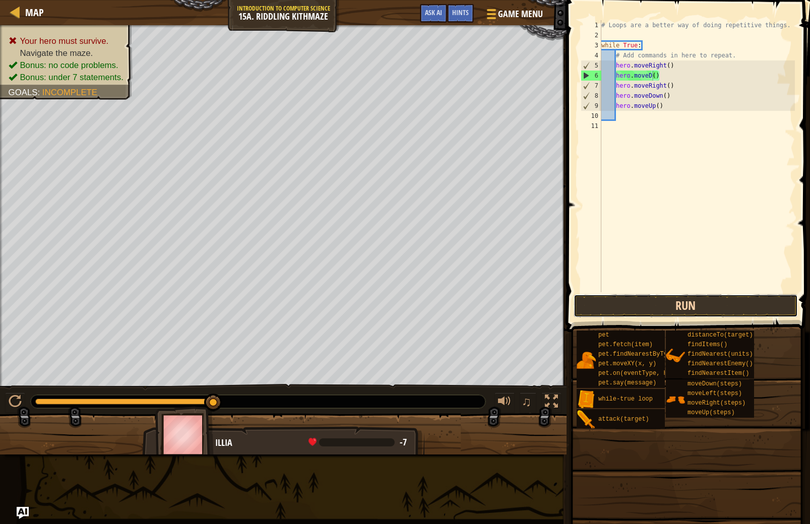
click at [678, 305] on button "Run" at bounding box center [686, 305] width 224 height 23
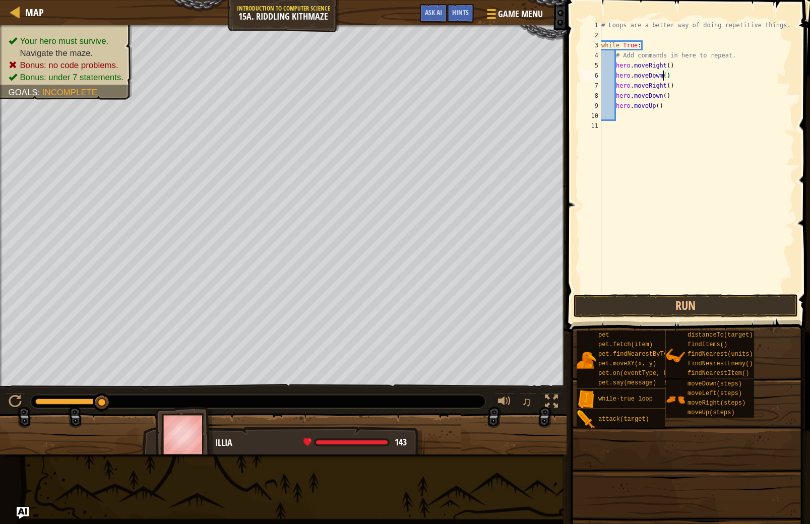
scroll to position [5, 5]
click at [684, 95] on div "hero.moveDown press enter" at bounding box center [709, 104] width 191 height 45
click at [662, 78] on div "# Loops are a better way of doing repetitive things. while True : # Add command…" at bounding box center [698, 166] width 196 height 292
click at [696, 89] on div "hero.moveLef t press enter" at bounding box center [709, 104] width 191 height 45
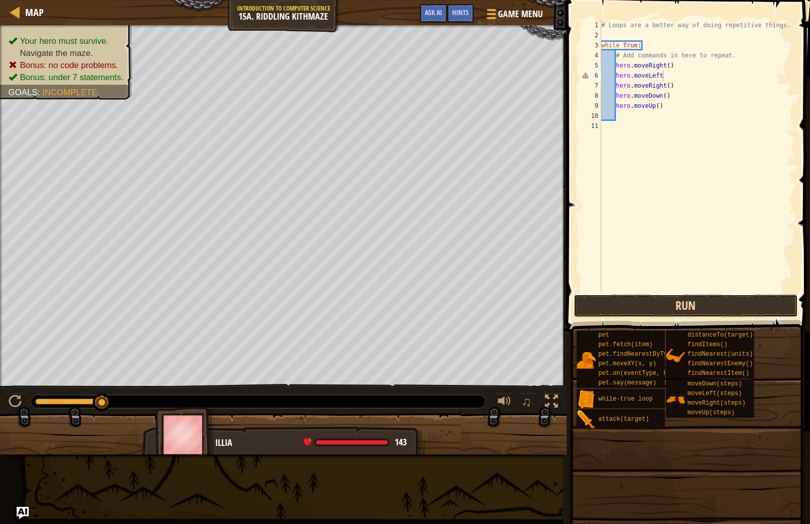
click at [739, 305] on button "Run" at bounding box center [686, 305] width 224 height 23
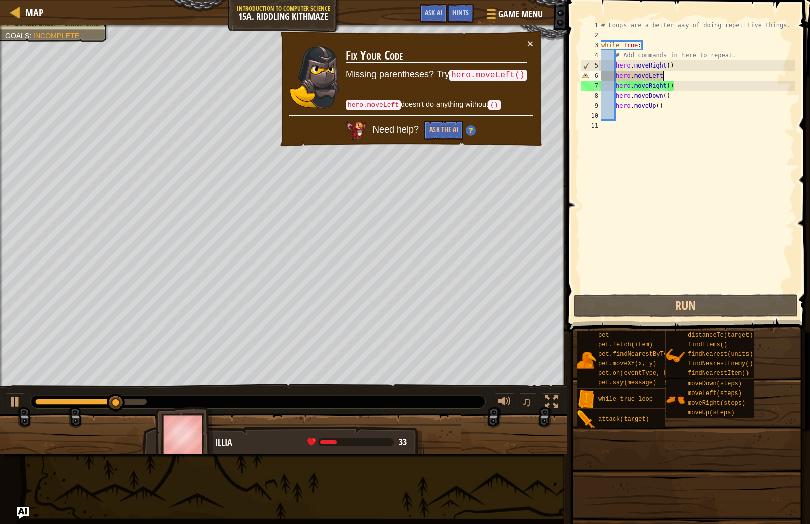
click at [665, 88] on div "# Loops are a better way of doing repetitive things. while True : # Add command…" at bounding box center [698, 166] width 196 height 292
click at [665, 76] on div "# Loops are a better way of doing repetitive things. while True : # Add command…" at bounding box center [698, 166] width 196 height 292
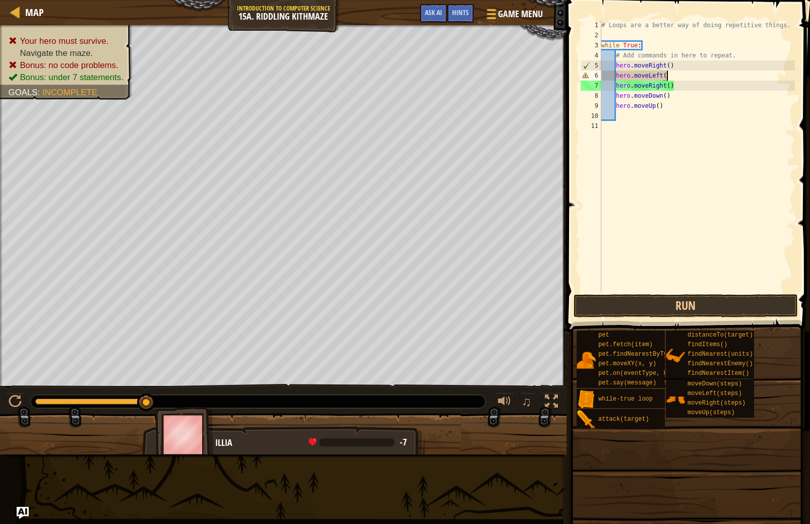
scroll to position [5, 5]
type textarea "hero.moveLeft()"
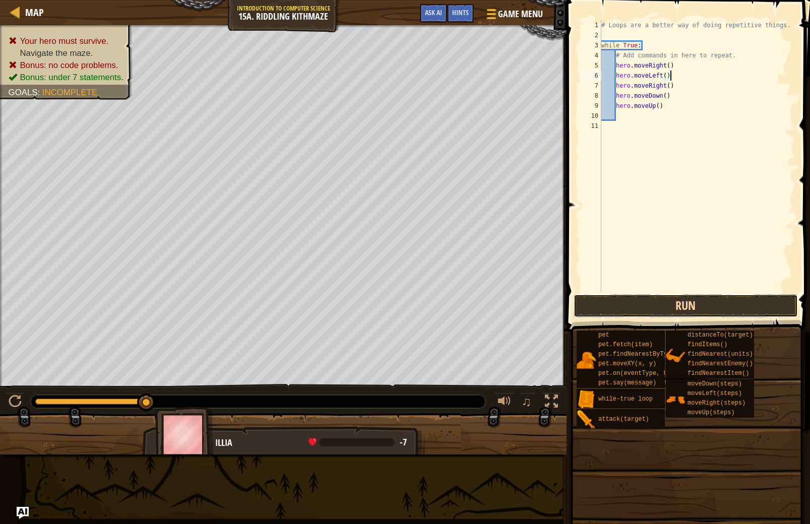
click at [735, 308] on button "Run" at bounding box center [686, 305] width 224 height 23
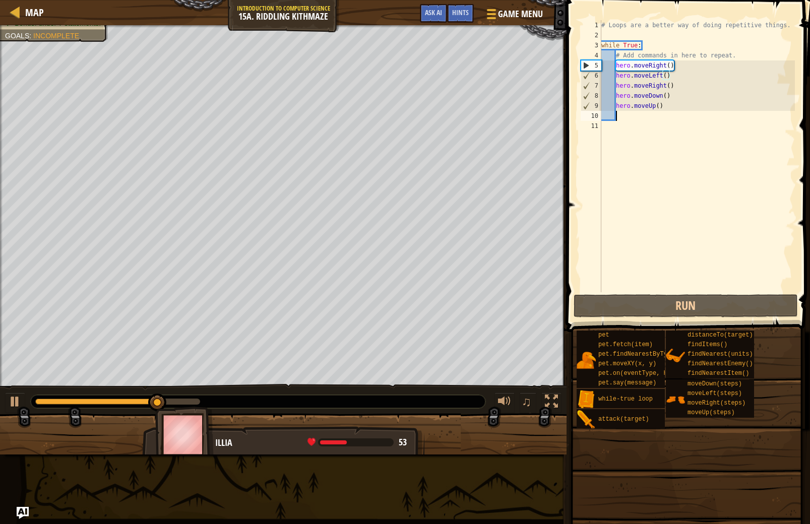
click at [654, 112] on div "# Loops are a better way of doing repetitive things. while True : # Add command…" at bounding box center [698, 166] width 196 height 292
type textarea "m"
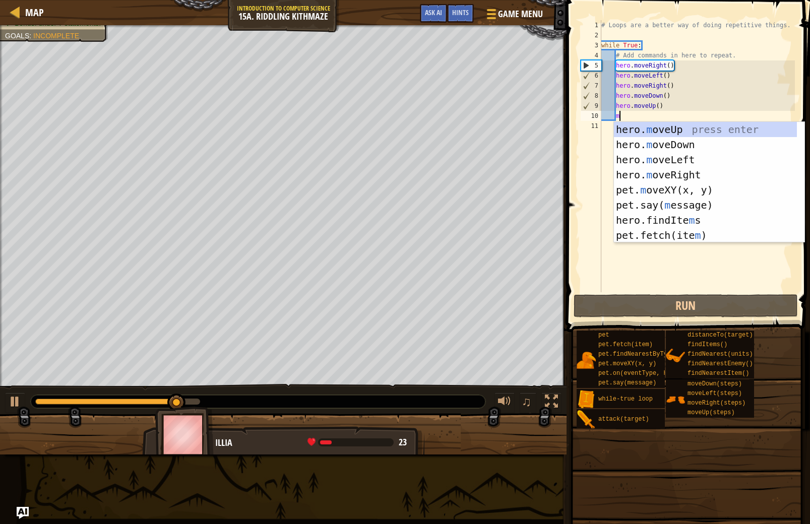
scroll to position [5, 1]
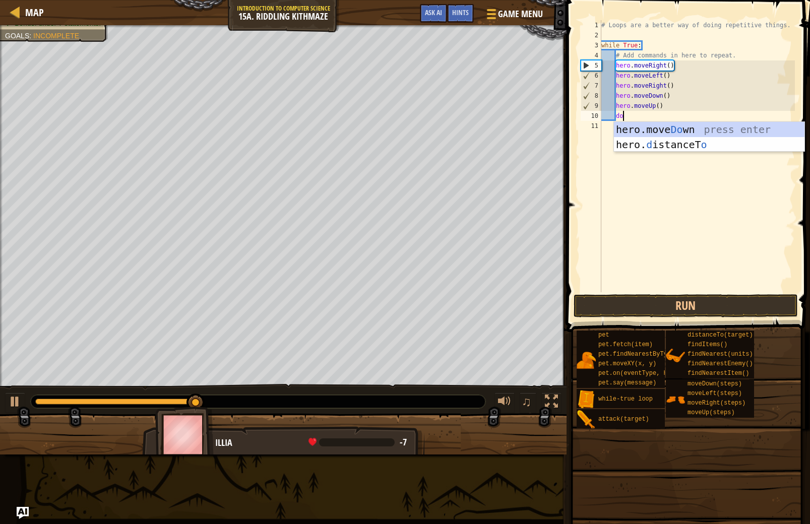
type textarea "dow"
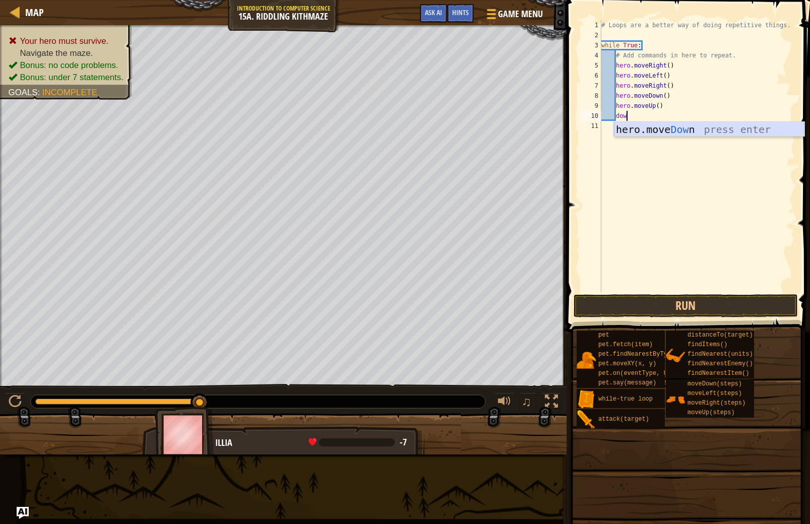
drag, startPoint x: 674, startPoint y: 127, endPoint x: 673, endPoint y: 139, distance: 12.1
click at [674, 127] on div "hero.move Dow n press enter" at bounding box center [709, 144] width 191 height 45
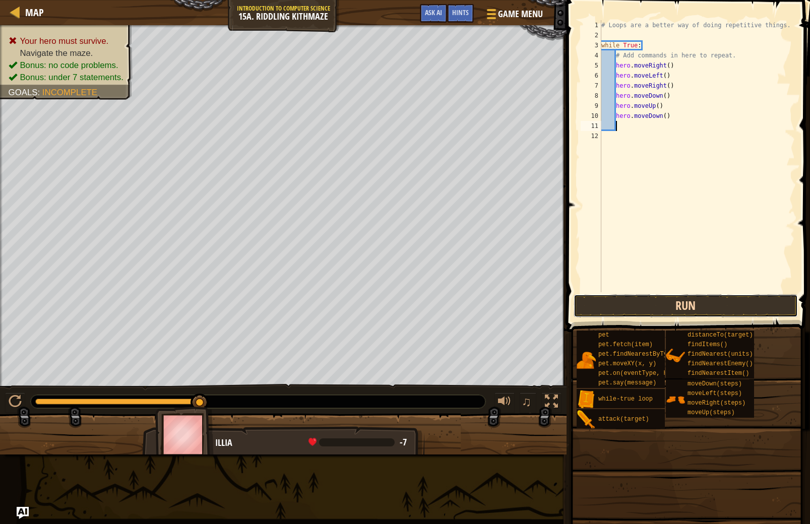
click at [697, 305] on button "Run" at bounding box center [686, 305] width 224 height 23
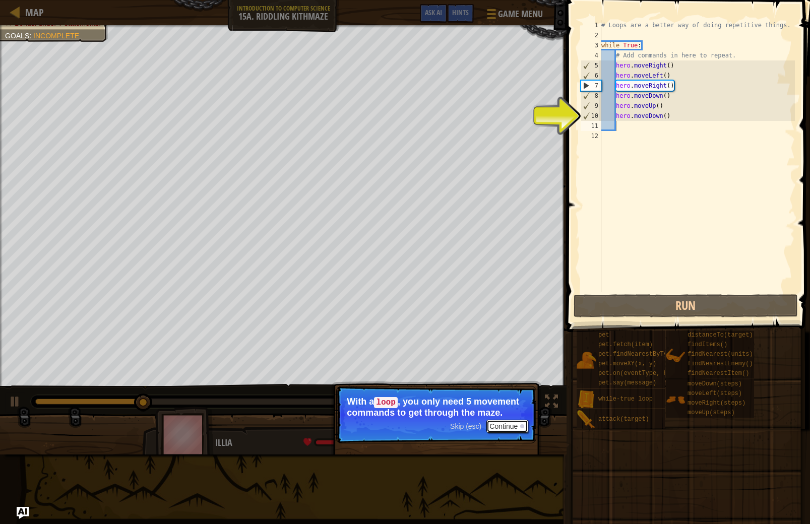
click at [512, 426] on button "Continue" at bounding box center [508, 426] width 42 height 13
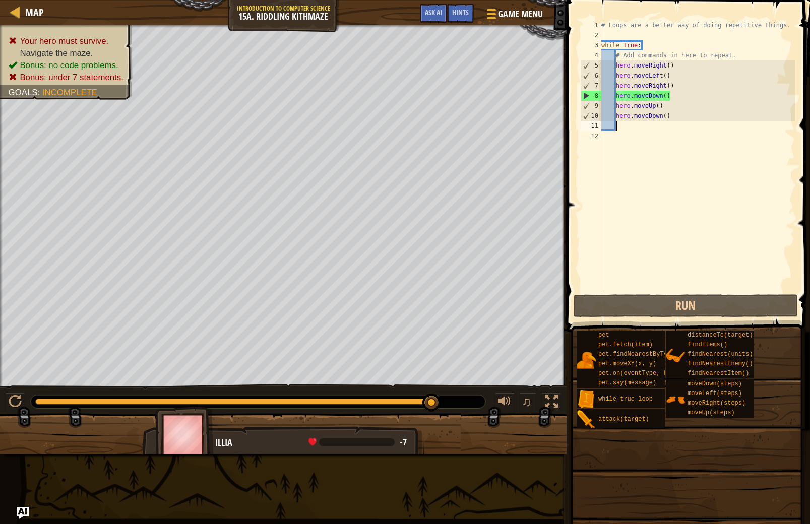
click at [253, 11] on div "Map Introduction to Computer Science 15a. Riddling Kithmaze Game Menu Done Hint…" at bounding box center [283, 12] width 567 height 25
click at [14, 12] on div at bounding box center [15, 12] width 13 height 13
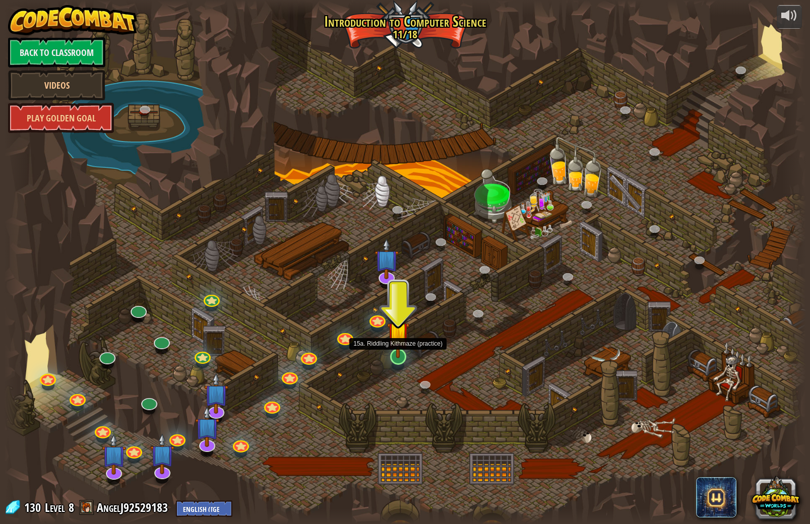
click at [390, 353] on img at bounding box center [398, 333] width 22 height 51
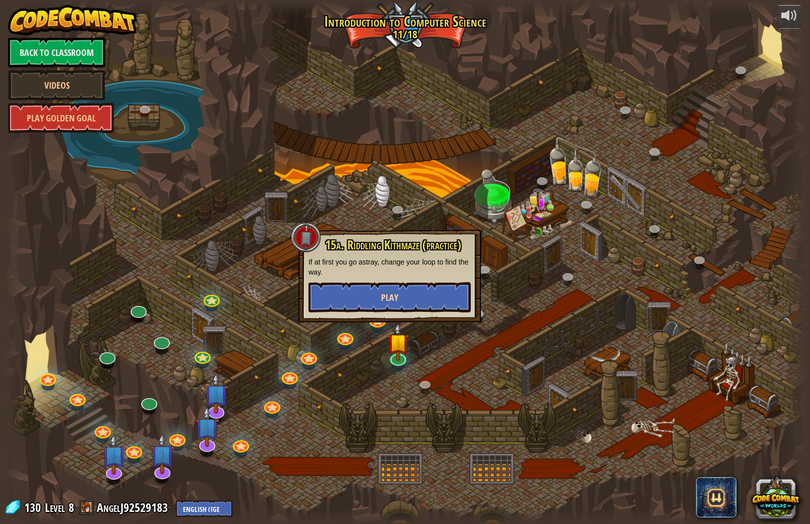
drag, startPoint x: 319, startPoint y: 314, endPoint x: 311, endPoint y: 296, distance: 19.4
click at [318, 314] on div "15a. Riddling Kithmaze (practice) If at first you go astray, change your loop t…" at bounding box center [390, 276] width 183 height 93
click at [121, 109] on div at bounding box center [405, 262] width 802 height 524
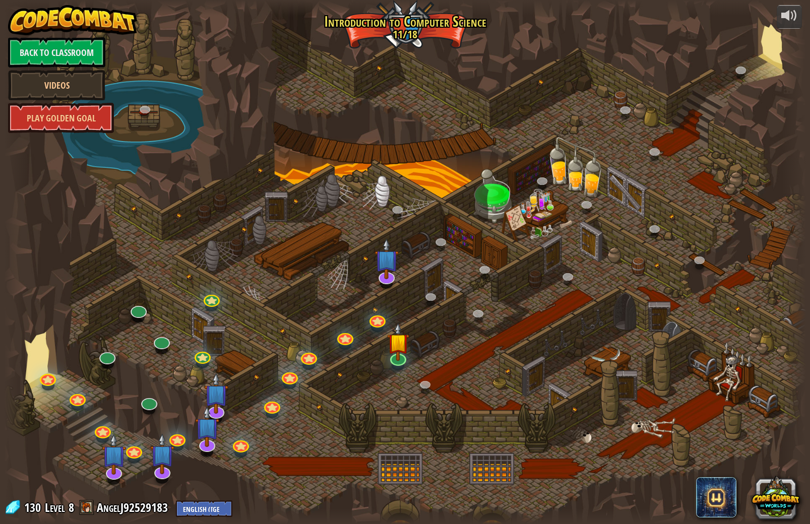
click at [392, 39] on div at bounding box center [405, 262] width 802 height 524
click at [397, 352] on img at bounding box center [398, 333] width 22 height 51
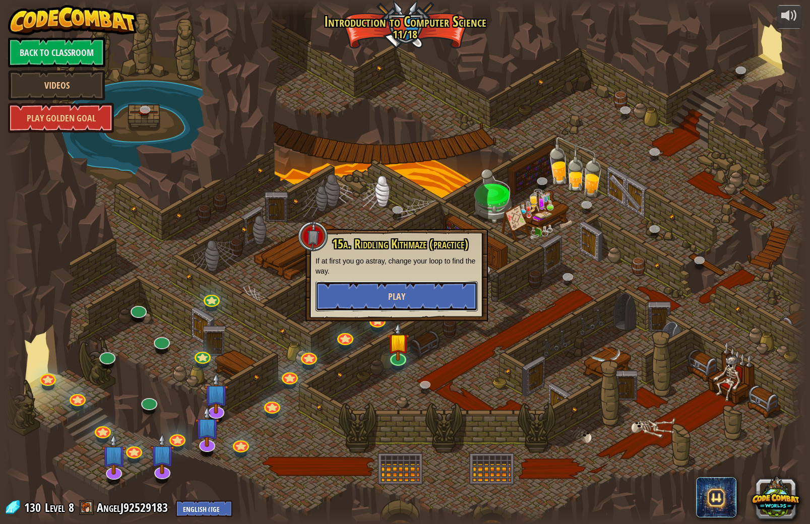
click at [428, 295] on button "Play" at bounding box center [397, 296] width 162 height 30
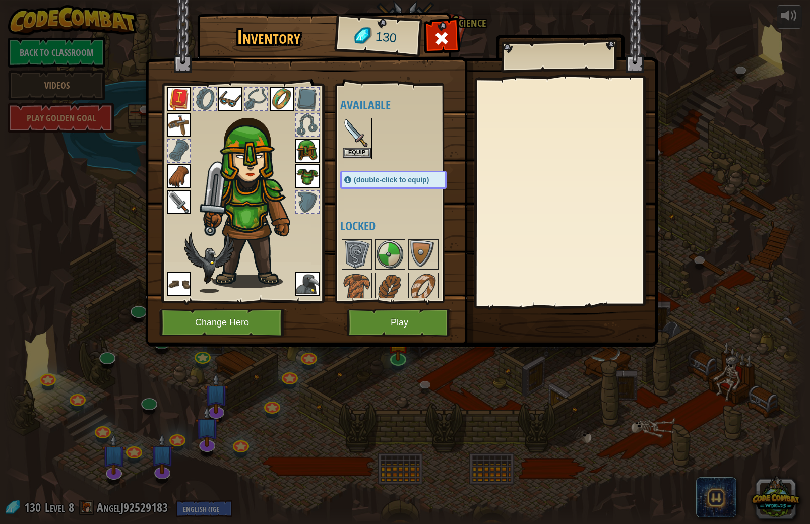
click at [420, 309] on div "Inventory 130 Available Equip Equip Equip Equip Equip Equip Equip Equip Equip E…" at bounding box center [405, 181] width 513 height 333
click at [406, 315] on button "Play" at bounding box center [399, 323] width 105 height 28
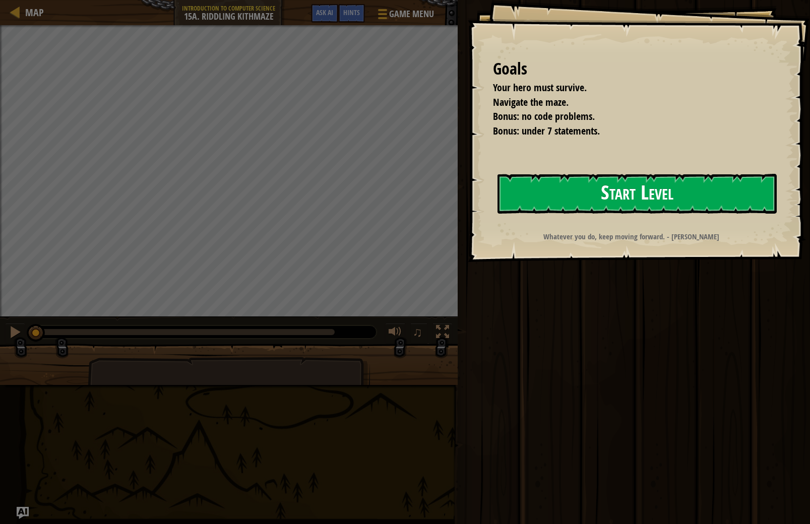
click at [576, 197] on button "Start Level" at bounding box center [637, 194] width 279 height 40
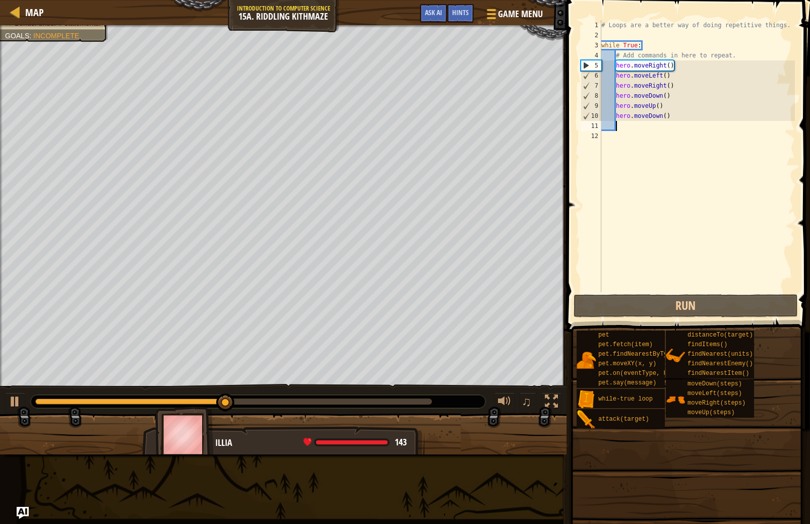
click at [622, 129] on div "# Loops are a better way of doing repetitive things. while True : # Add command…" at bounding box center [698, 166] width 196 height 292
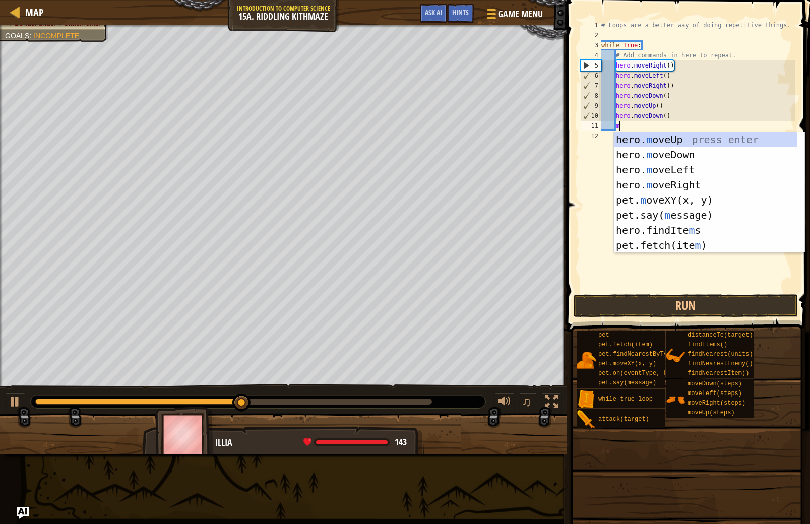
type textarea "mo"
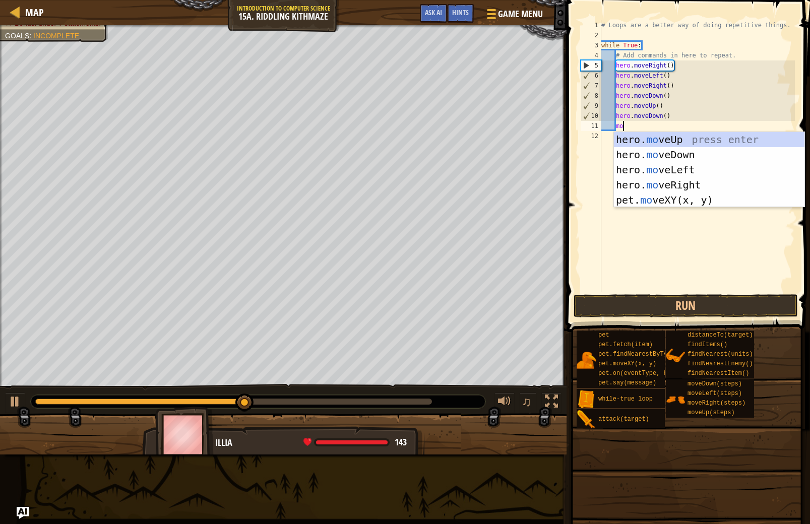
scroll to position [5, 1]
click at [676, 188] on div "hero. mo veUp press enter hero. mo veDown press enter hero. mo veLeft press ent…" at bounding box center [709, 185] width 191 height 106
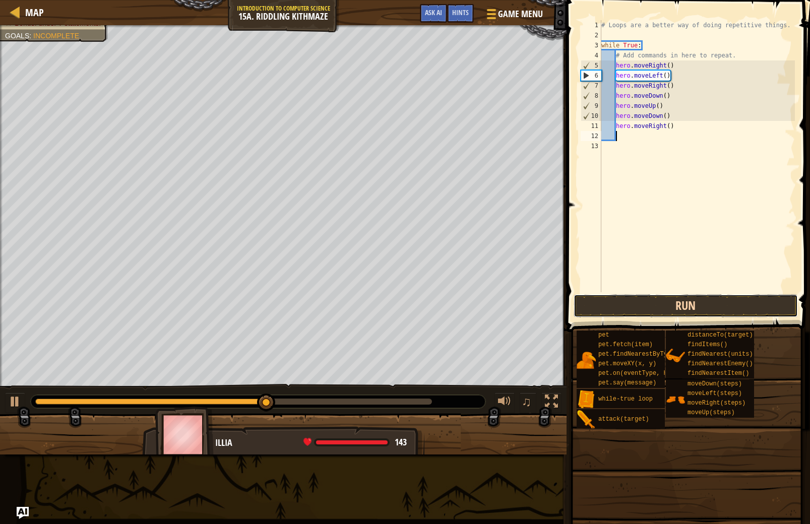
click at [667, 306] on button "Run" at bounding box center [686, 305] width 224 height 23
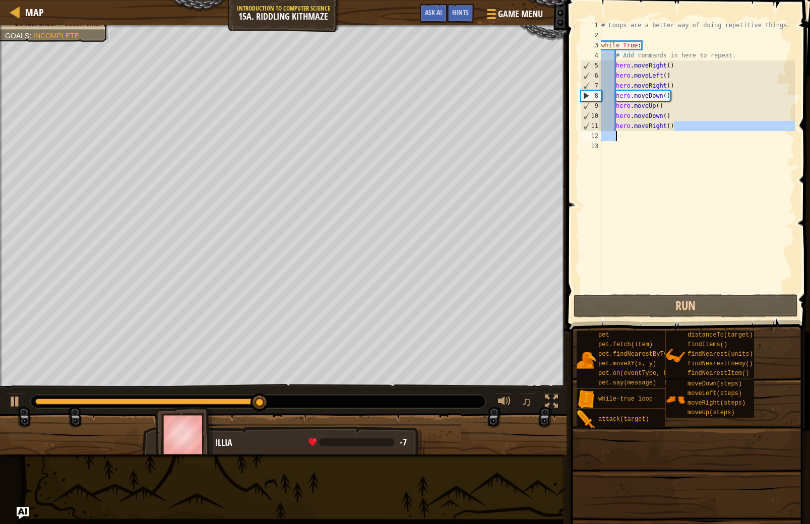
drag, startPoint x: 674, startPoint y: 126, endPoint x: 631, endPoint y: 132, distance: 43.4
click at [631, 132] on div "# Loops are a better way of doing repetitive things. while True : # Add command…" at bounding box center [698, 166] width 196 height 292
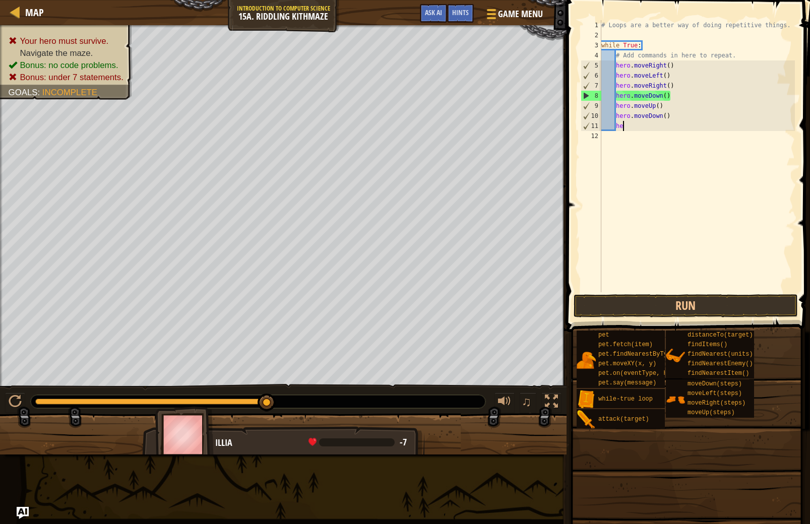
type textarea "h"
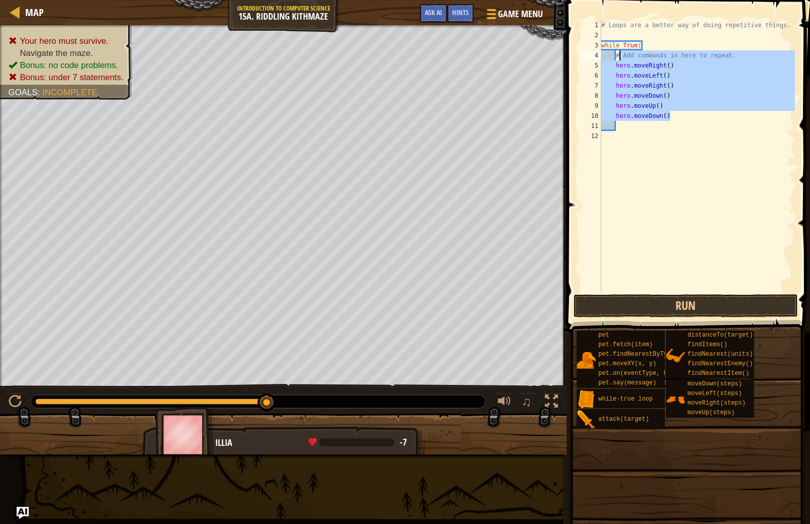
drag, startPoint x: 670, startPoint y: 118, endPoint x: 618, endPoint y: 58, distance: 78.6
click at [618, 58] on div "# Loops are a better way of doing repetitive things. while True : # Add command…" at bounding box center [698, 166] width 196 height 292
type textarea "#"
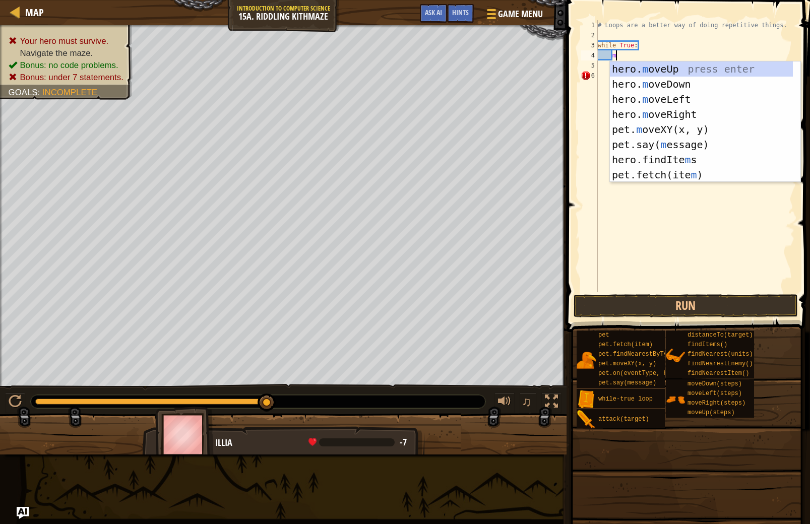
type textarea "mo"
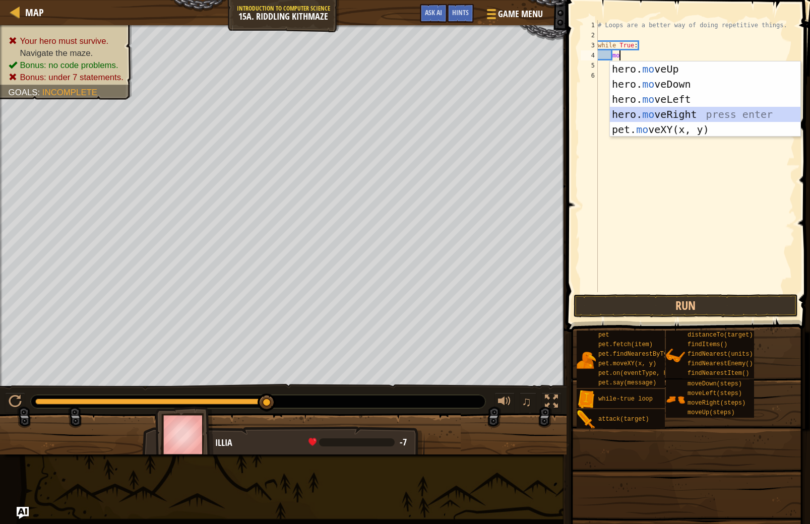
click at [704, 111] on div "hero. mo veUp press enter hero. mo veDown press enter hero. mo veLeft press ent…" at bounding box center [705, 115] width 191 height 106
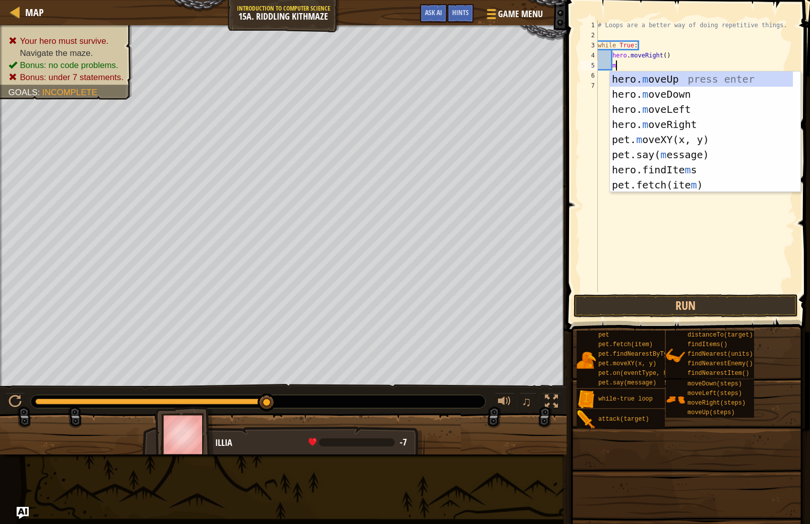
type textarea "mo"
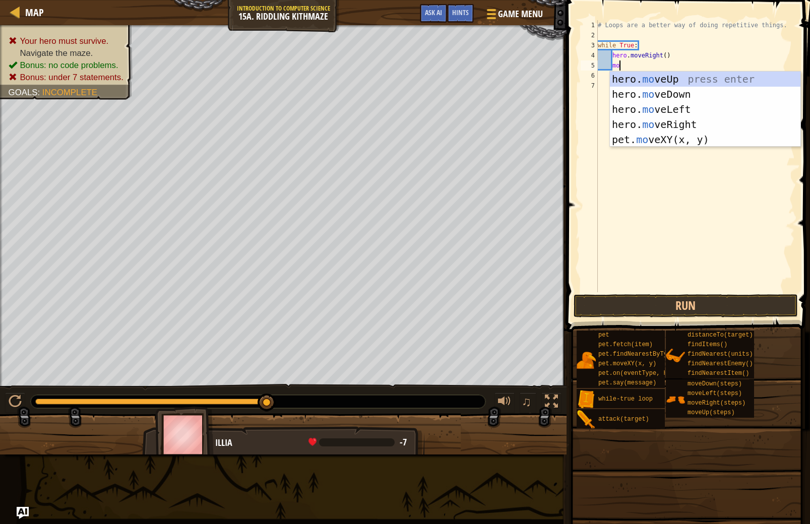
scroll to position [5, 1]
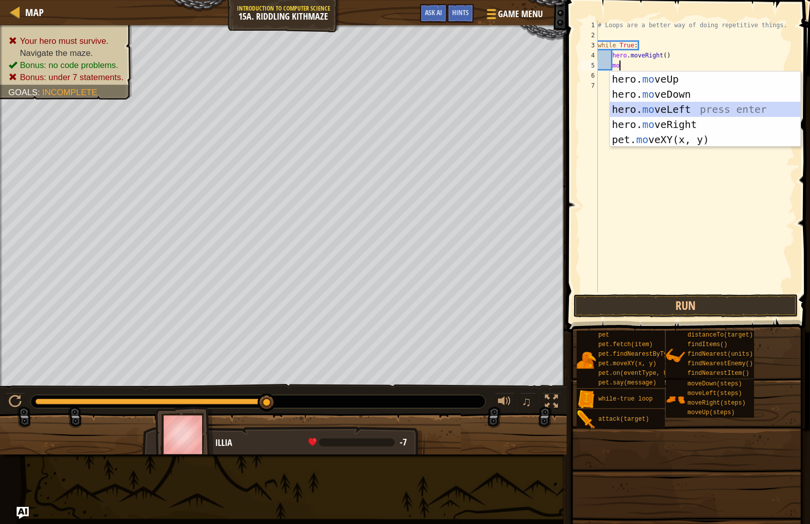
click at [675, 108] on div "hero. mo veUp press enter hero. mo veDown press enter hero. mo veLeft press ent…" at bounding box center [705, 125] width 191 height 106
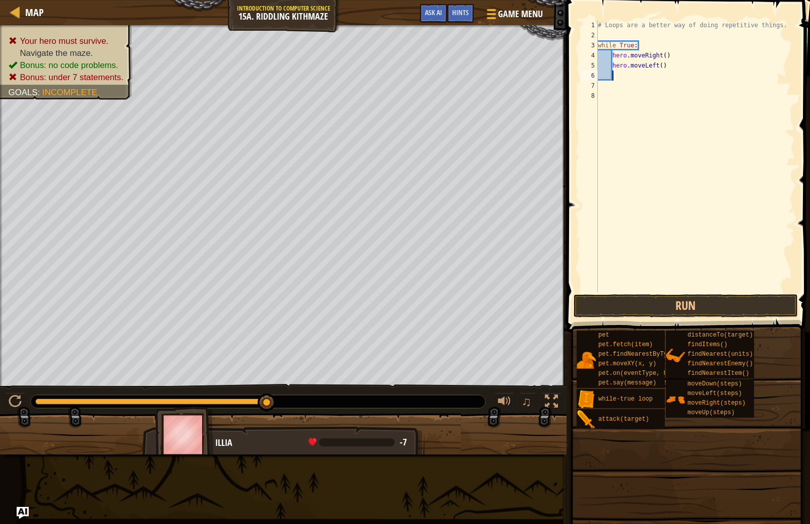
type textarea "m"
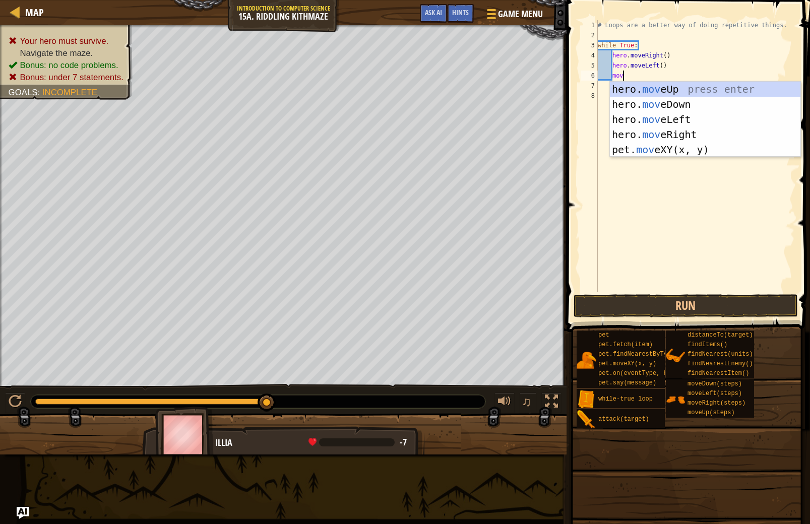
scroll to position [5, 2]
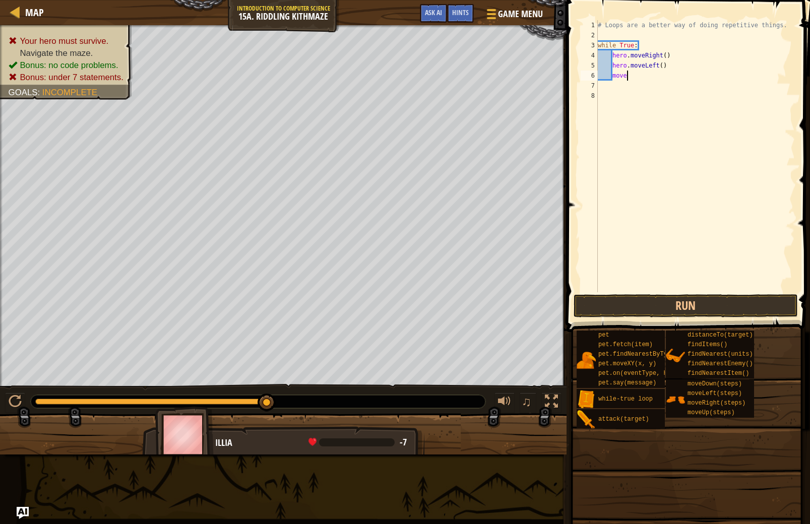
click at [640, 76] on div "# Loops are a better way of doing repetitive things. while True : hero . moveRi…" at bounding box center [696, 166] width 200 height 292
type textarea "moved"
click at [667, 88] on div "hero. moveD own press enter" at bounding box center [705, 104] width 191 height 45
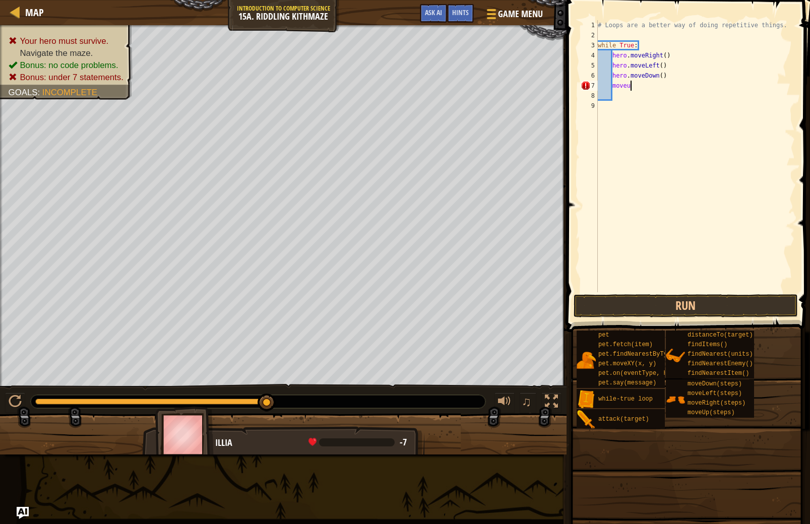
type textarea "moveup"
click at [634, 110] on div "# Loops are a better way of doing repetitive things. while True : hero . moveRi…" at bounding box center [696, 166] width 200 height 292
click at [635, 91] on div "# Loops are a better way of doing repetitive things. while True : hero . moveRi…" at bounding box center [696, 166] width 200 height 292
click at [639, 84] on div "# Loops are a better way of doing repetitive things. while True : hero . moveRi…" at bounding box center [696, 166] width 200 height 292
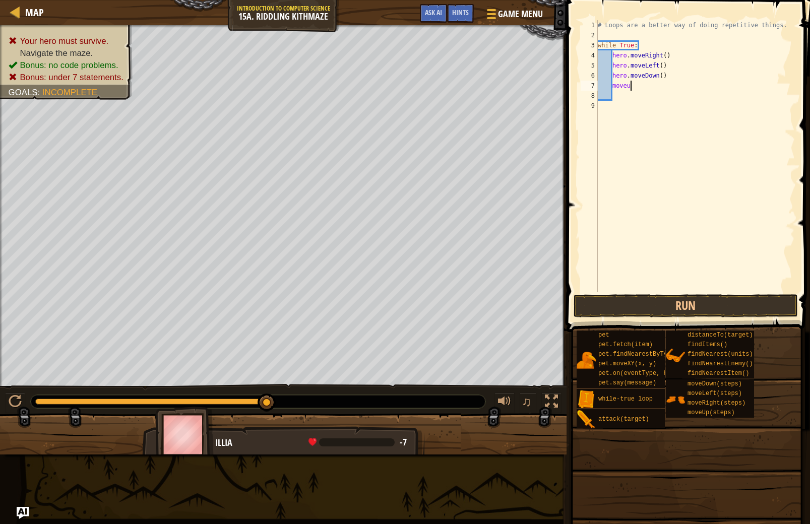
type textarea "moveup"
click at [649, 101] on div "hero. moveUp press enter" at bounding box center [705, 114] width 191 height 45
click at [685, 301] on button "Run" at bounding box center [686, 305] width 224 height 23
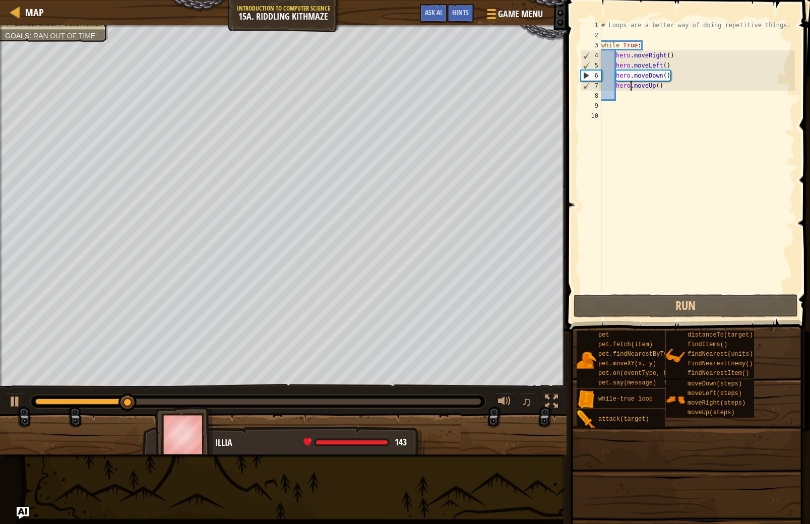
click at [629, 87] on div "# Loops are a better way of doing repetitive things. while True : hero . moveRi…" at bounding box center [698, 166] width 196 height 292
type textarea "hero.moveUp()"
click at [627, 97] on div "# Loops are a better way of doing repetitive things. while True : hero . moveRi…" at bounding box center [698, 166] width 196 height 292
type textarea "d"
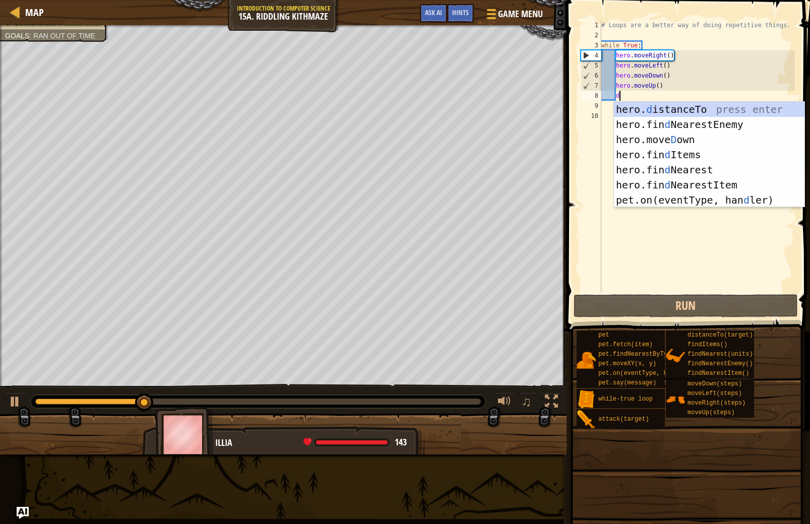
scroll to position [5, 1]
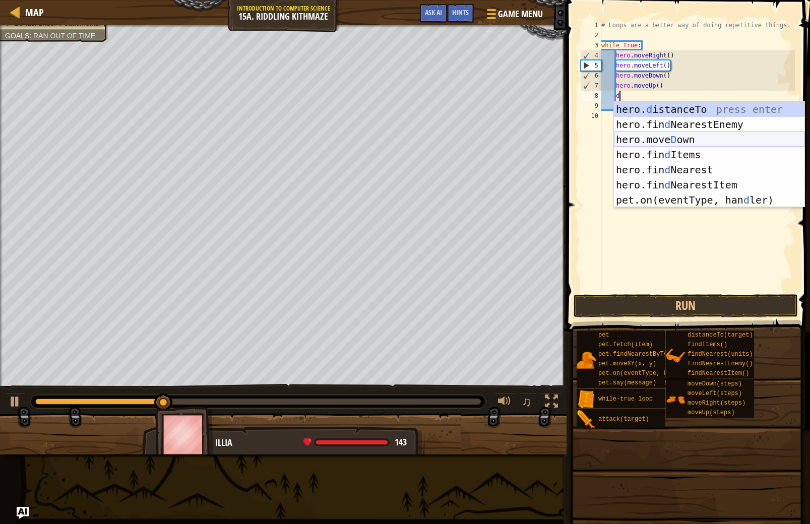
click at [673, 138] on div "hero. d istanceTo press enter hero.fin d NearestEnemy press enter hero.[PERSON_…" at bounding box center [709, 170] width 191 height 136
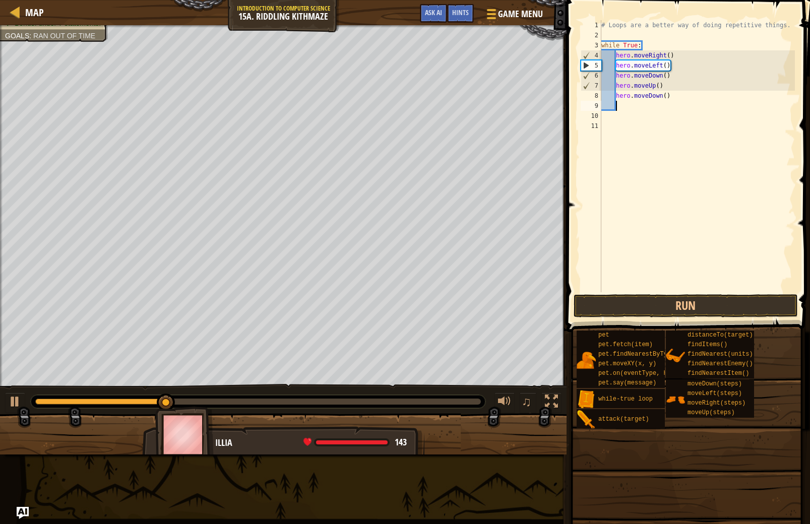
scroll to position [5, 1]
click at [750, 315] on button "Run" at bounding box center [686, 305] width 224 height 23
